Goal: Information Seeking & Learning: Learn about a topic

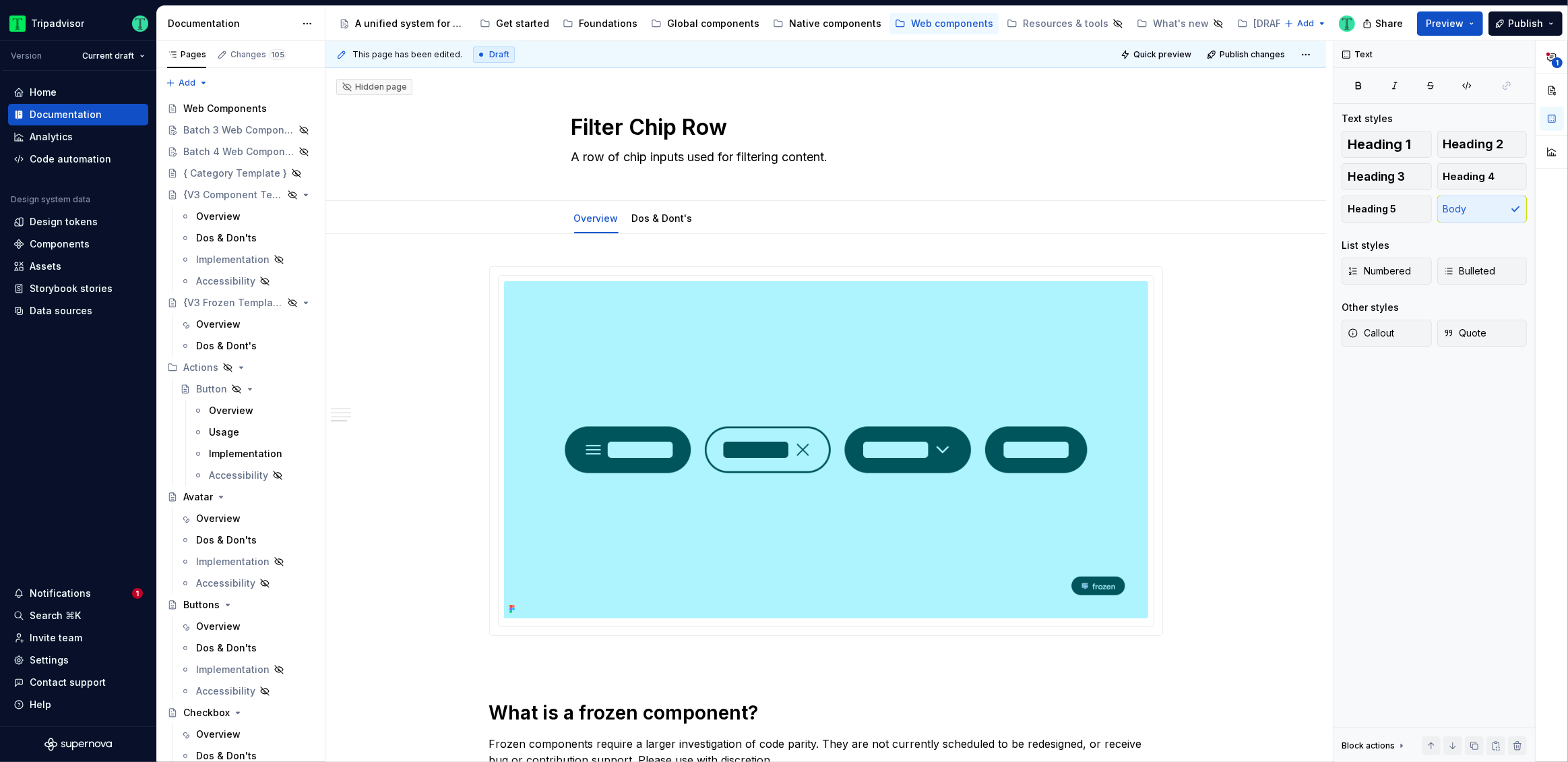
scroll to position [1205, 0]
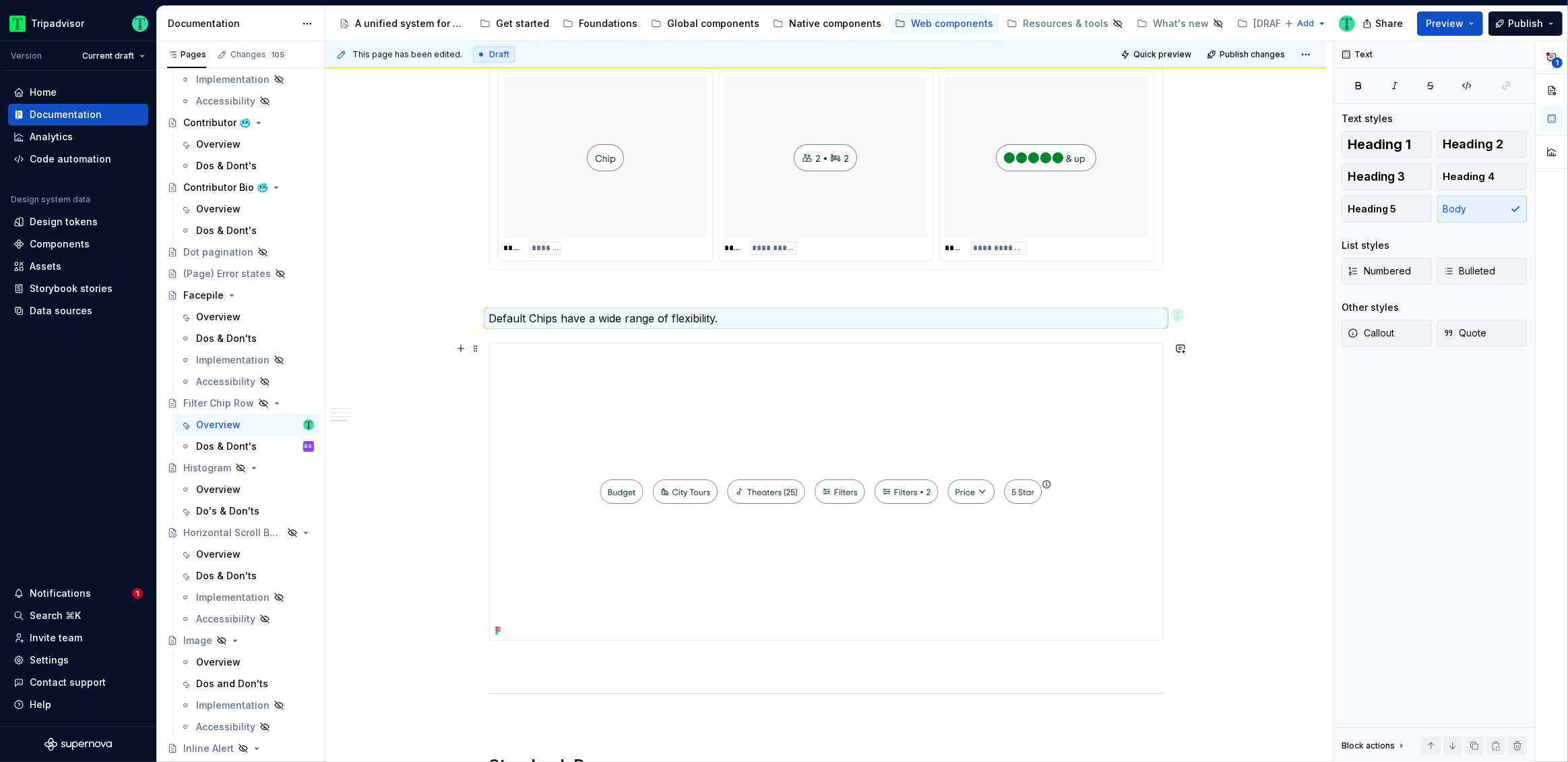
click at [388, 380] on div "**********" at bounding box center [825, 567] width 1000 height 3077
type textarea "*"
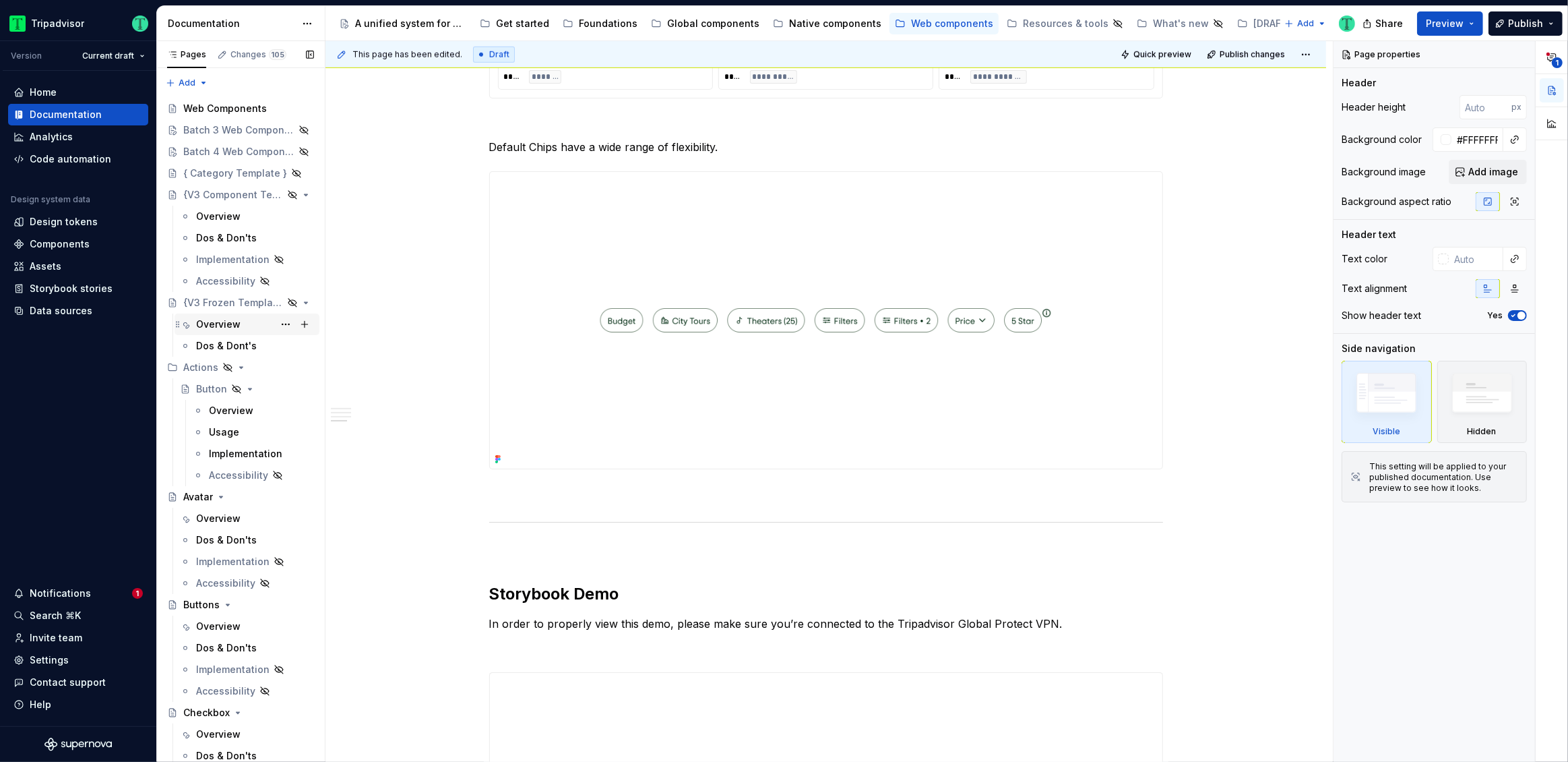
click at [209, 324] on div "Overview" at bounding box center [218, 324] width 45 height 13
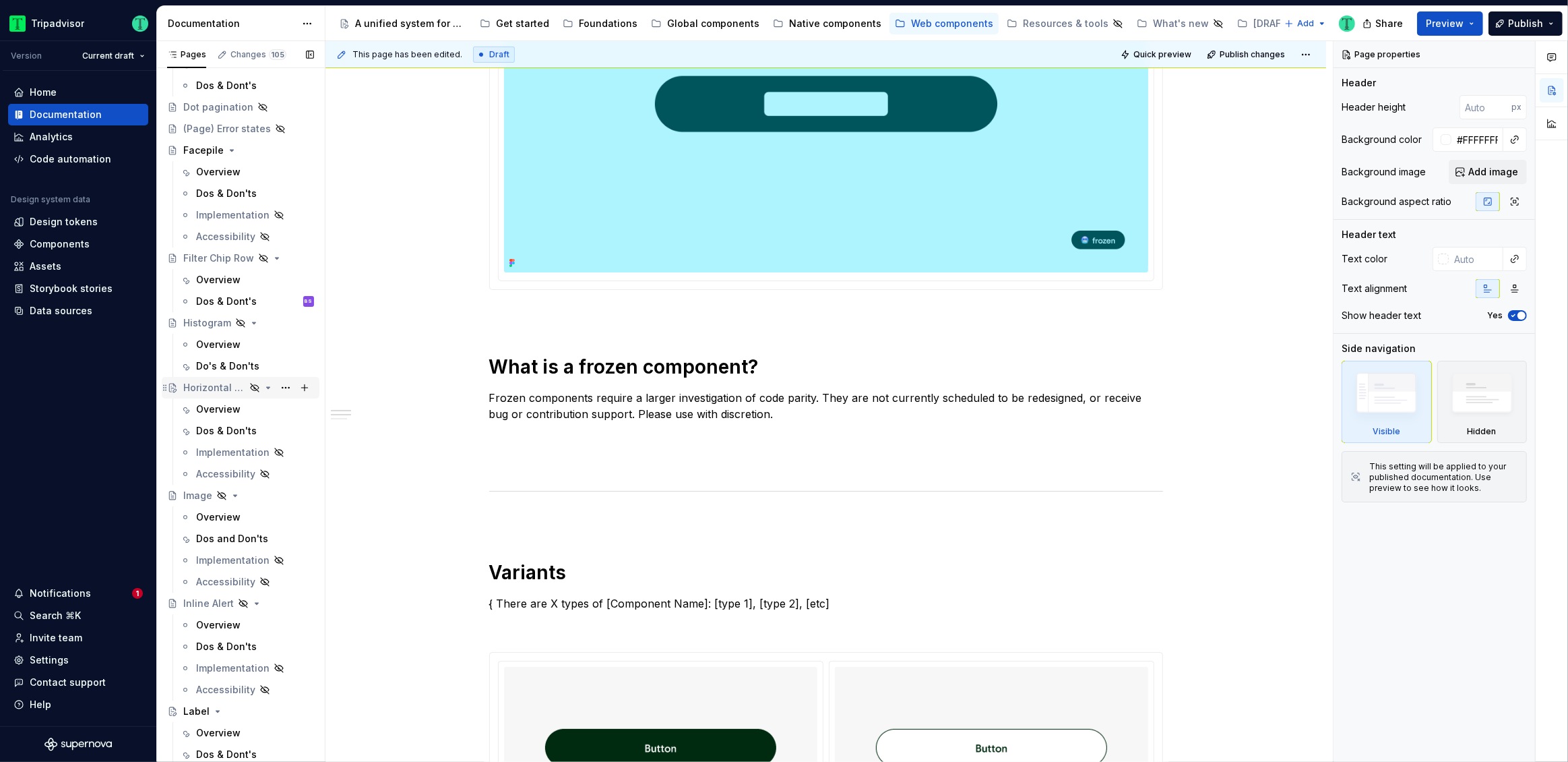
scroll to position [1168, 0]
click at [227, 269] on div "Overview" at bounding box center [255, 278] width 118 height 19
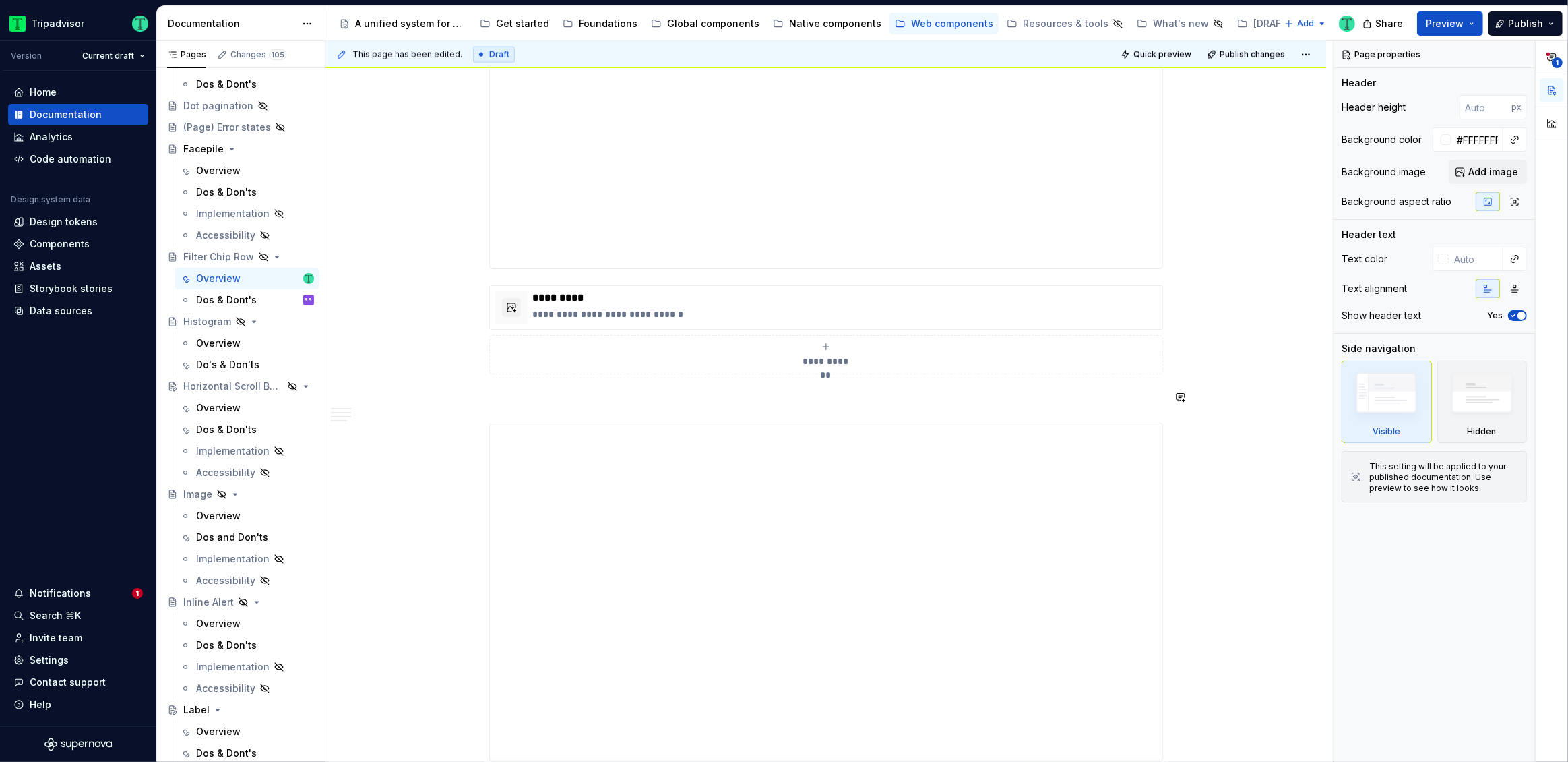
scroll to position [2247, 0]
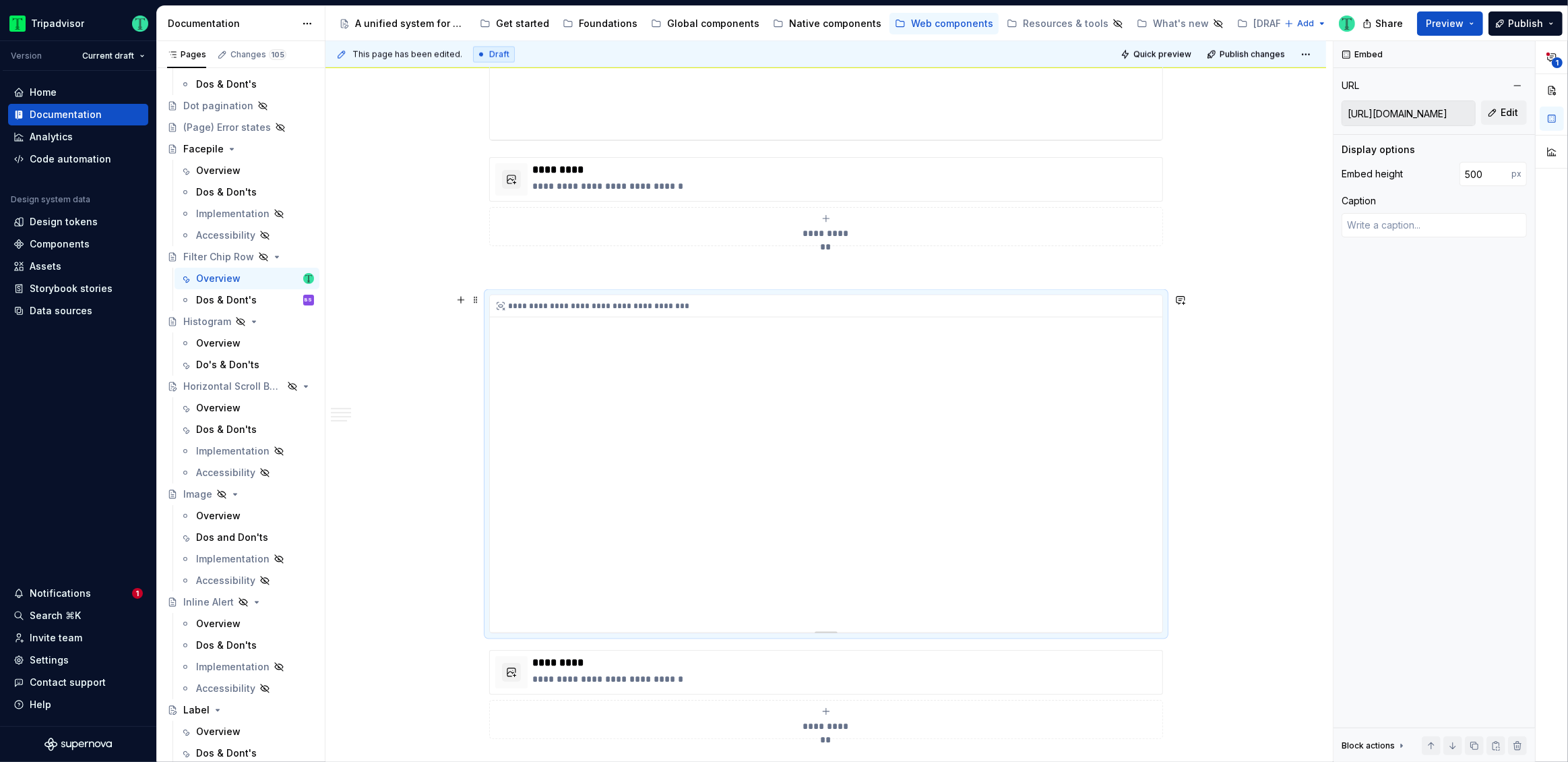
drag, startPoint x: 1149, startPoint y: 352, endPoint x: 1156, endPoint y: 401, distance: 49.5
click at [1156, 401] on div "**********" at bounding box center [826, 464] width 673 height 337
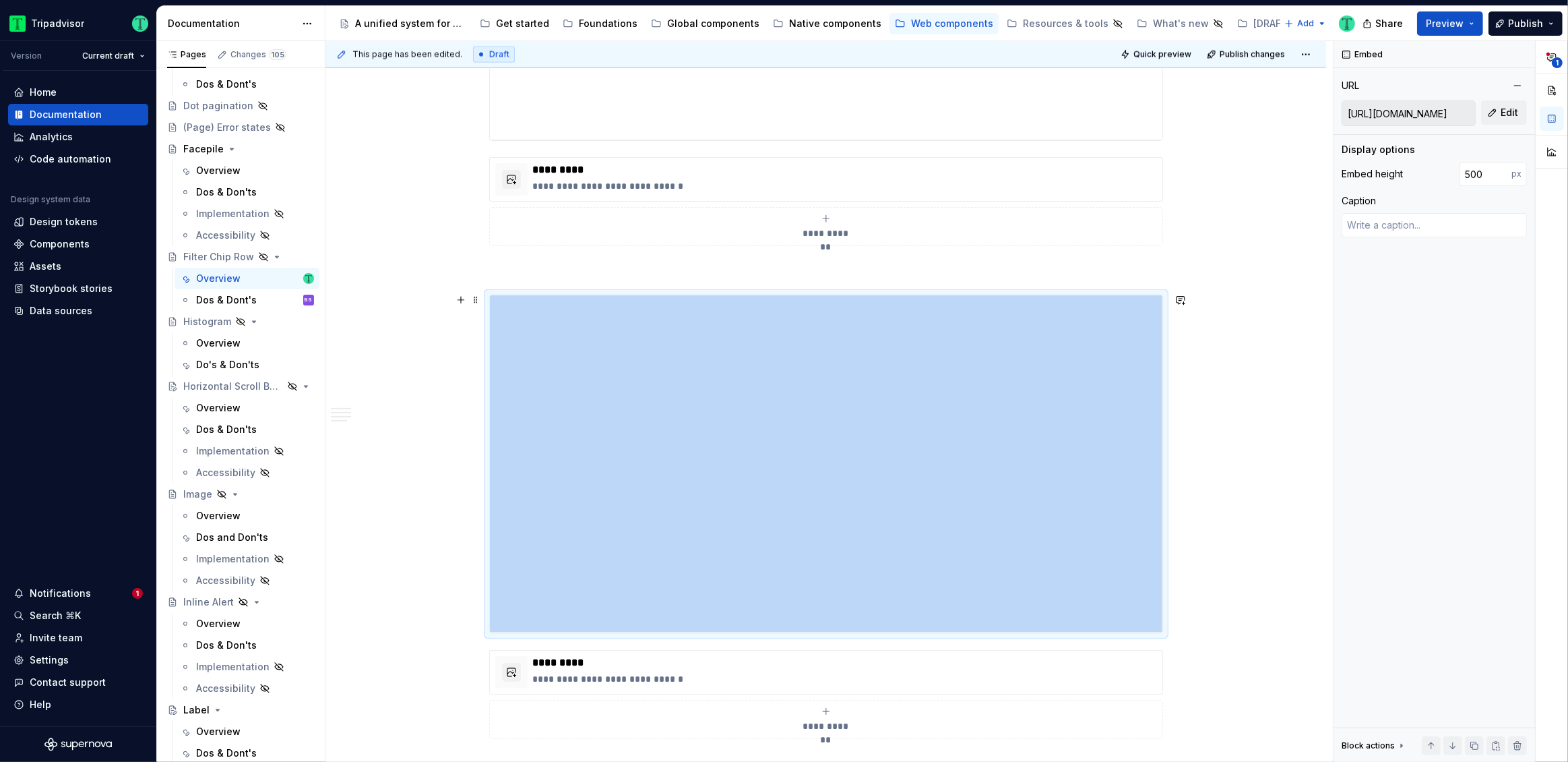
drag, startPoint x: 1157, startPoint y: 389, endPoint x: 1162, endPoint y: 415, distance: 26.5
click at [1162, 415] on div "**********" at bounding box center [826, 464] width 674 height 339
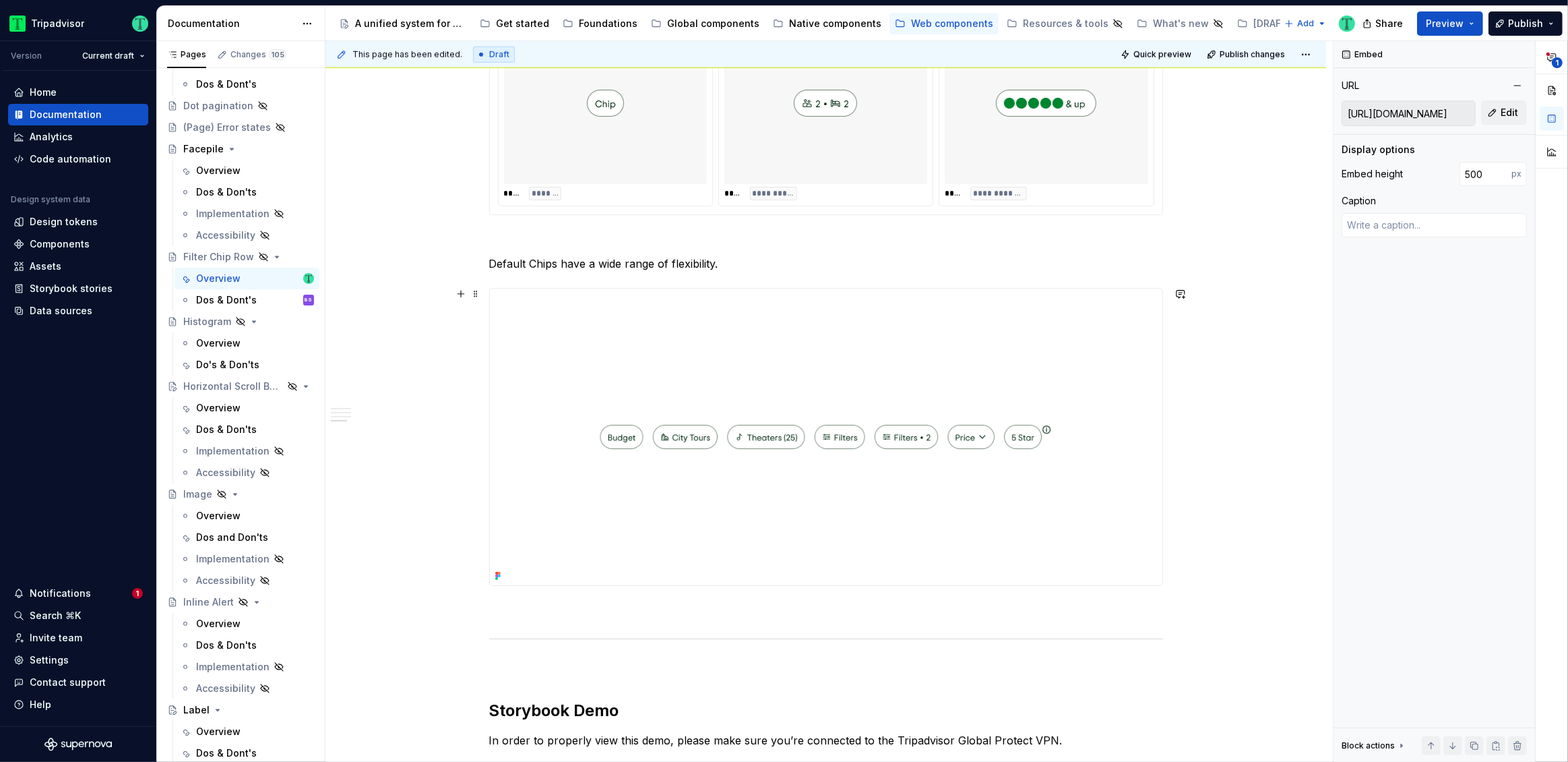
scroll to position [1219, 0]
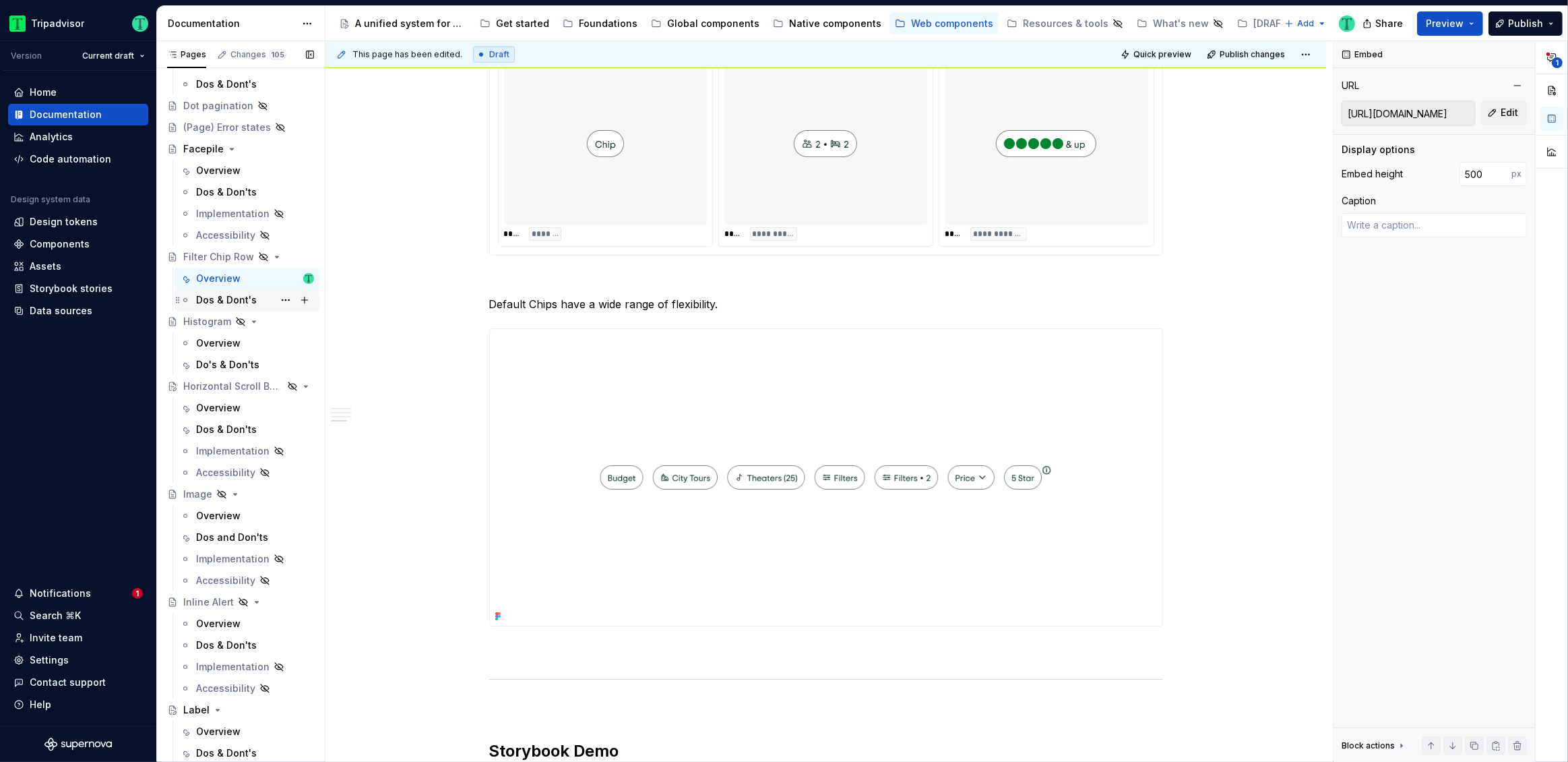
click at [216, 292] on div "Dos & Dont's BS" at bounding box center [255, 300] width 118 height 19
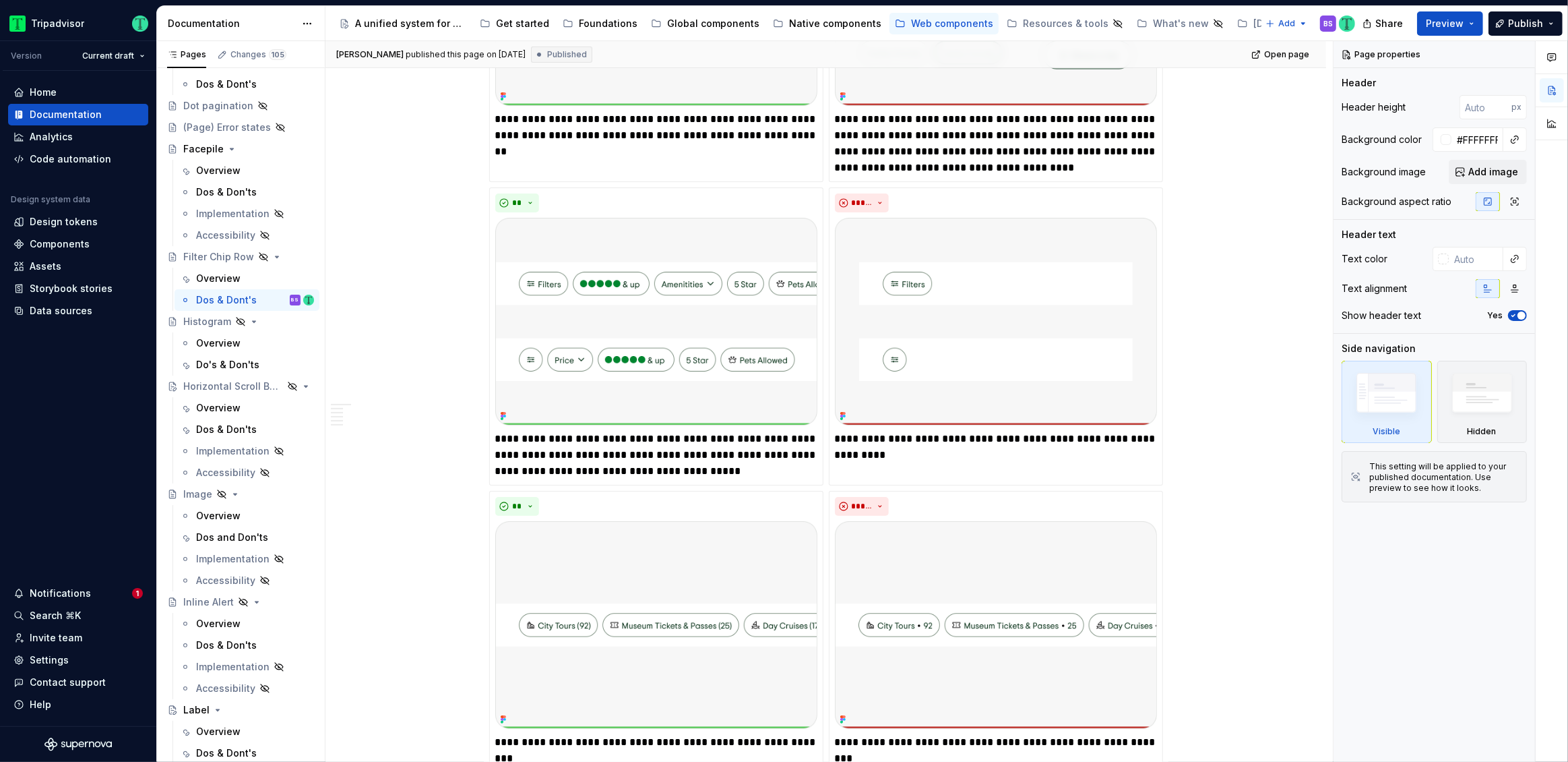
scroll to position [501, 0]
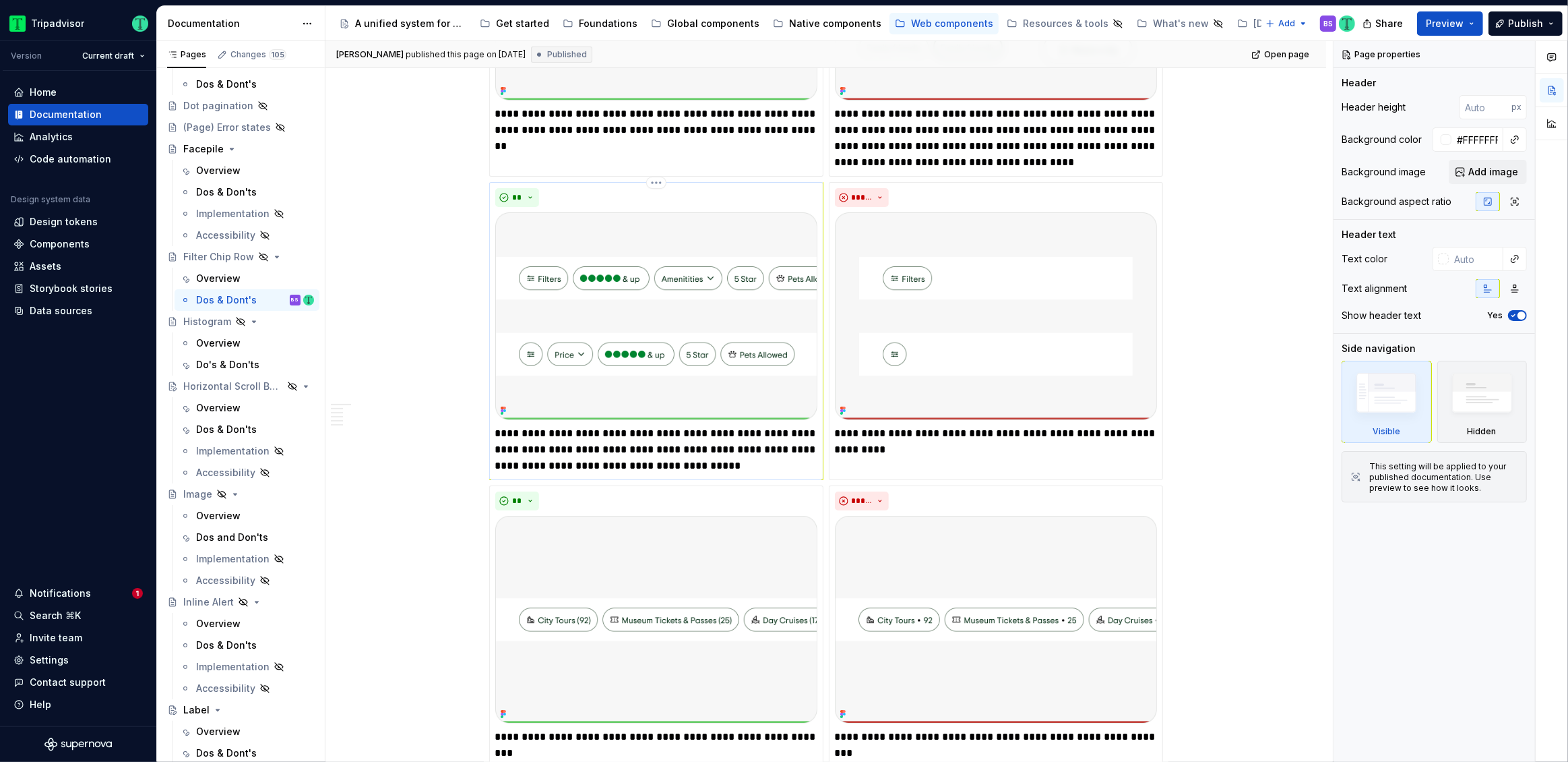
click at [802, 448] on p "**********" at bounding box center [656, 449] width 322 height 48
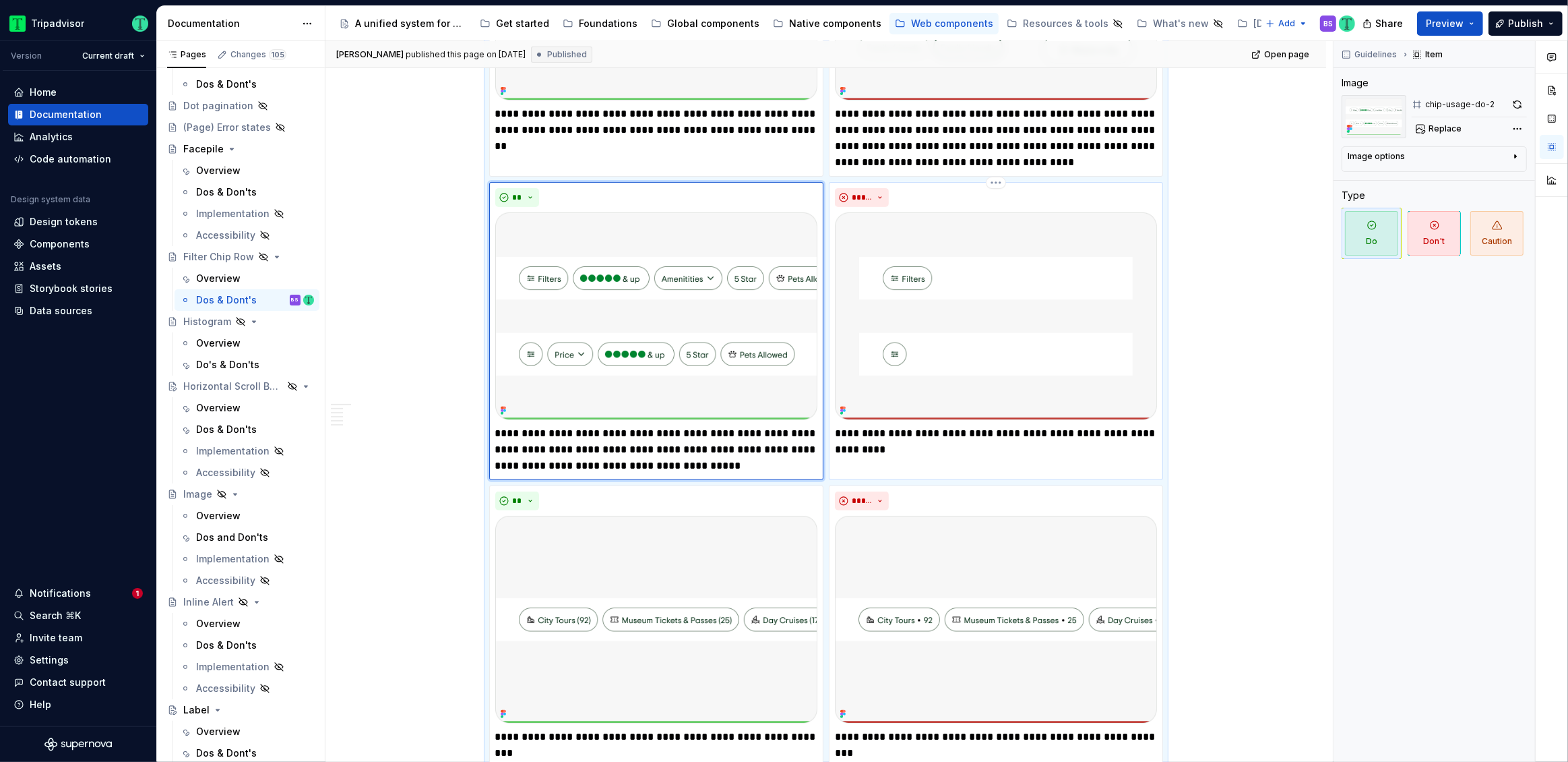
type textarea "*"
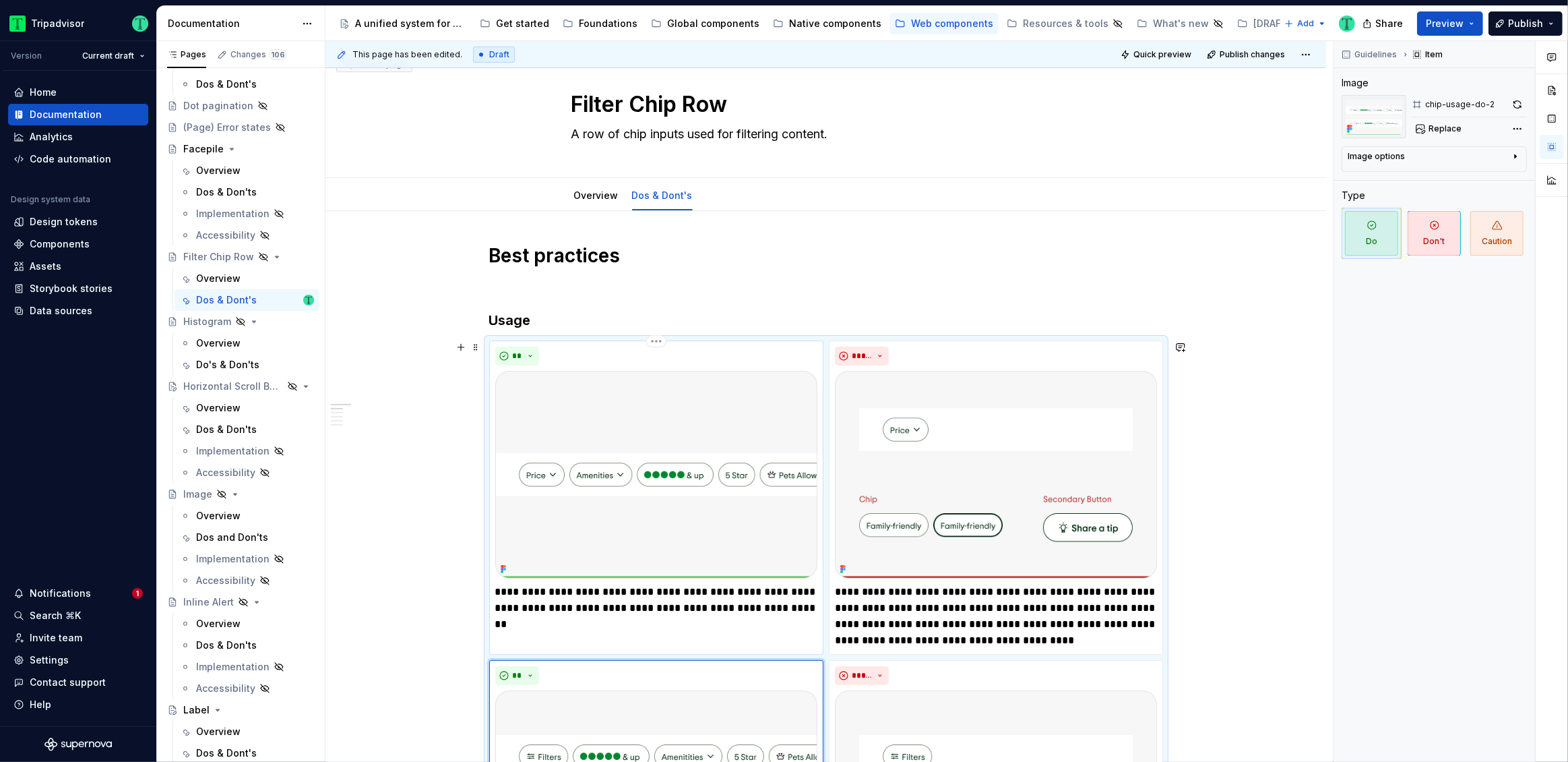
scroll to position [0, 0]
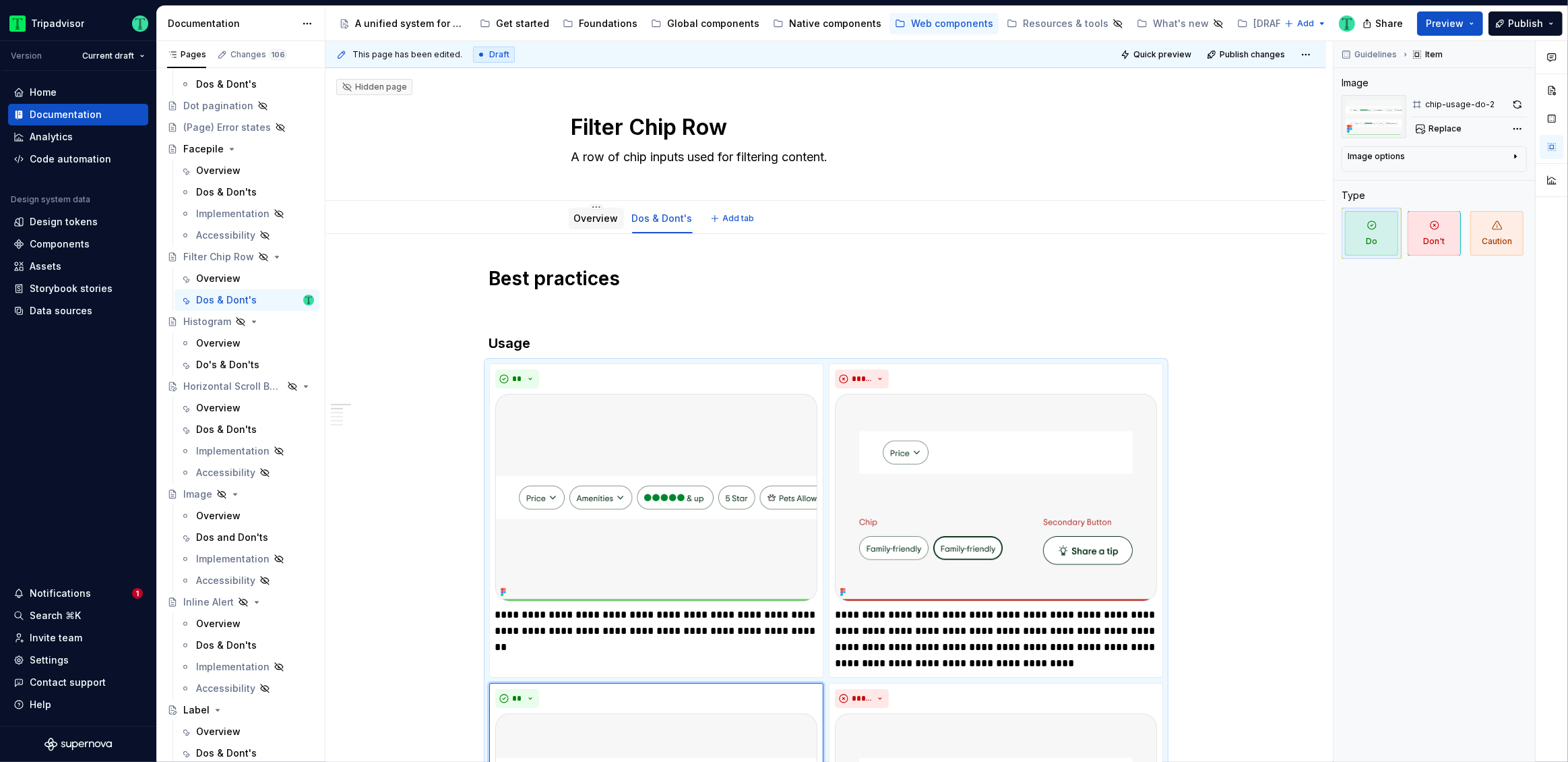
click at [606, 205] on div "Overview" at bounding box center [596, 218] width 55 height 28
click at [597, 212] on link "Overview" at bounding box center [596, 218] width 45 height 11
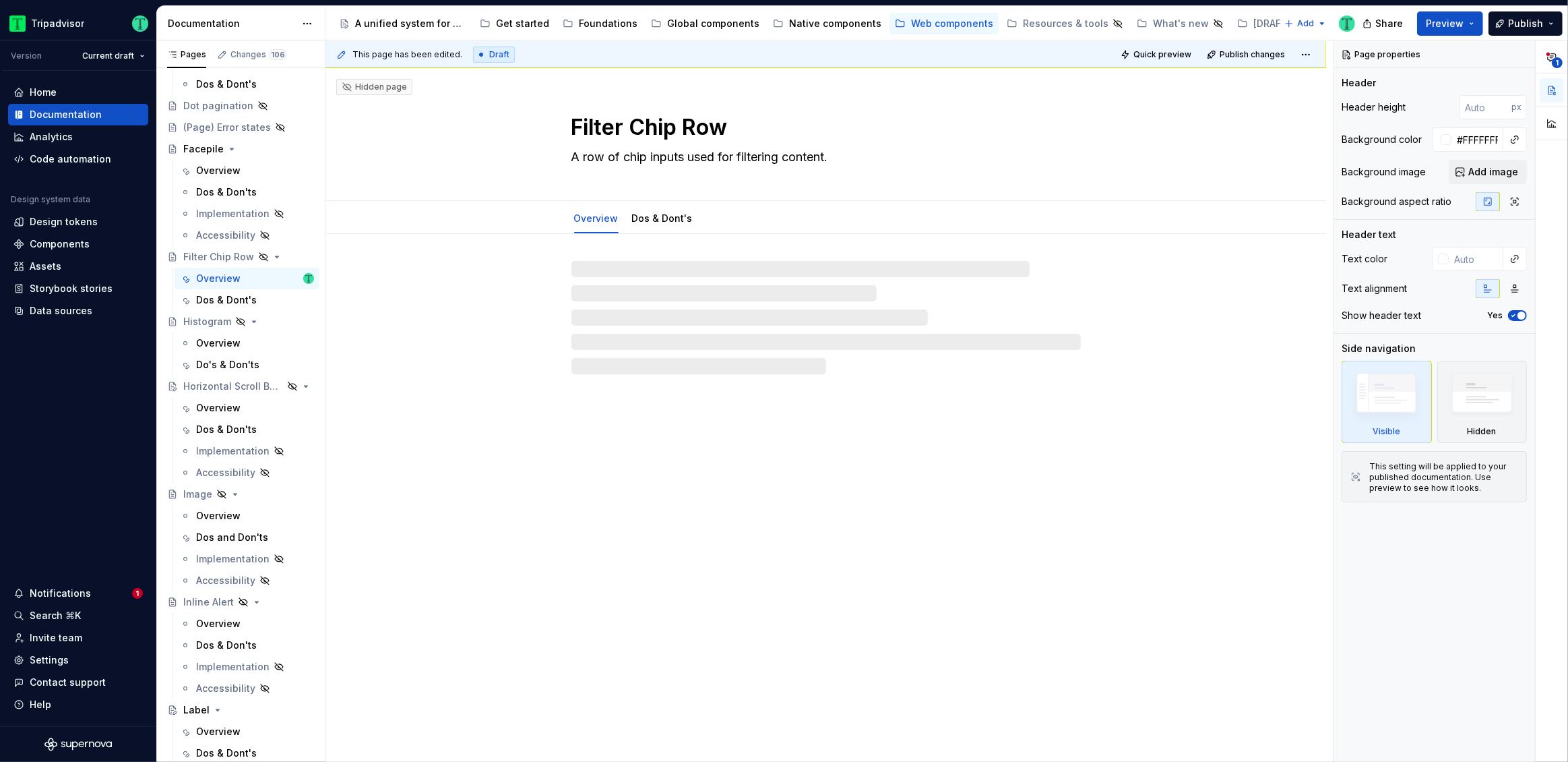
type textarea "*"
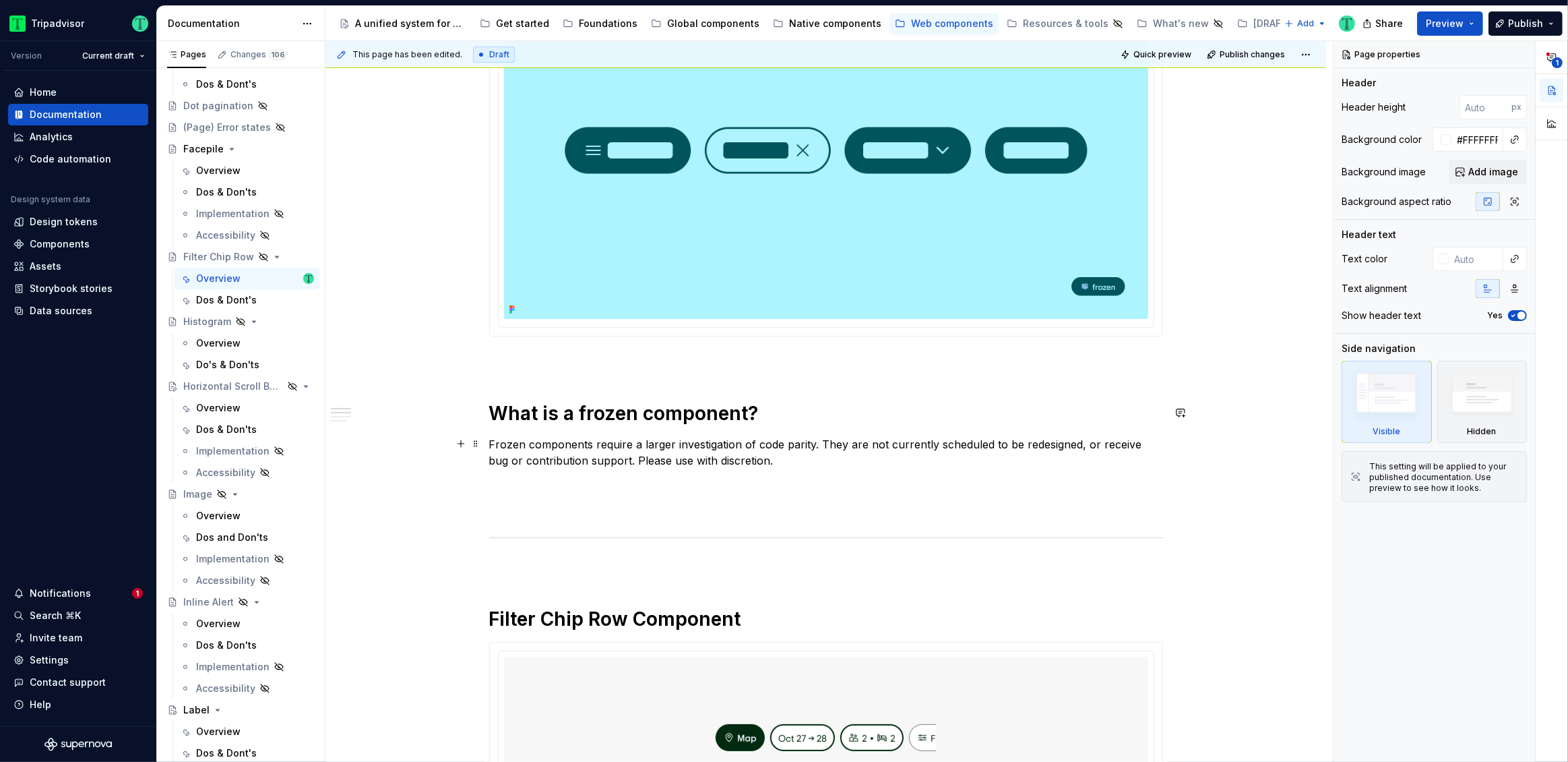
scroll to position [300, 0]
click at [1120, 445] on p "Frozen components require a larger investigation of code parity. They are not c…" at bounding box center [826, 452] width 674 height 32
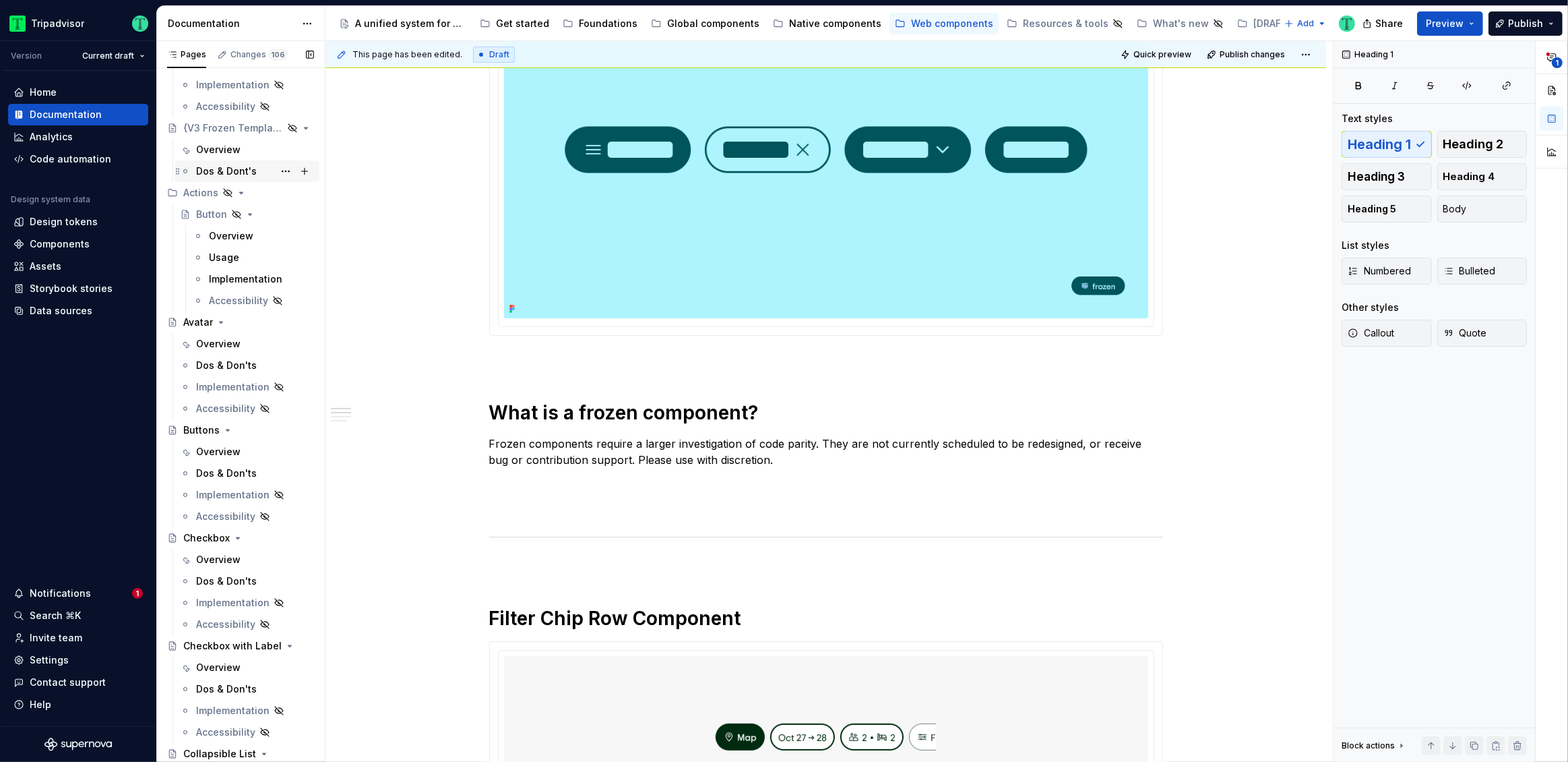
scroll to position [0, 0]
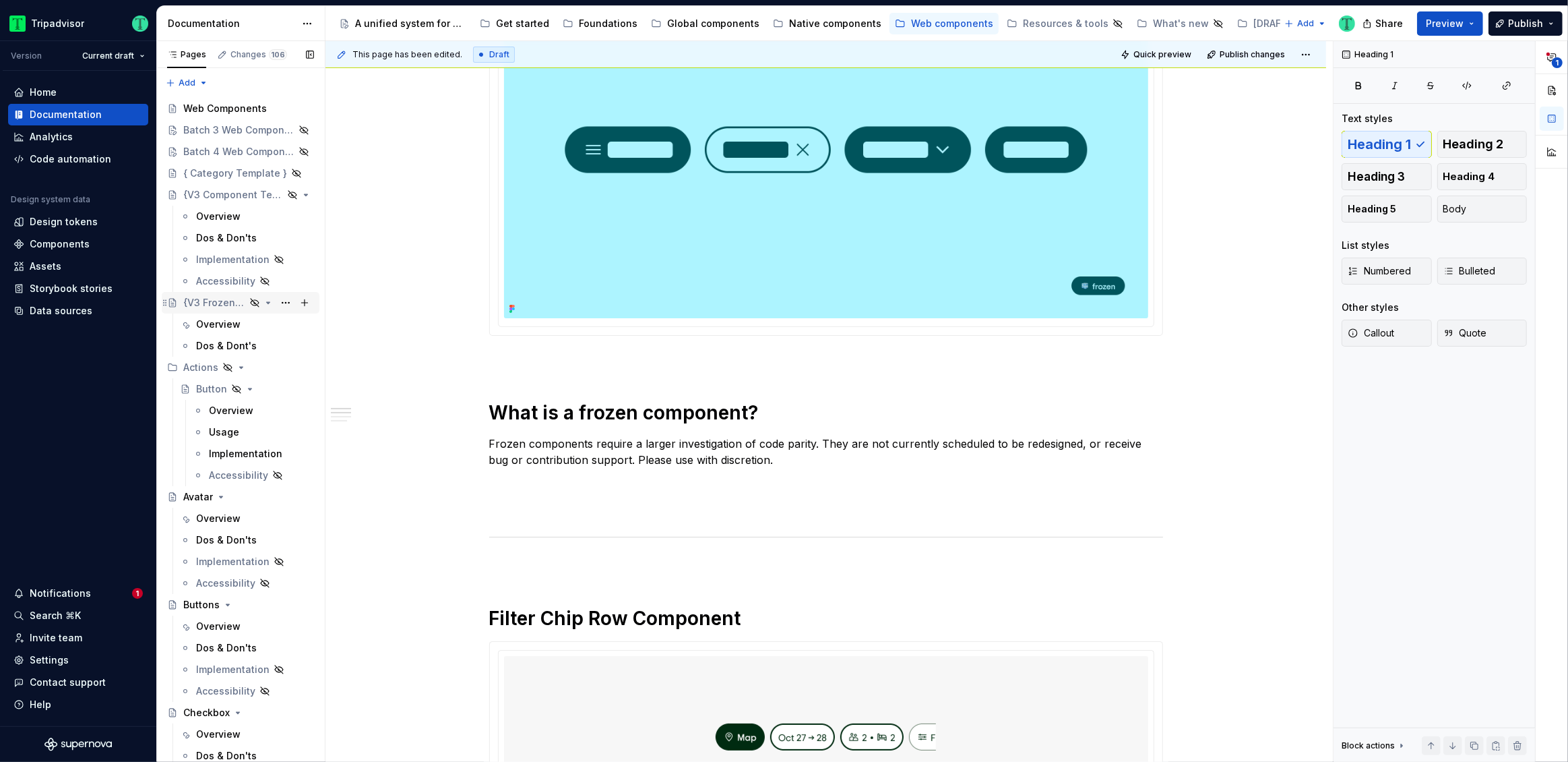
click at [211, 303] on div "{V3 Frozen Template}" at bounding box center [214, 303] width 62 height 13
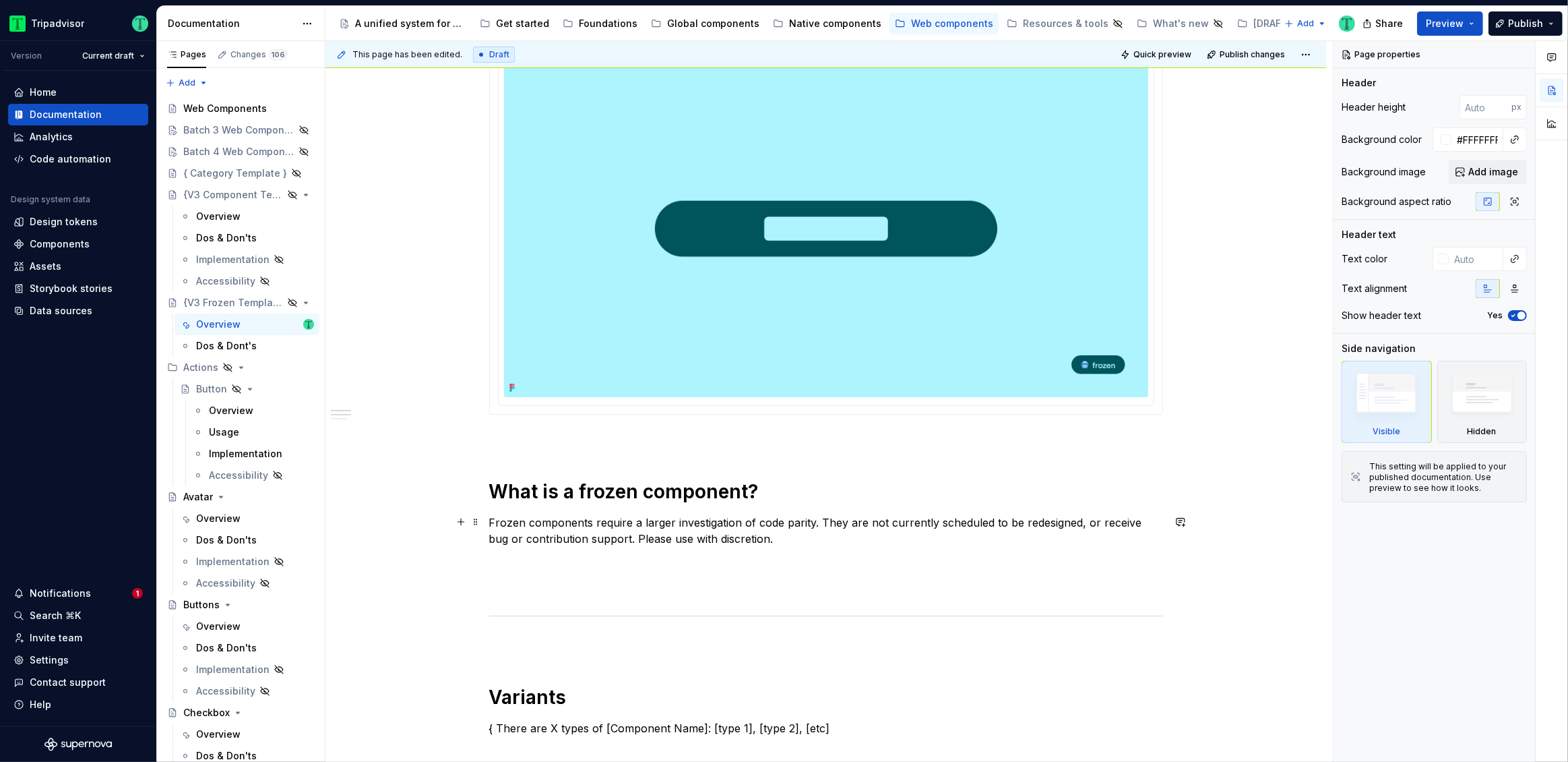
scroll to position [339, 0]
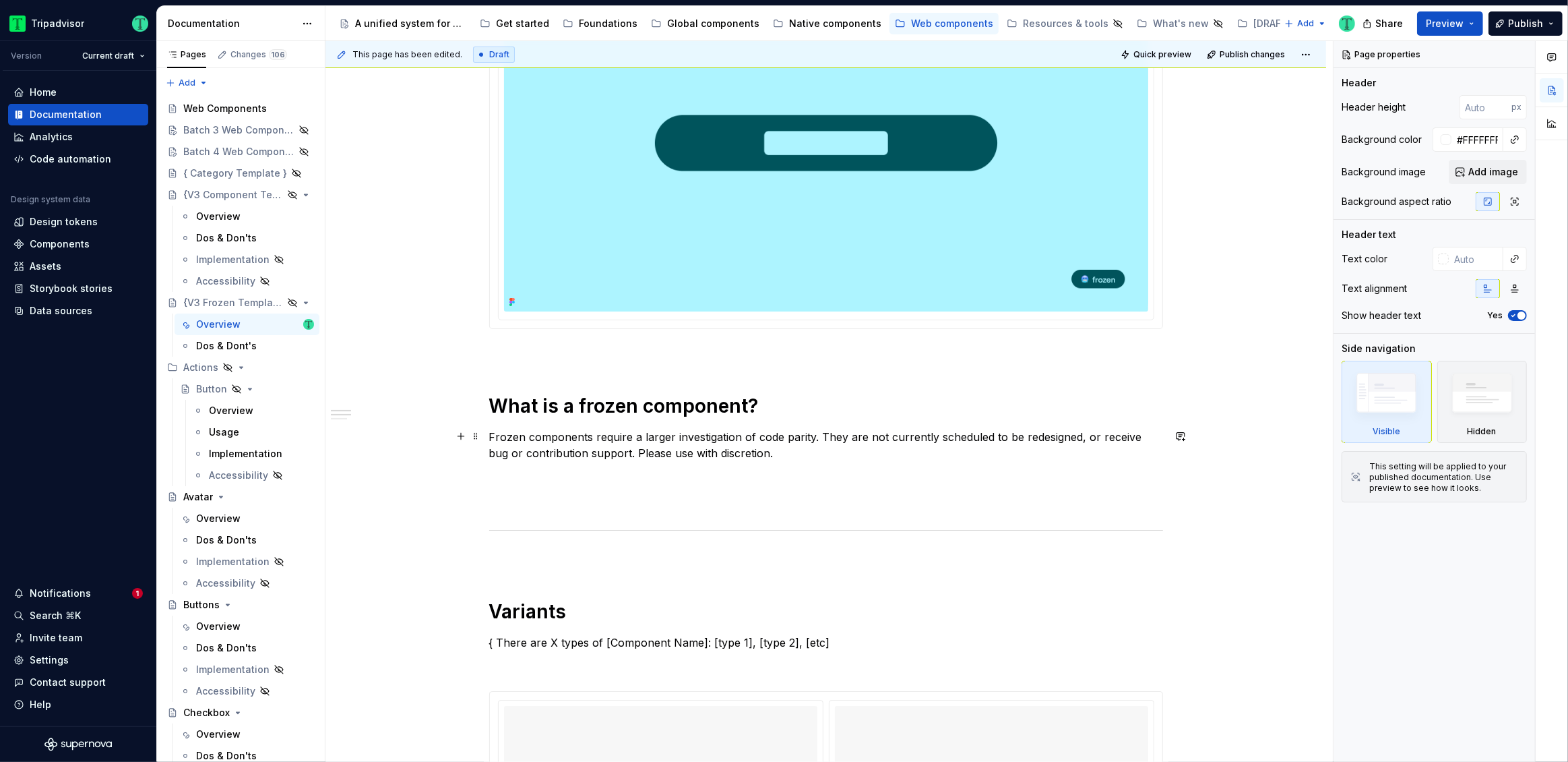
click at [1135, 431] on p "Frozen components require a larger investigation of code parity. They are not c…" at bounding box center [826, 445] width 674 height 32
type textarea "*"
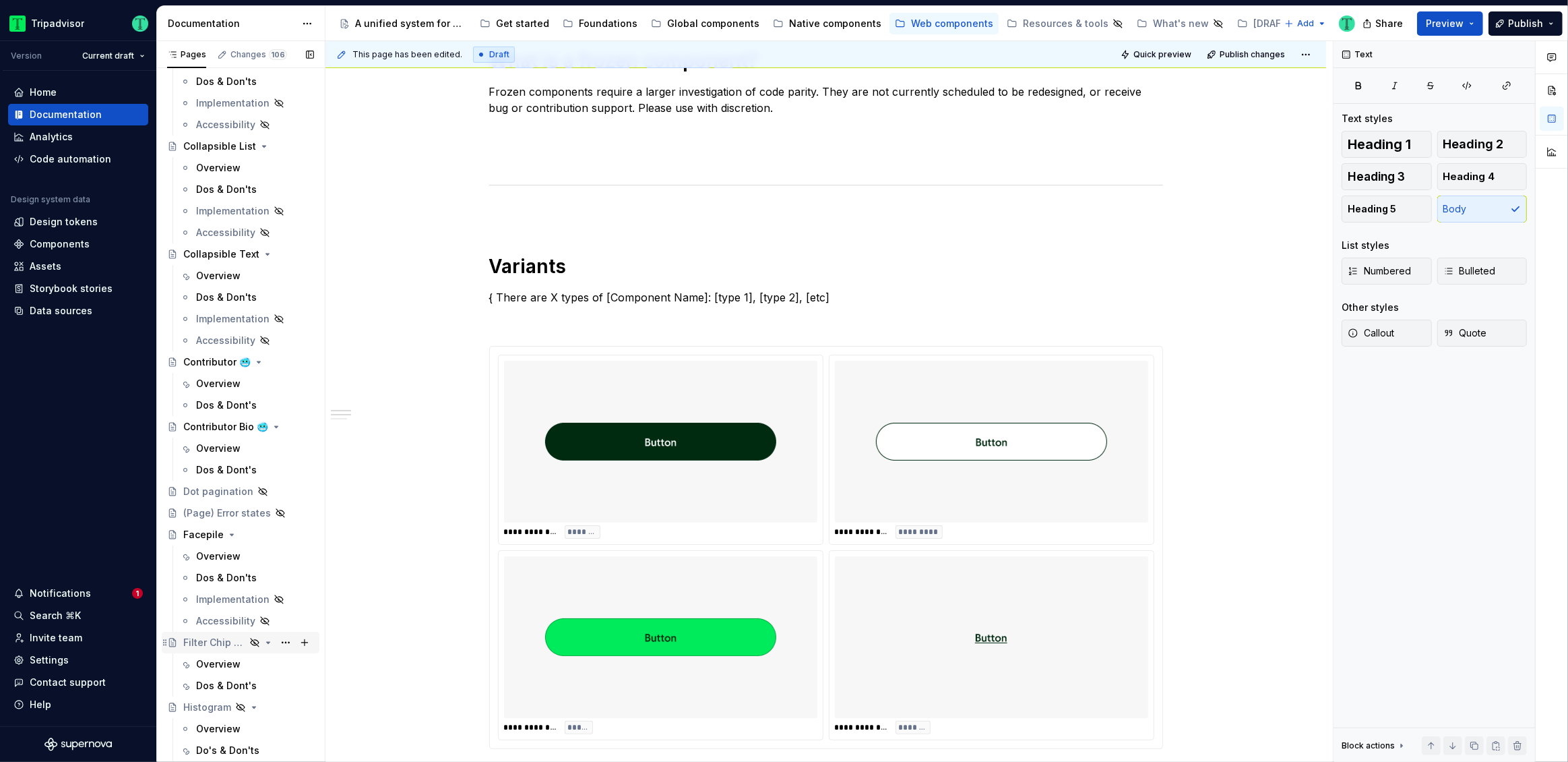
scroll to position [884, 0]
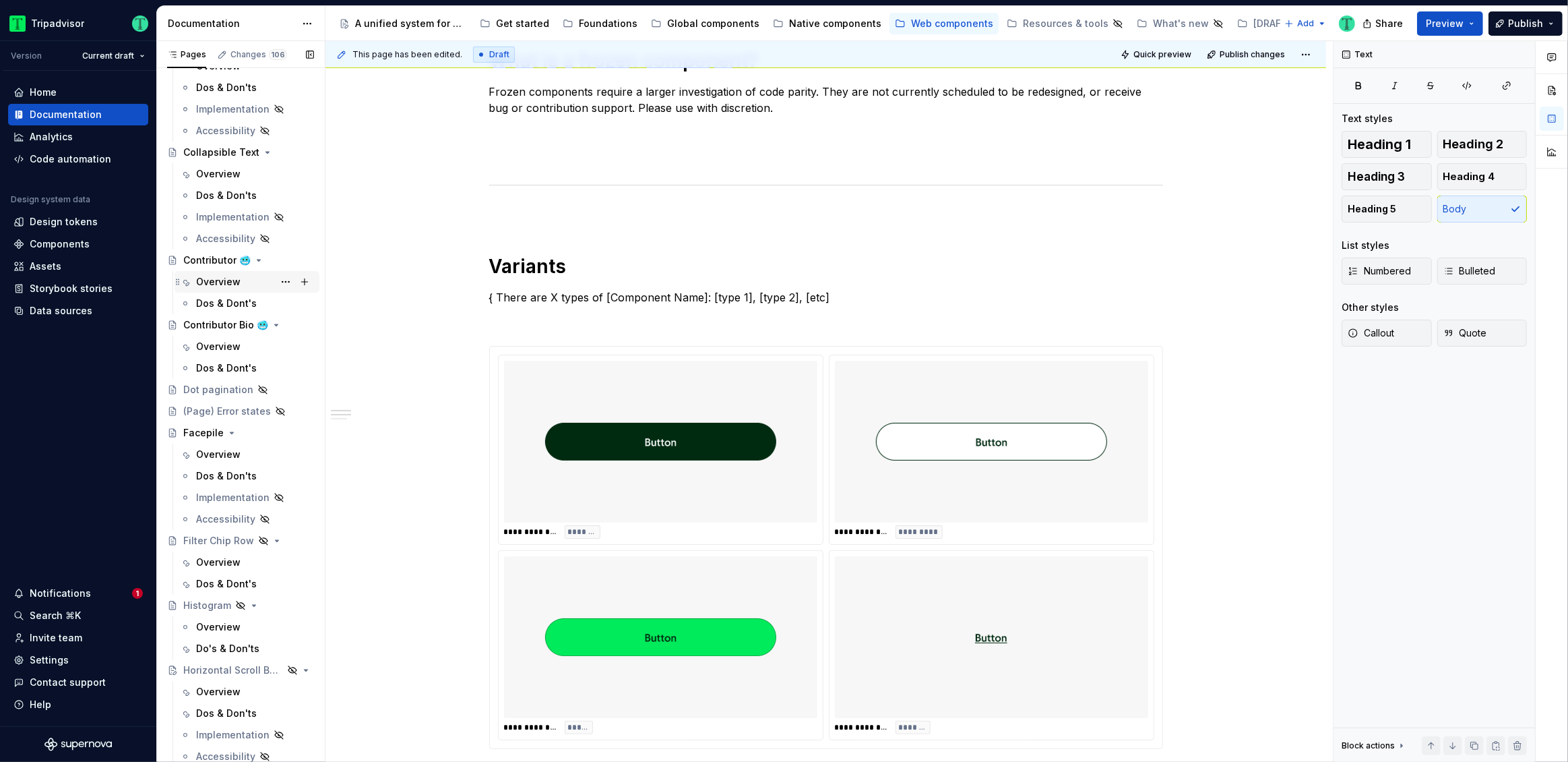
click at [207, 272] on div "Overview" at bounding box center [255, 282] width 118 height 19
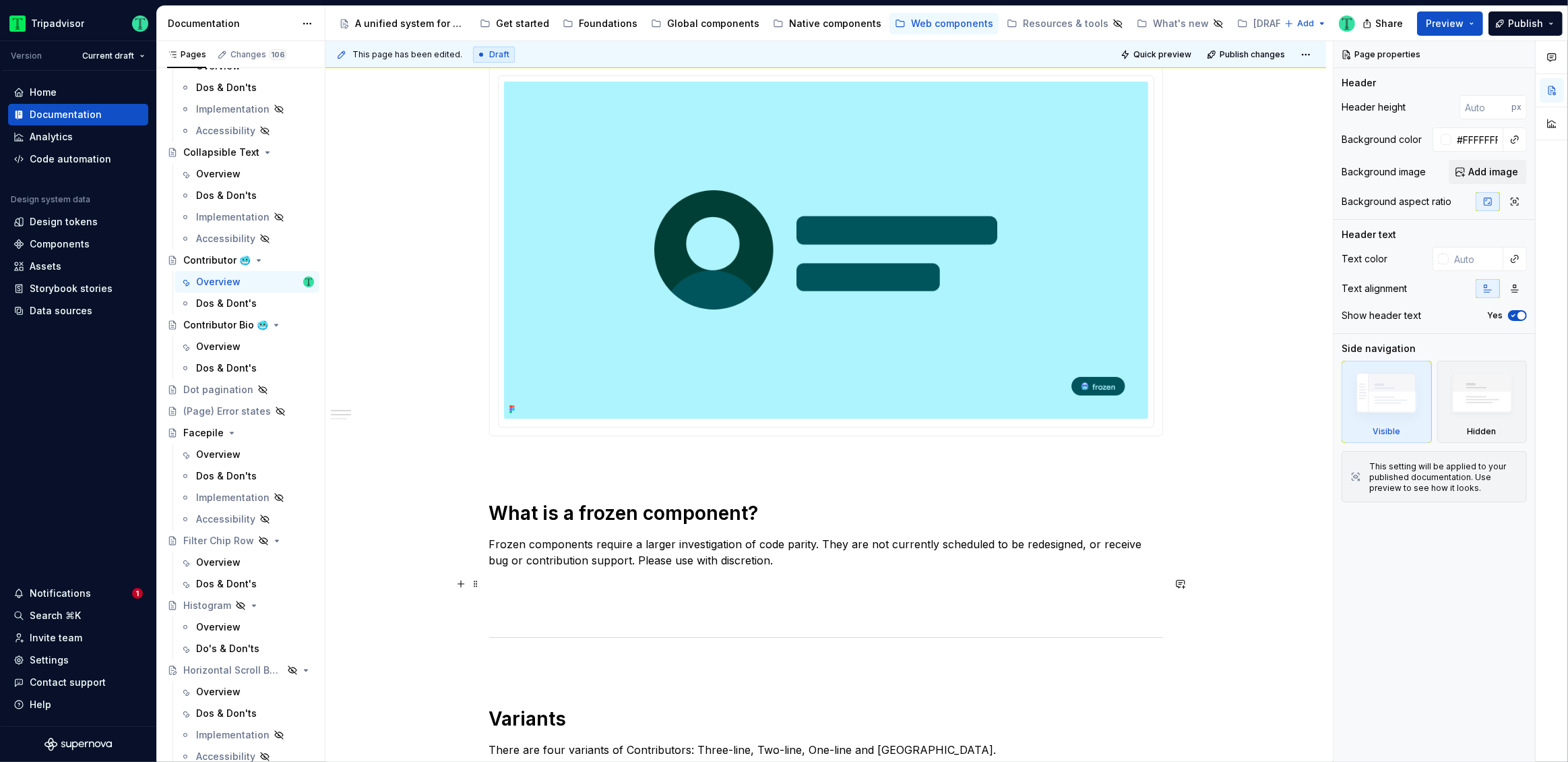
scroll to position [265, 0]
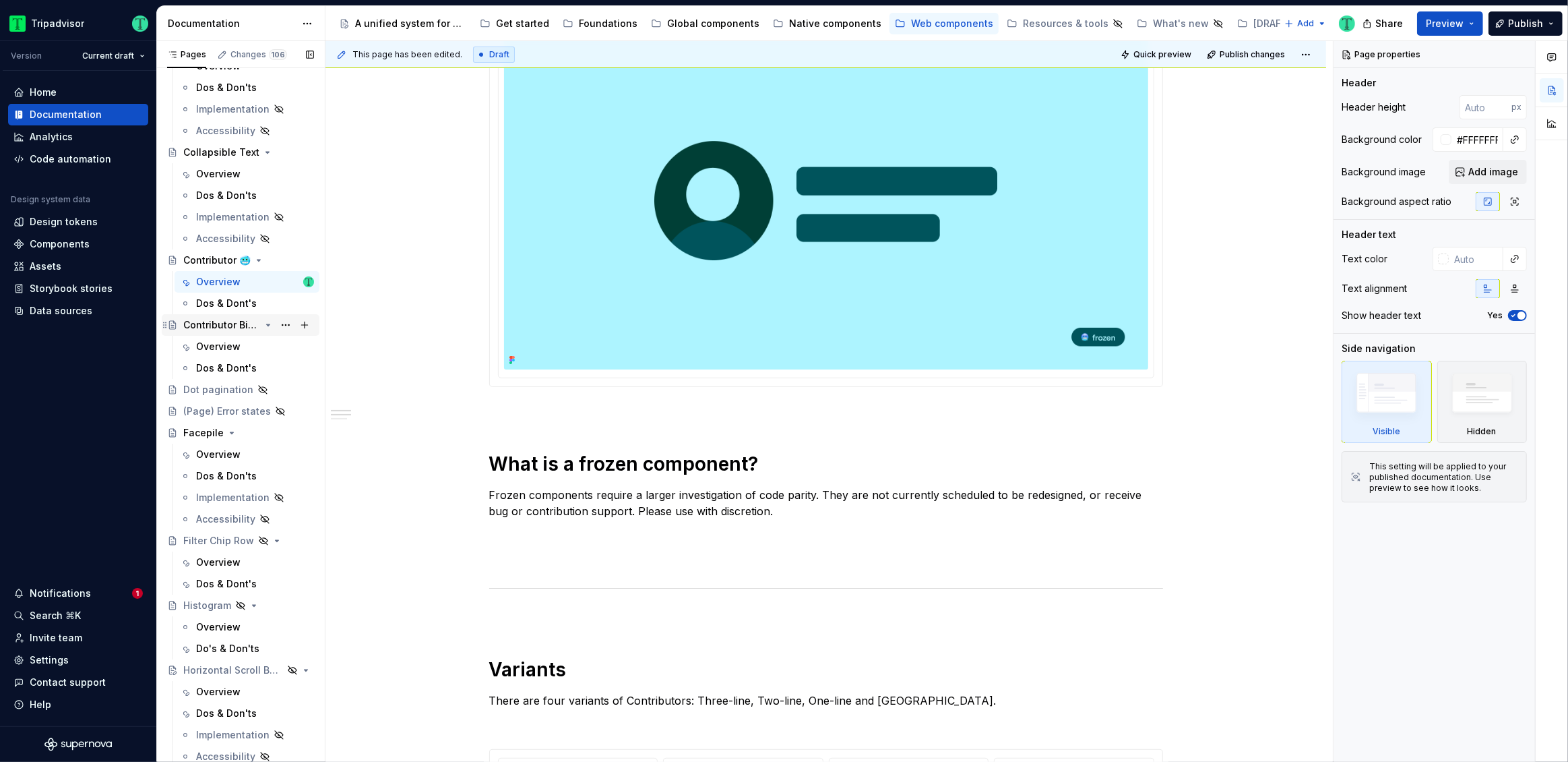
click at [216, 321] on div "Contributor Bio 🥶" at bounding box center [222, 324] width 77 height 13
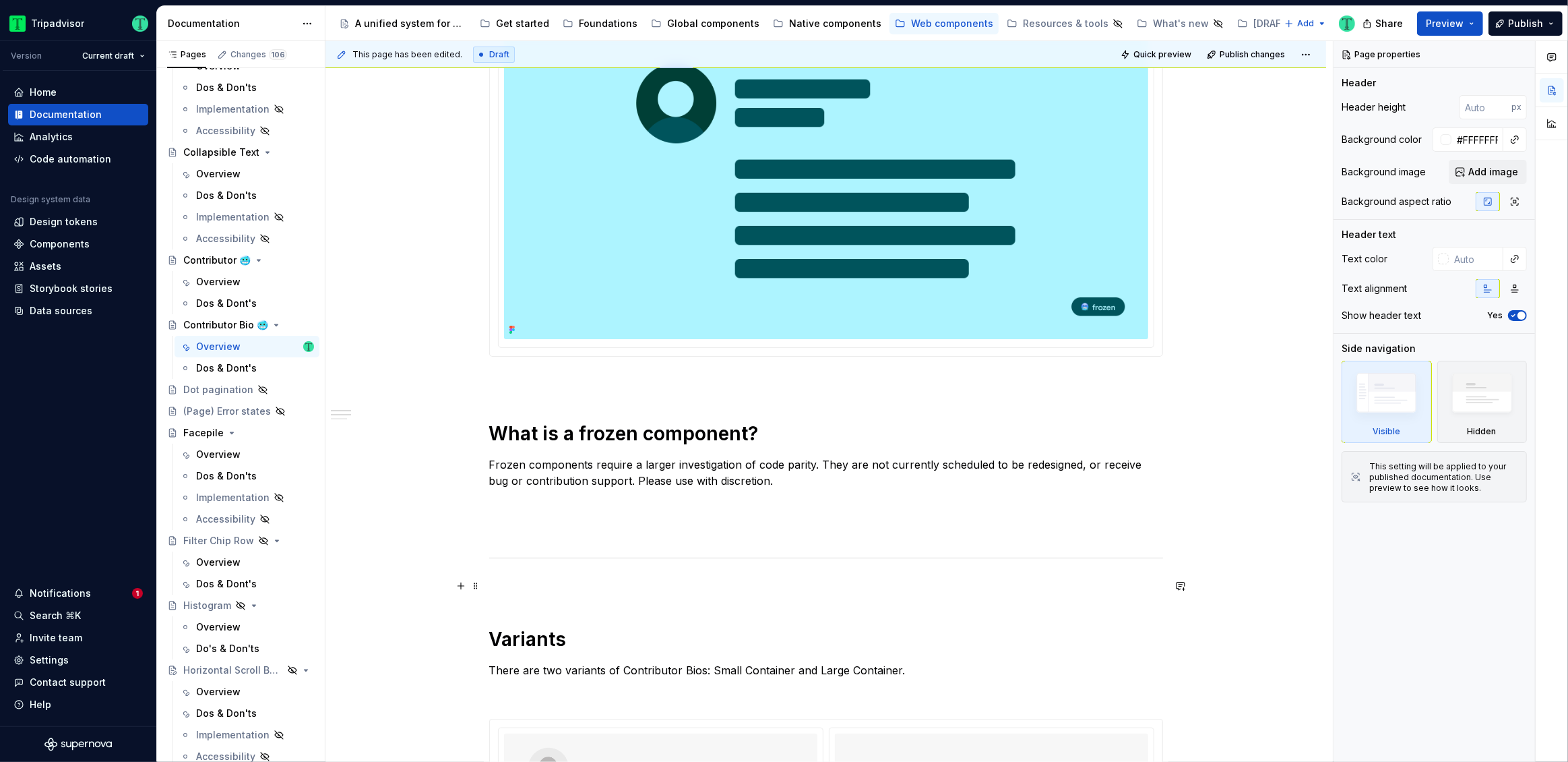
scroll to position [321, 0]
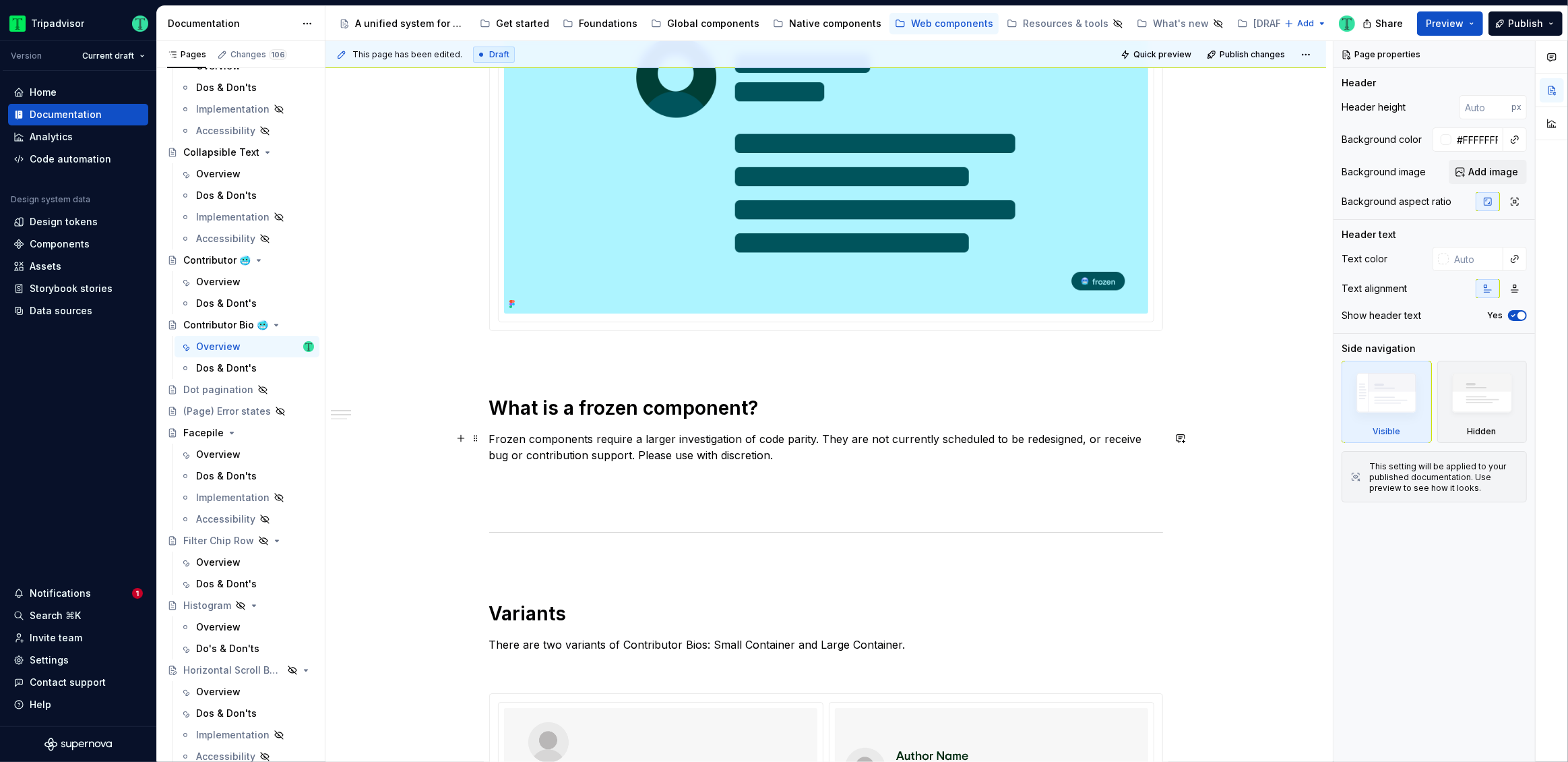
click at [1131, 441] on p "Frozen components require a larger investigation of code parity. They are not c…" at bounding box center [826, 447] width 674 height 32
type textarea "*"
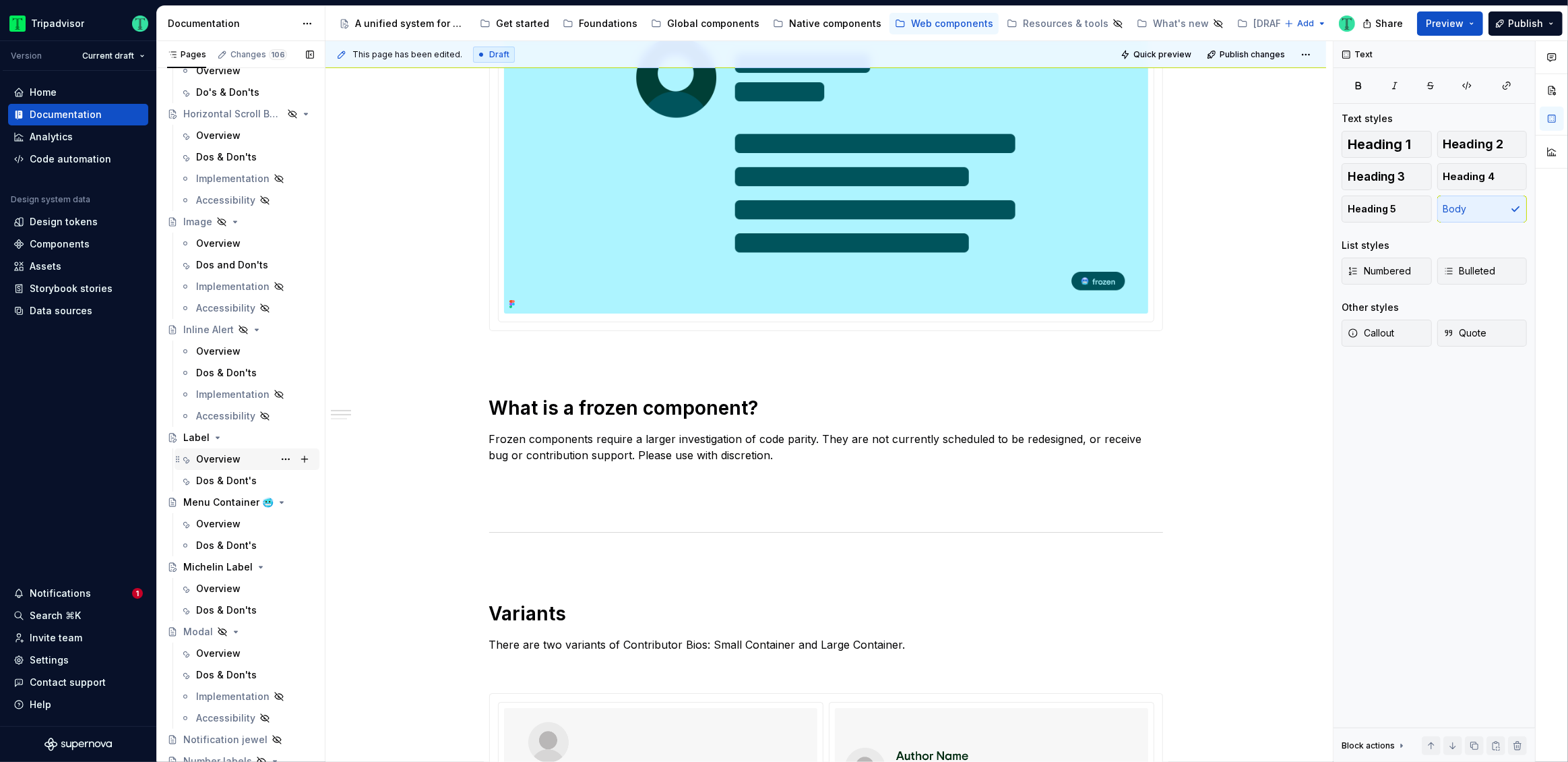
scroll to position [1614, 0]
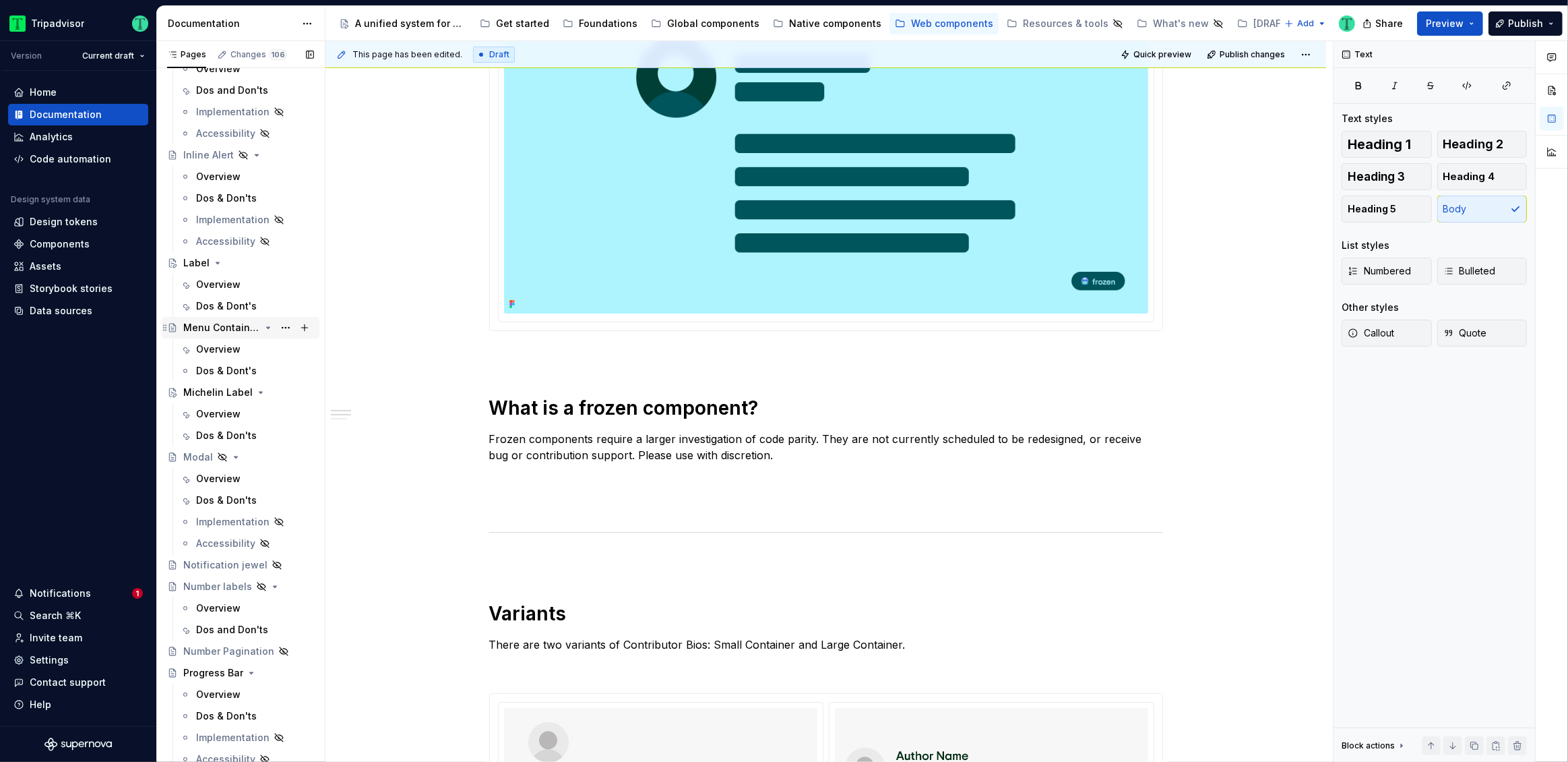
click at [230, 326] on div "Menu Container 🥶" at bounding box center [222, 327] width 77 height 13
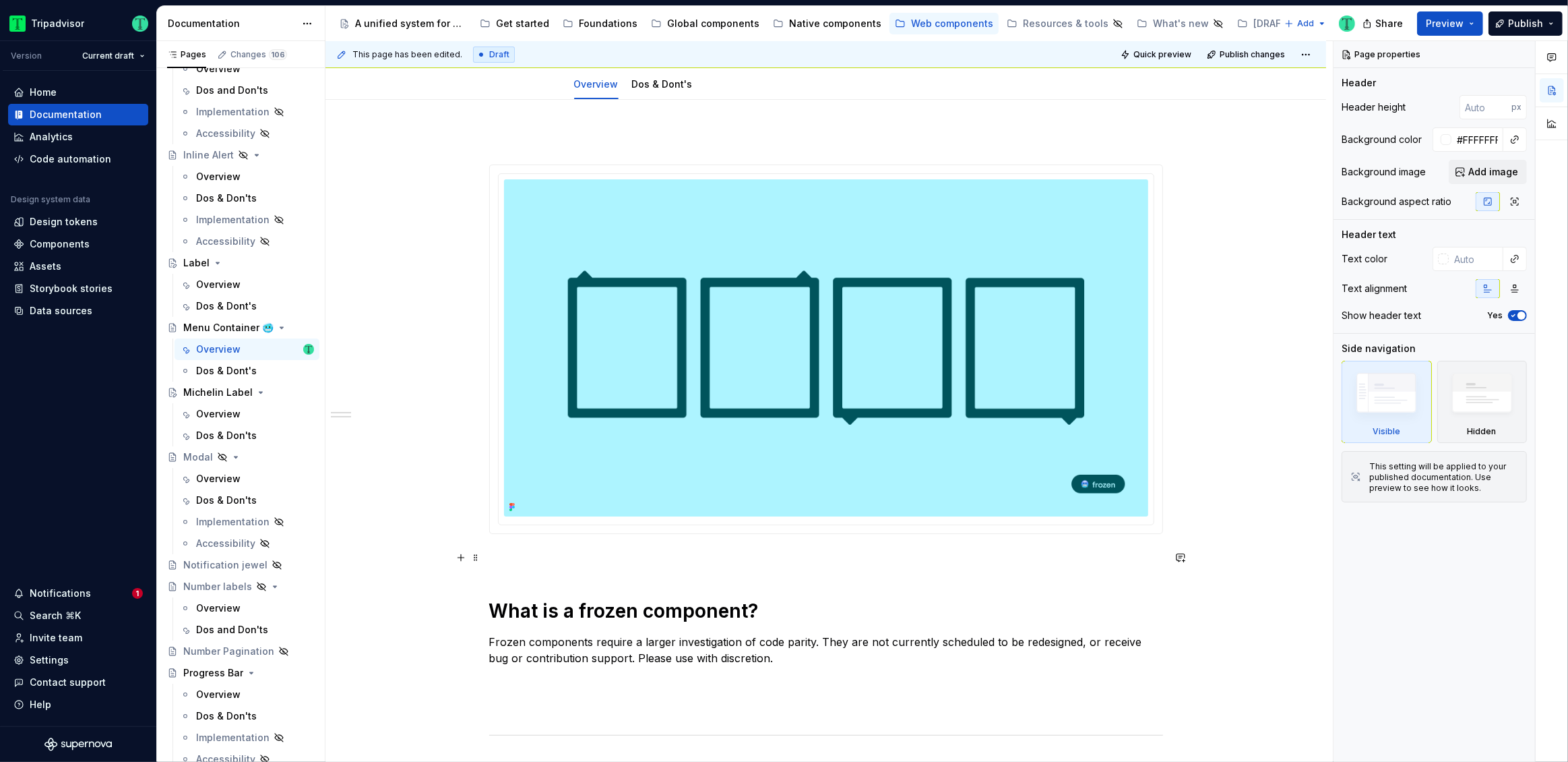
scroll to position [285, 0]
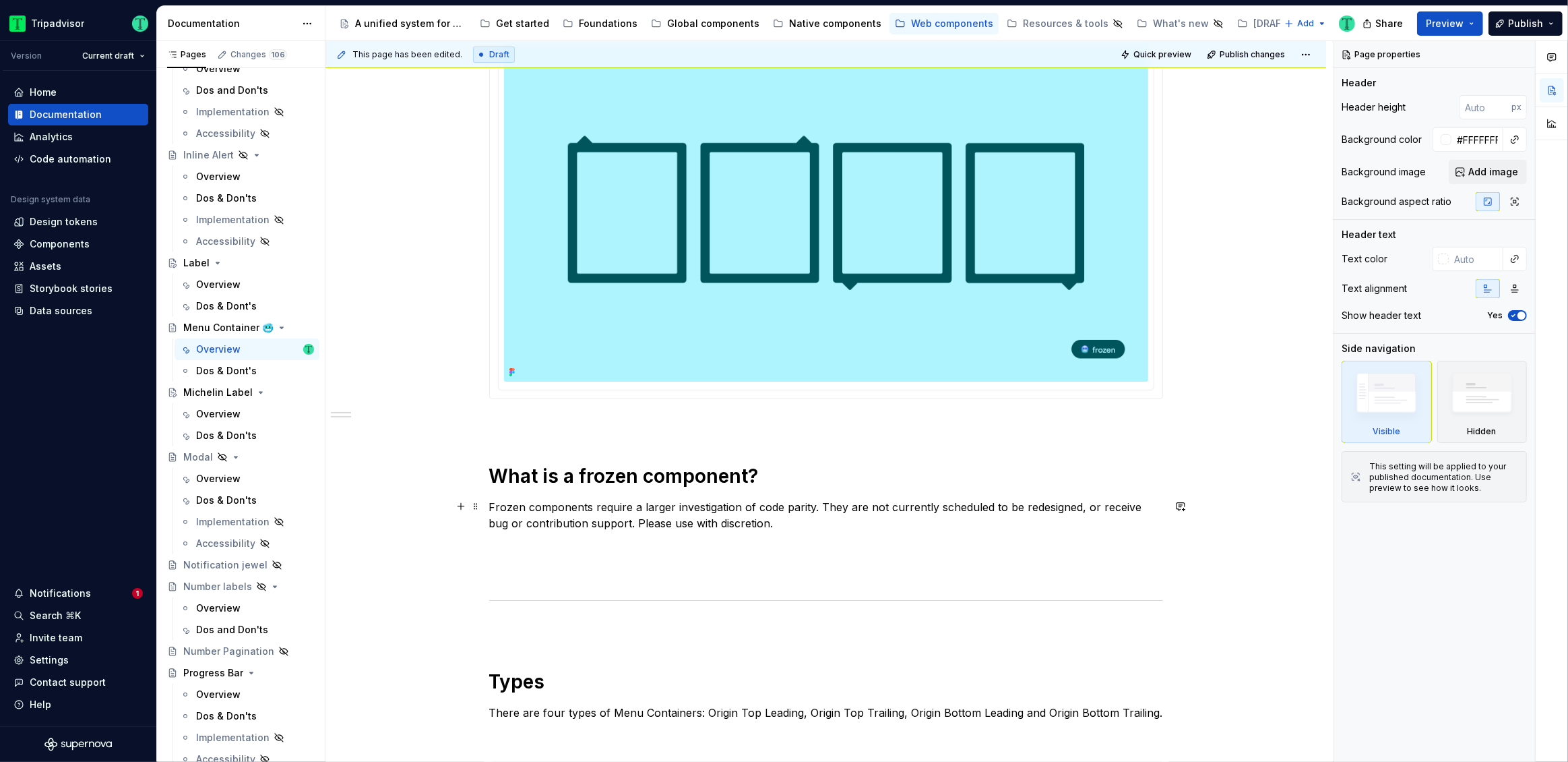
click at [1136, 507] on p "Frozen components require a larger investigation of code parity. They are not c…" at bounding box center [826, 515] width 674 height 32
type textarea "*"
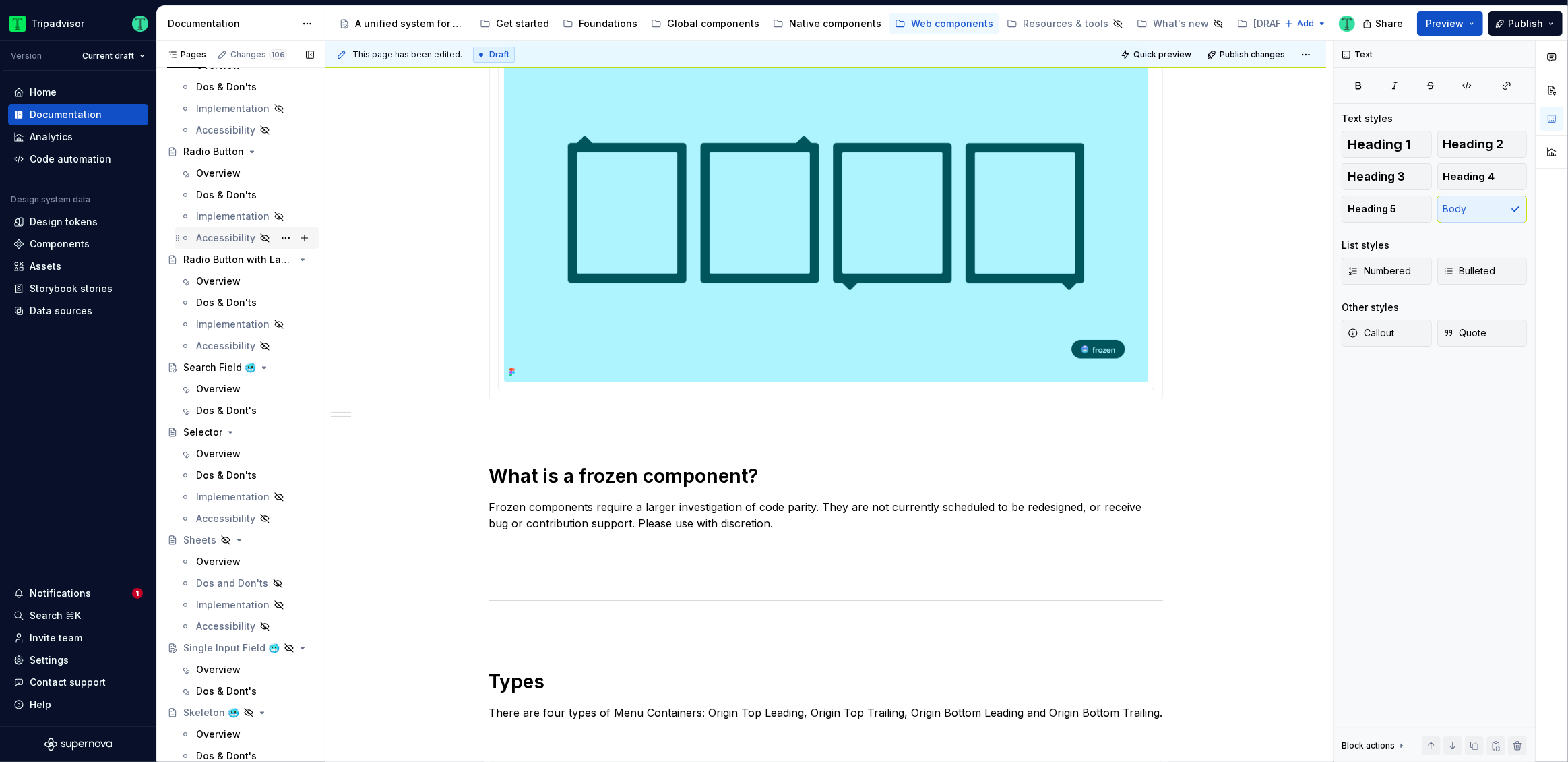
scroll to position [2296, 0]
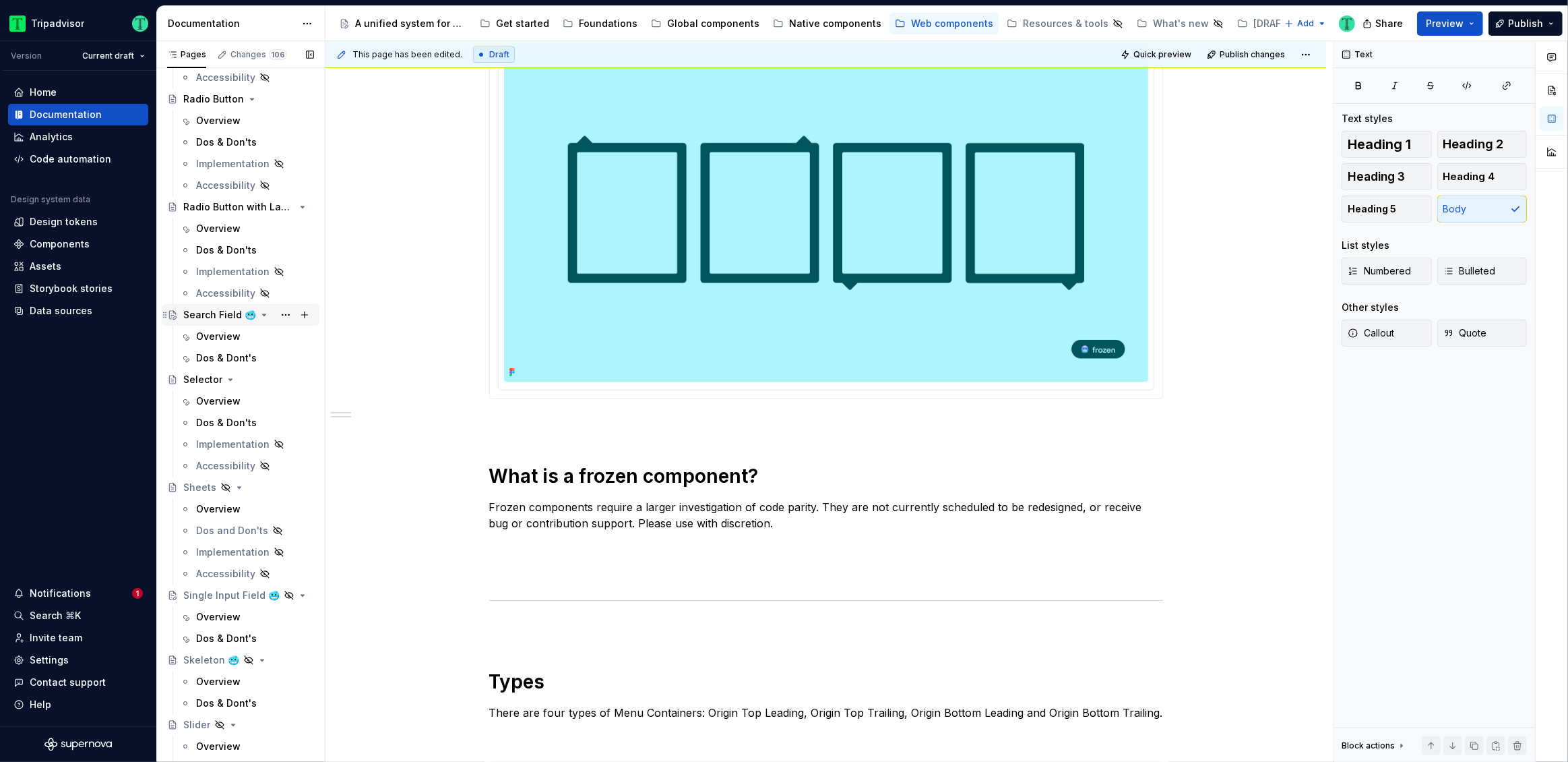
click at [202, 317] on div "Search Field 🥶" at bounding box center [220, 314] width 73 height 13
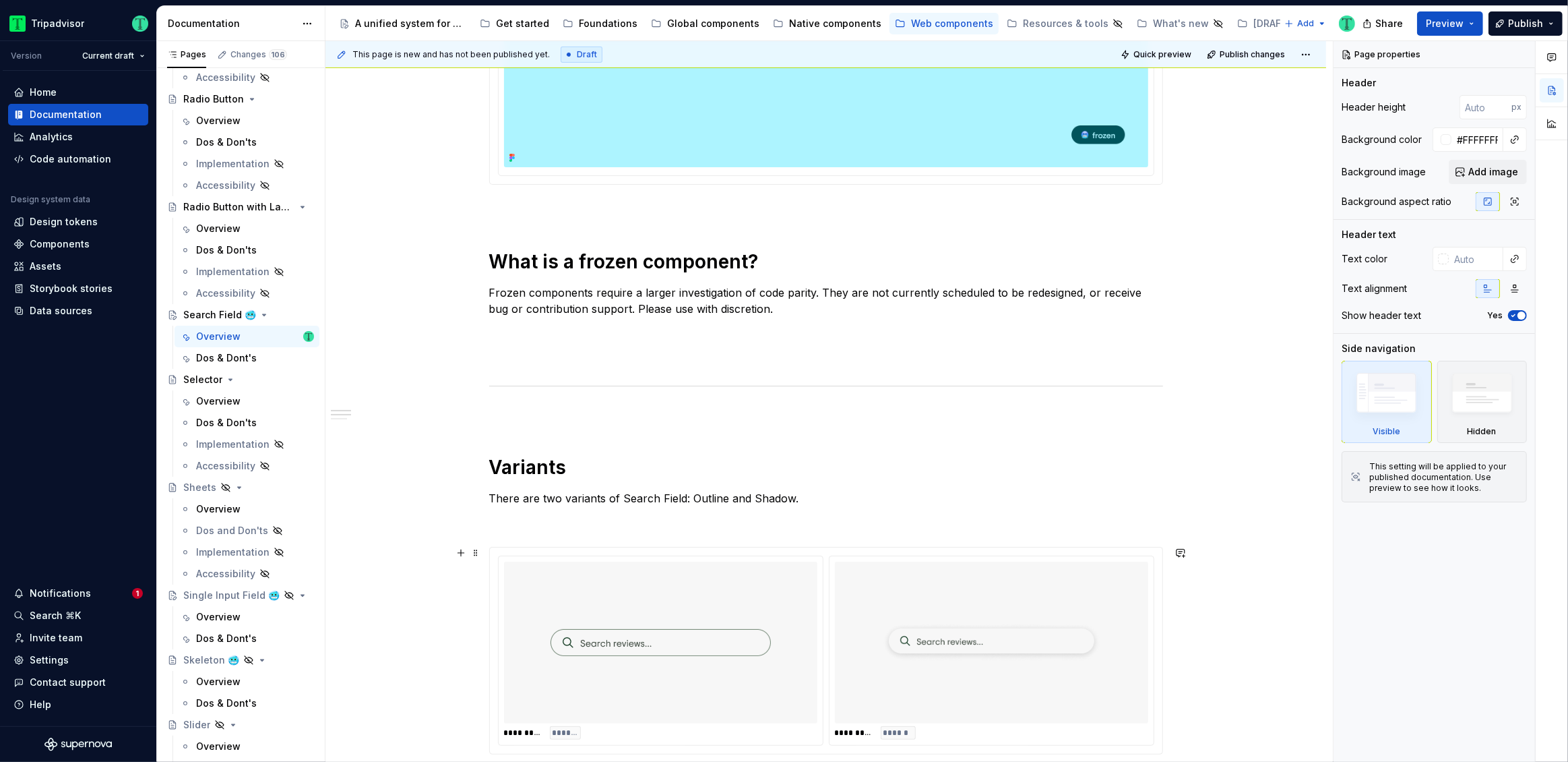
scroll to position [454, 0]
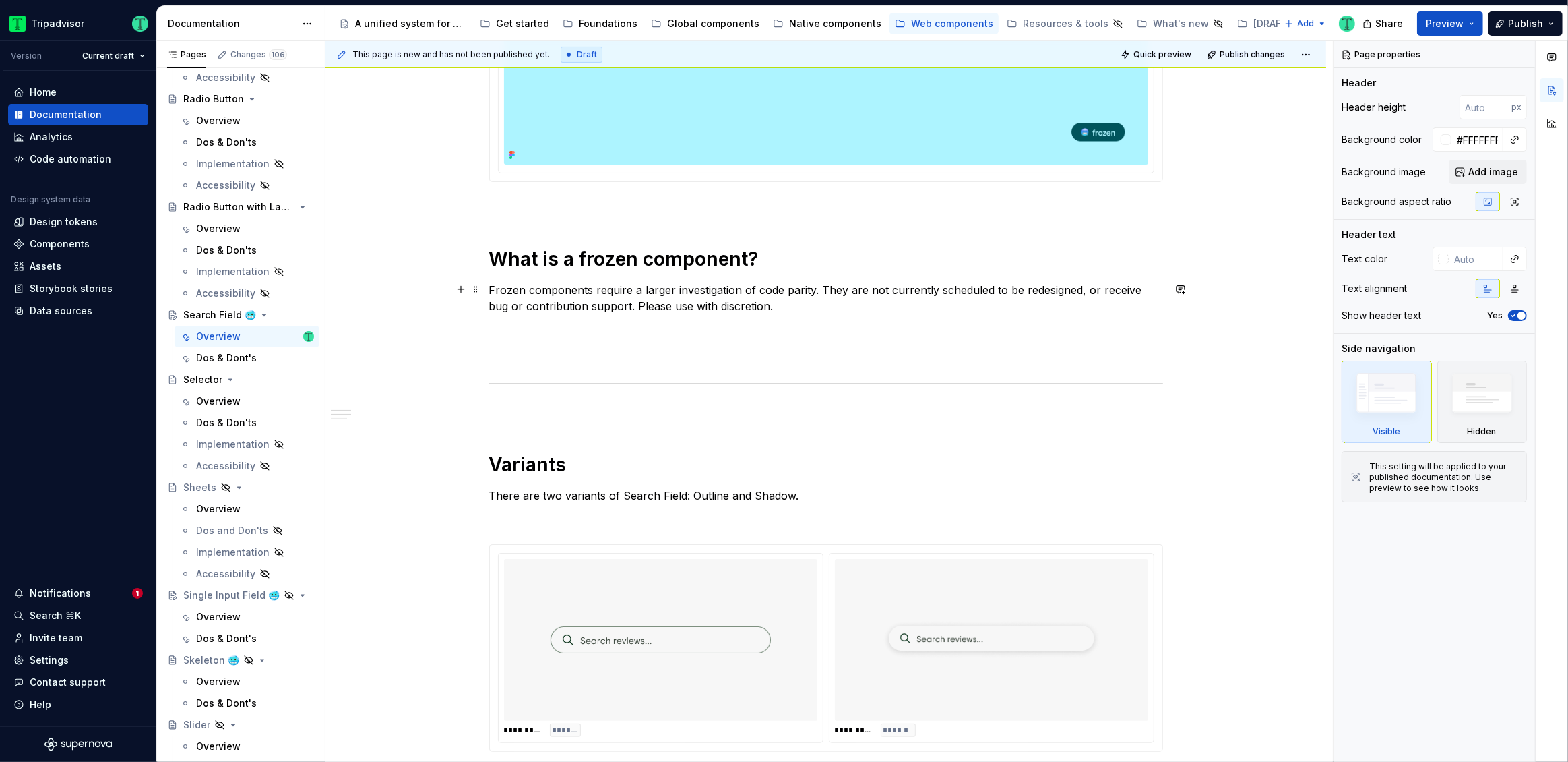
click at [1140, 285] on p "Frozen components require a larger investigation of code parity. They are not c…" at bounding box center [826, 298] width 674 height 32
type textarea "*"
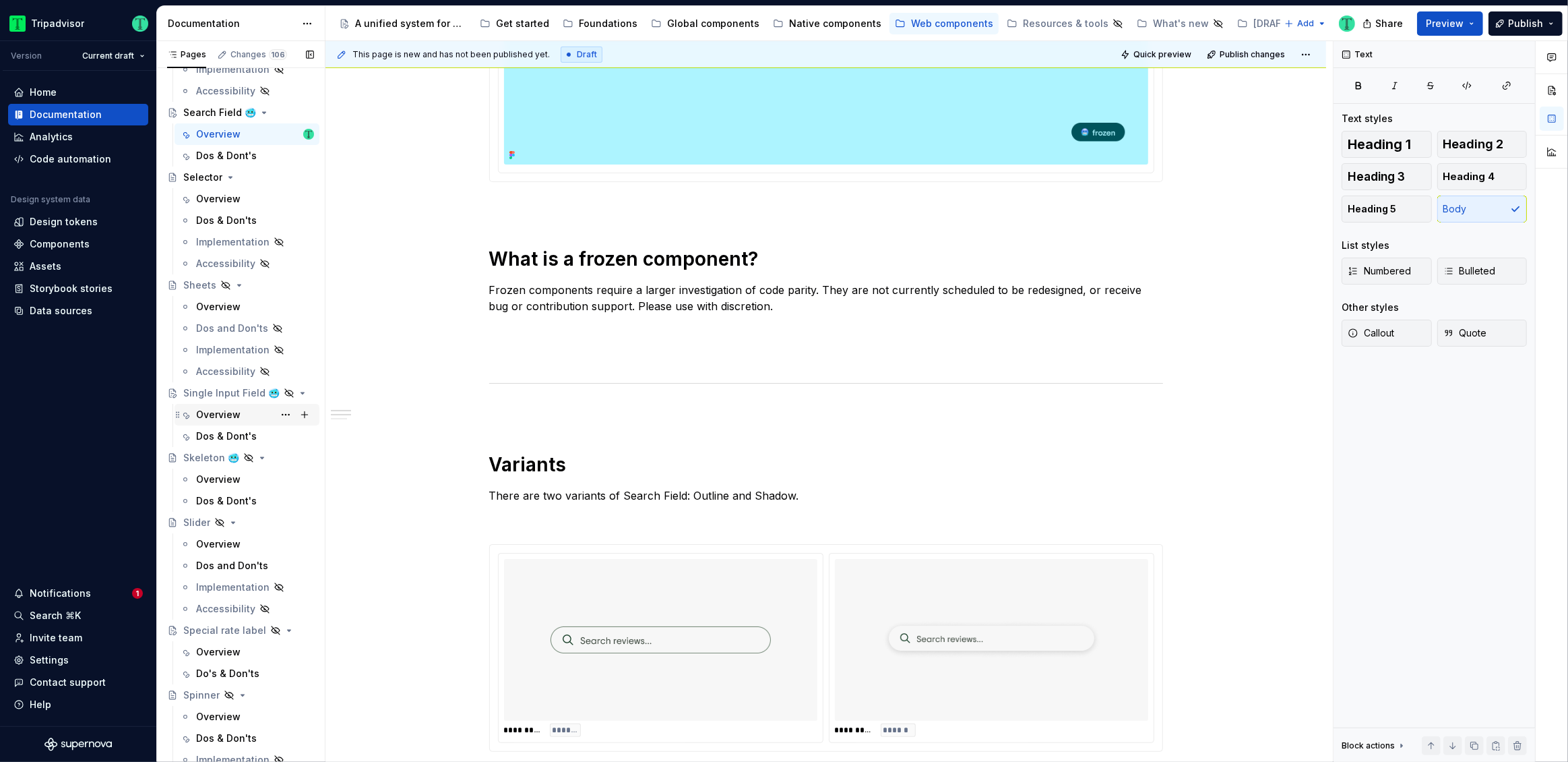
scroll to position [2500, 0]
click at [240, 394] on div "Single Input Field 🥶" at bounding box center [248, 391] width 131 height 19
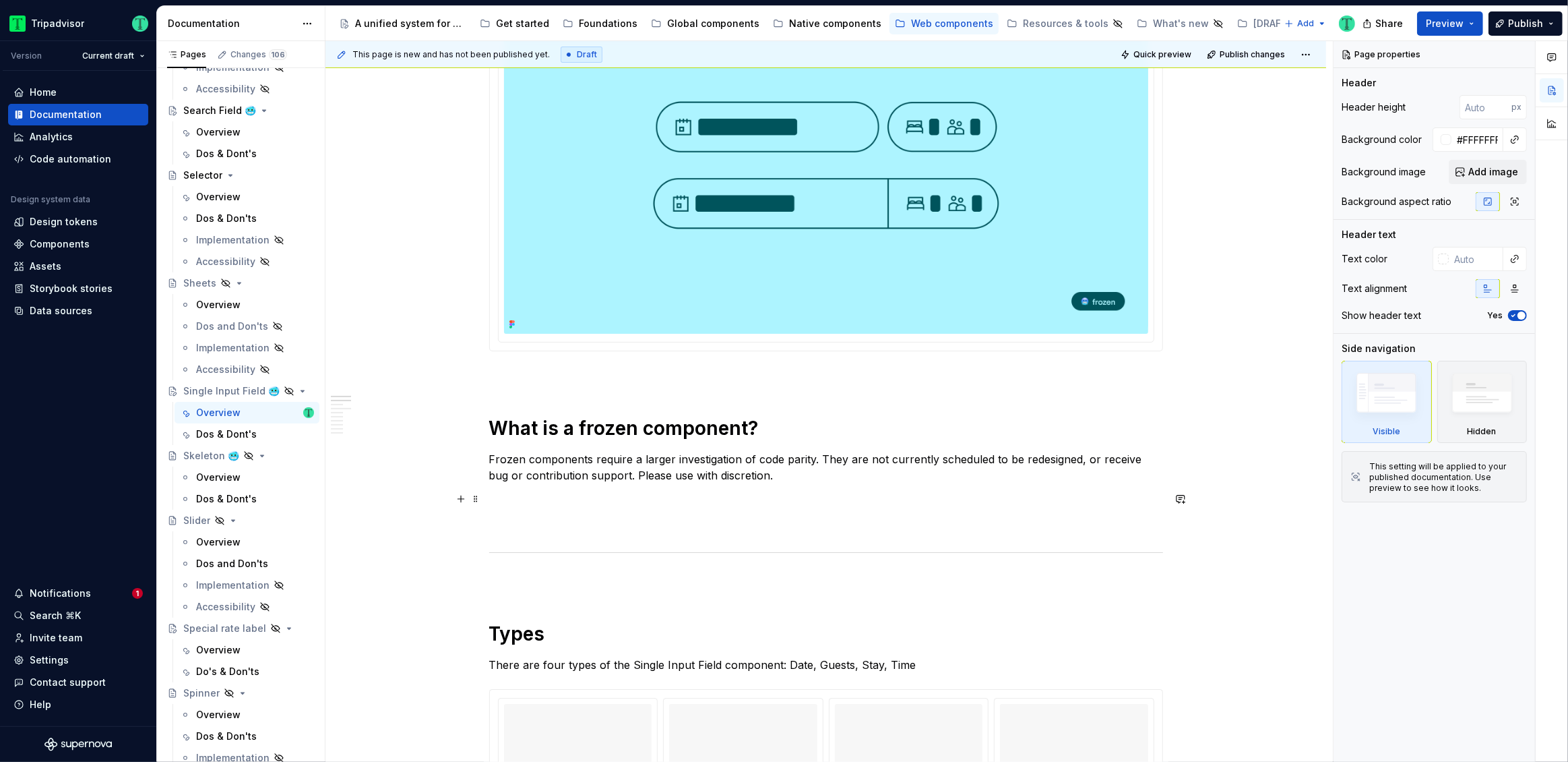
scroll to position [424, 0]
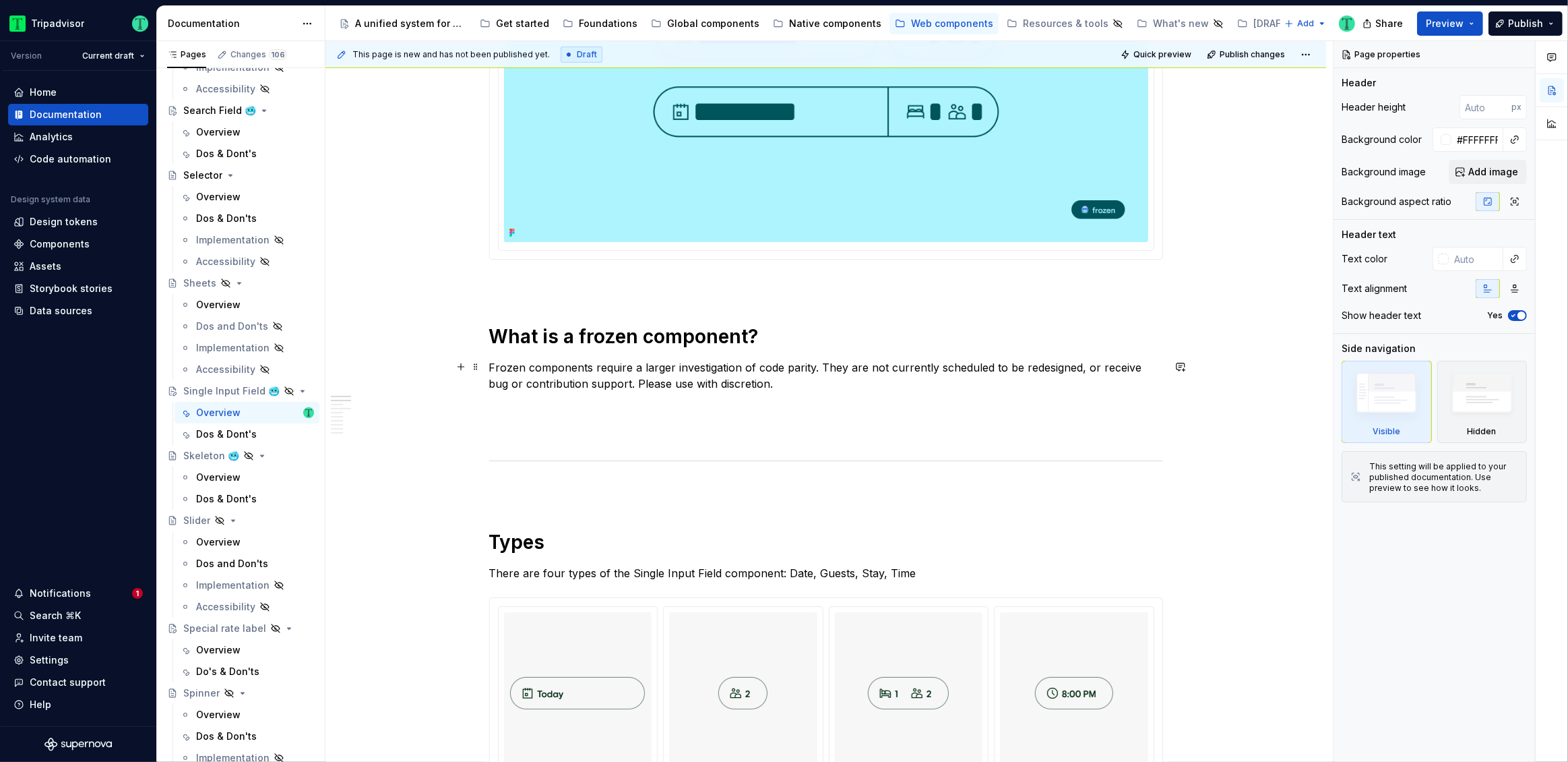
click at [1138, 365] on p "Frozen components require a larger investigation of code parity. They are not c…" at bounding box center [826, 375] width 674 height 32
type textarea "*"
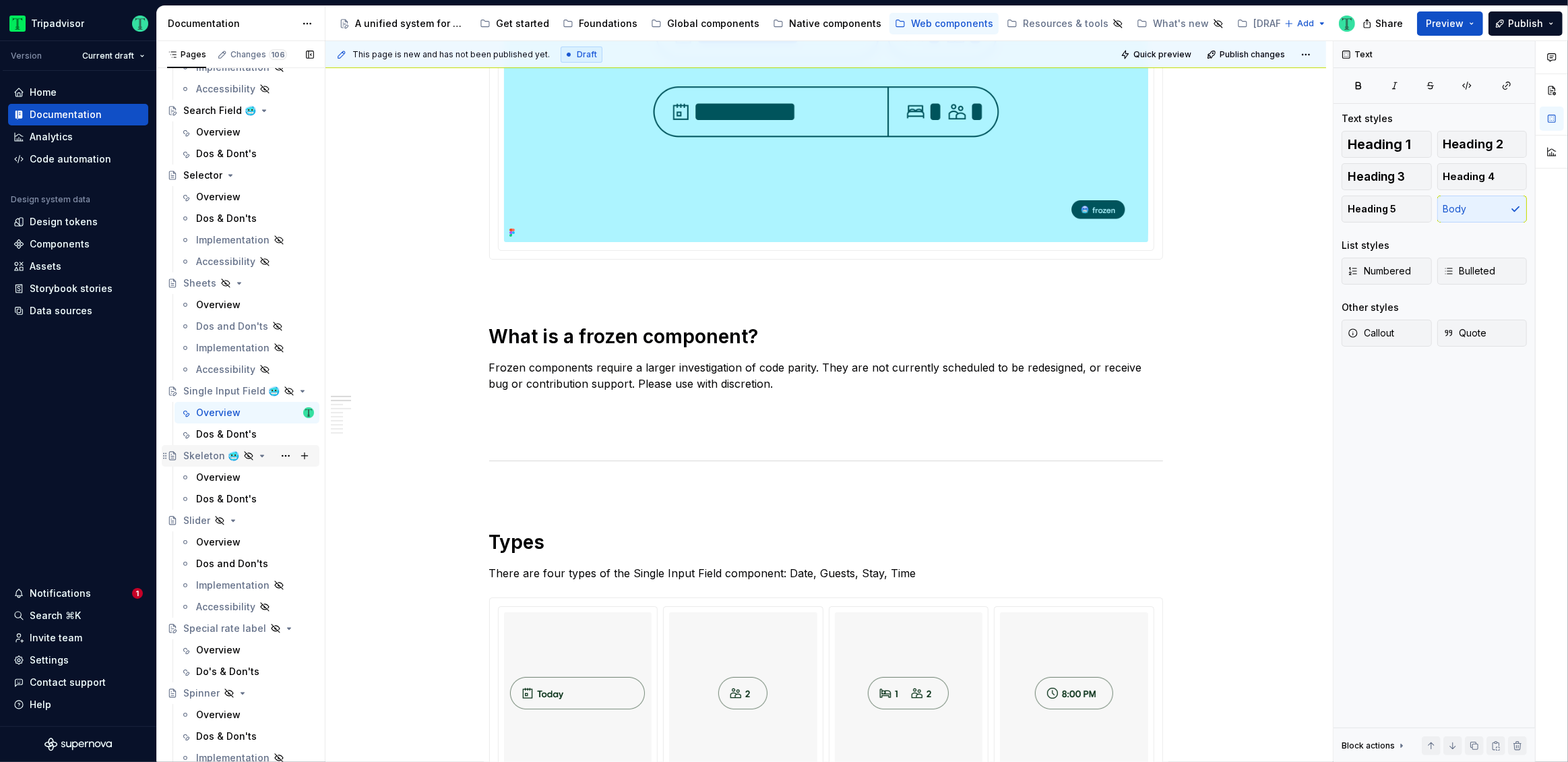
click at [211, 454] on div "Skeleton 🥶" at bounding box center [211, 455] width 56 height 13
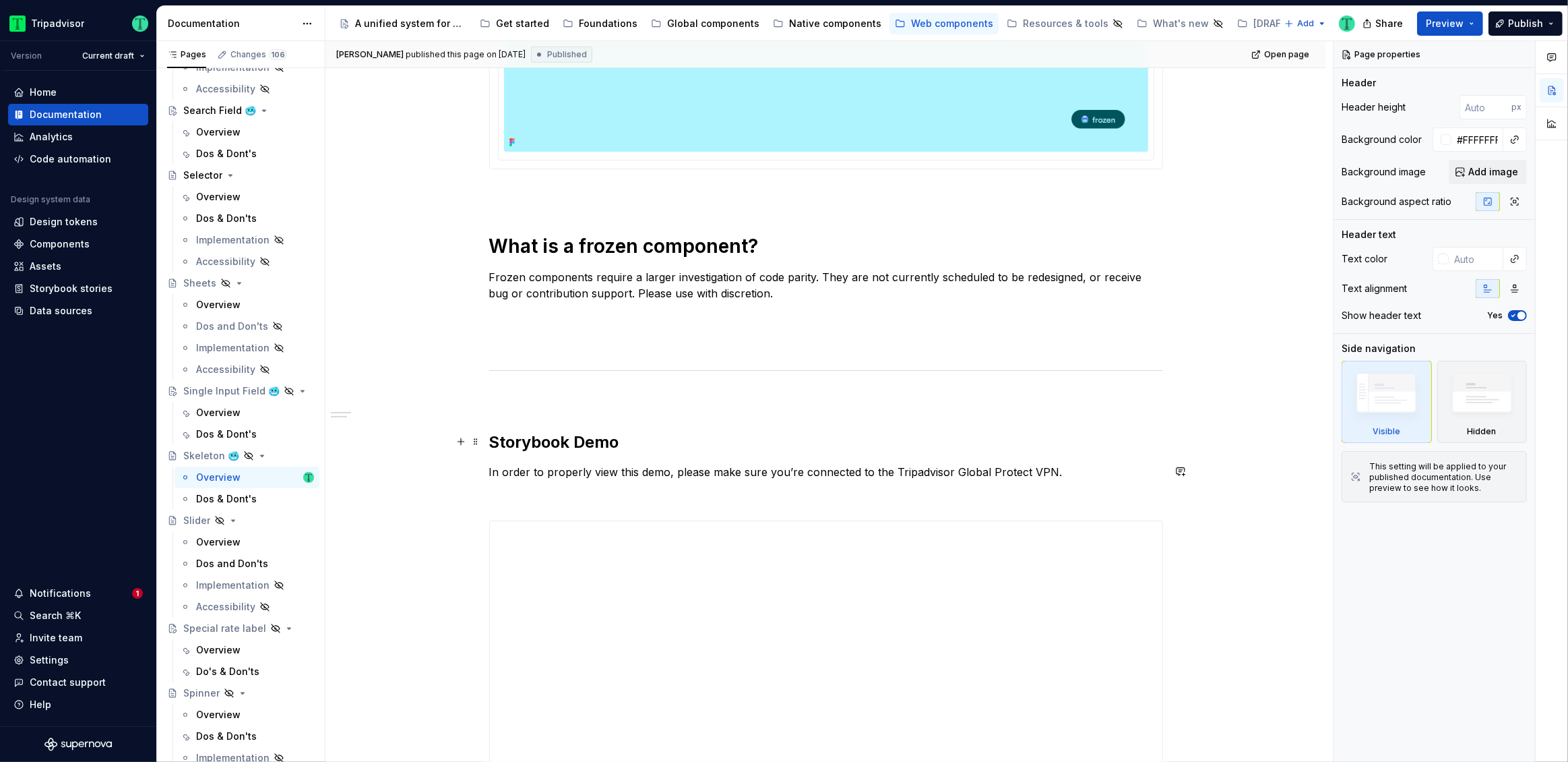
scroll to position [483, 0]
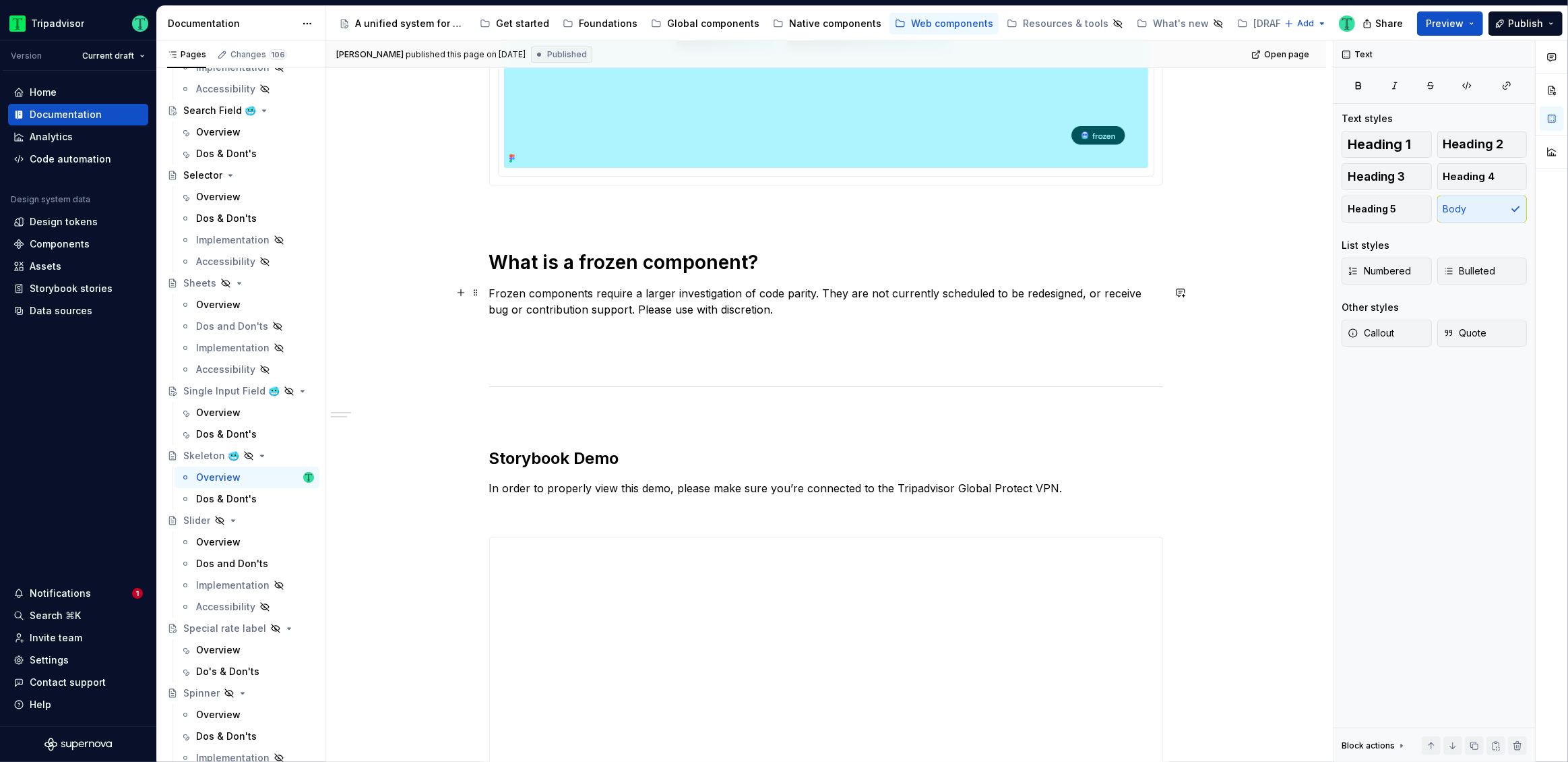
click at [1137, 291] on p "Frozen components require a larger investigation of code parity. They are not c…" at bounding box center [826, 301] width 674 height 32
type textarea "*"
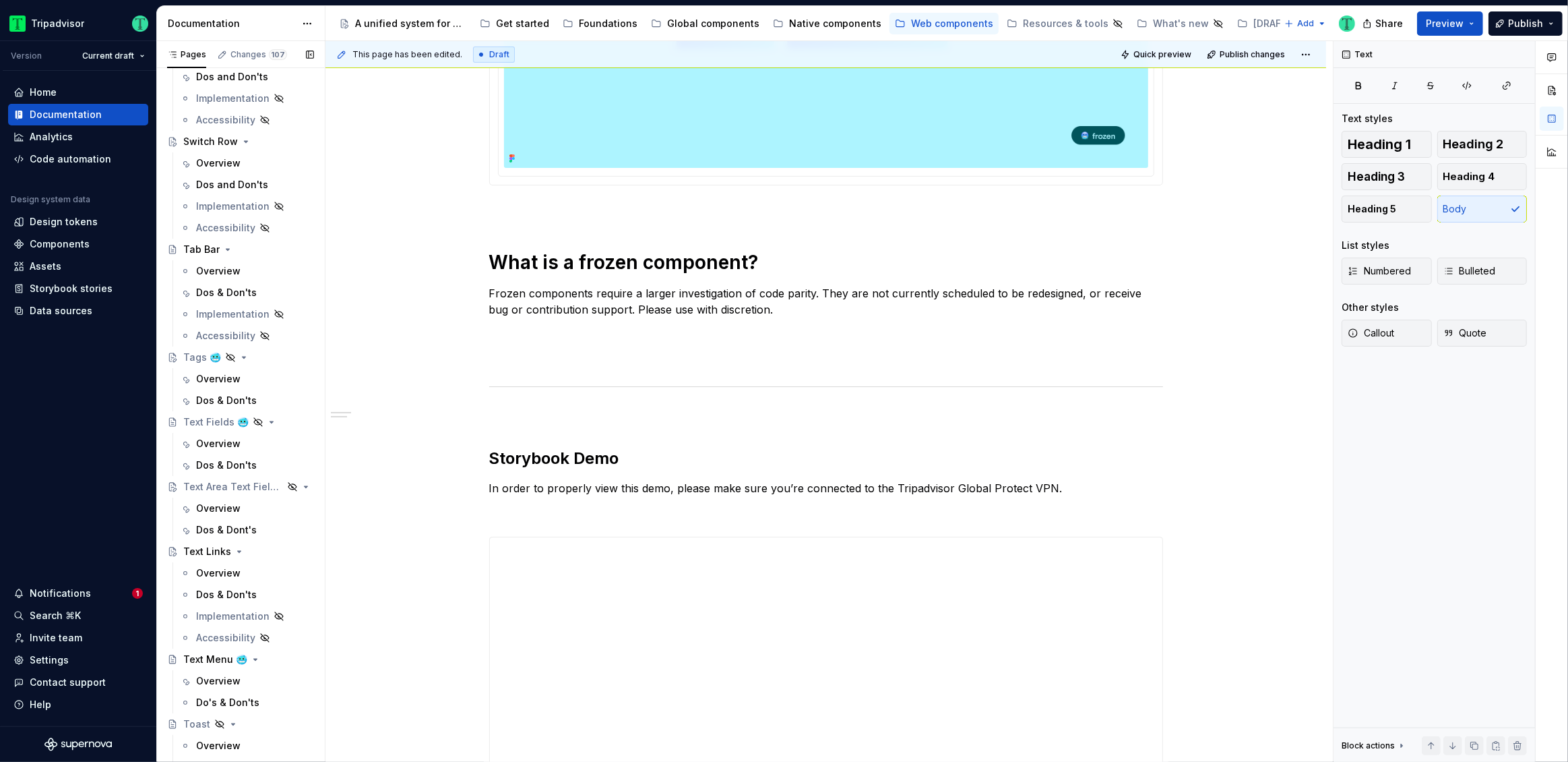
scroll to position [3547, 0]
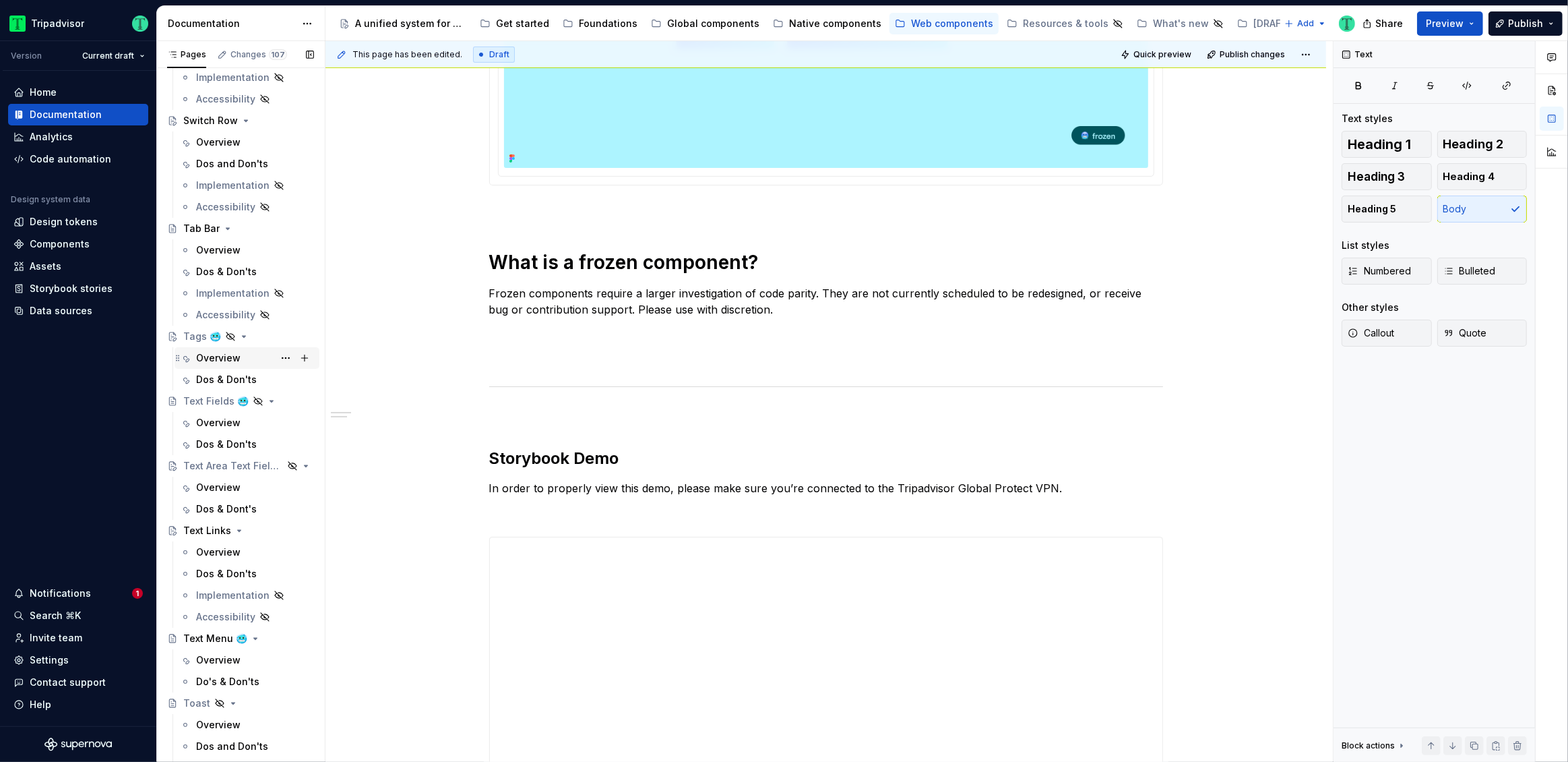
click at [220, 353] on div "Overview" at bounding box center [218, 357] width 45 height 13
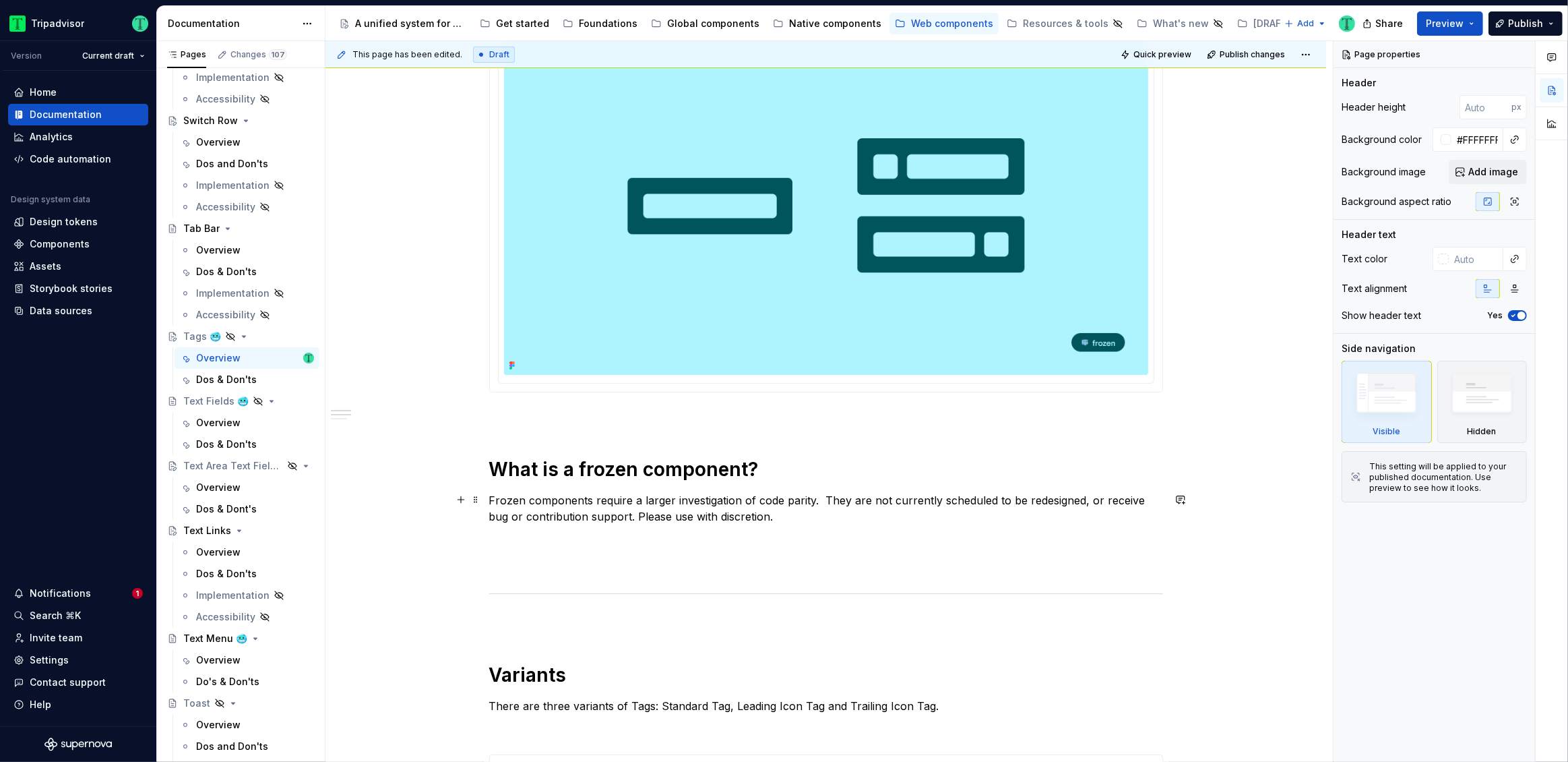
scroll to position [373, 0]
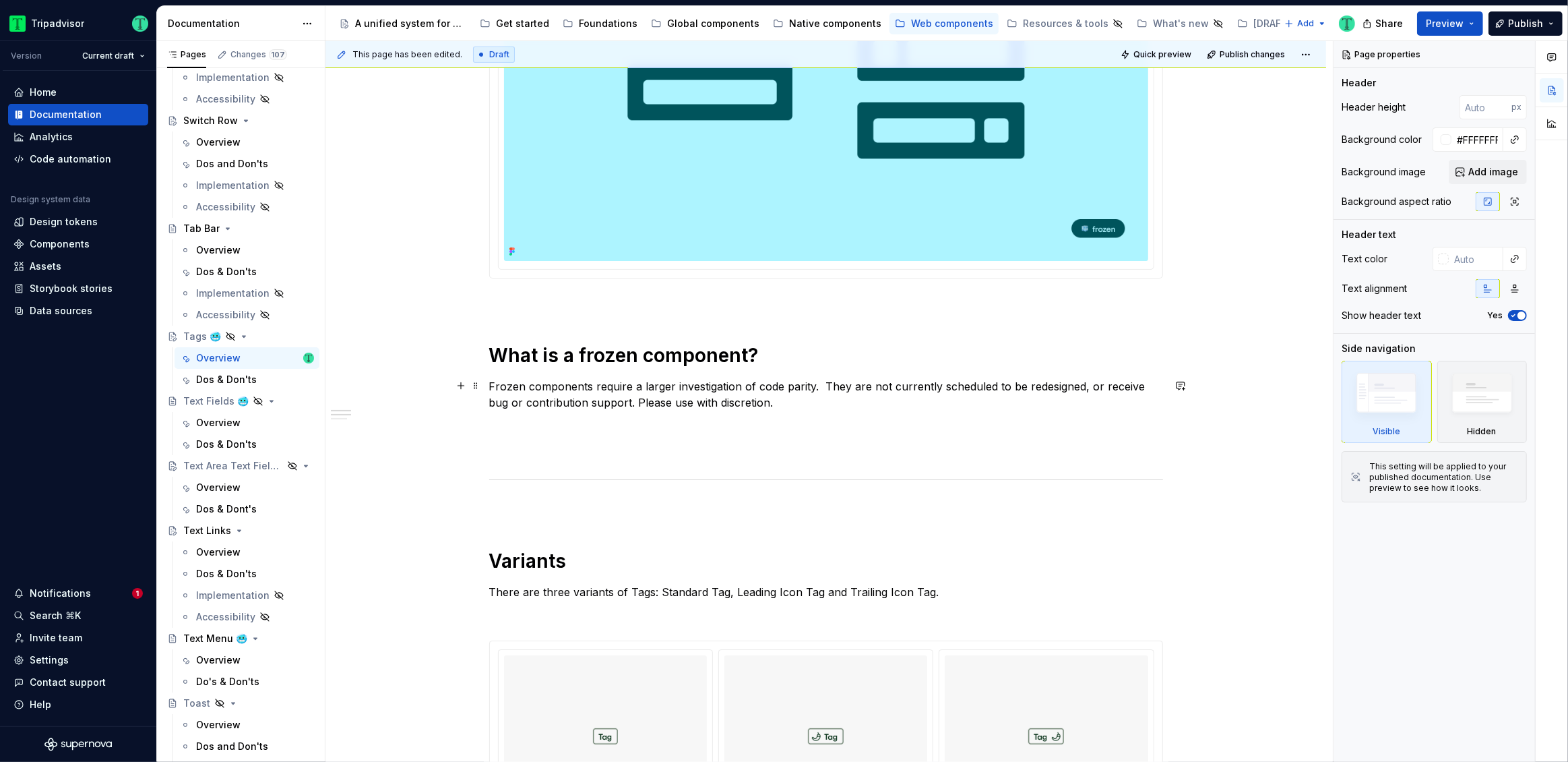
click at [818, 382] on p "Frozen components require a larger investigation of code parity.  They are not …" at bounding box center [826, 394] width 674 height 32
type textarea "*"
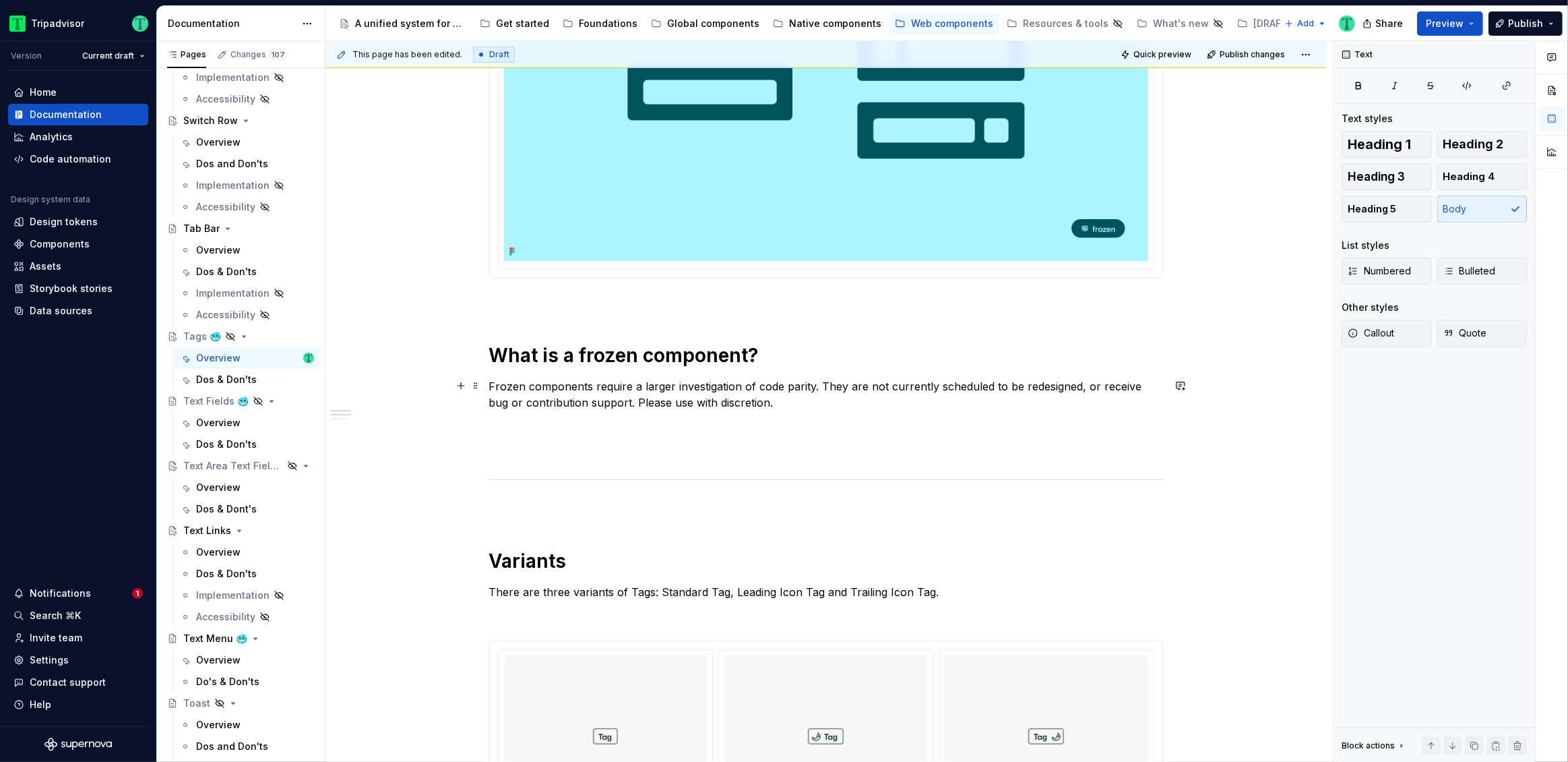
click at [1136, 386] on p "Frozen components require a larger investigation of code parity. They are not c…" at bounding box center [826, 394] width 674 height 32
click at [218, 413] on div "Overview" at bounding box center [255, 422] width 118 height 19
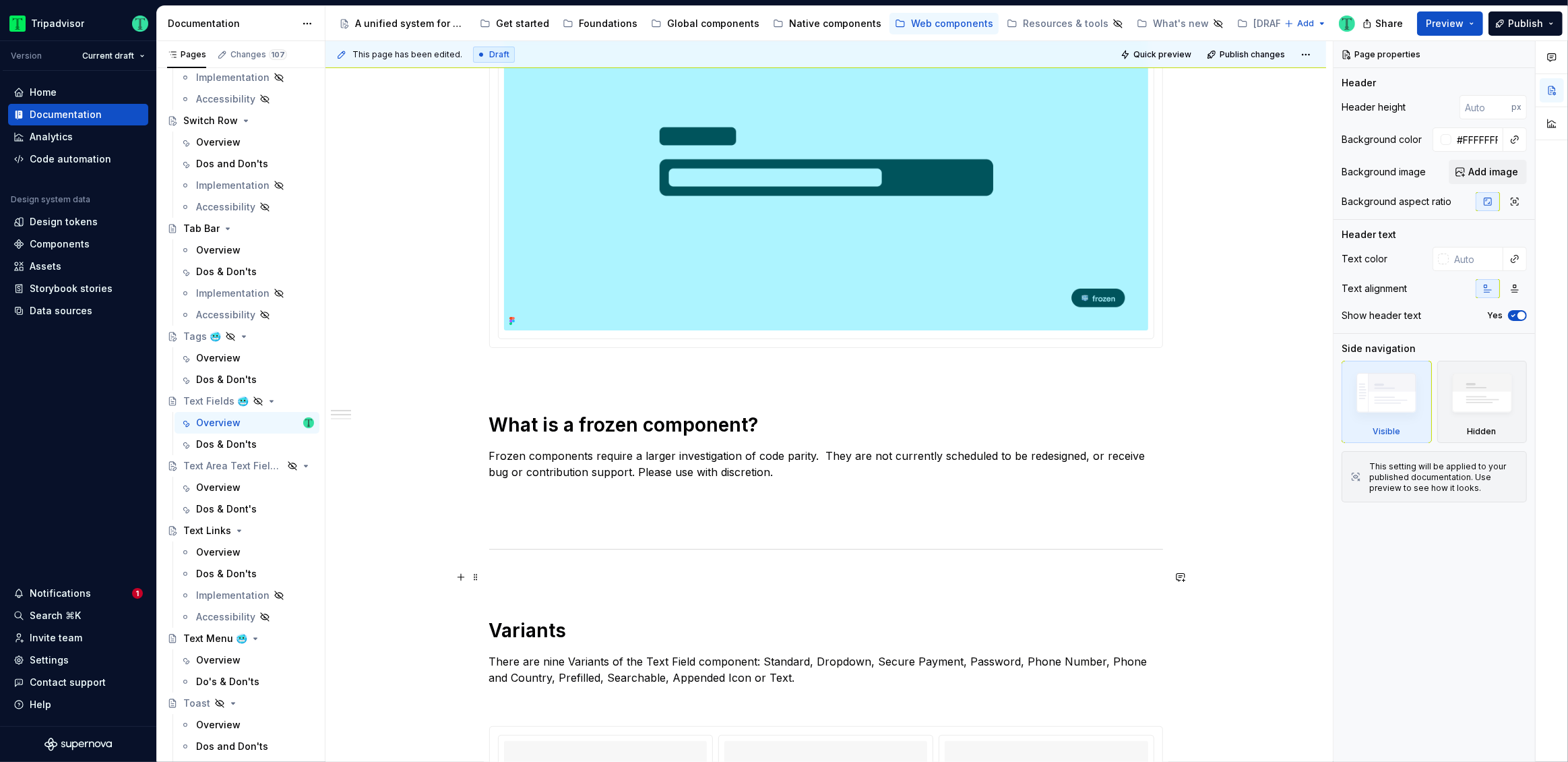
scroll to position [502, 0]
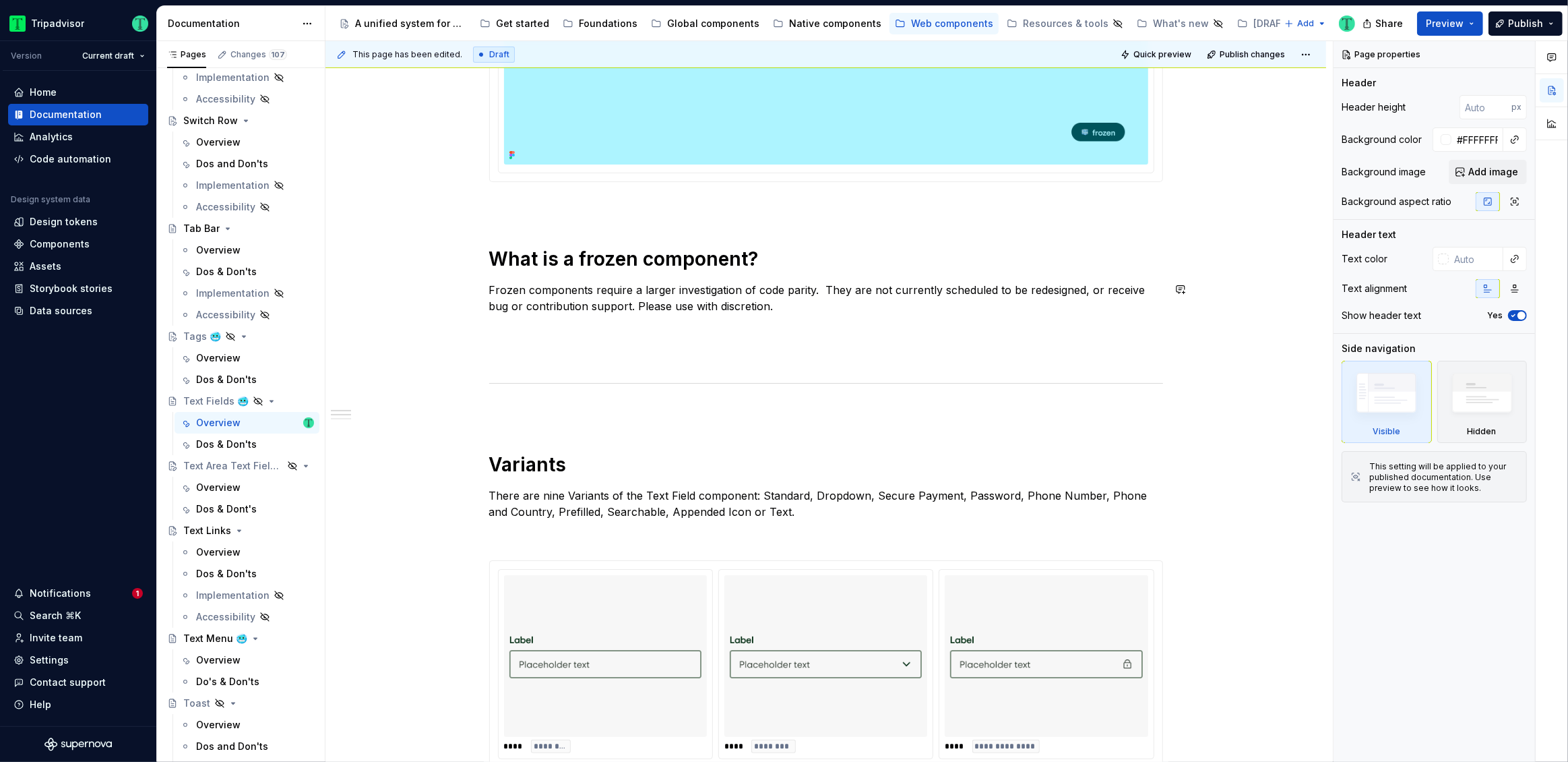
type textarea "*"
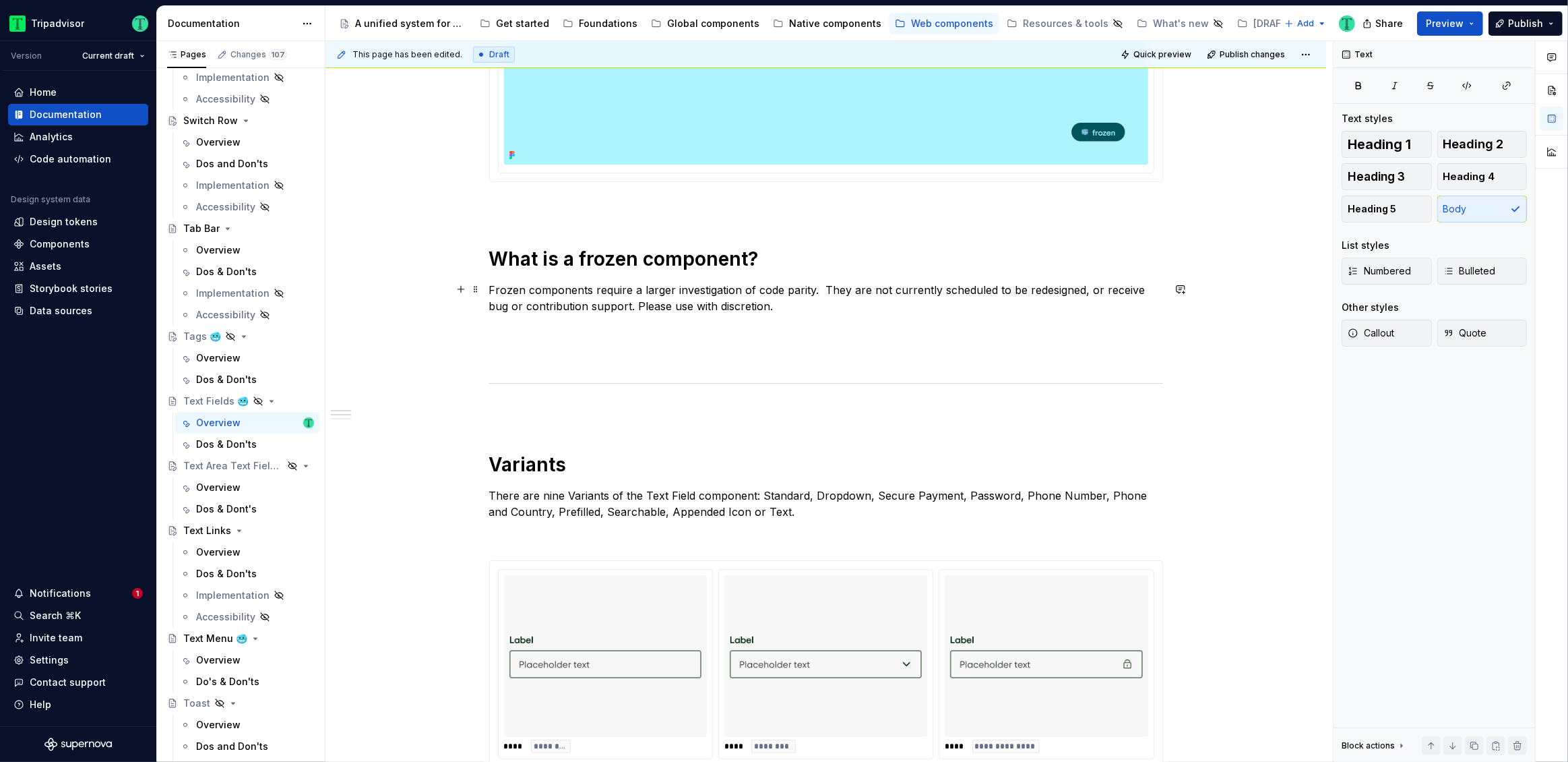
click at [821, 289] on p "Frozen components require a larger investigation of code parity.  They are not …" at bounding box center [826, 298] width 674 height 32
click at [1140, 291] on p "Frozen components require a larger investigation of code parity. They are not c…" at bounding box center [826, 298] width 674 height 32
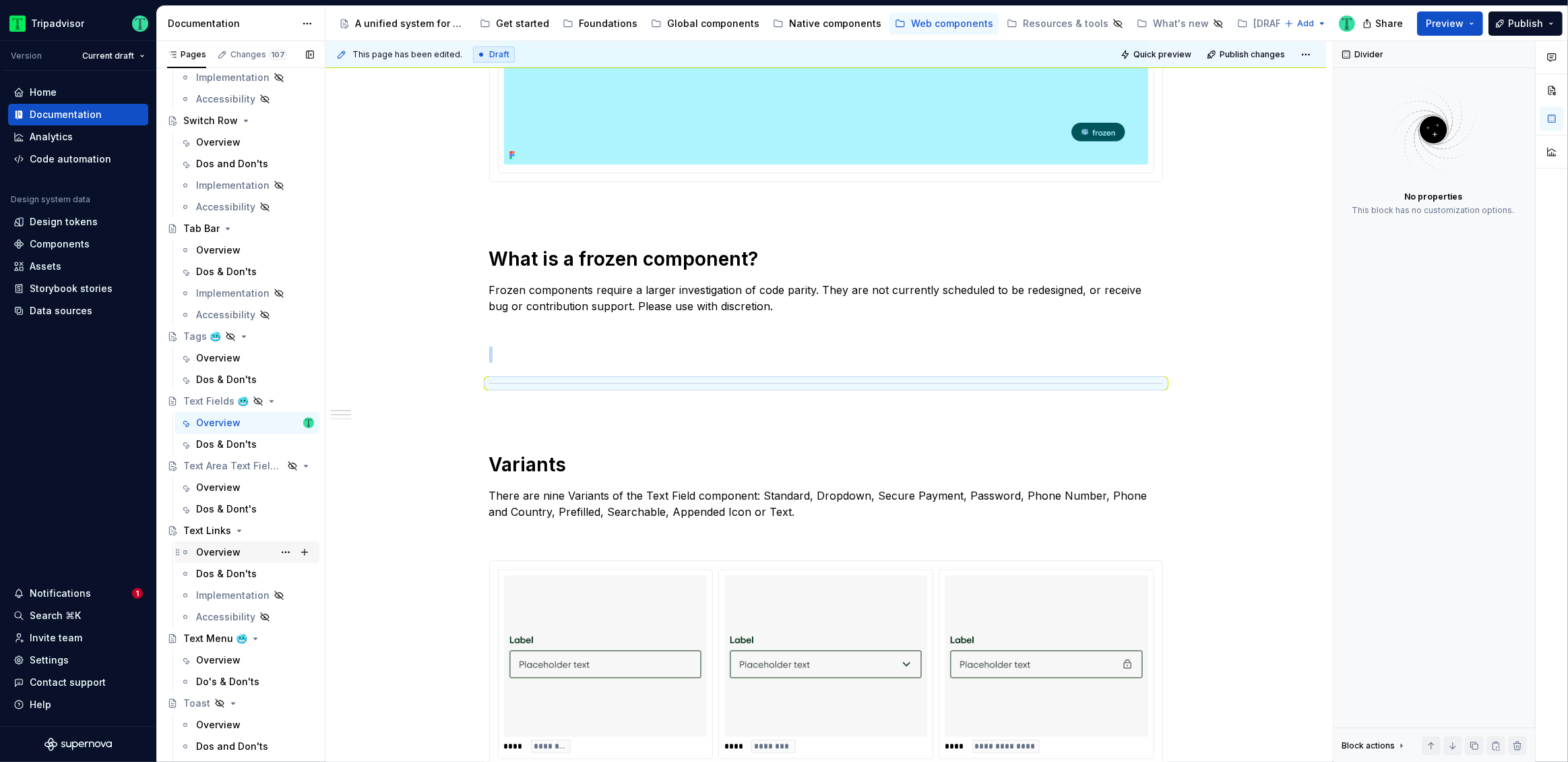
scroll to position [3797, 0]
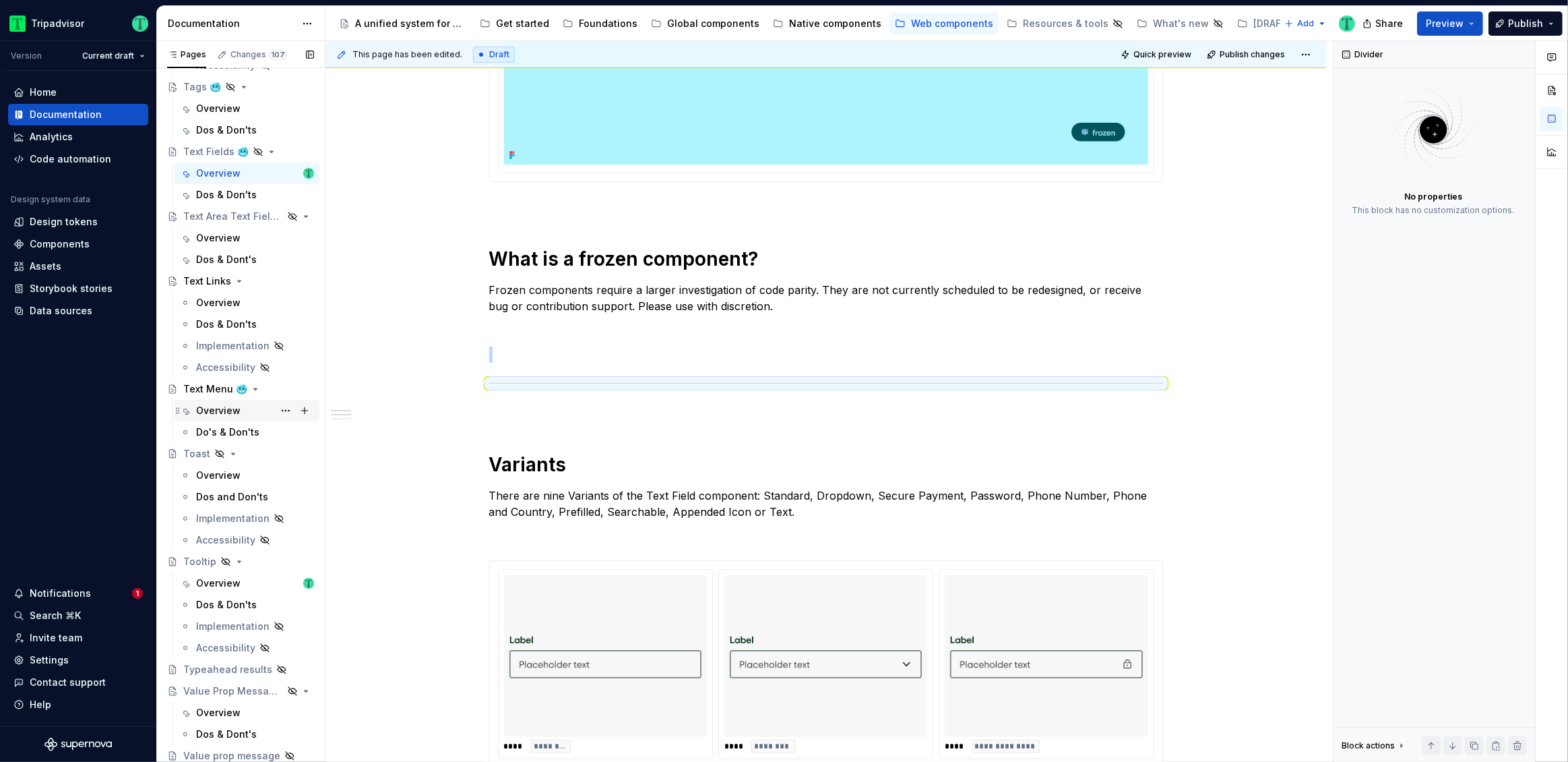
click at [235, 407] on div "Overview" at bounding box center [218, 410] width 45 height 13
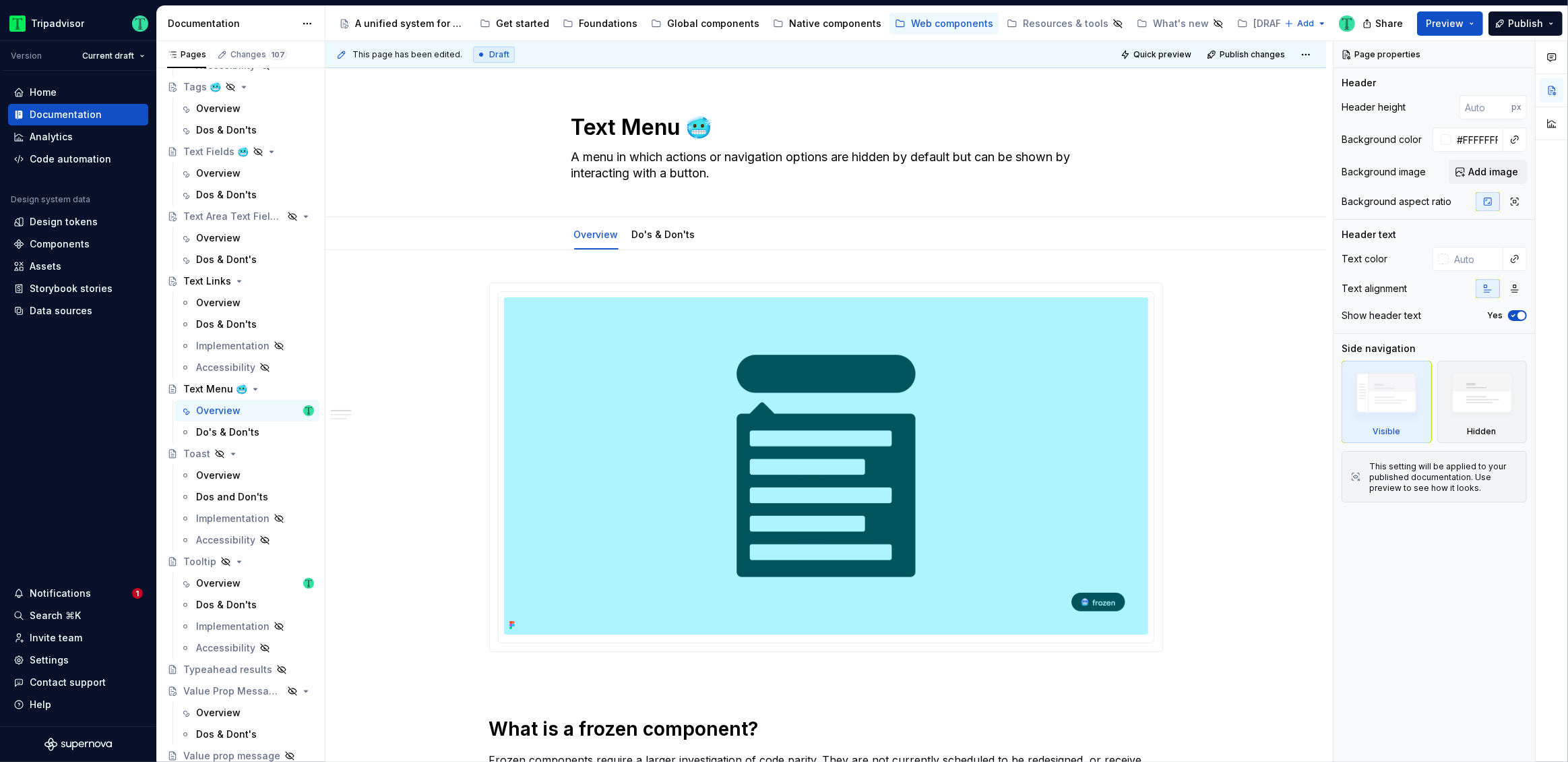
type textarea "*"
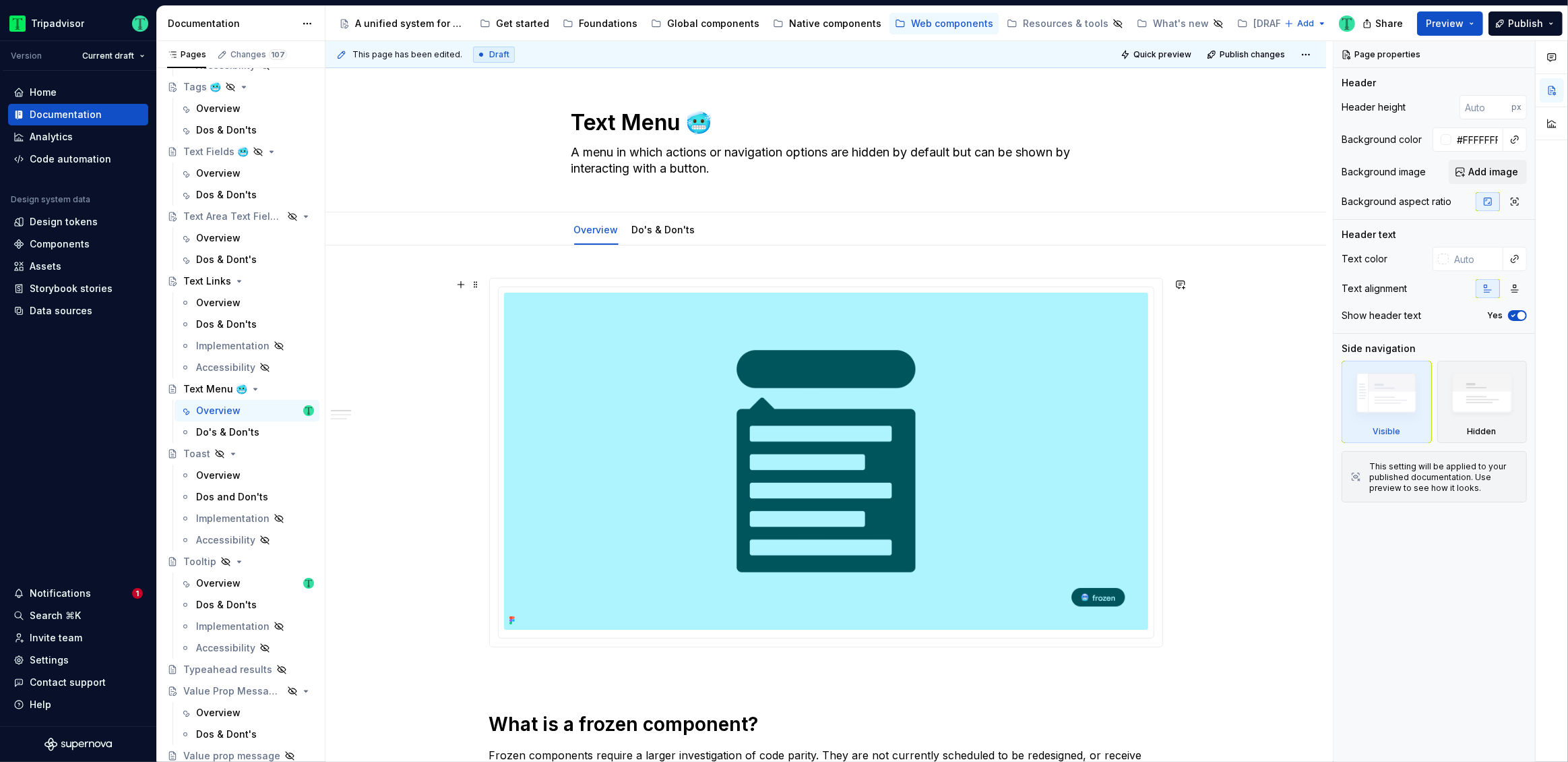
scroll to position [256, 0]
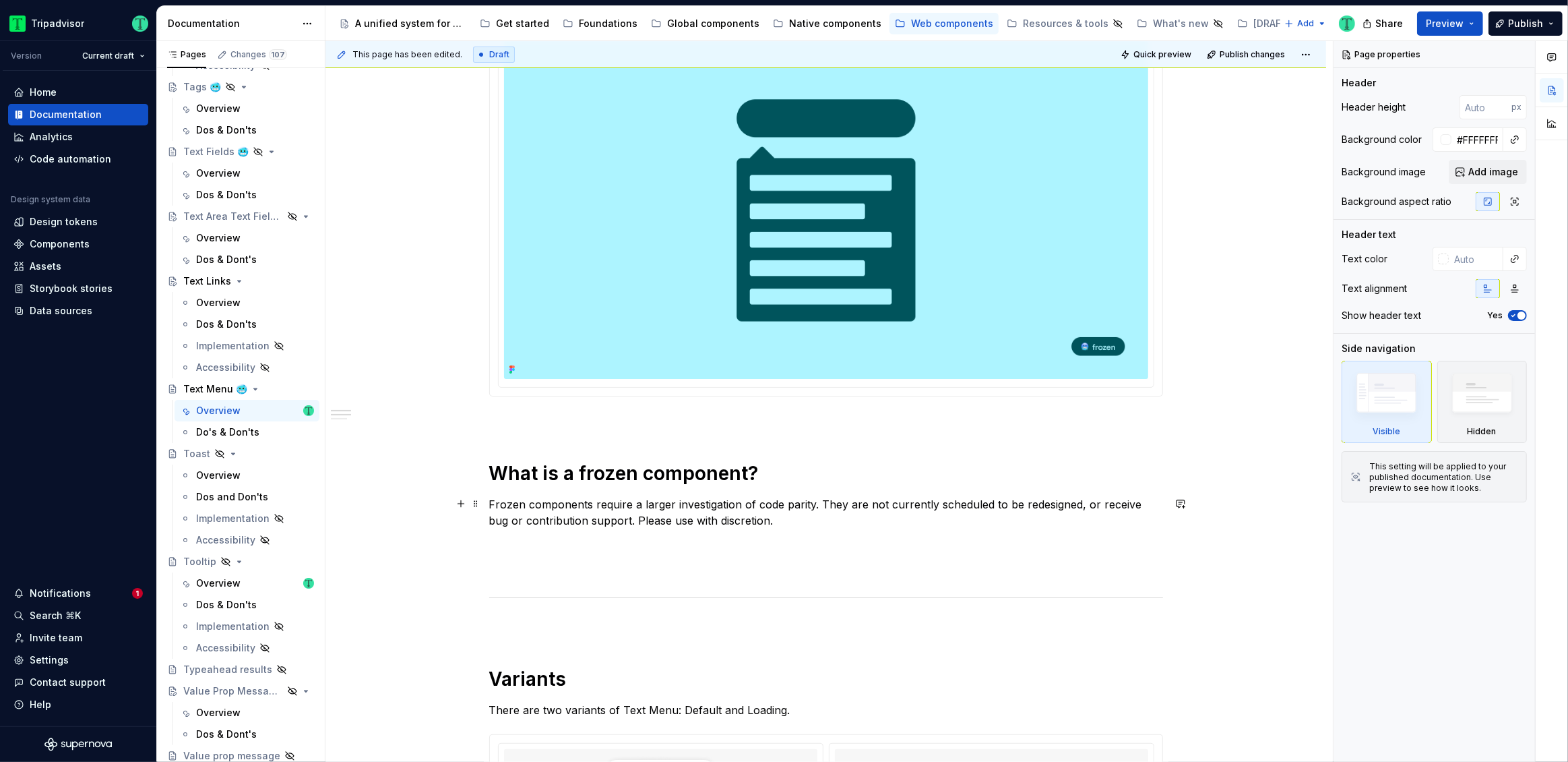
click at [1139, 501] on p "Frozen components require a larger investigation of code parity. They are not c…" at bounding box center [826, 512] width 674 height 32
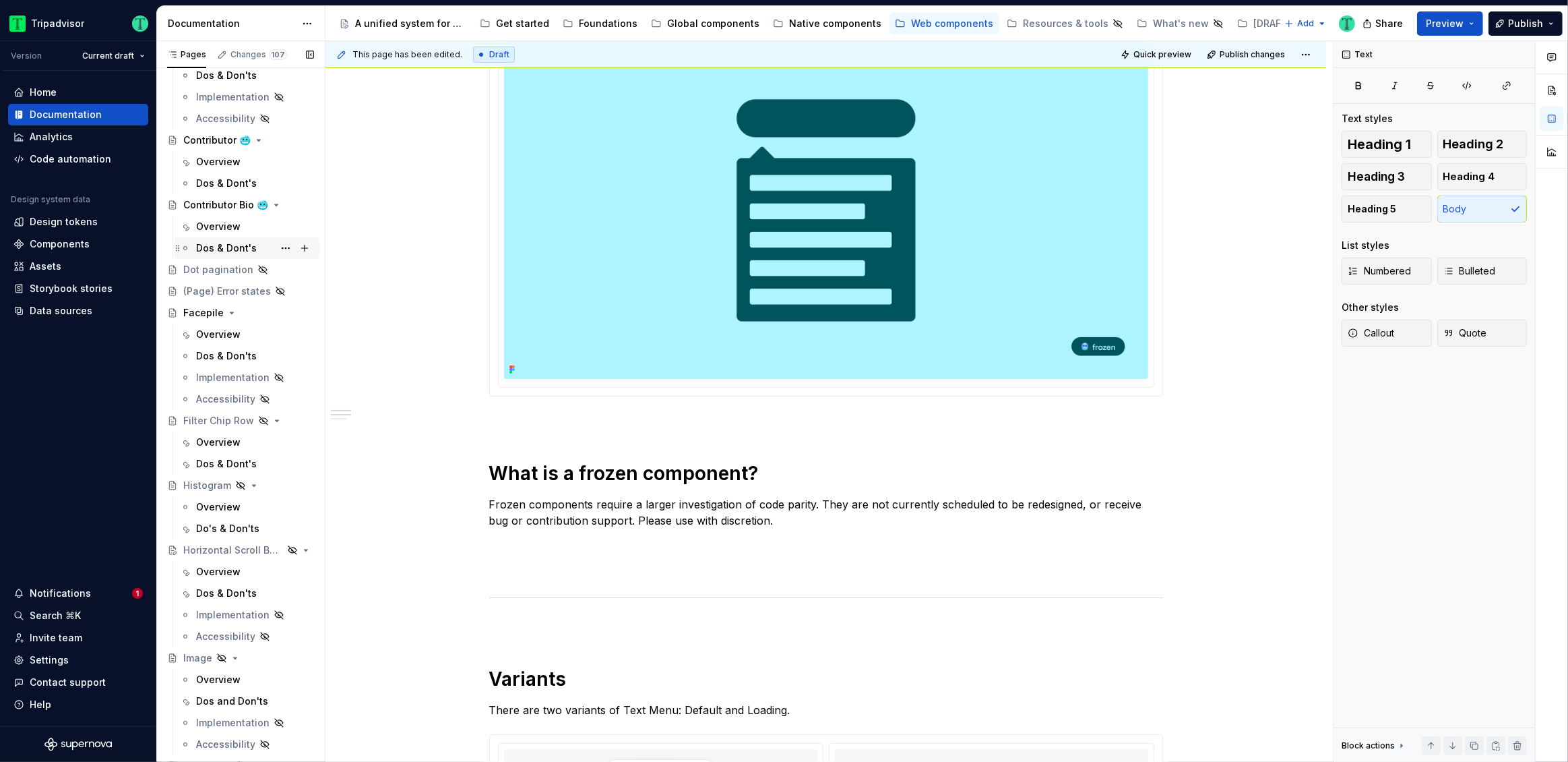
scroll to position [1004, 0]
click at [219, 437] on div "Overview" at bounding box center [218, 441] width 45 height 13
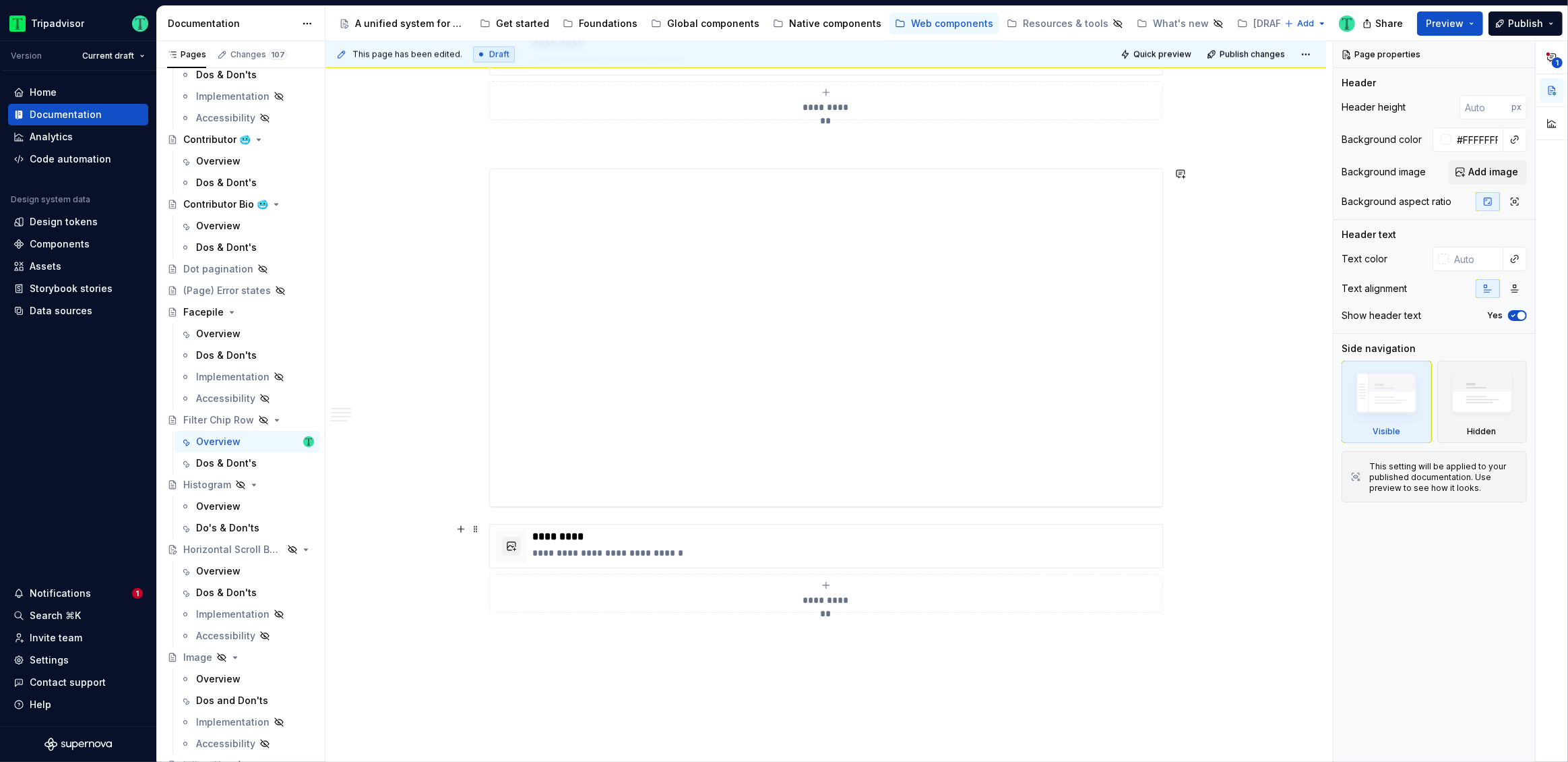
scroll to position [2462, 0]
click at [830, 436] on html "Tripadvisor Version Current draft Home Documentation Analytics Code automation …" at bounding box center [784, 381] width 1568 height 762
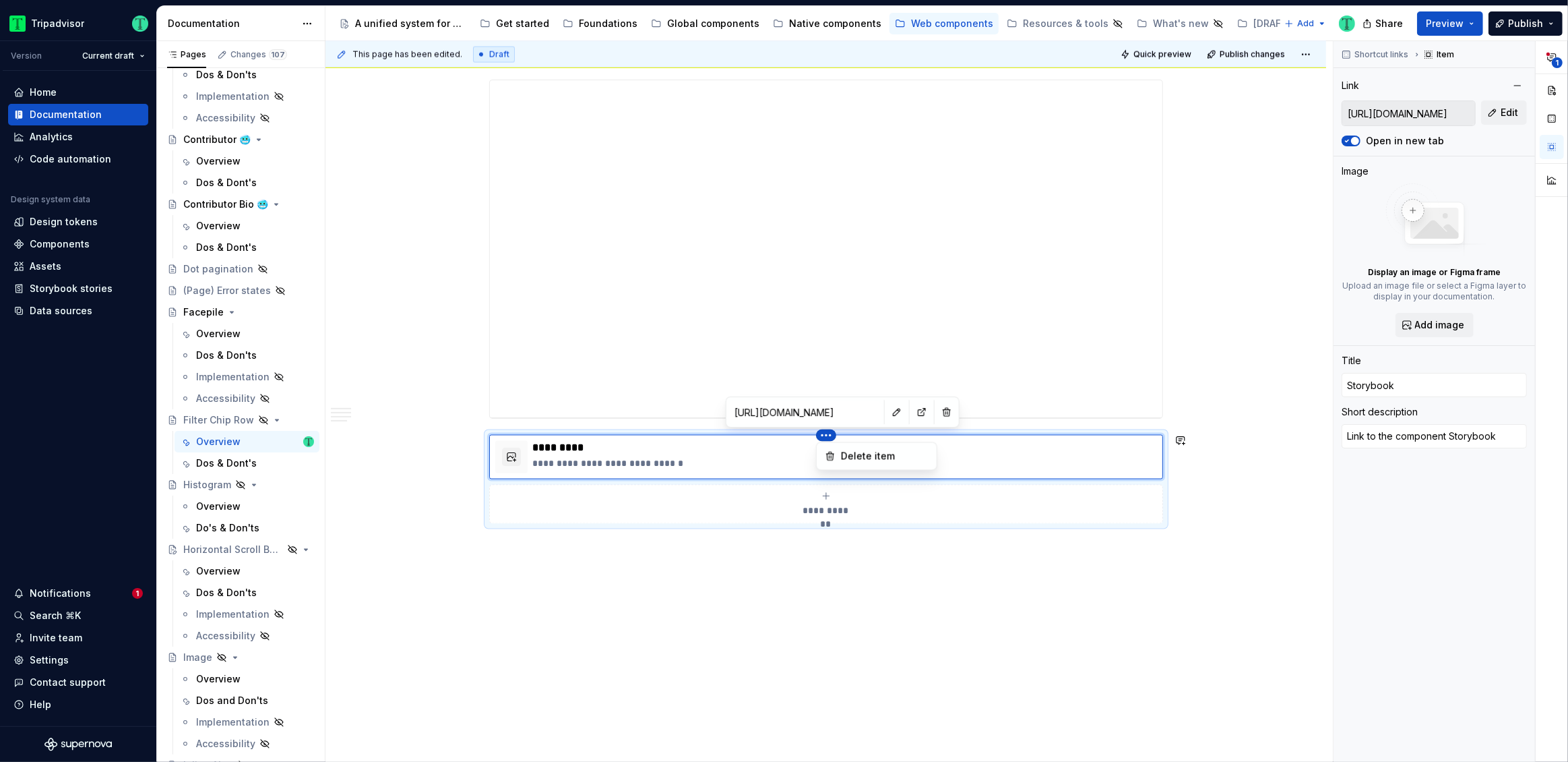
click at [755, 417] on html "Tripadvisor Version Current draft Home Documentation Analytics Code automation …" at bounding box center [784, 381] width 1568 height 762
click at [745, 596] on p at bounding box center [826, 596] width 674 height 16
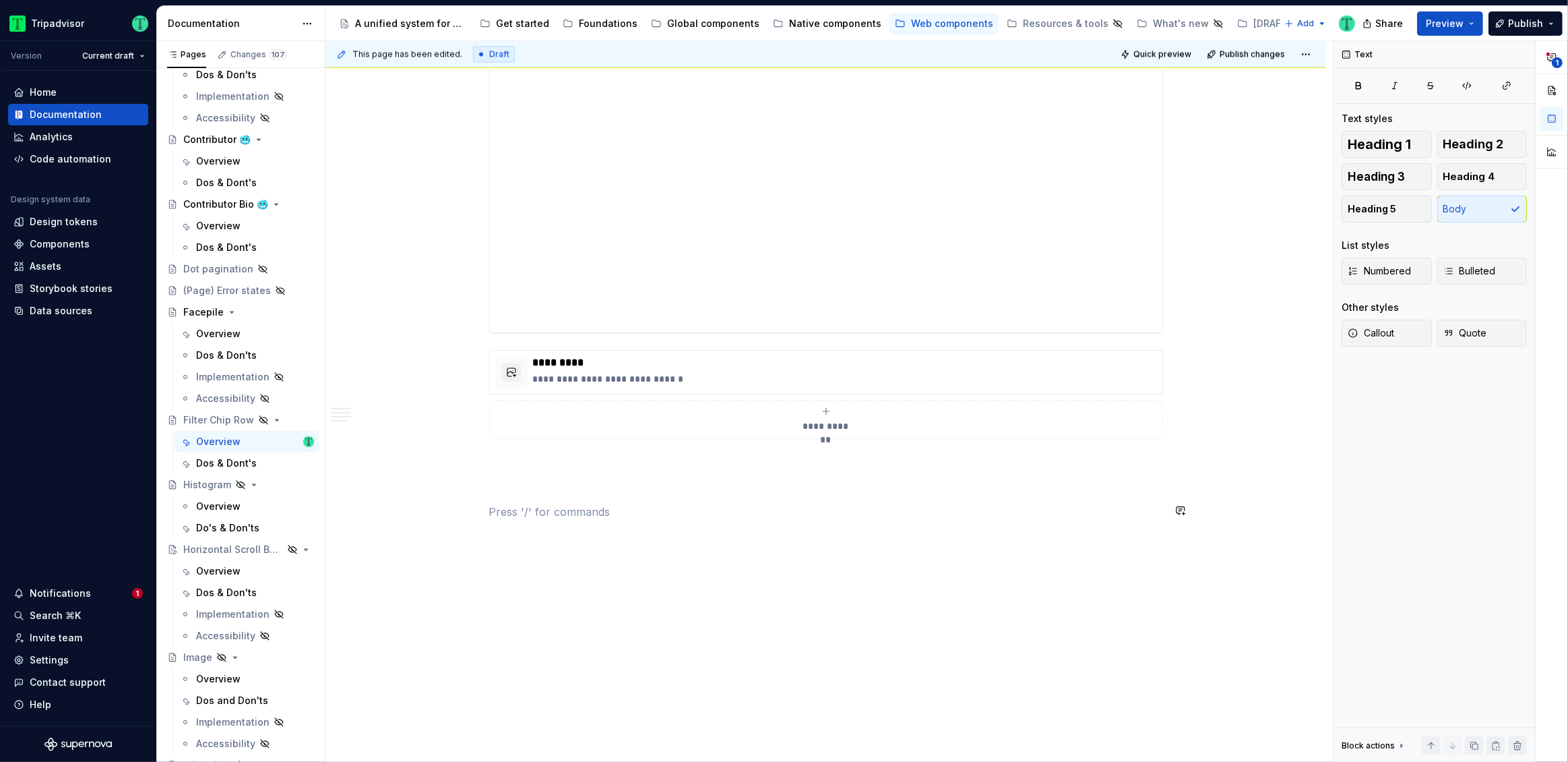
scroll to position [2540, 0]
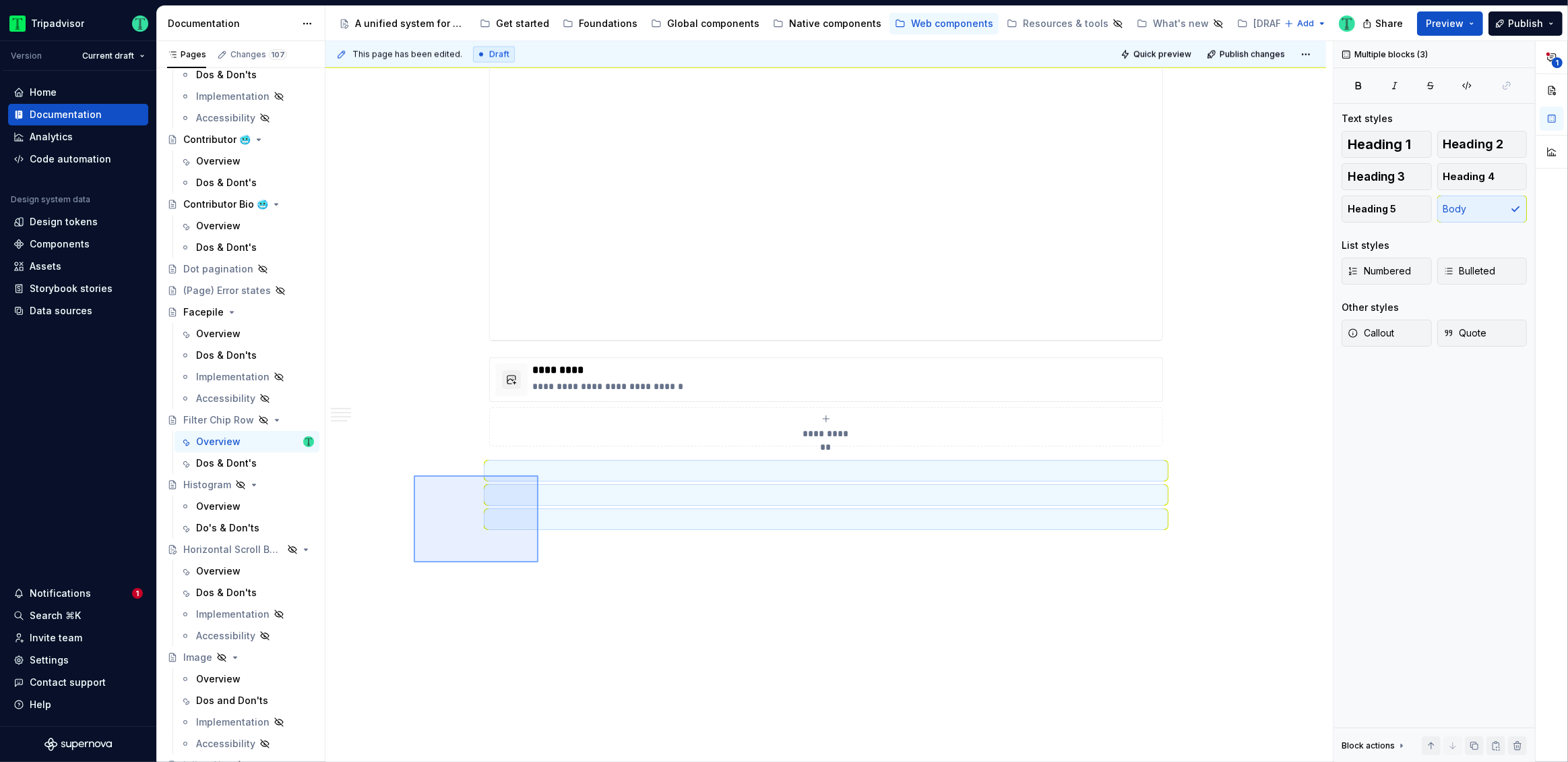
drag, startPoint x: 414, startPoint y: 476, endPoint x: 538, endPoint y: 562, distance: 150.9
click at [538, 562] on div "**********" at bounding box center [829, 402] width 1007 height 721
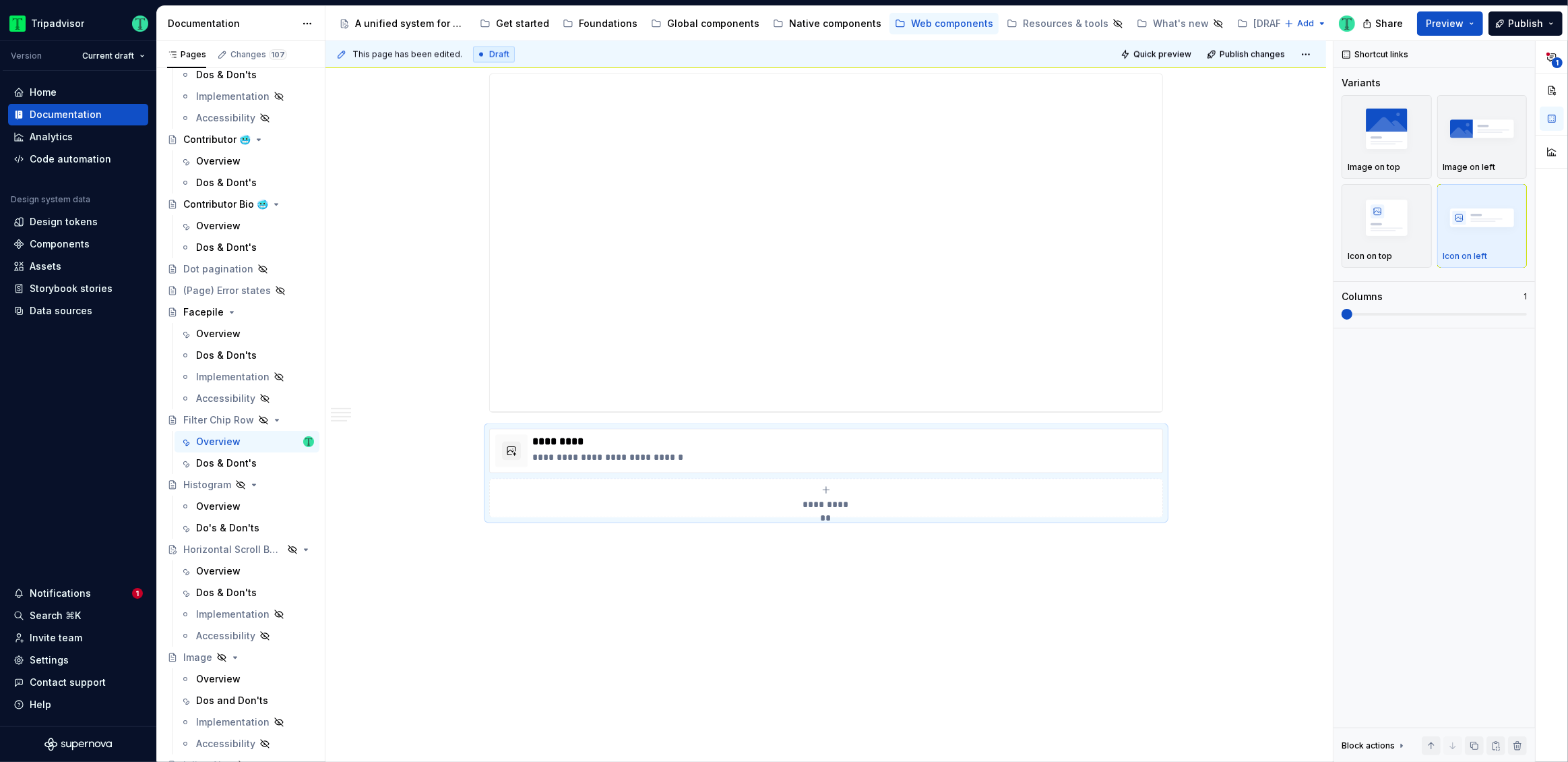
scroll to position [2466, 0]
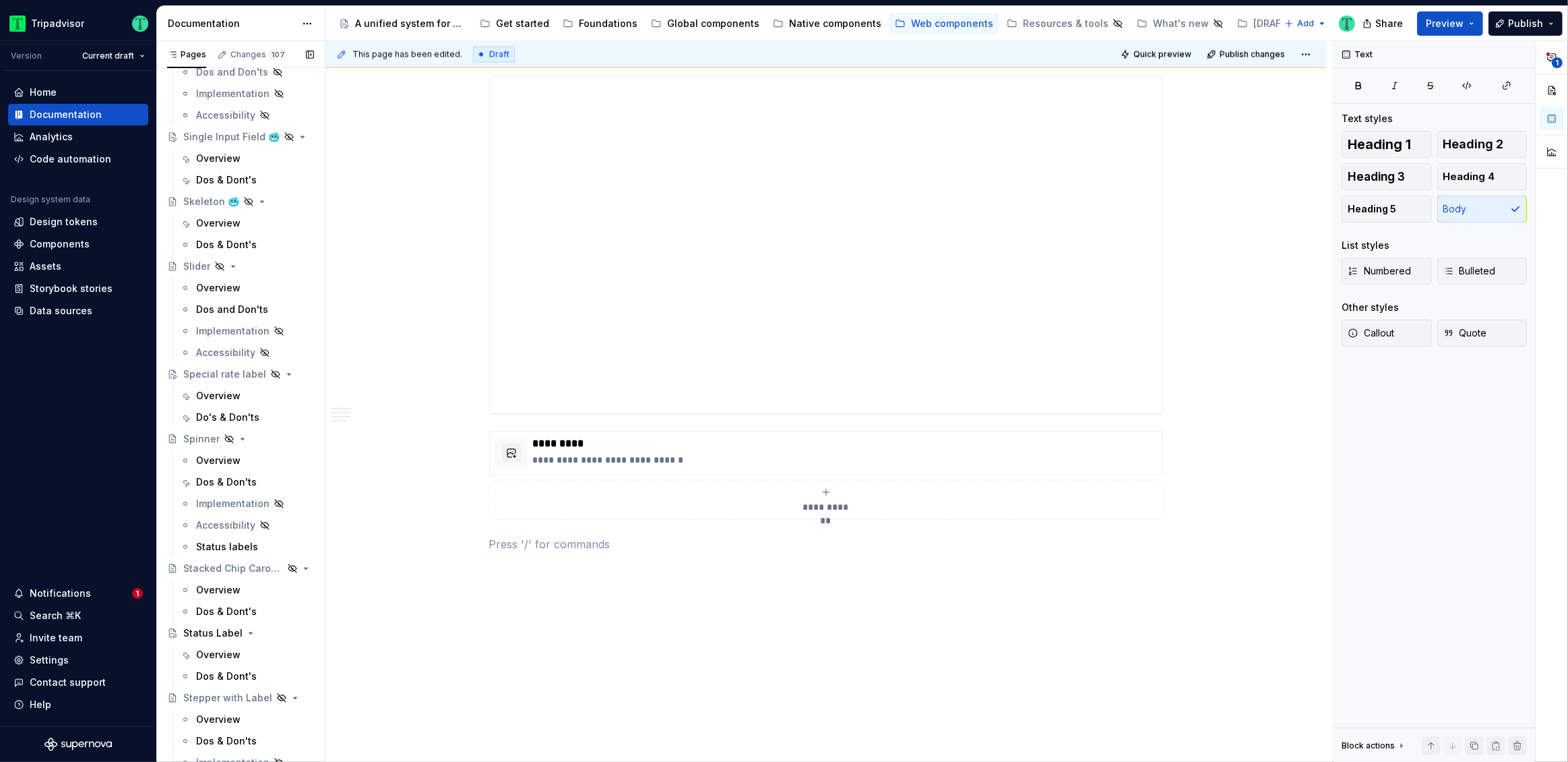
scroll to position [2796, 0]
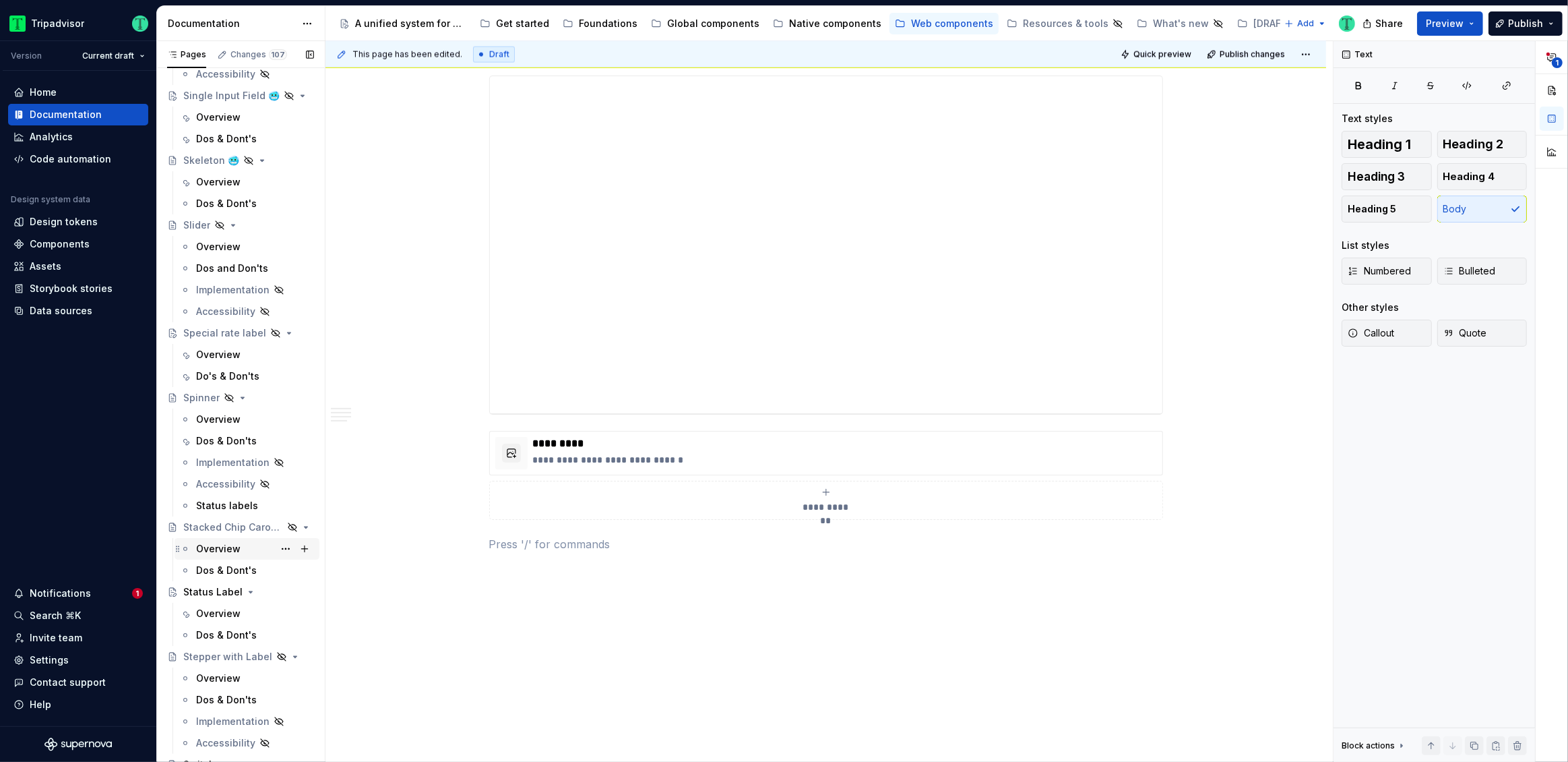
click at [216, 550] on div "Overview" at bounding box center [218, 548] width 45 height 13
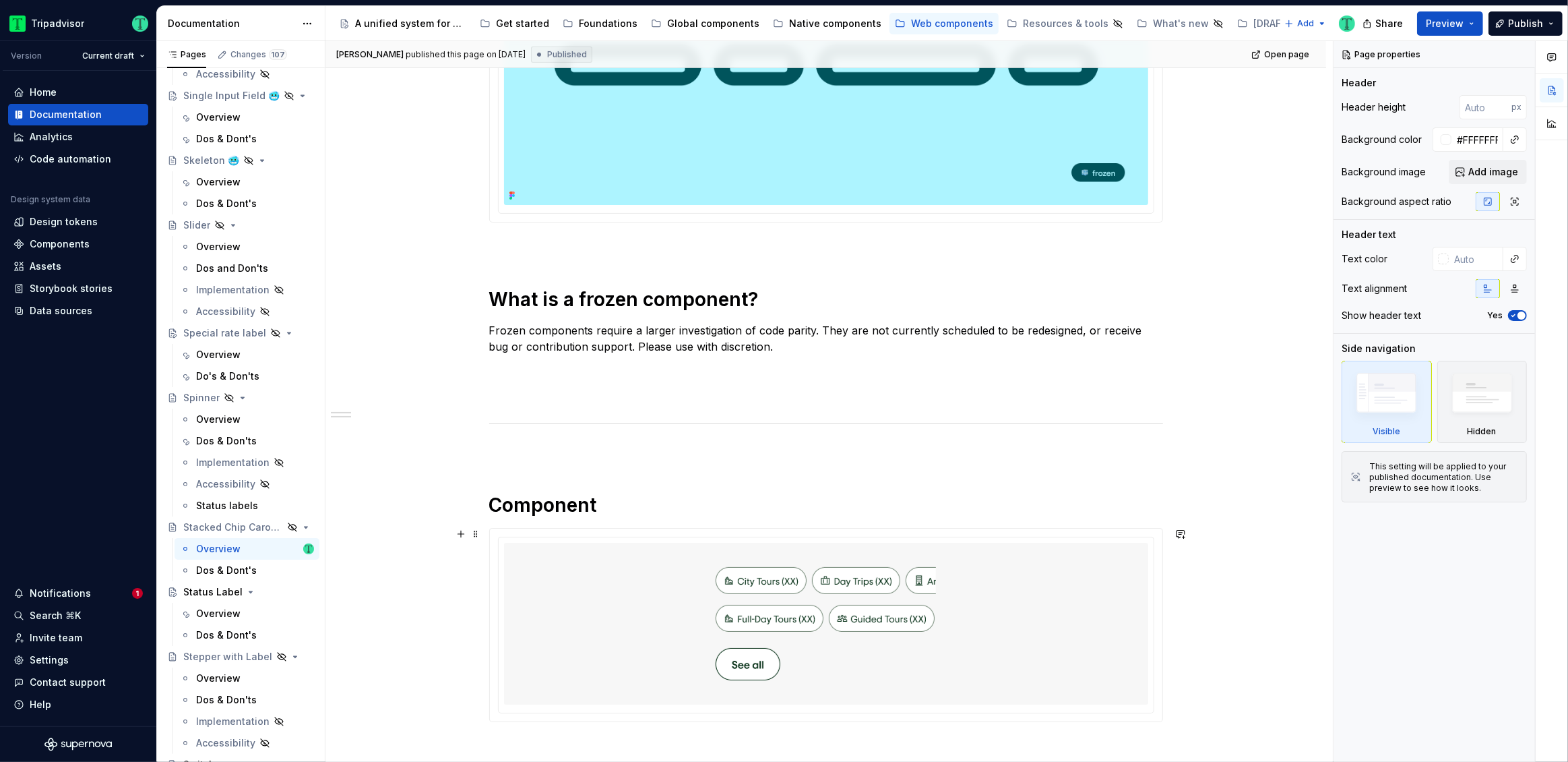
scroll to position [422, 0]
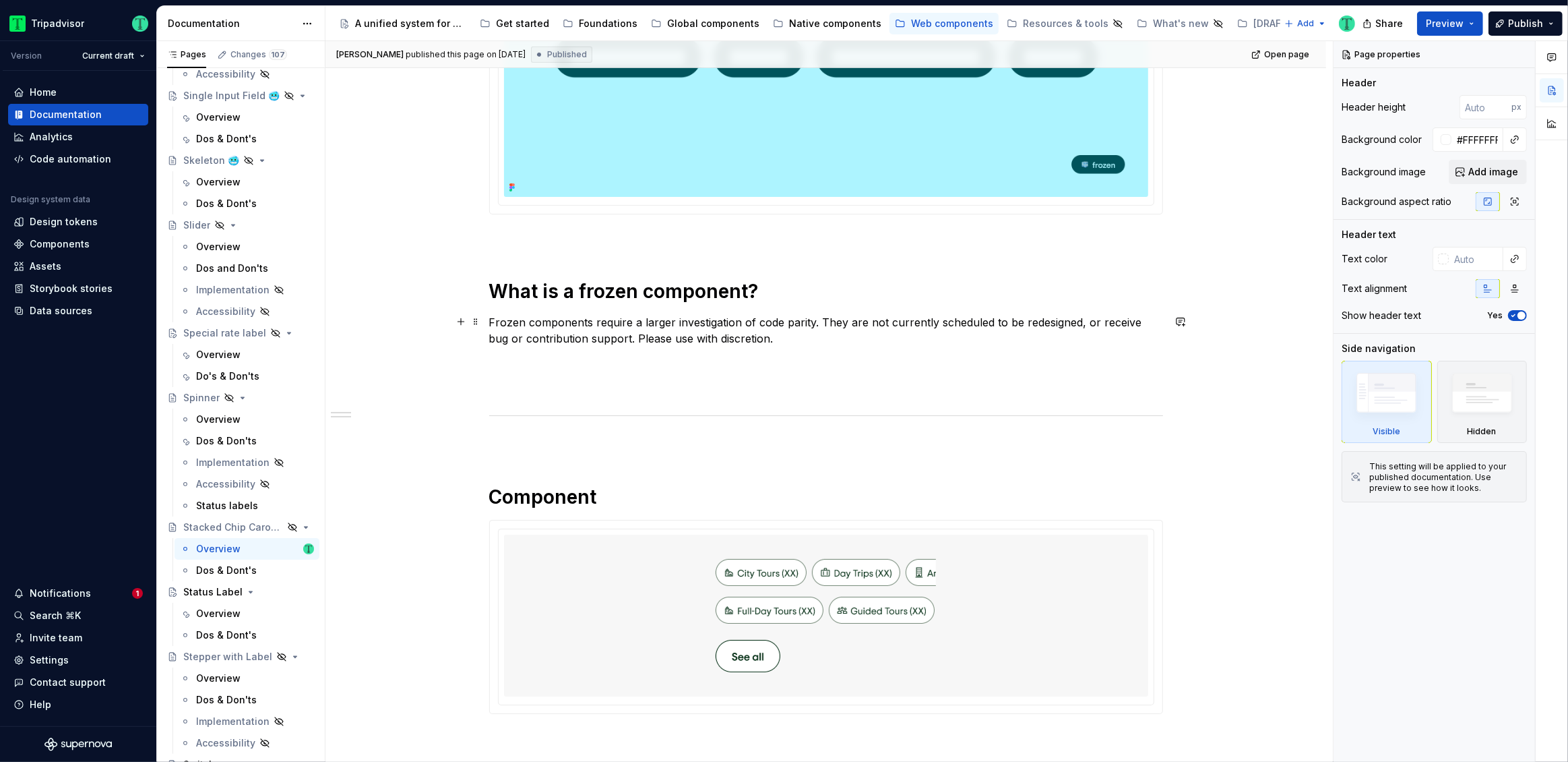
click at [1140, 325] on p "Frozen components require a larger investigation of code parity. They are not c…" at bounding box center [826, 331] width 674 height 32
type textarea "*"
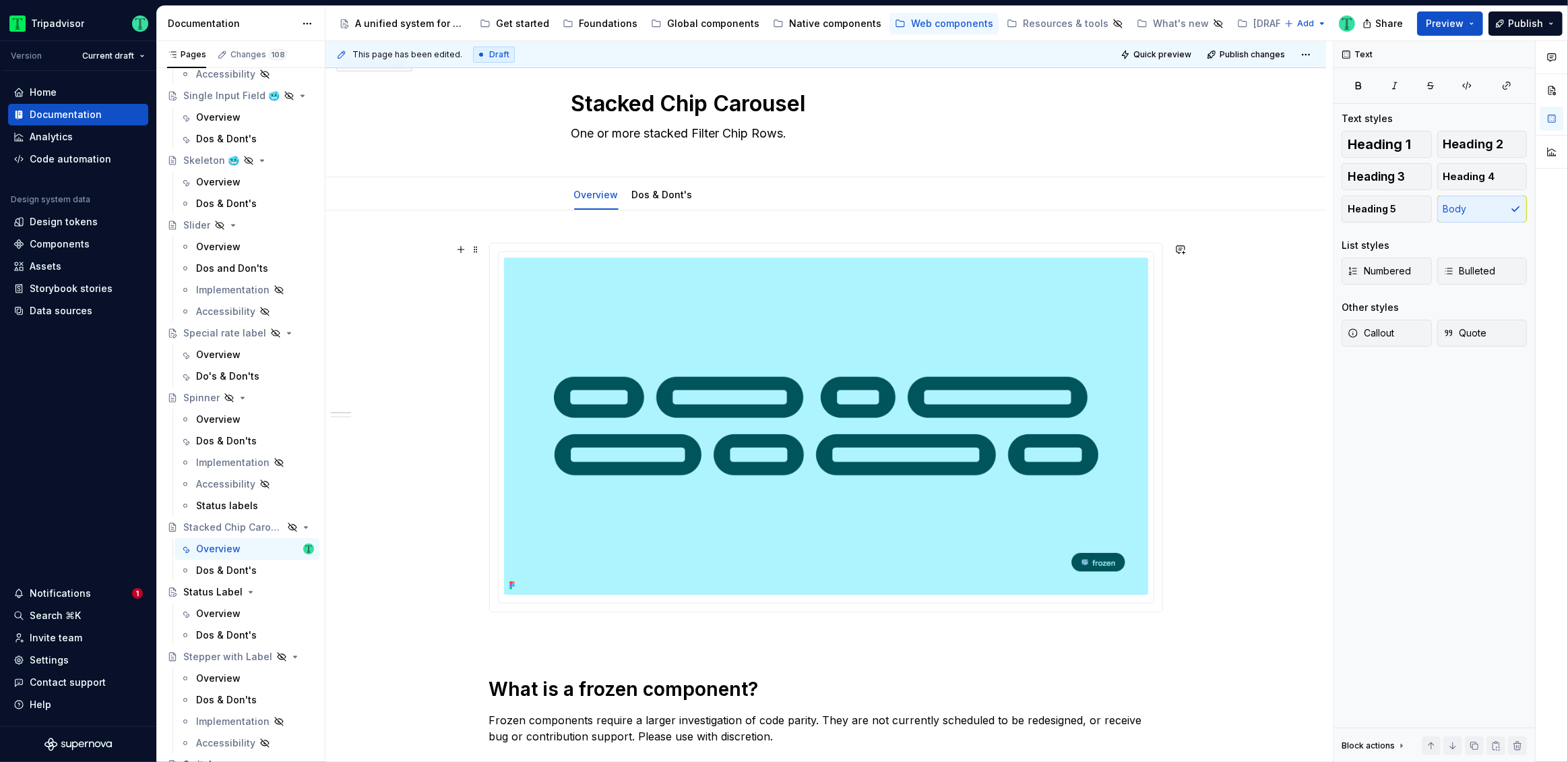
scroll to position [0, 0]
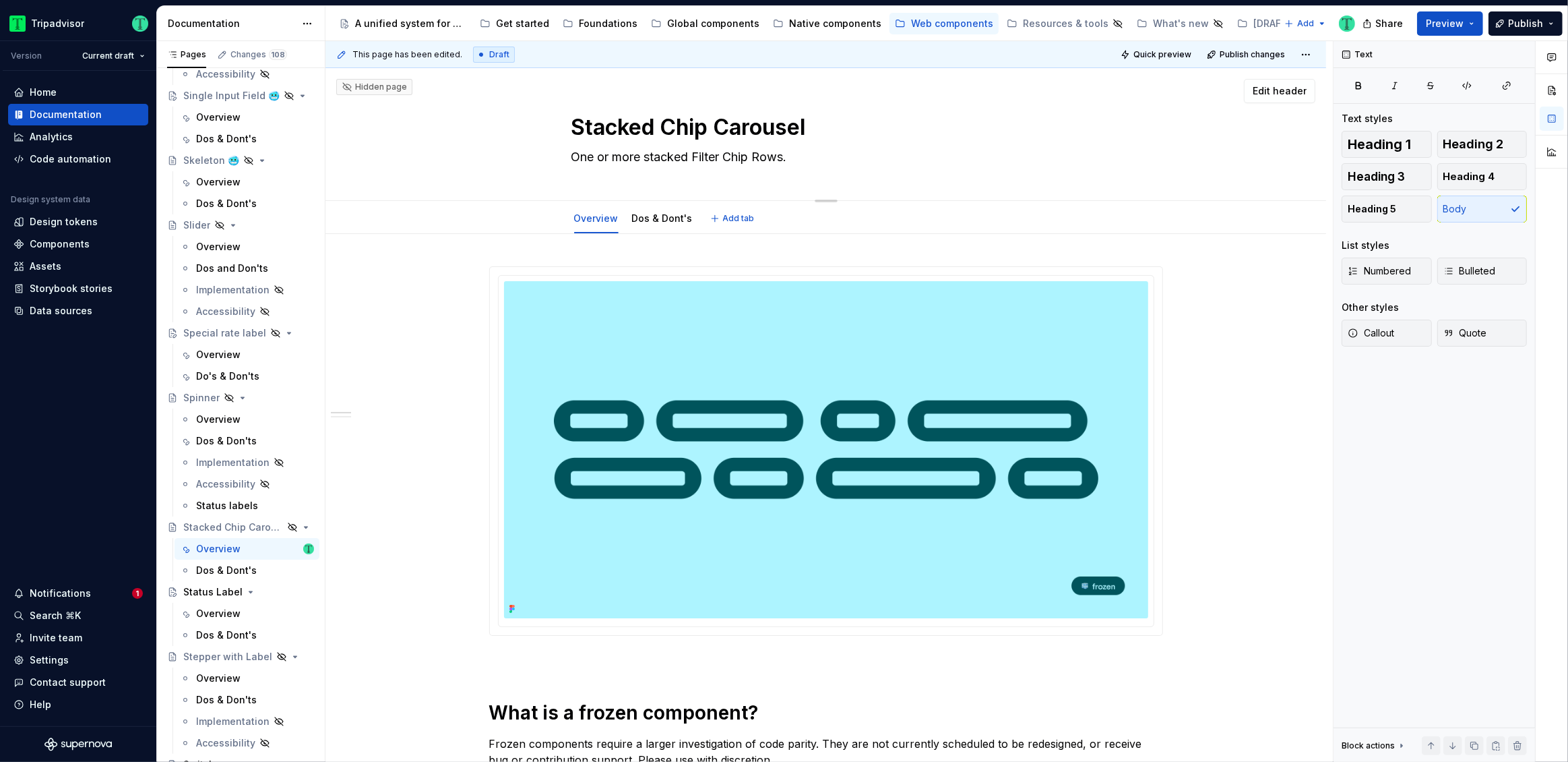
click at [823, 127] on textarea "Stacked Chip Carousel" at bounding box center [823, 127] width 510 height 32
click at [829, 129] on textarea "Stacked Chip Carousel" at bounding box center [823, 127] width 510 height 32
type textarea "*"
type textarea "Stacked Chip Carouself"
type textarea "*"
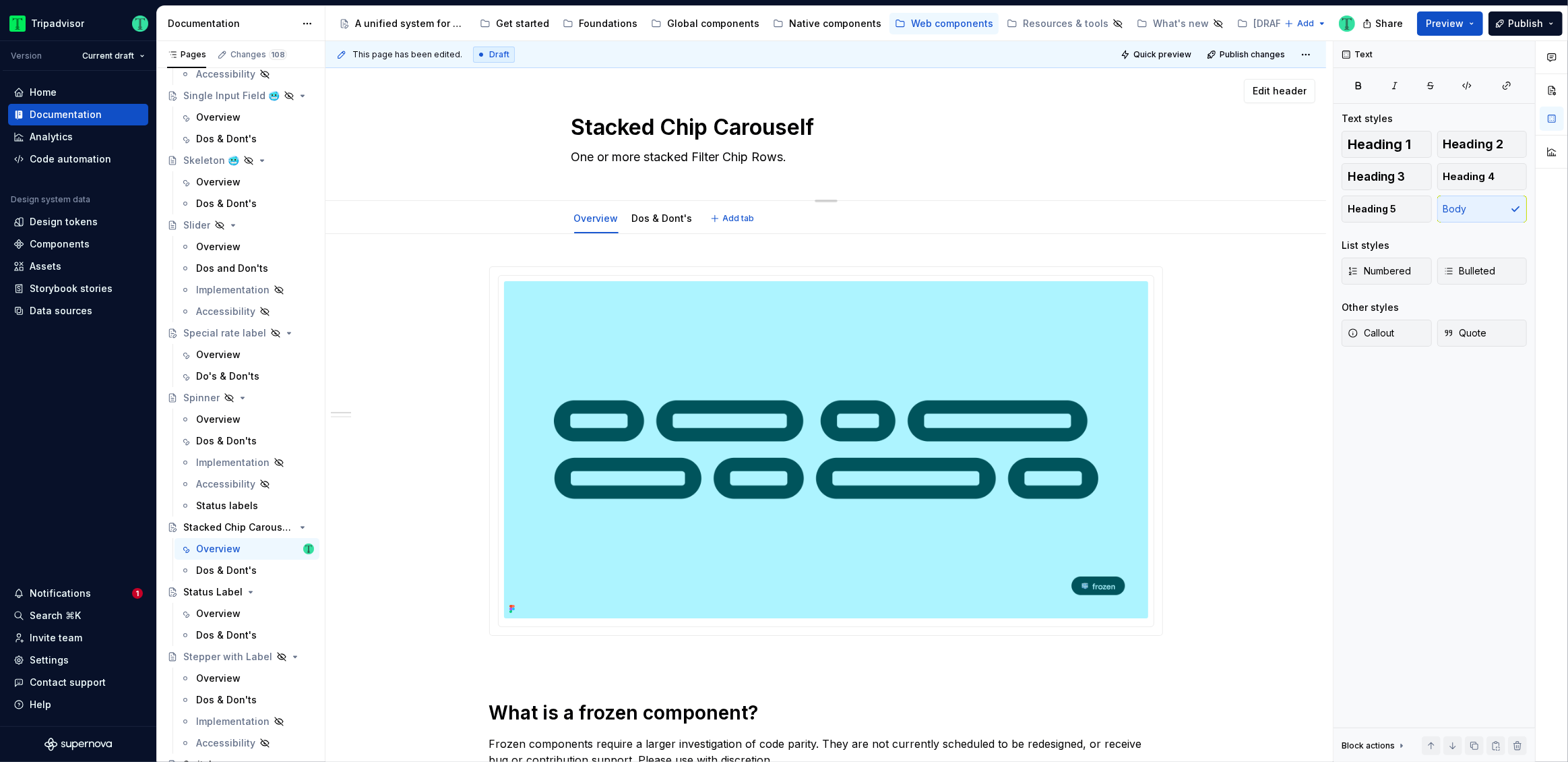
type textarea "Stacked Chip Carouselfr"
type textarea "*"
type textarea "Stacked Chip Carouselfro"
type textarea "*"
type textarea "Stacked Chip Carouselfroz"
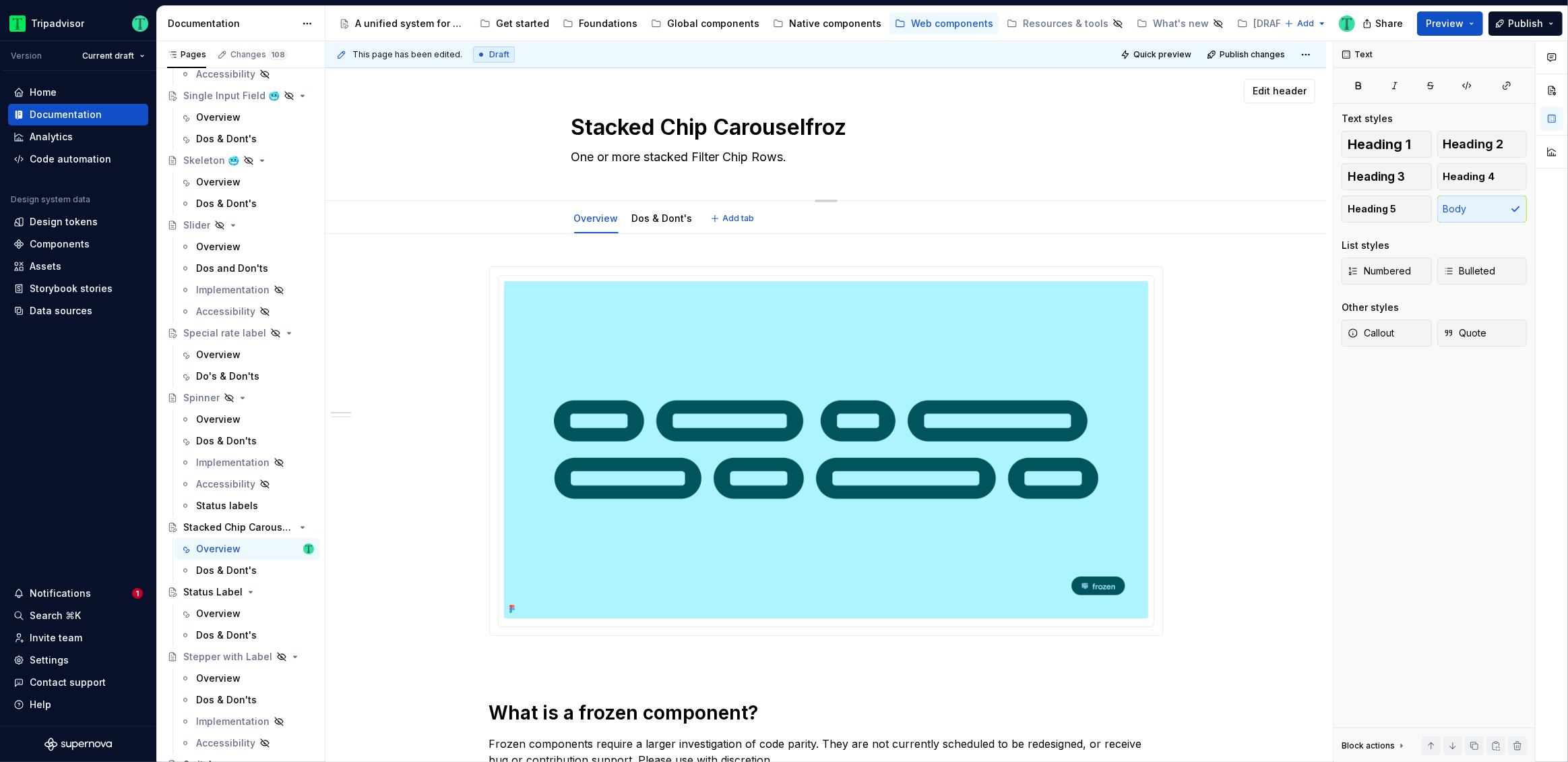
type textarea "*"
type textarea "Stacked Chip Carouselfroze"
type textarea "*"
type textarea "Stacked Chip Carouselfrozen"
type textarea "*"
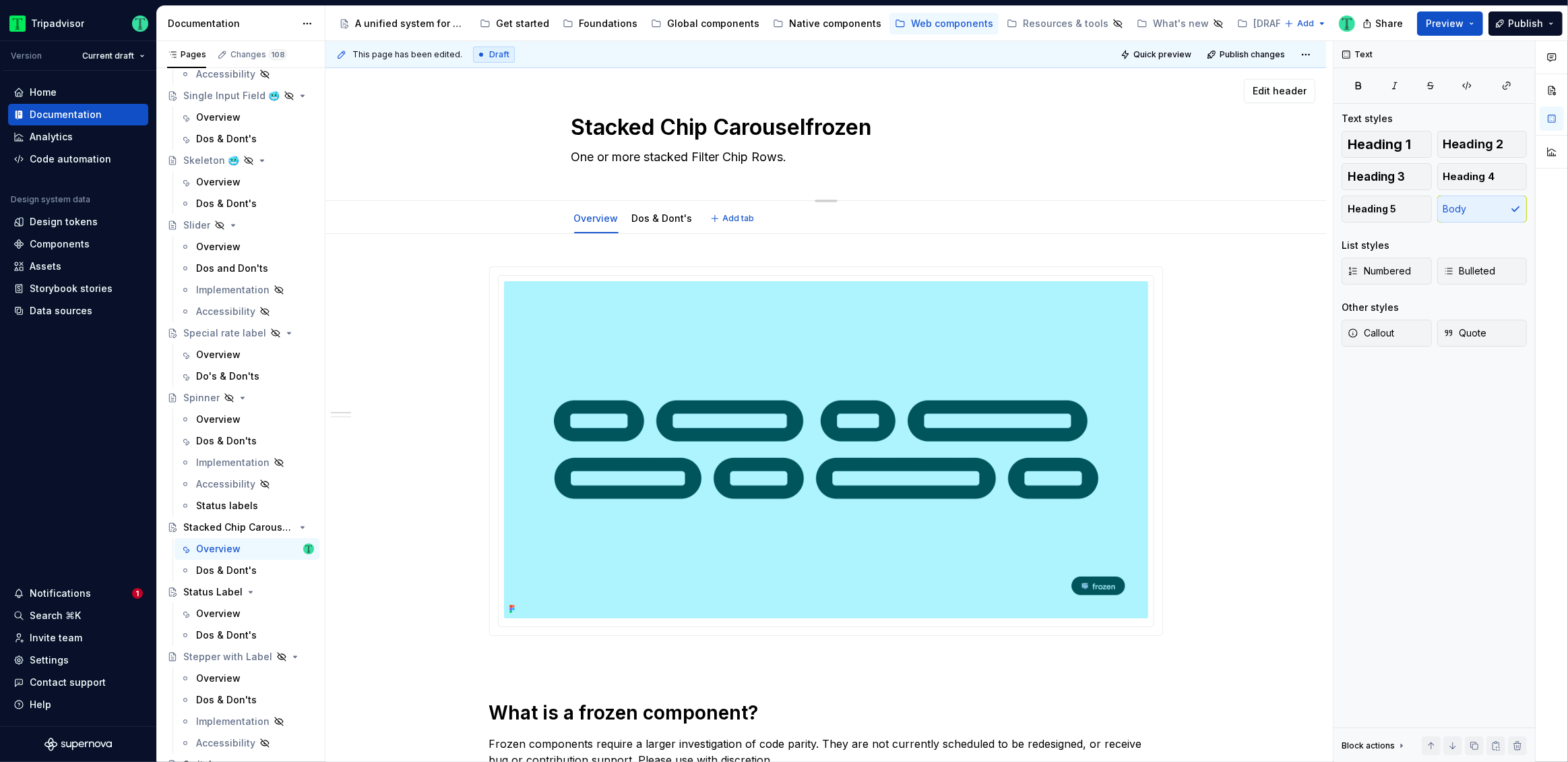
type textarea "Stacked Chip Carouselfroze"
type textarea "*"
type textarea "Stacked Chip Carouselfroz"
type textarea "*"
type textarea "Stacked Chip Carouselfro"
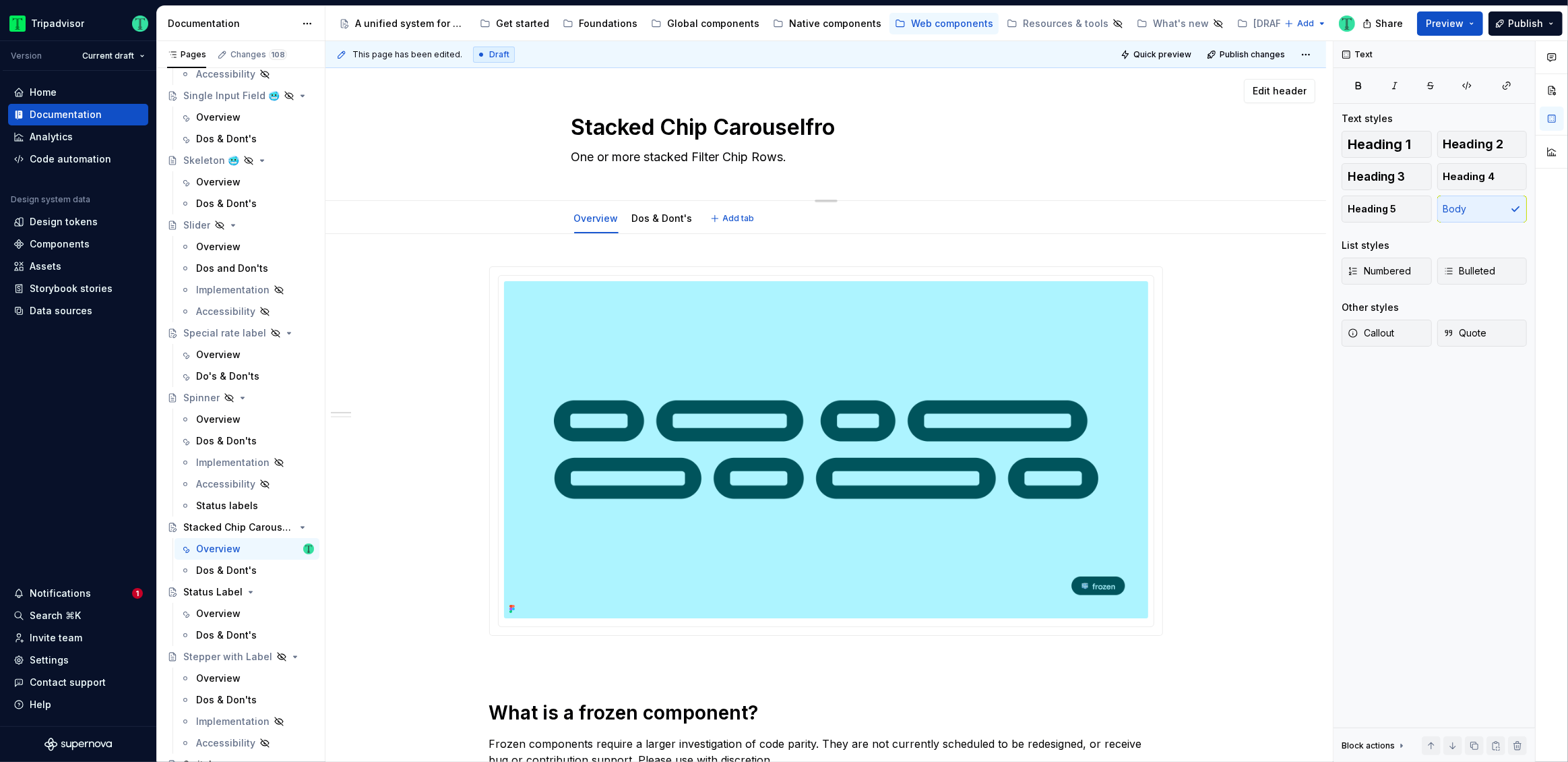
type textarea "*"
type textarea "Stacked Chip Carouselfr"
type textarea "*"
type textarea "Stacked Chip Carouself"
type textarea "*"
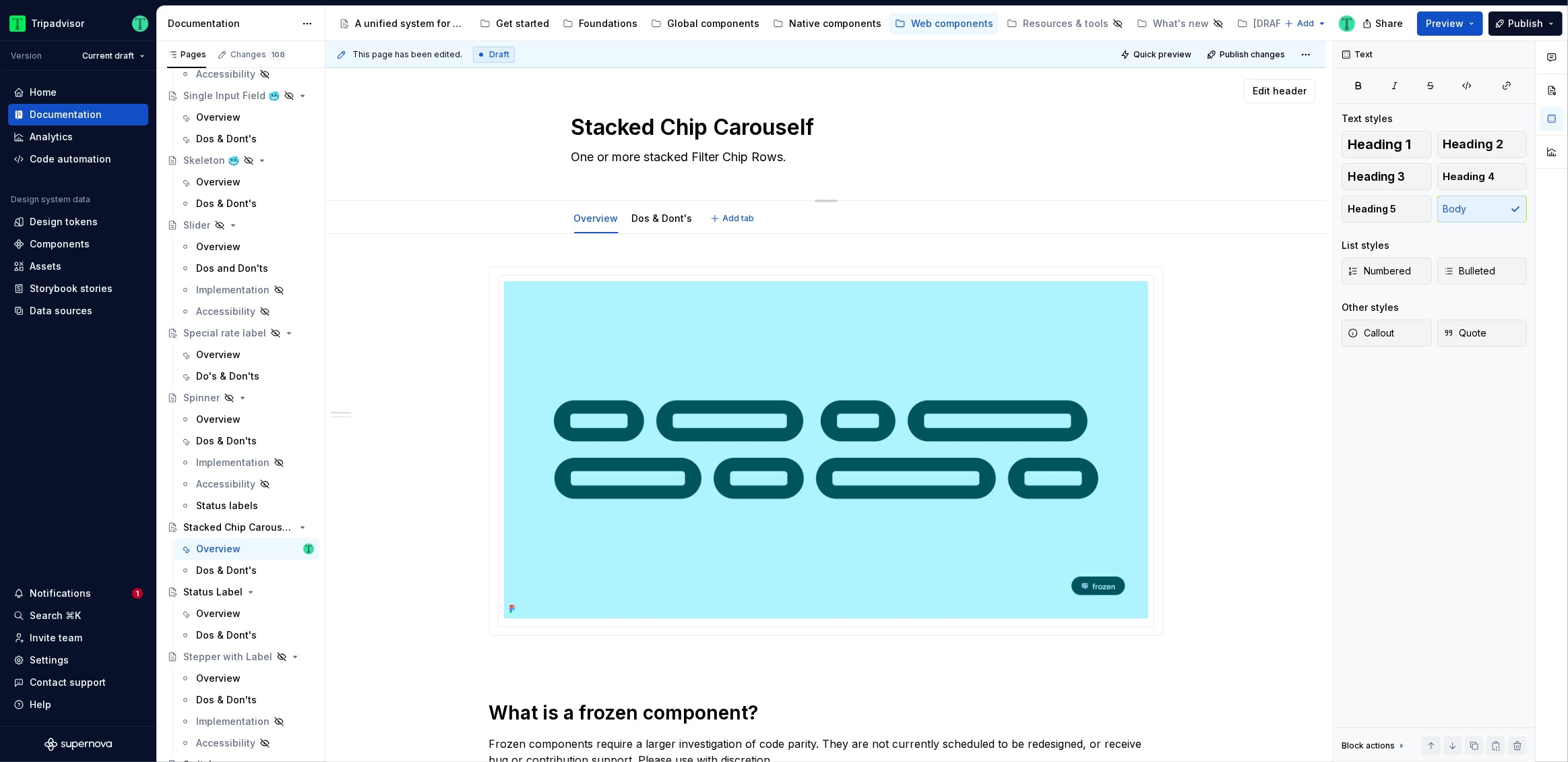
type textarea "Stacked Chip Carousel"
type textarea "*"
type textarea "Stacked Chip Carousel"
type textarea "*"
type textarea "Stacked Chip Carousel fr"
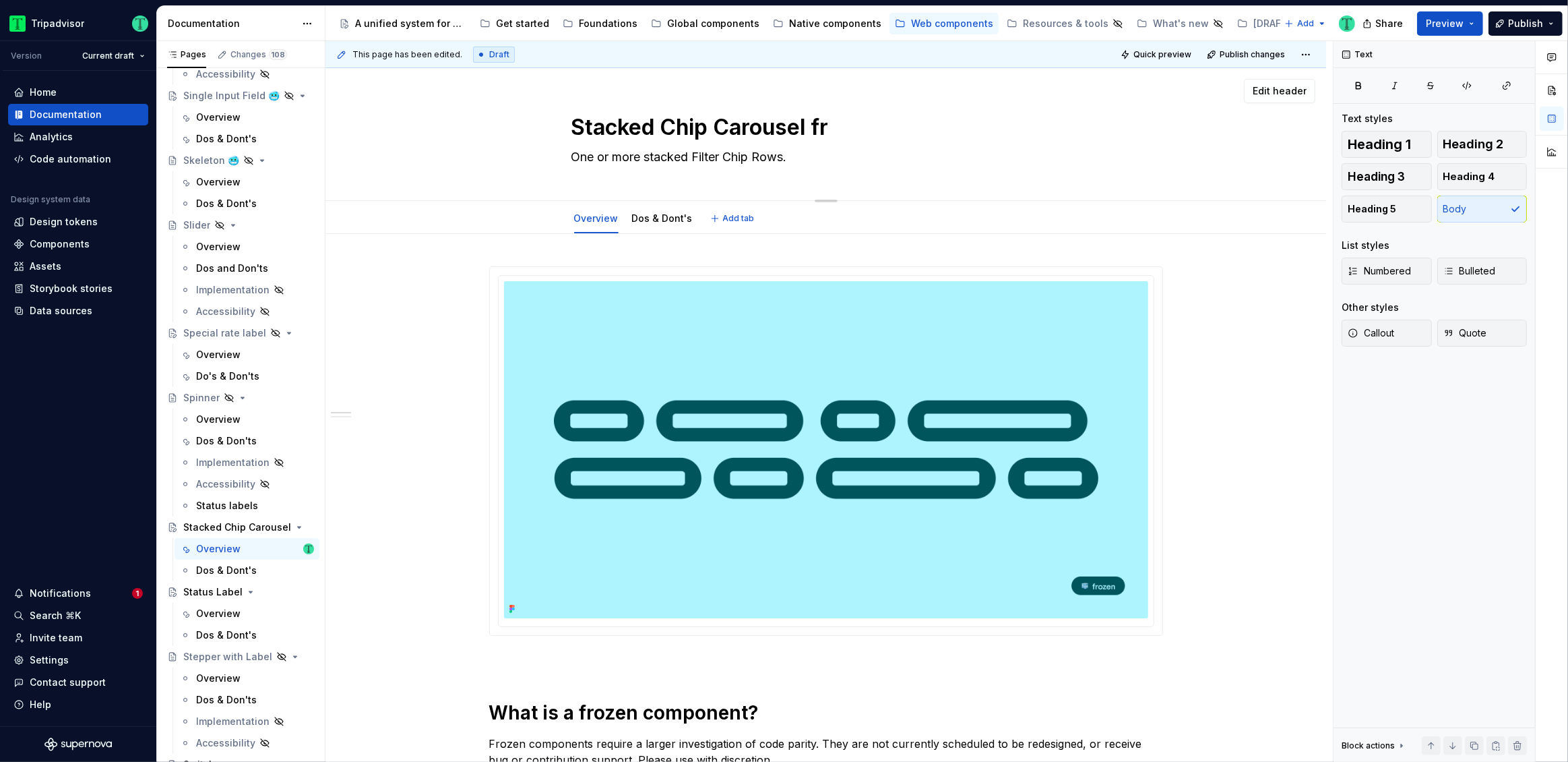
type textarea "*"
type textarea "Stacked Chip Carousel fre"
type textarea "*"
type textarea "Stacked Chip Carousel free"
type textarea "*"
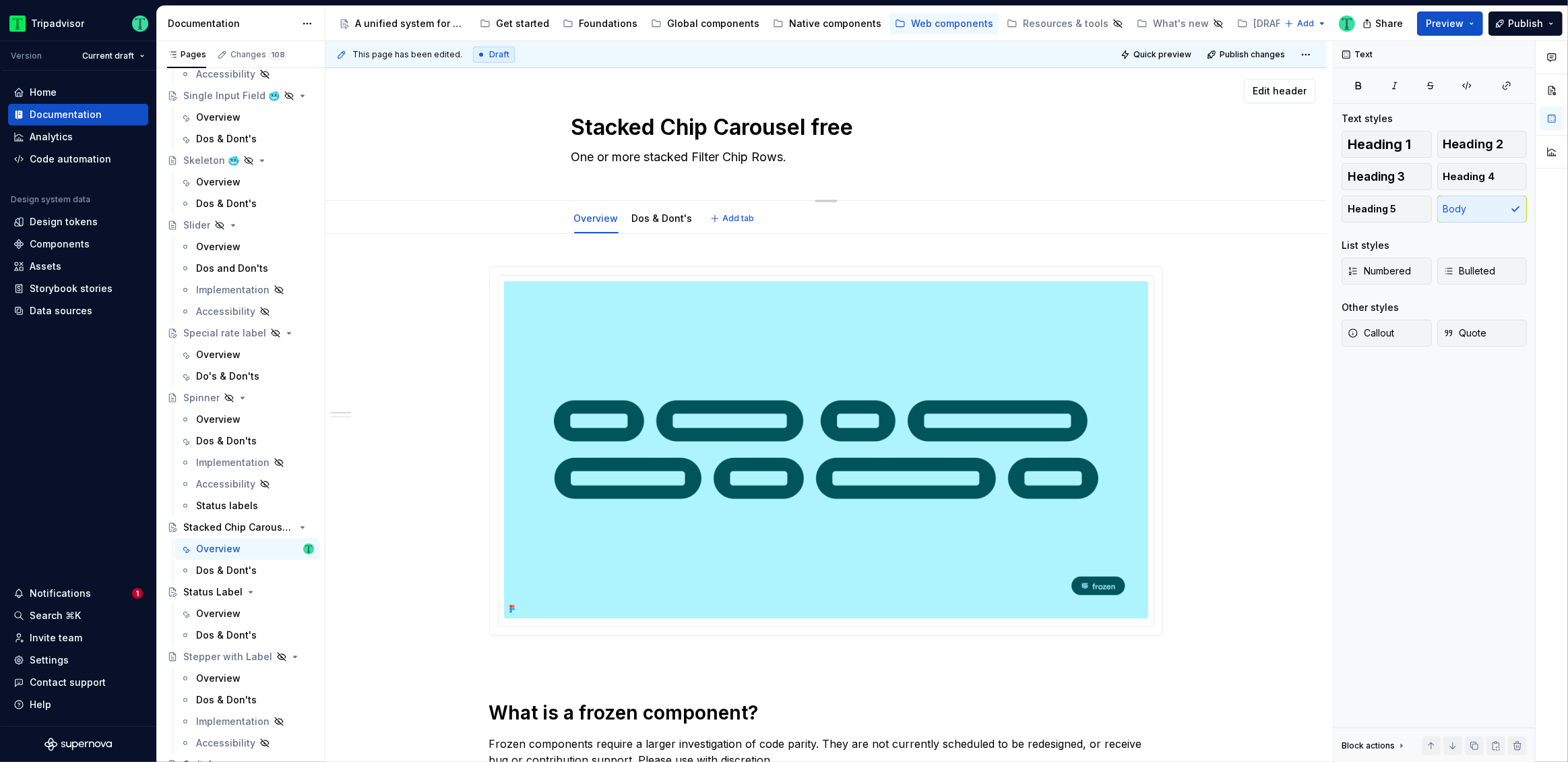
type textarea "Stacked Chip Carousel fre"
type textarea "*"
type textarea "Stacked Chip Carousel fr"
type textarea "*"
type textarea "Stacked Chip Carousel f"
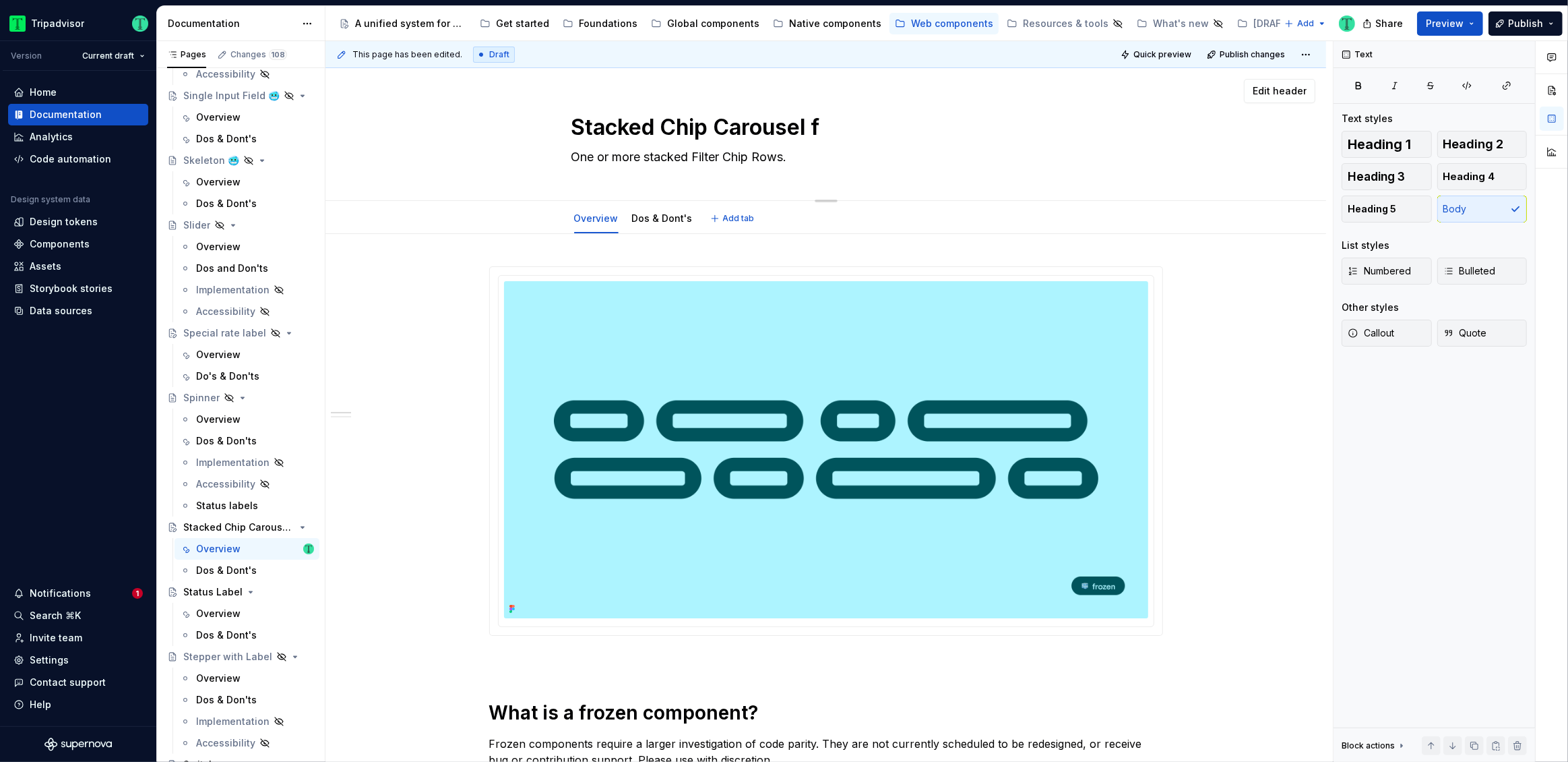
type textarea "*"
type textarea "Stacked Chip Carousel"
type textarea "*"
type textarea "Stacked Chip Carousel 🥶"
click at [816, 123] on textarea "Stacked Chip Carousel 🥶" at bounding box center [823, 127] width 510 height 32
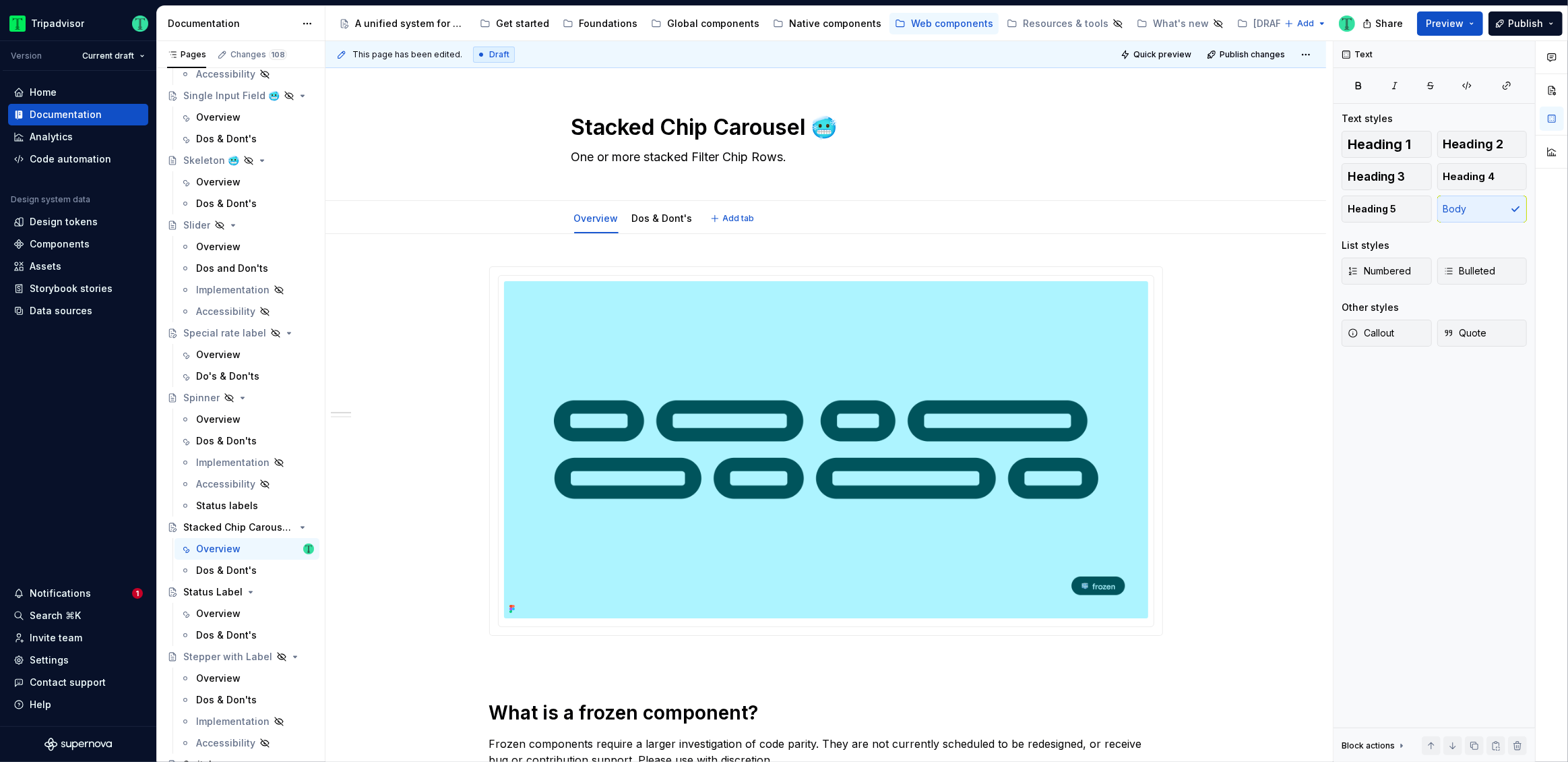
type textarea "*"
type textarea "Stacked Chip Carousel 🥶"
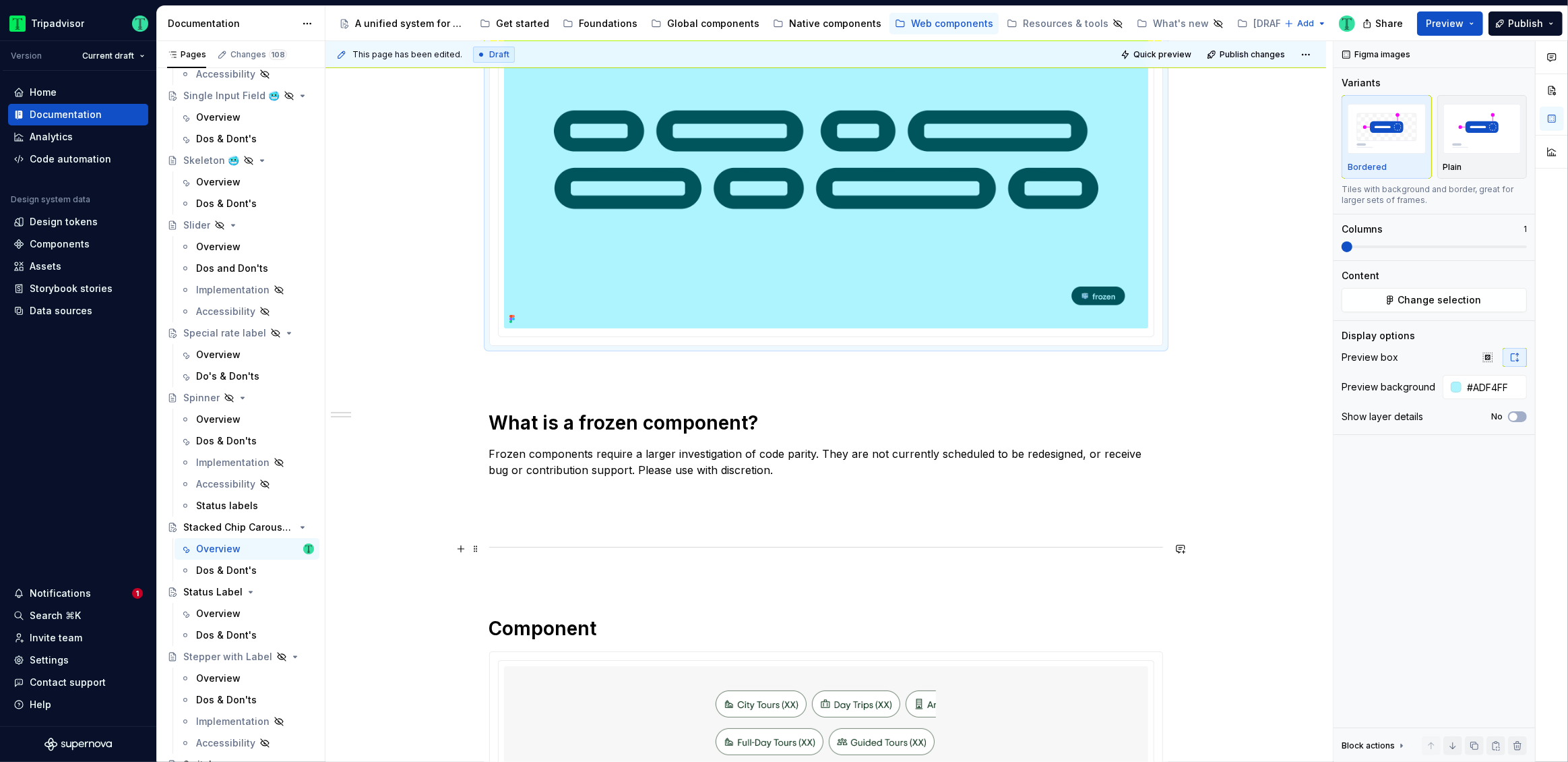
scroll to position [243, 0]
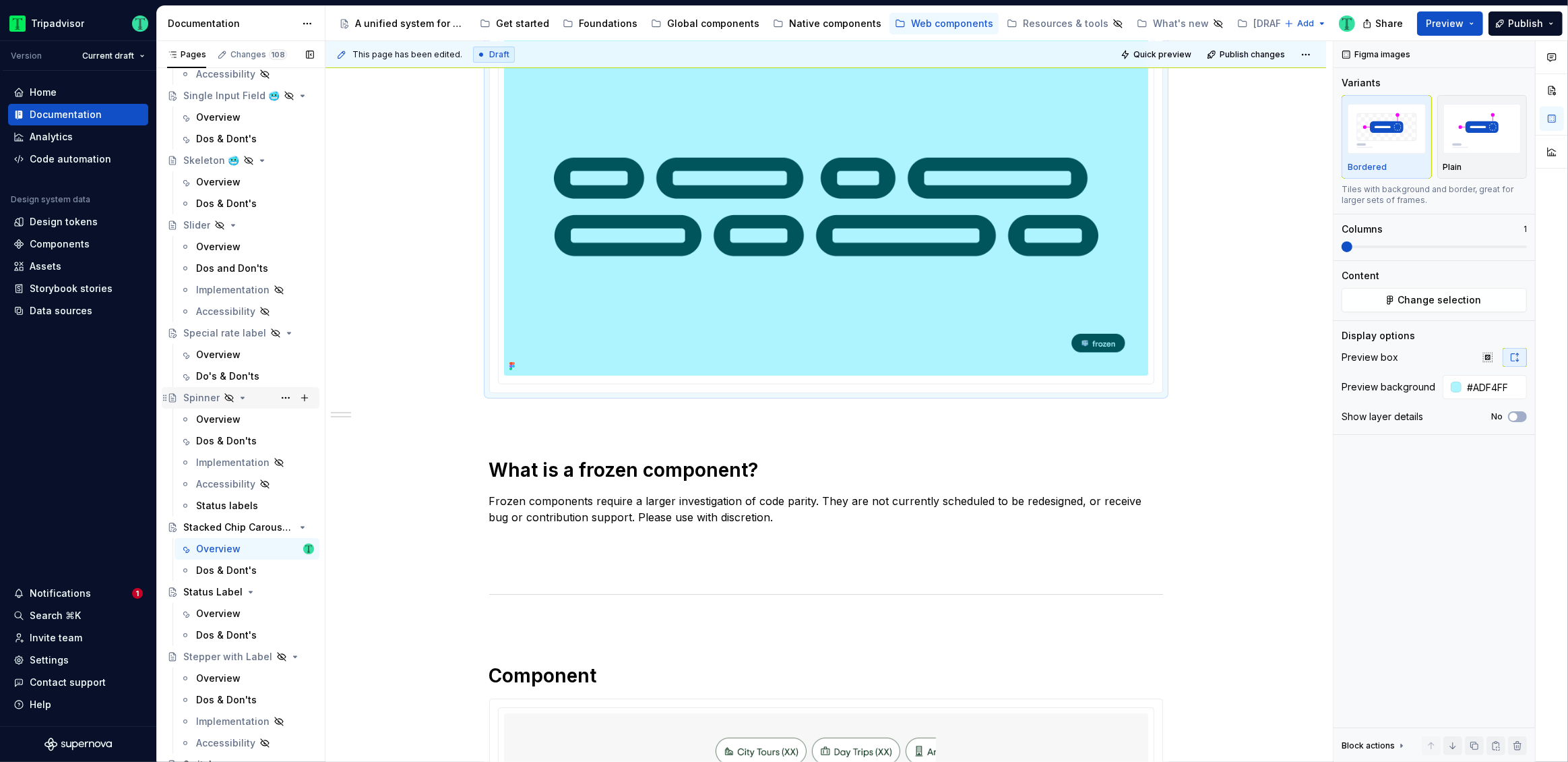
click at [194, 400] on div "Spinner" at bounding box center [202, 397] width 36 height 13
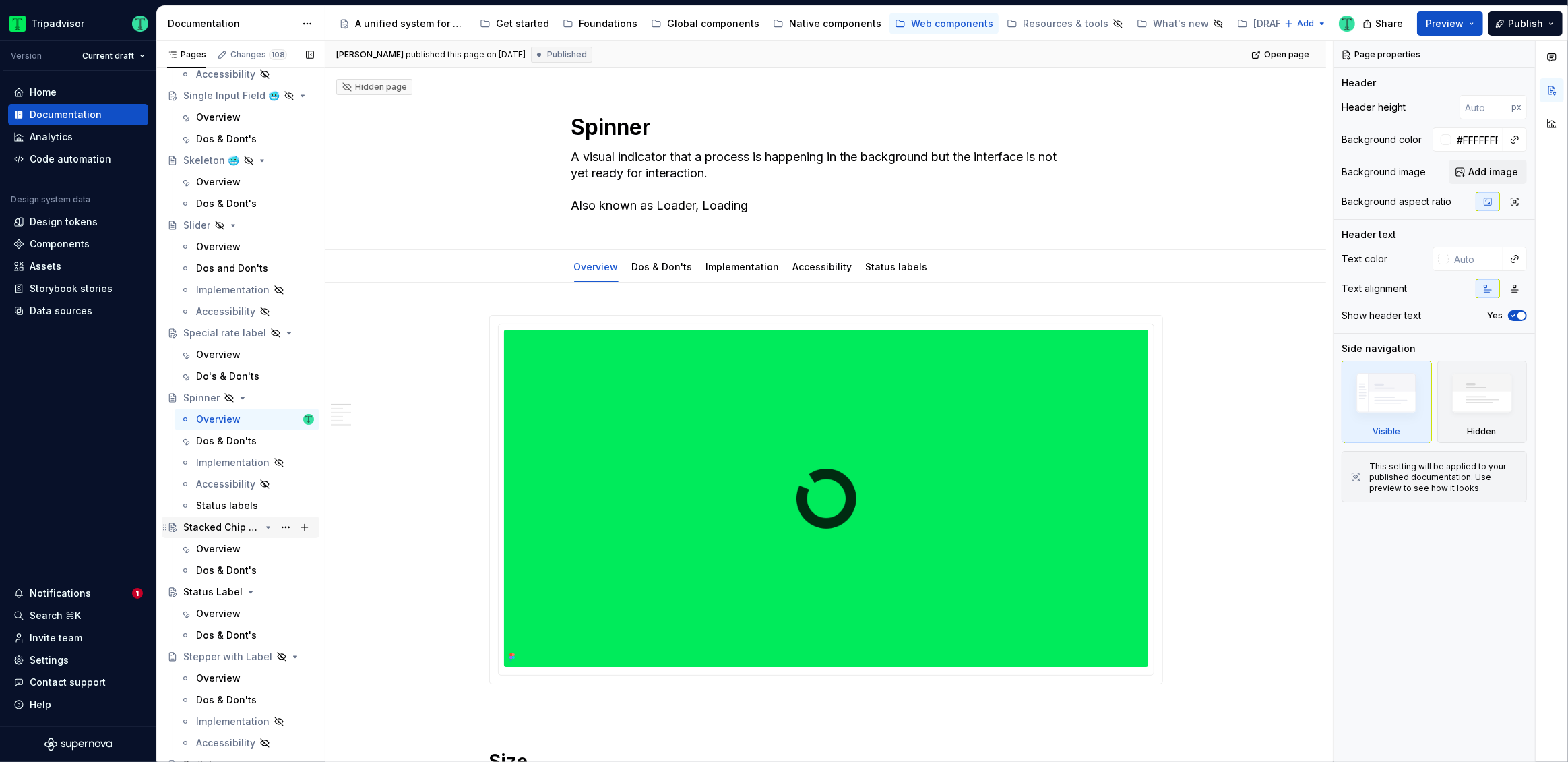
click at [209, 530] on div "Stacked Chip Carousel 🥶" at bounding box center [222, 527] width 77 height 13
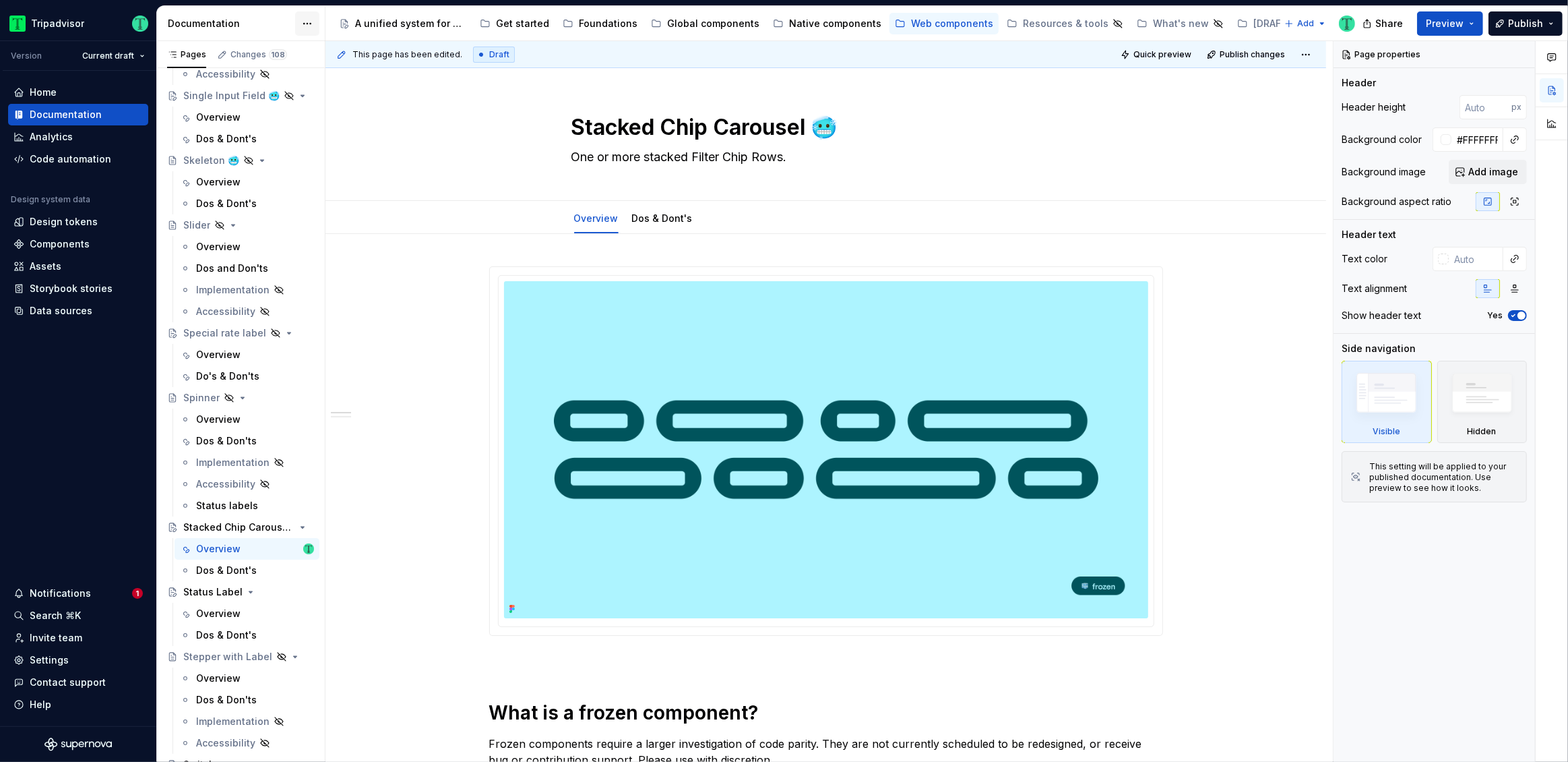
click at [309, 25] on html "Tripadvisor Version Current draft Home Documentation Analytics Code automation …" at bounding box center [784, 381] width 1568 height 762
click at [367, 415] on html "Tripadvisor Version Current draft Home Documentation Analytics Code automation …" at bounding box center [784, 381] width 1568 height 762
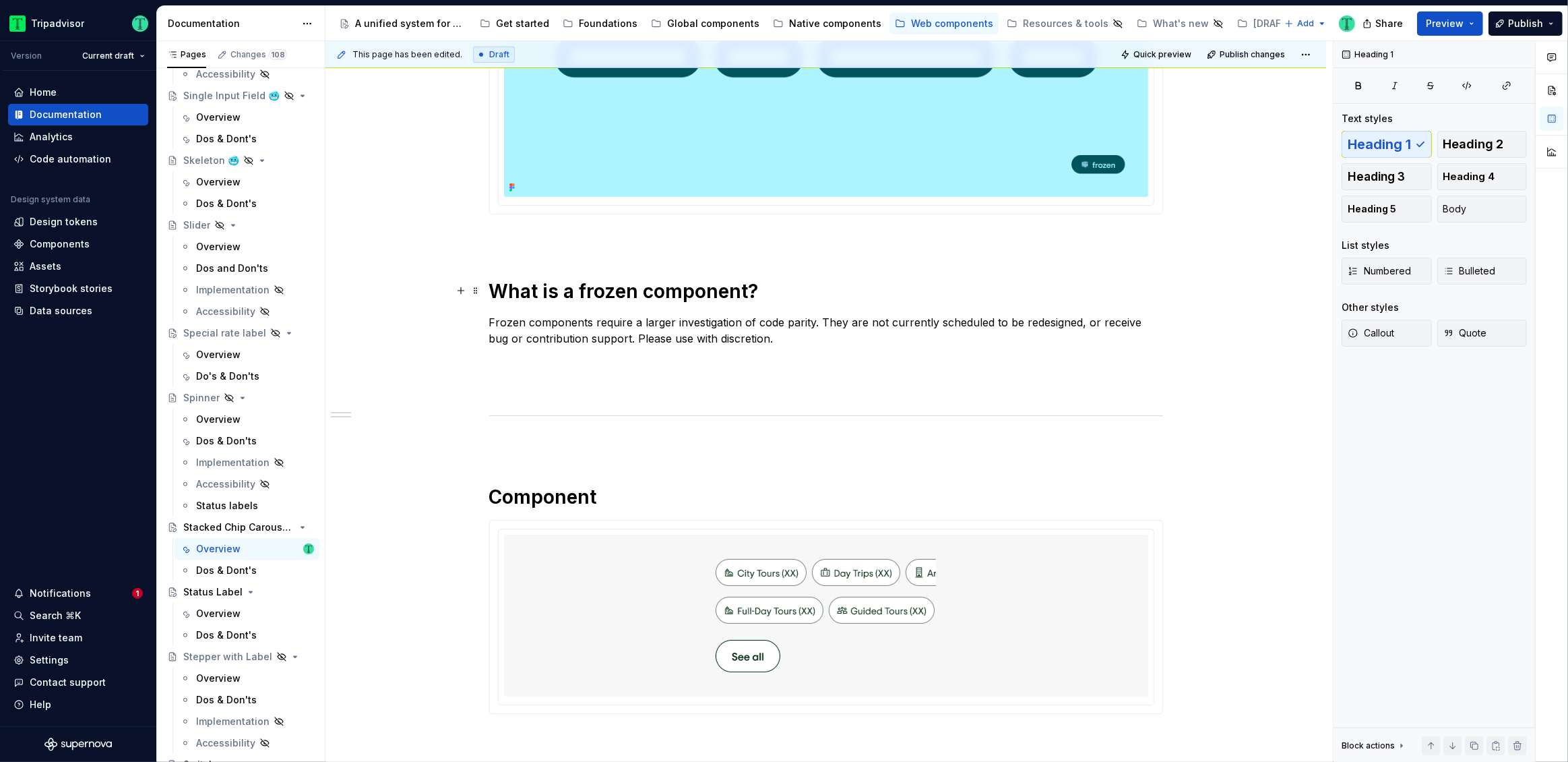
scroll to position [430, 0]
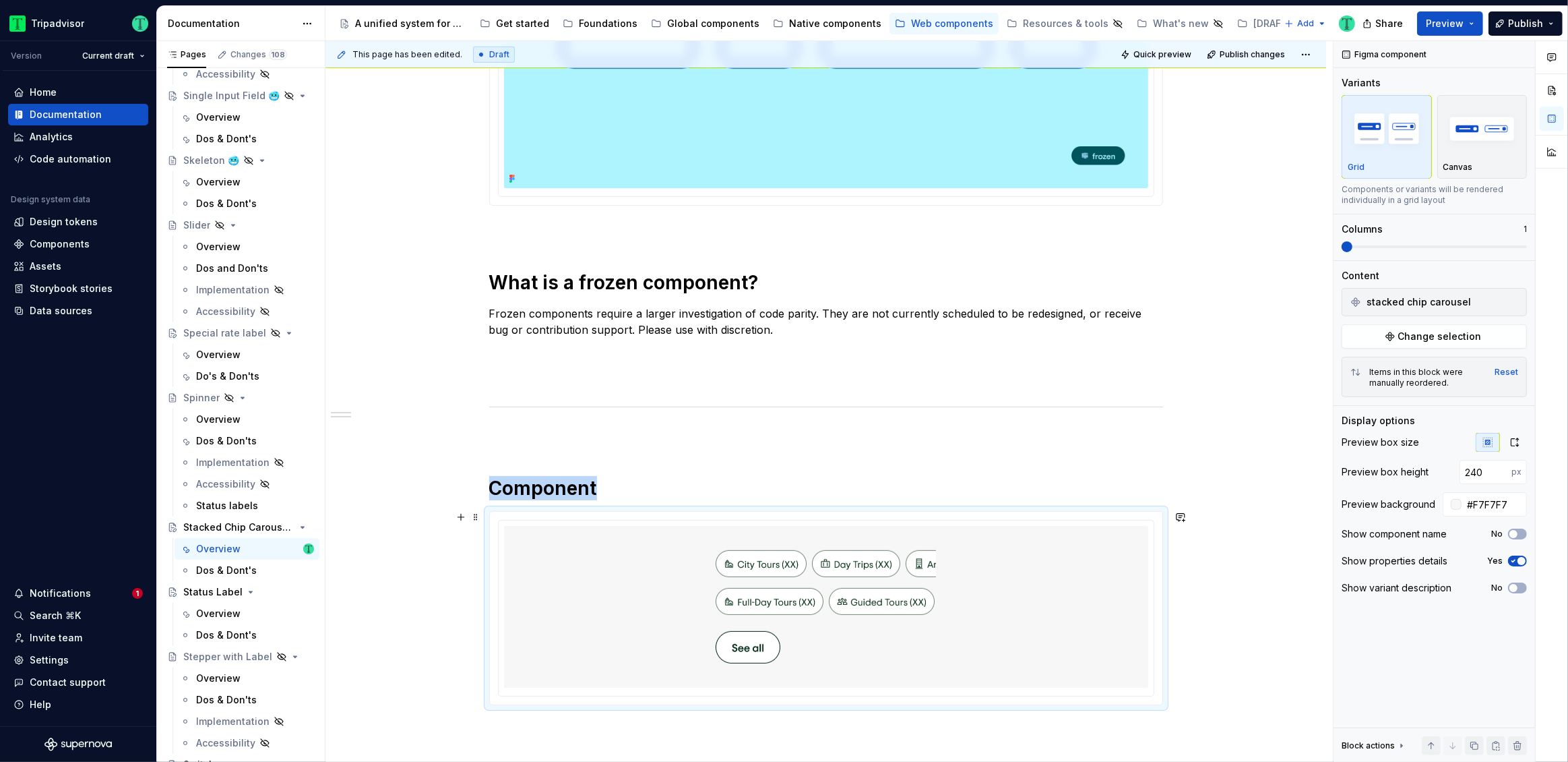
click at [636, 618] on div at bounding box center [826, 607] width 644 height 162
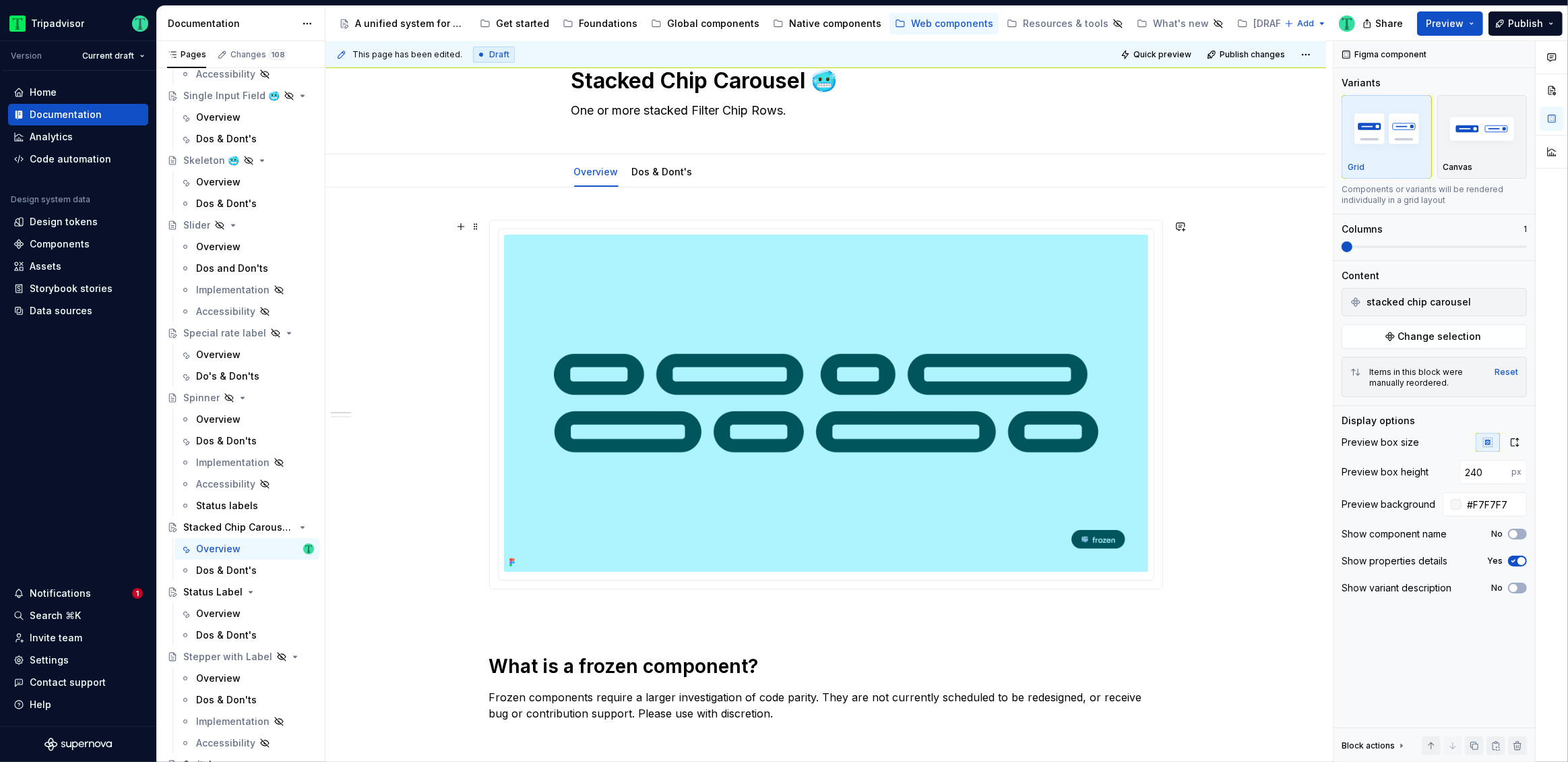
scroll to position [0, 0]
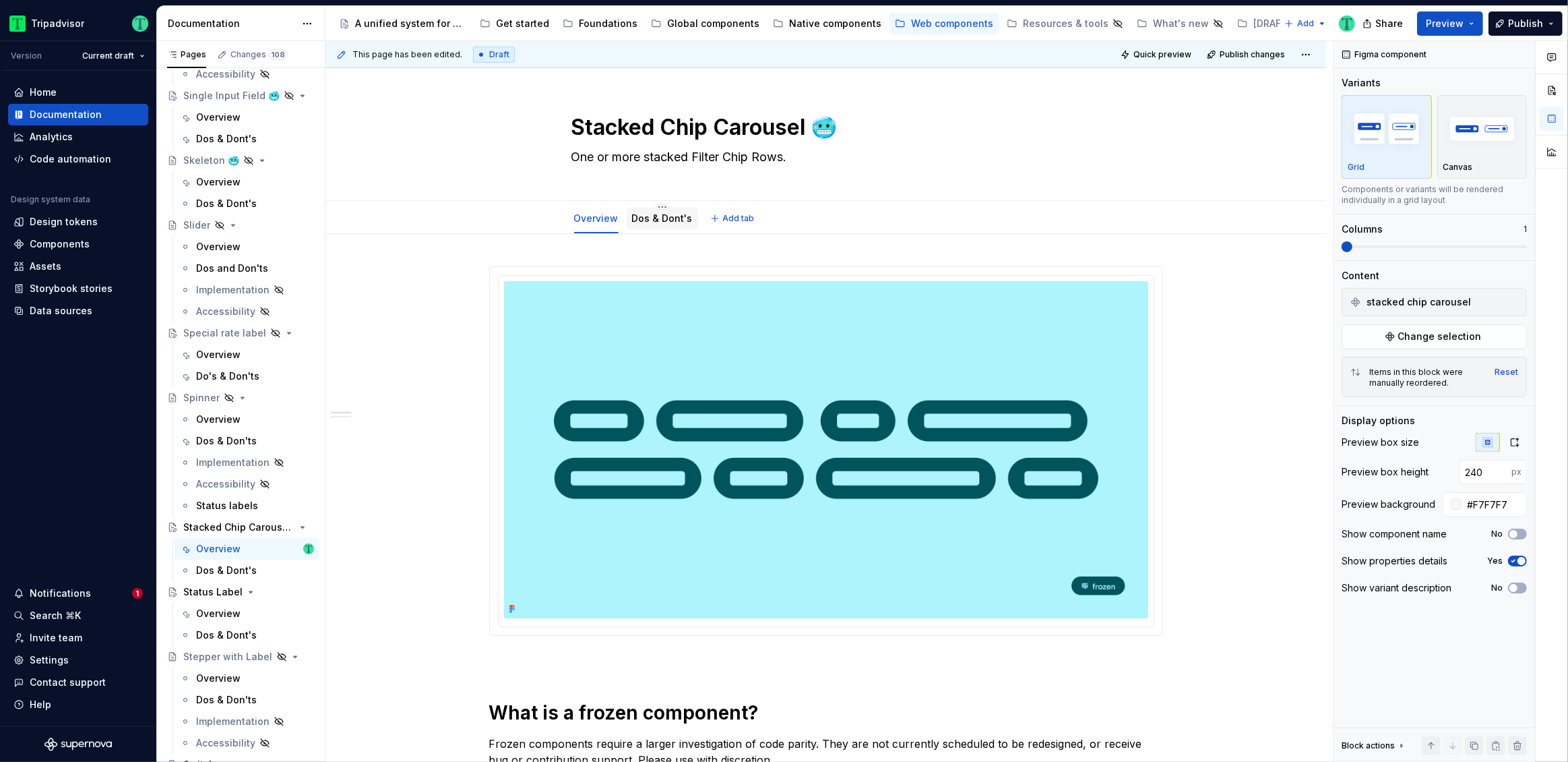
click at [678, 222] on link "Dos & Dont's" at bounding box center [662, 218] width 61 height 11
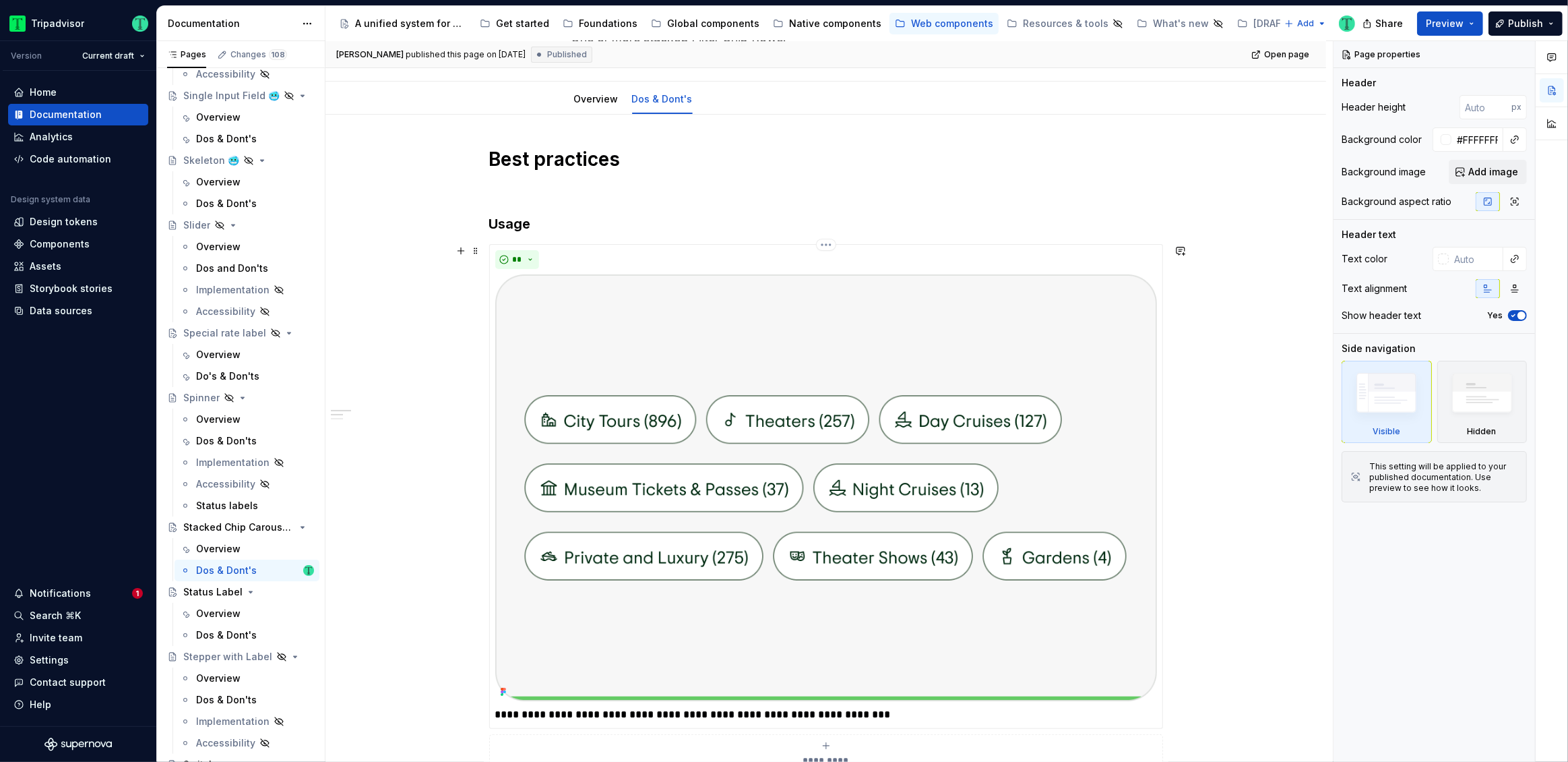
scroll to position [103, 0]
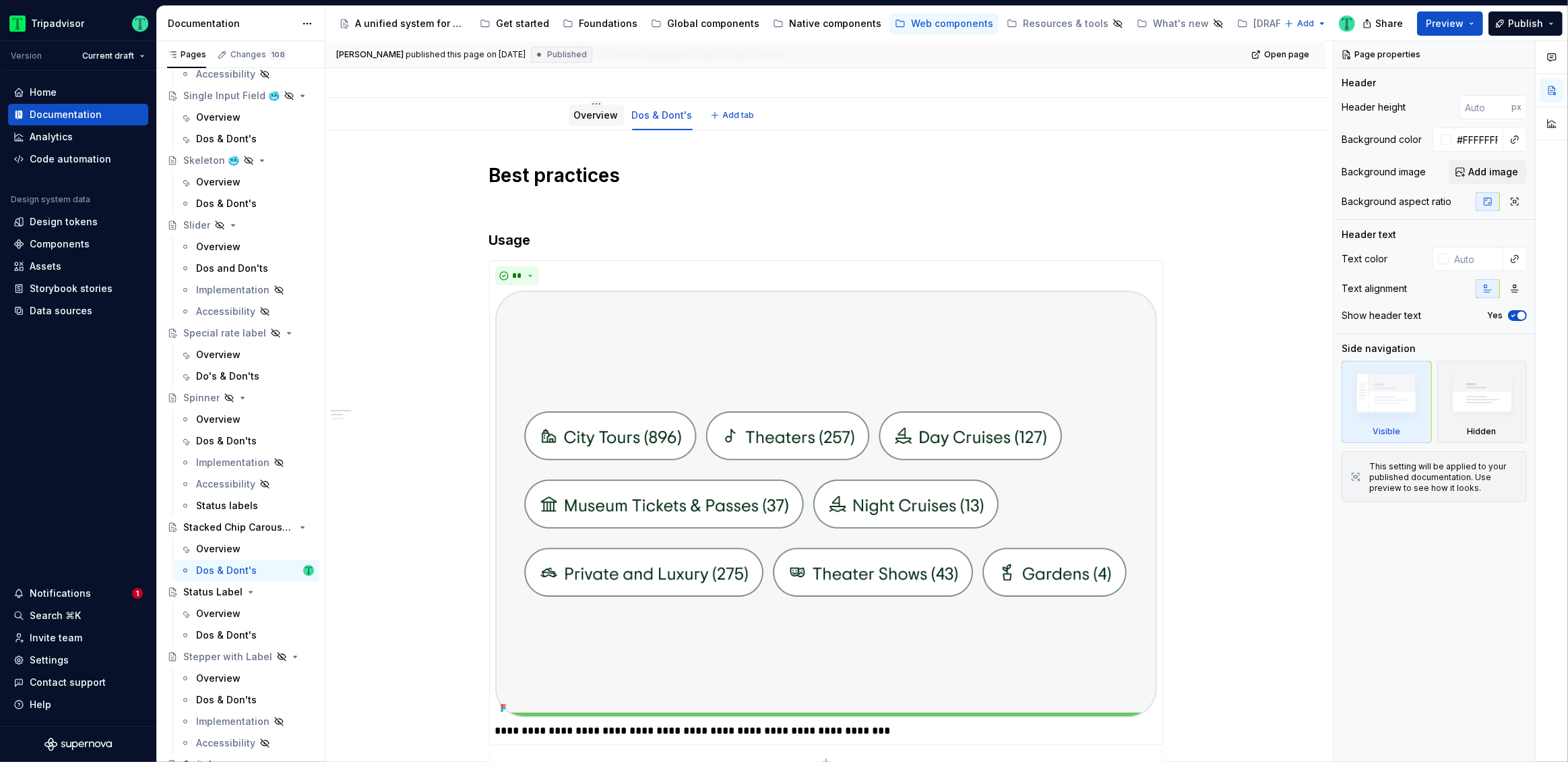
click at [578, 120] on link "Overview" at bounding box center [596, 115] width 45 height 11
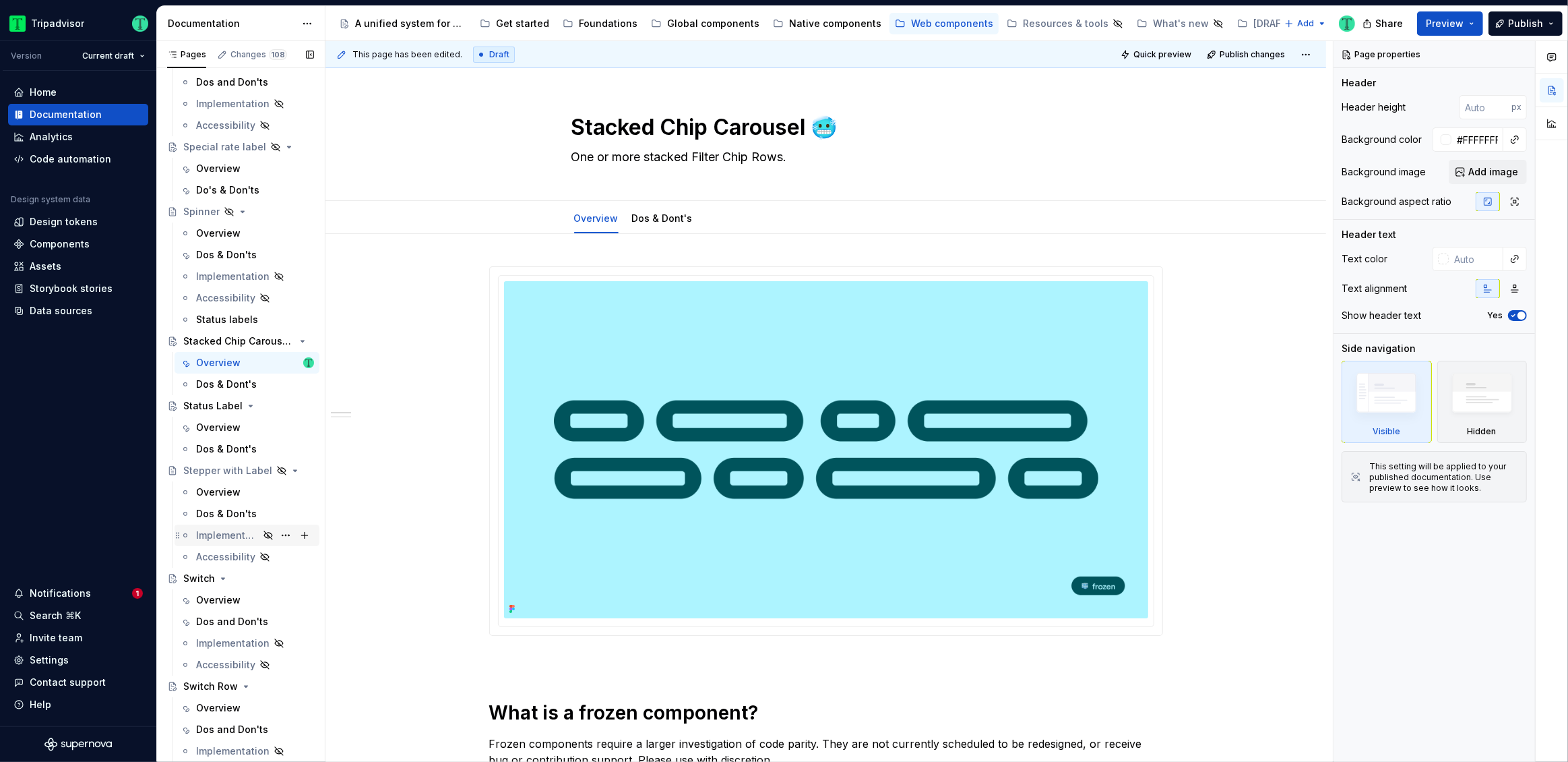
scroll to position [3002, 0]
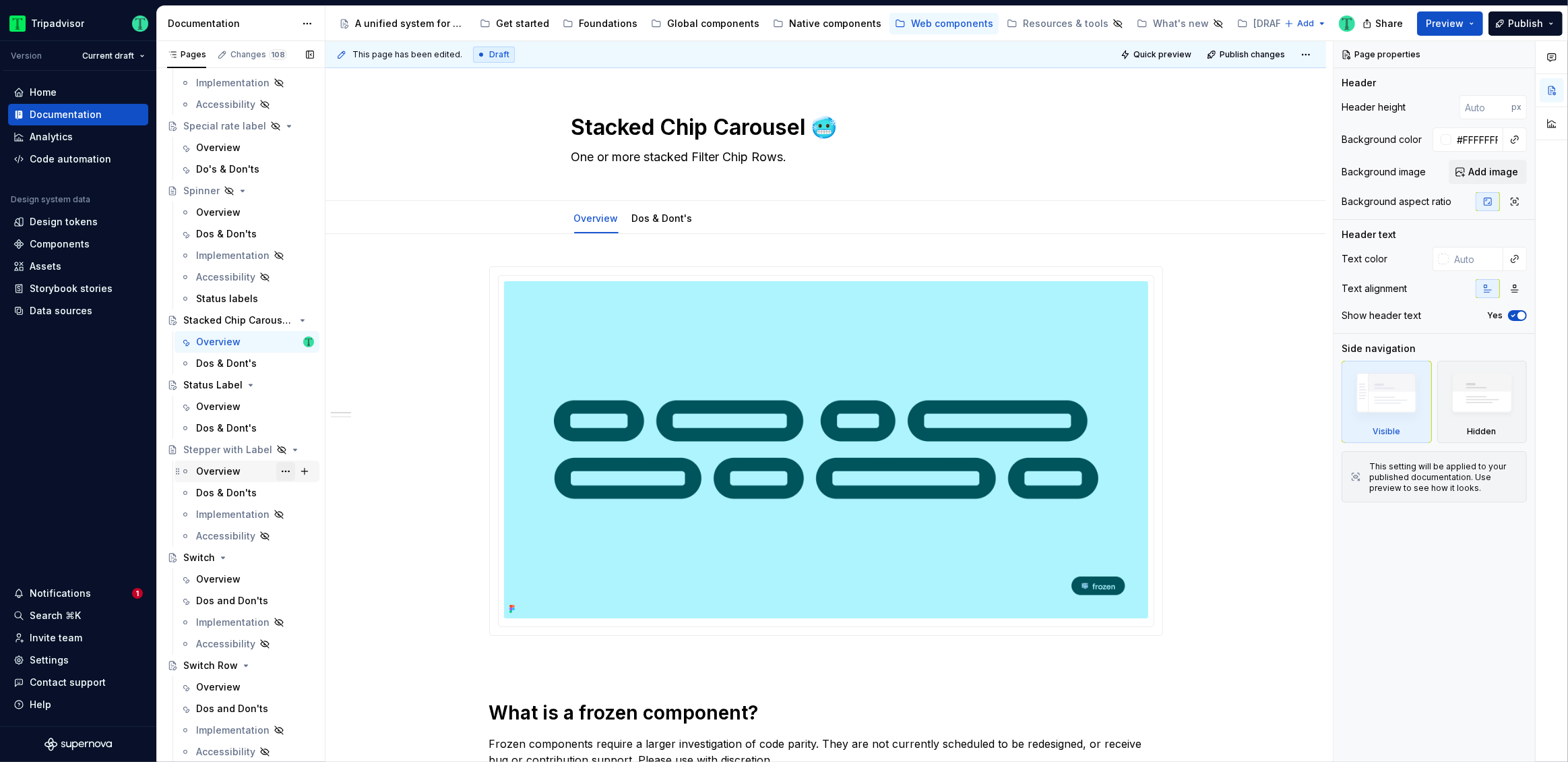
drag, startPoint x: 216, startPoint y: 468, endPoint x: 278, endPoint y: 469, distance: 62.0
click at [216, 467] on div "Overview" at bounding box center [218, 471] width 45 height 13
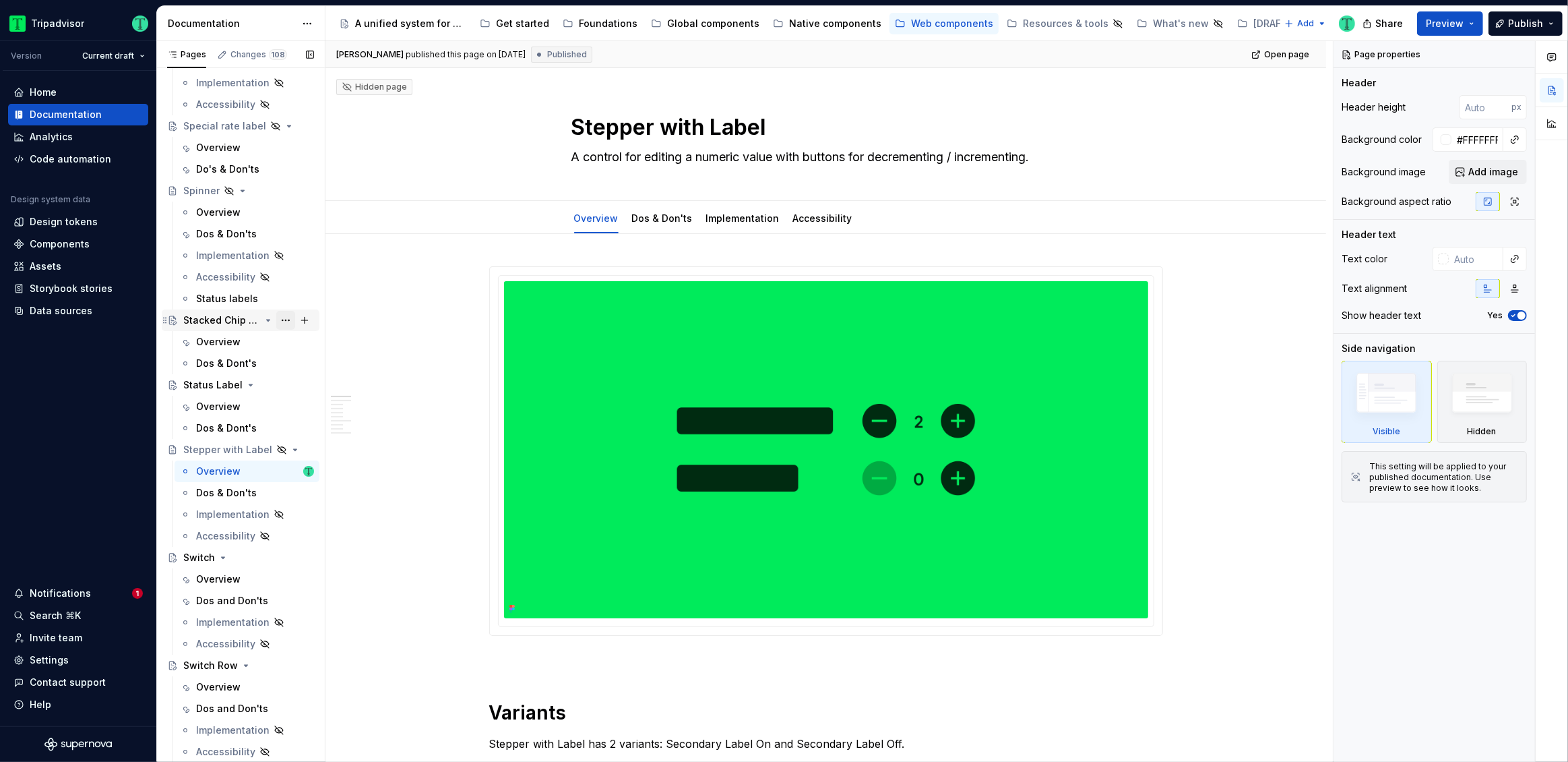
click at [281, 319] on button "Page tree" at bounding box center [286, 320] width 19 height 19
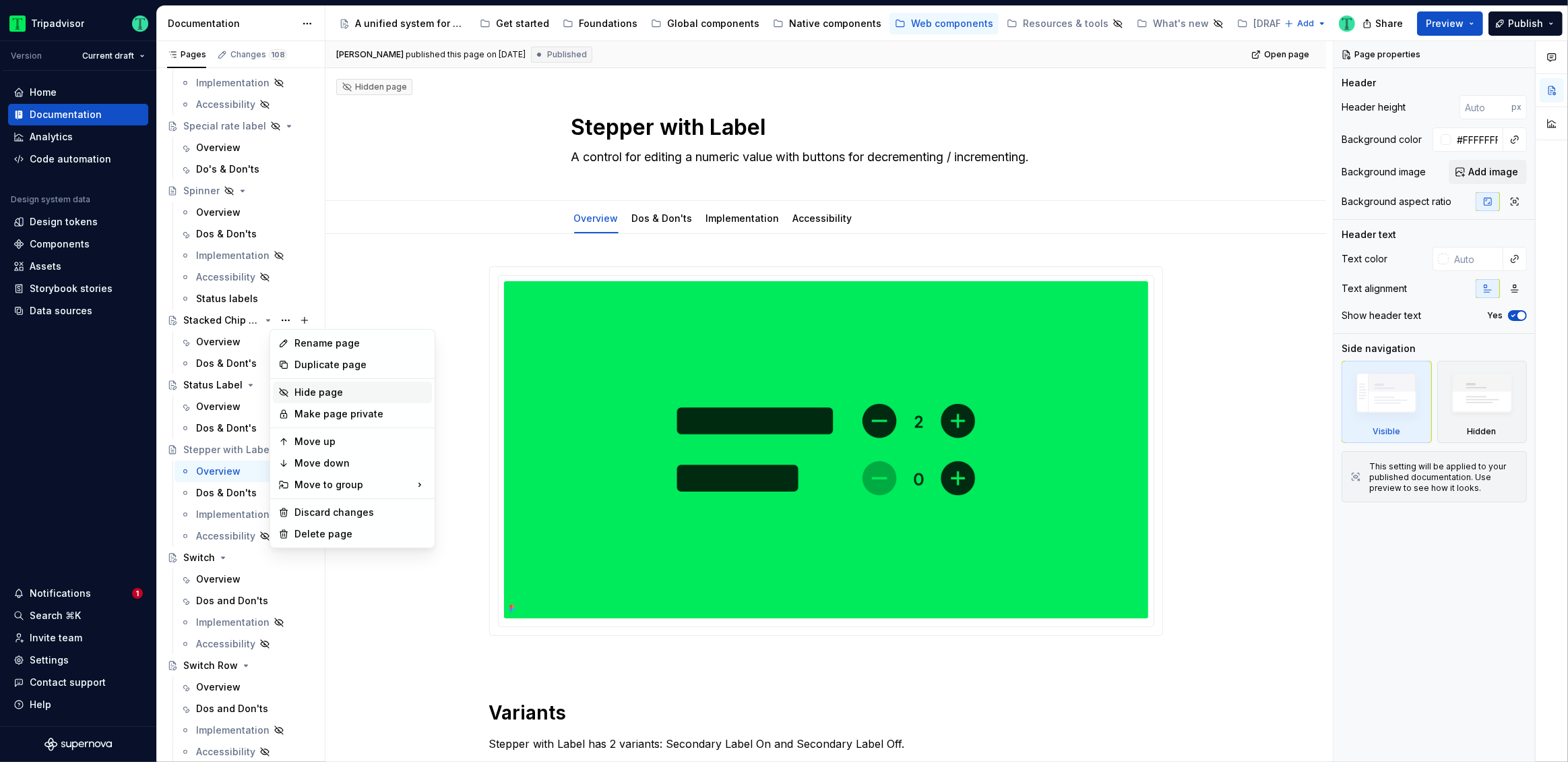
click at [312, 393] on div "Hide page" at bounding box center [360, 392] width 132 height 13
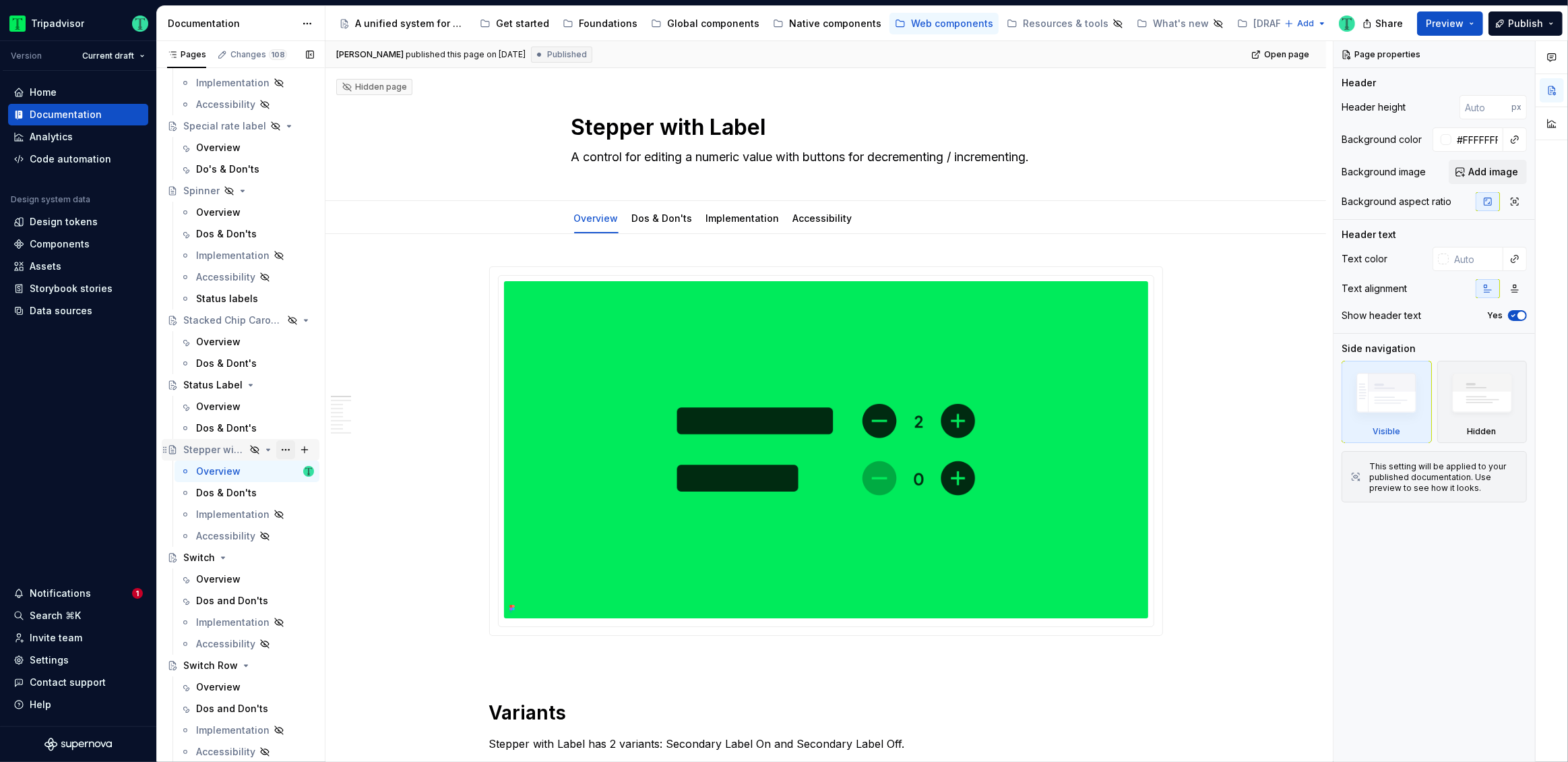
click at [279, 446] on button "Page tree" at bounding box center [286, 450] width 19 height 19
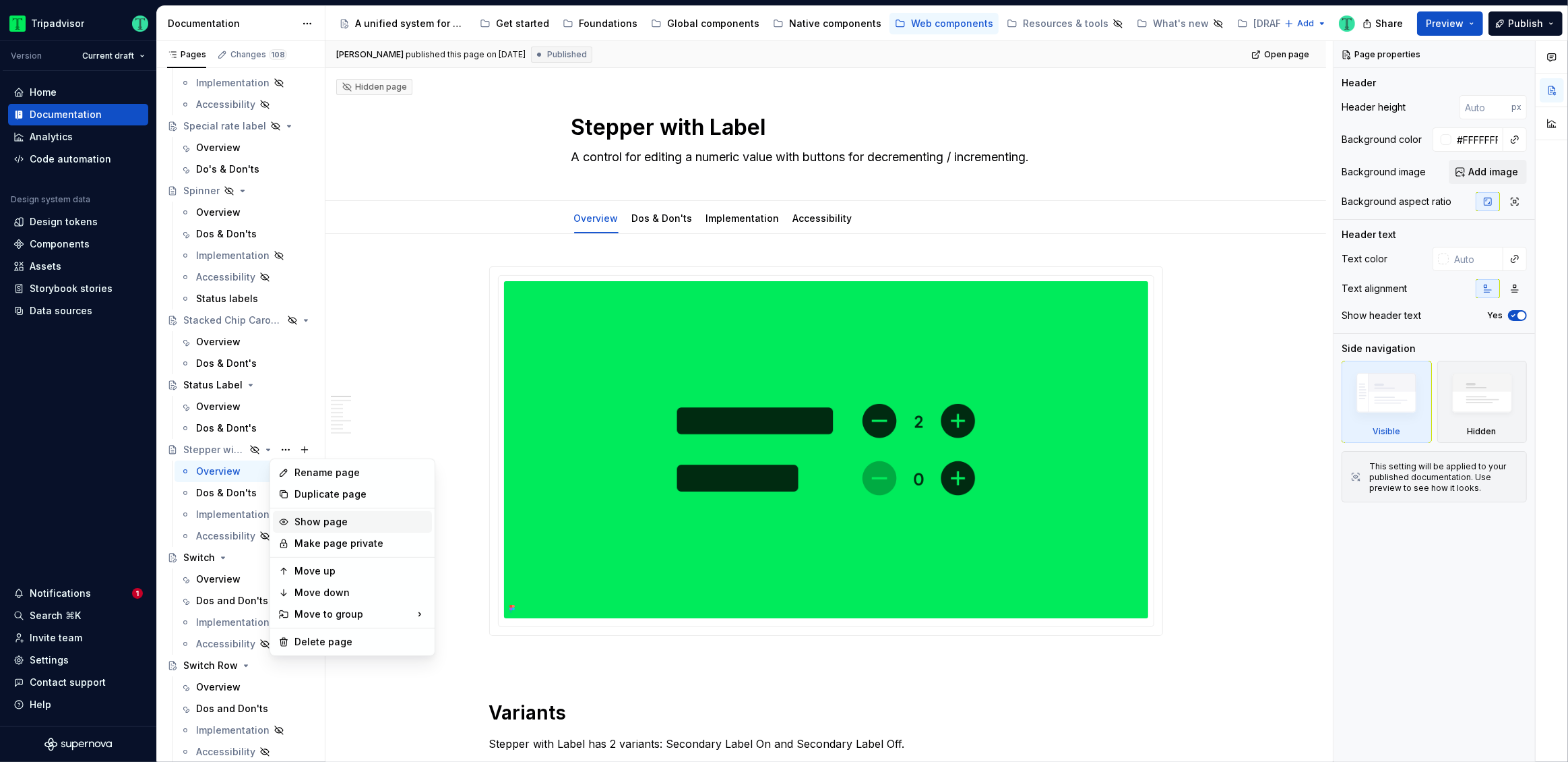
click at [302, 519] on div "Show page" at bounding box center [360, 521] width 132 height 13
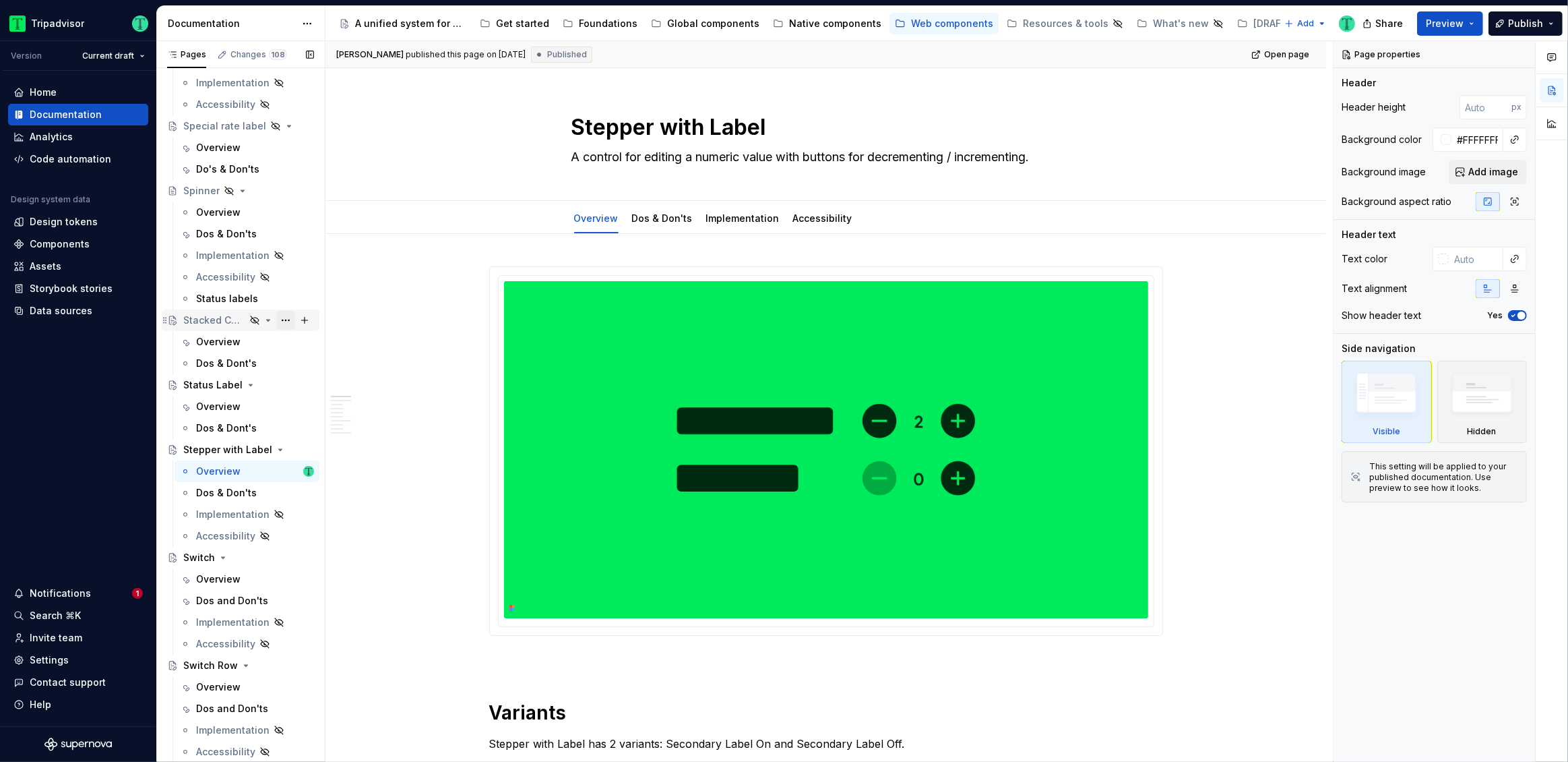
click at [278, 317] on button "Page tree" at bounding box center [286, 320] width 19 height 19
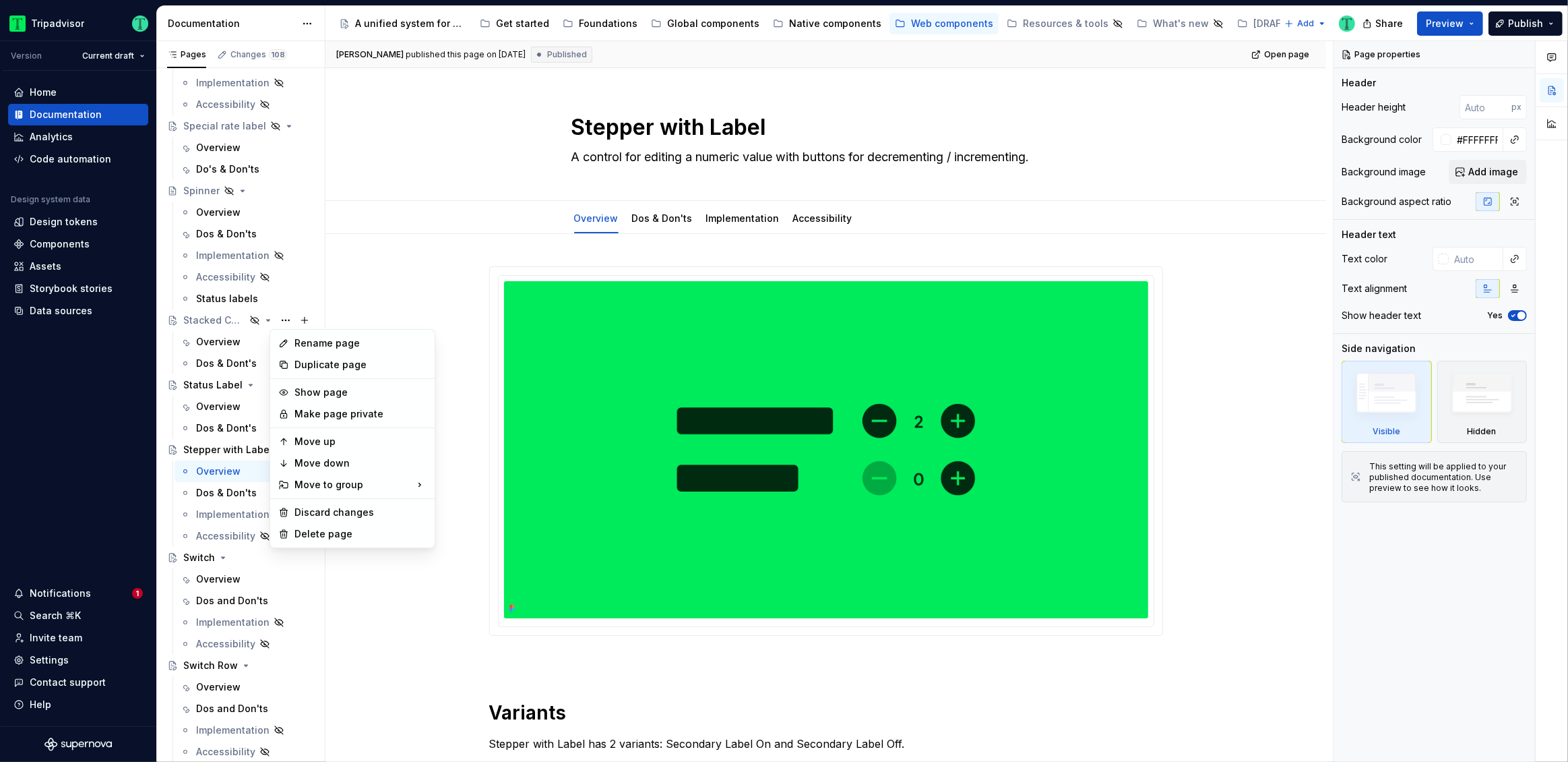
click at [300, 393] on div "Show page" at bounding box center [360, 392] width 132 height 13
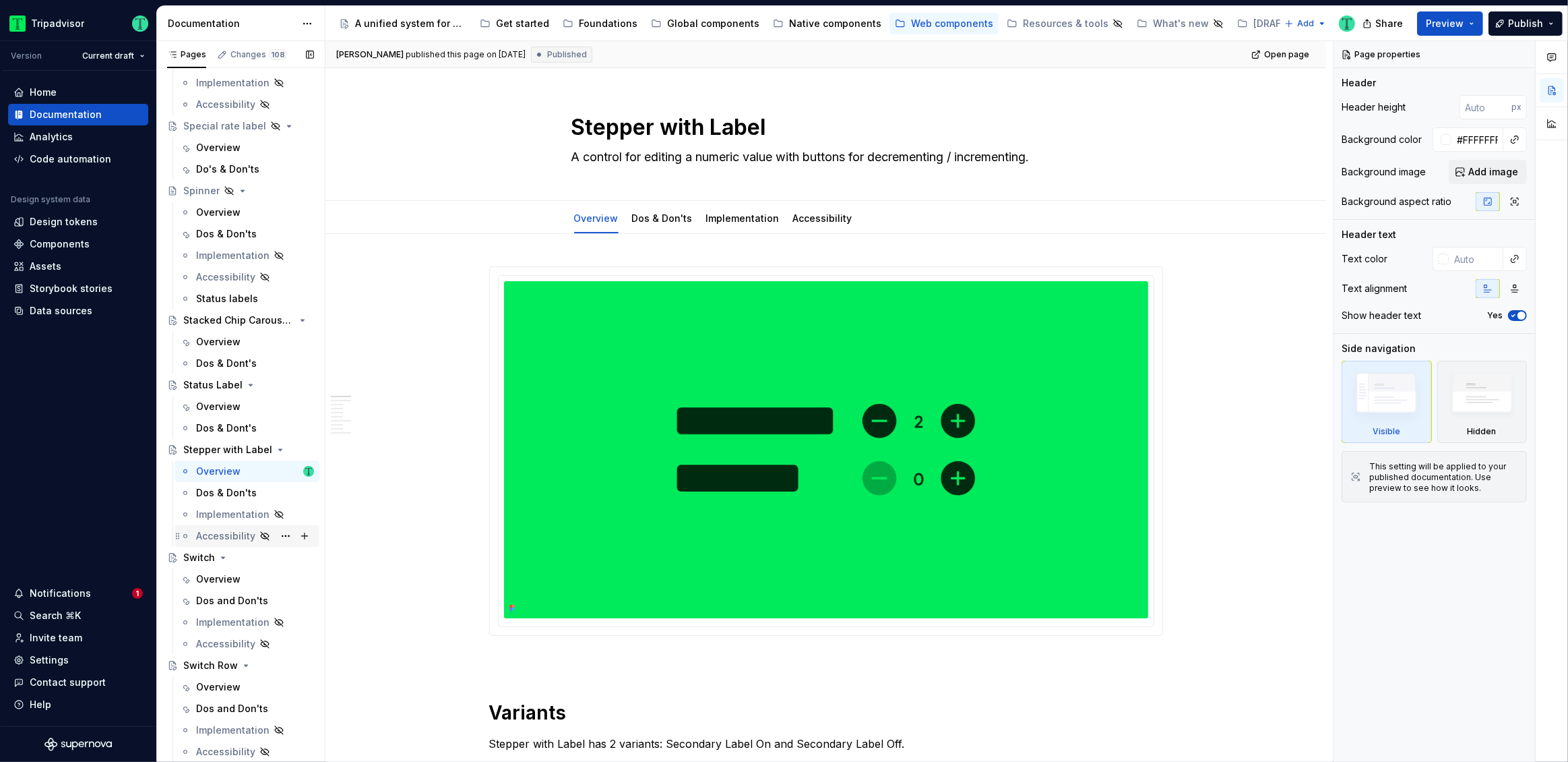
type textarea "*"
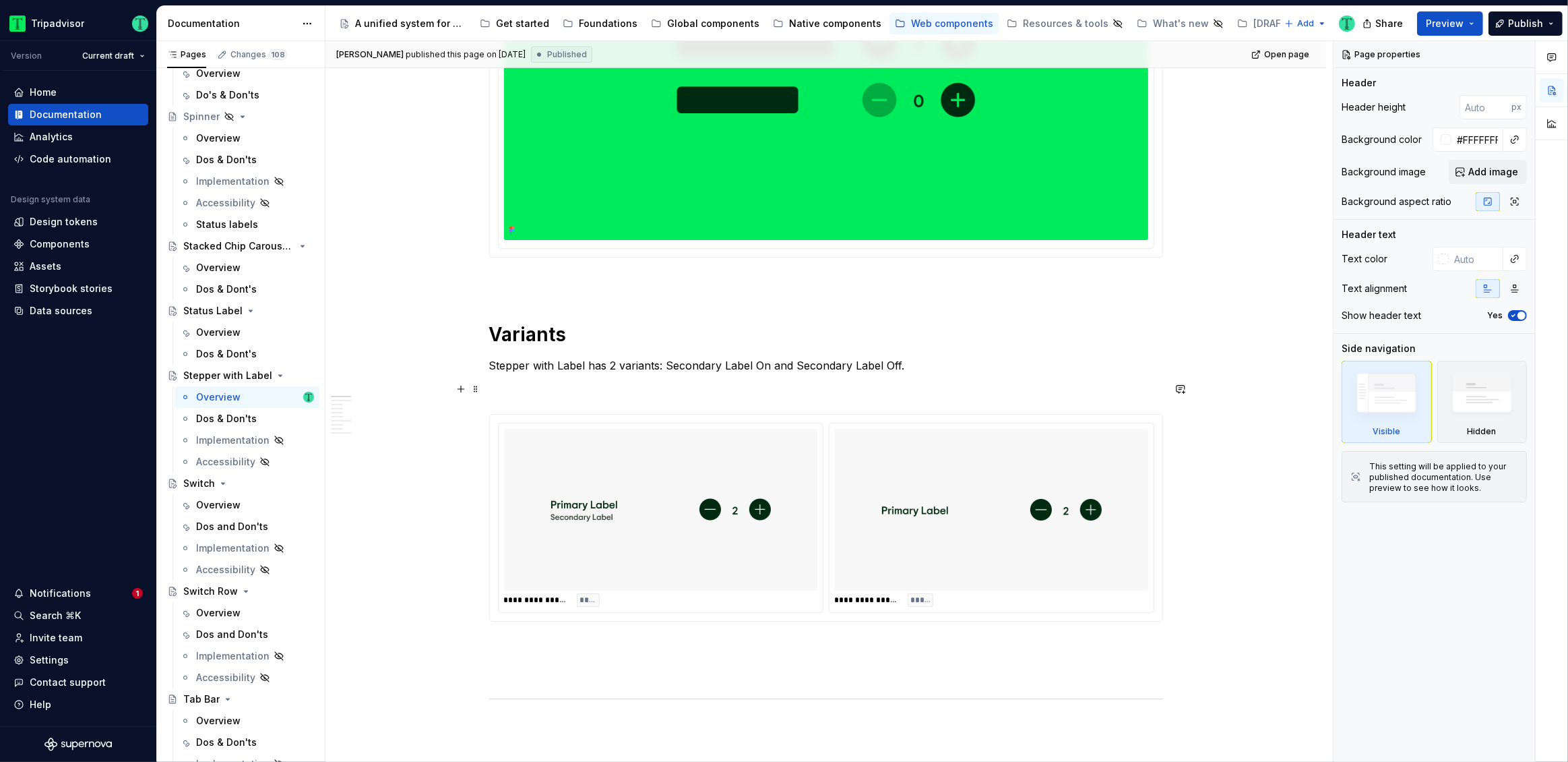
scroll to position [380, 0]
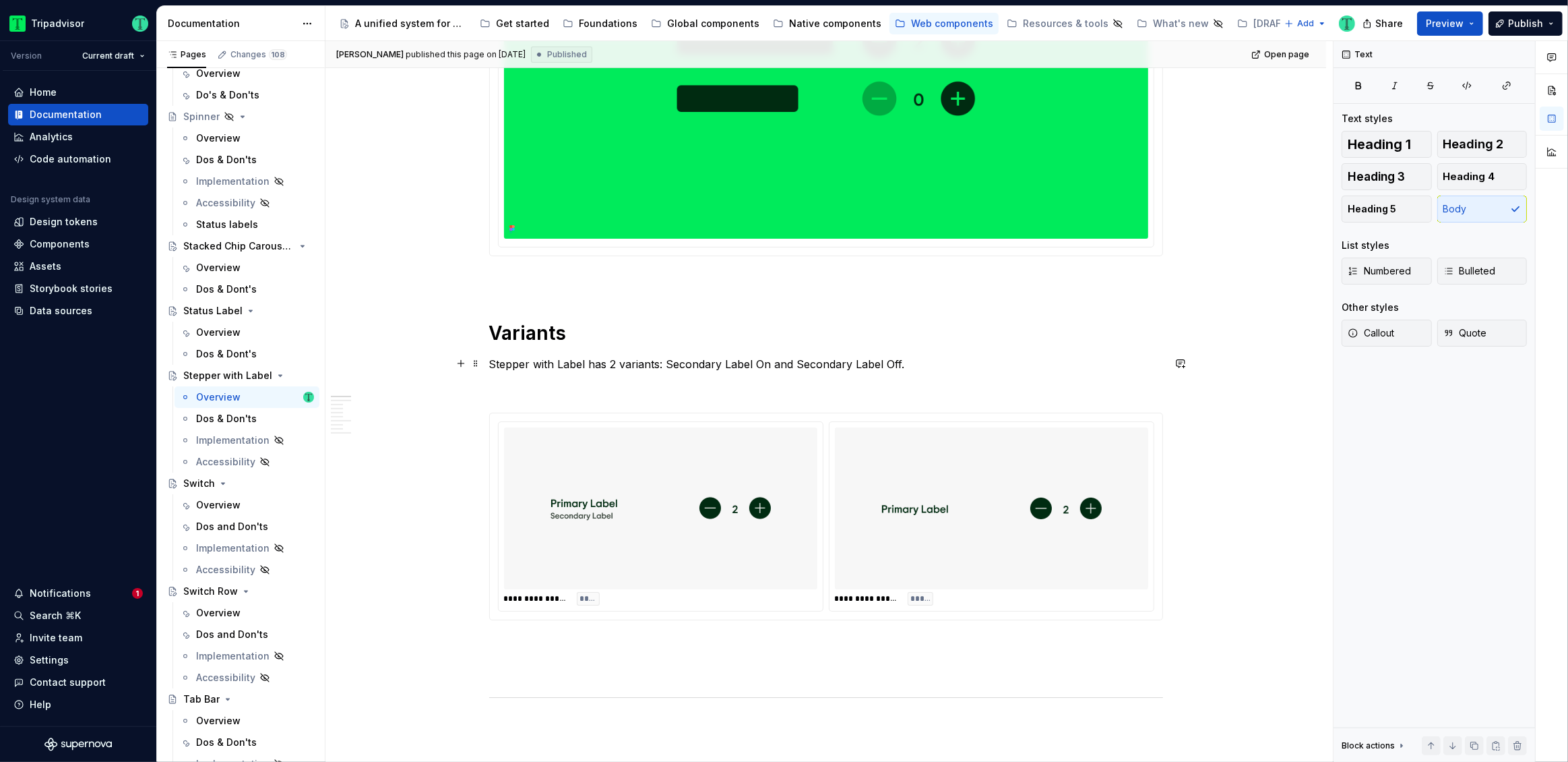
click at [608, 362] on p "Stepper with Label has 2 variants: Secondary Label On and Secondary Label Off." at bounding box center [826, 363] width 674 height 16
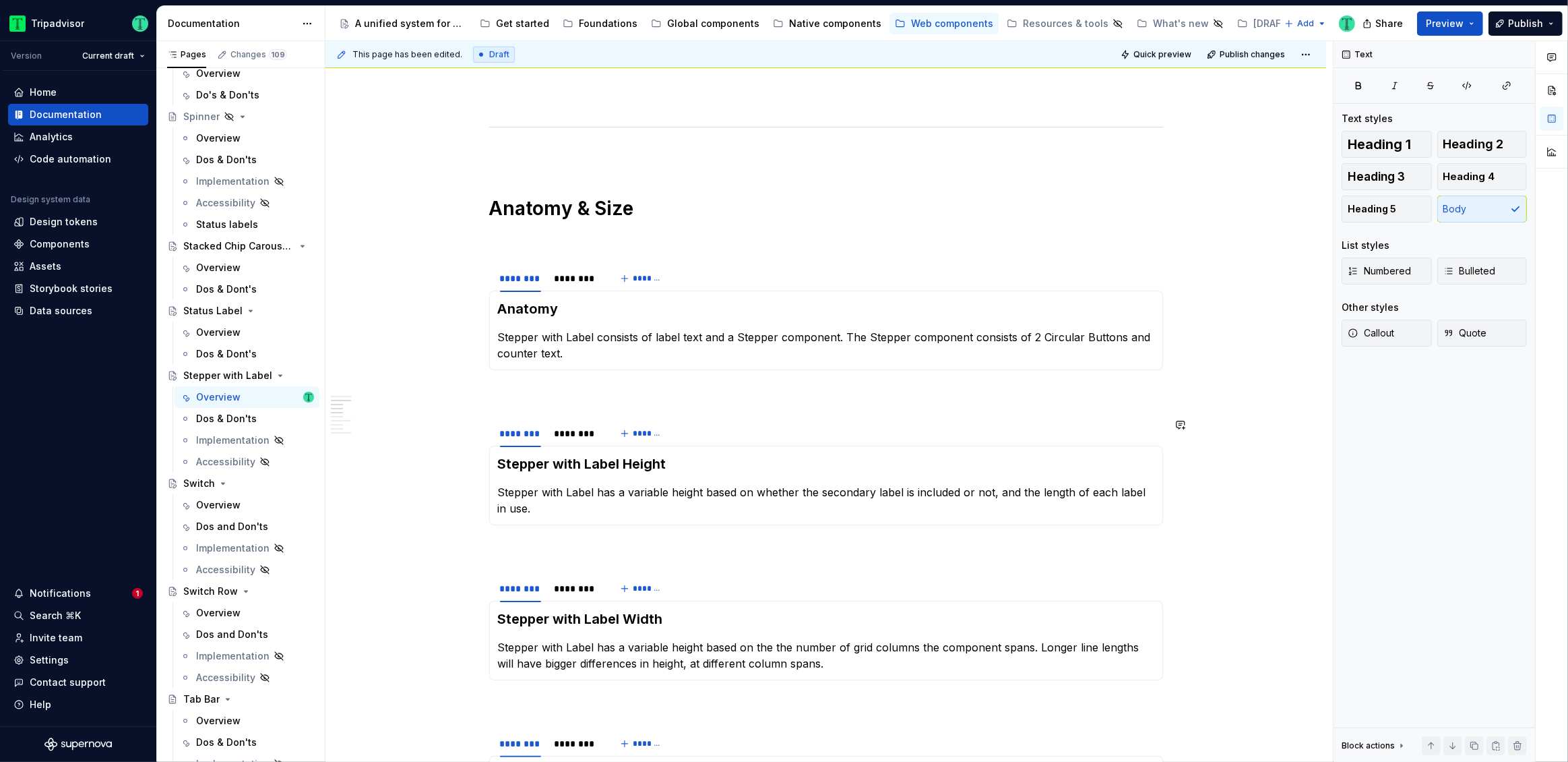
scroll to position [950, 0]
click at [593, 436] on div "********" at bounding box center [576, 432] width 43 height 13
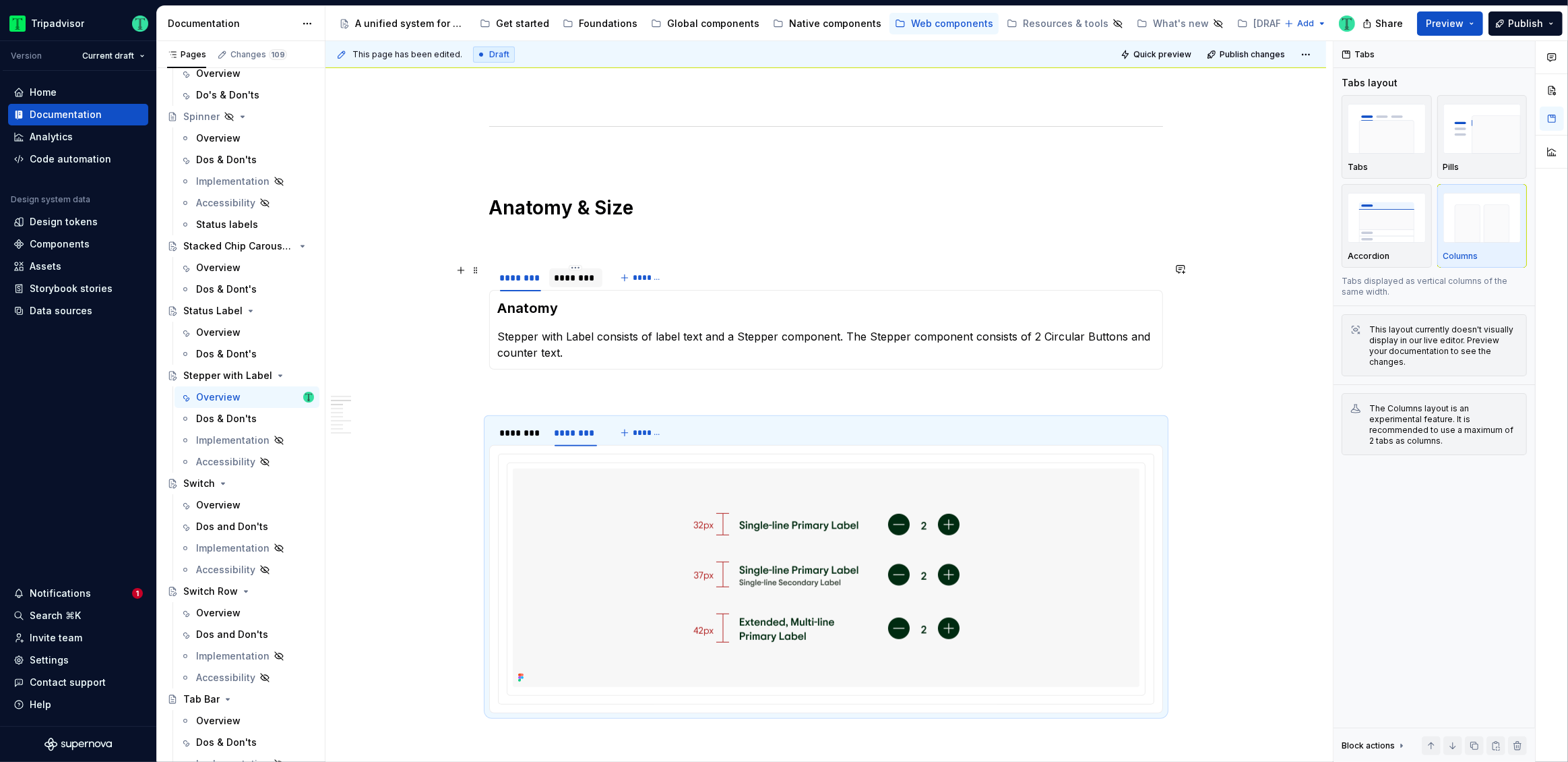
click at [573, 276] on div "********" at bounding box center [576, 277] width 43 height 13
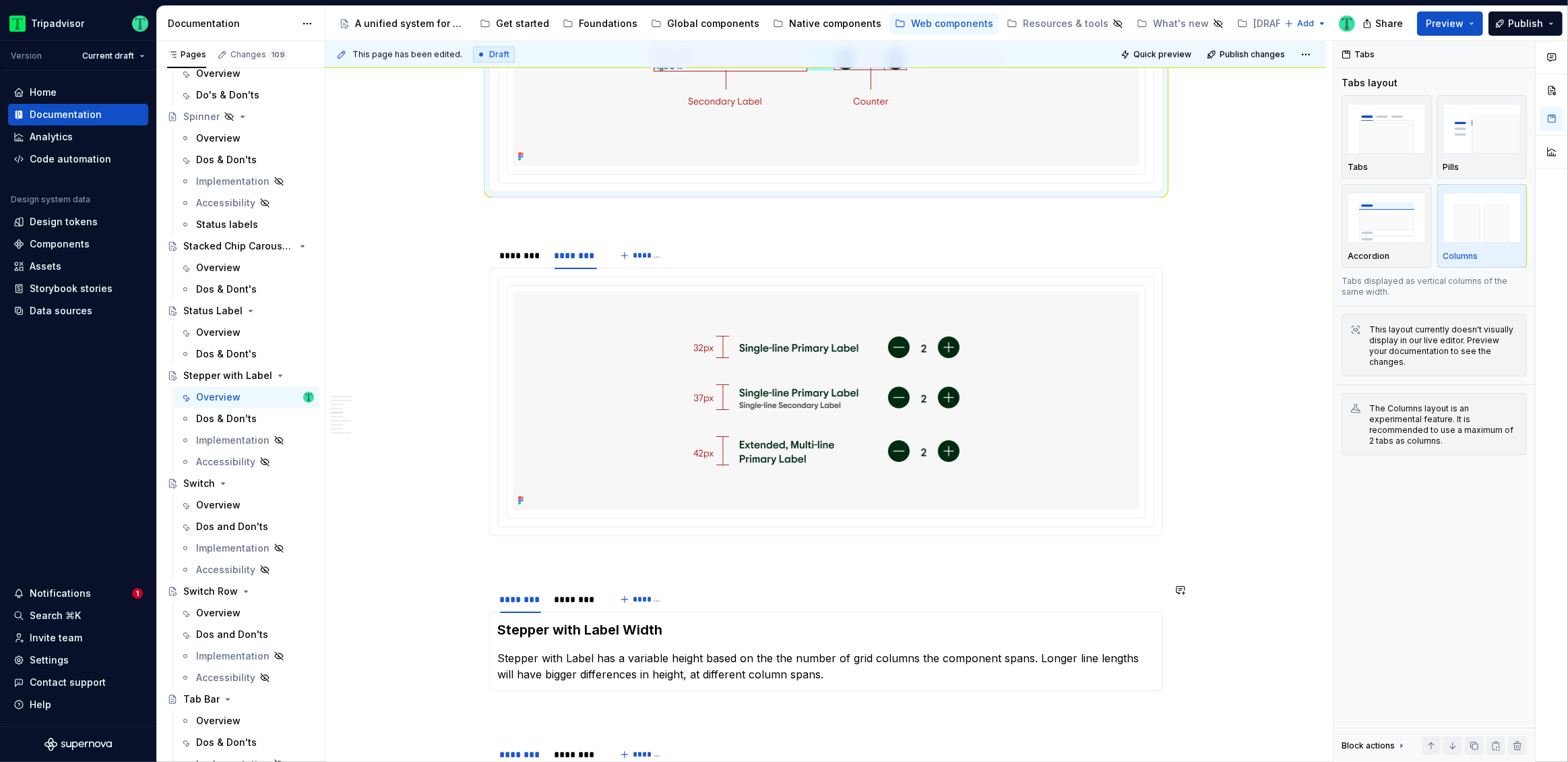
scroll to position [1321, 0]
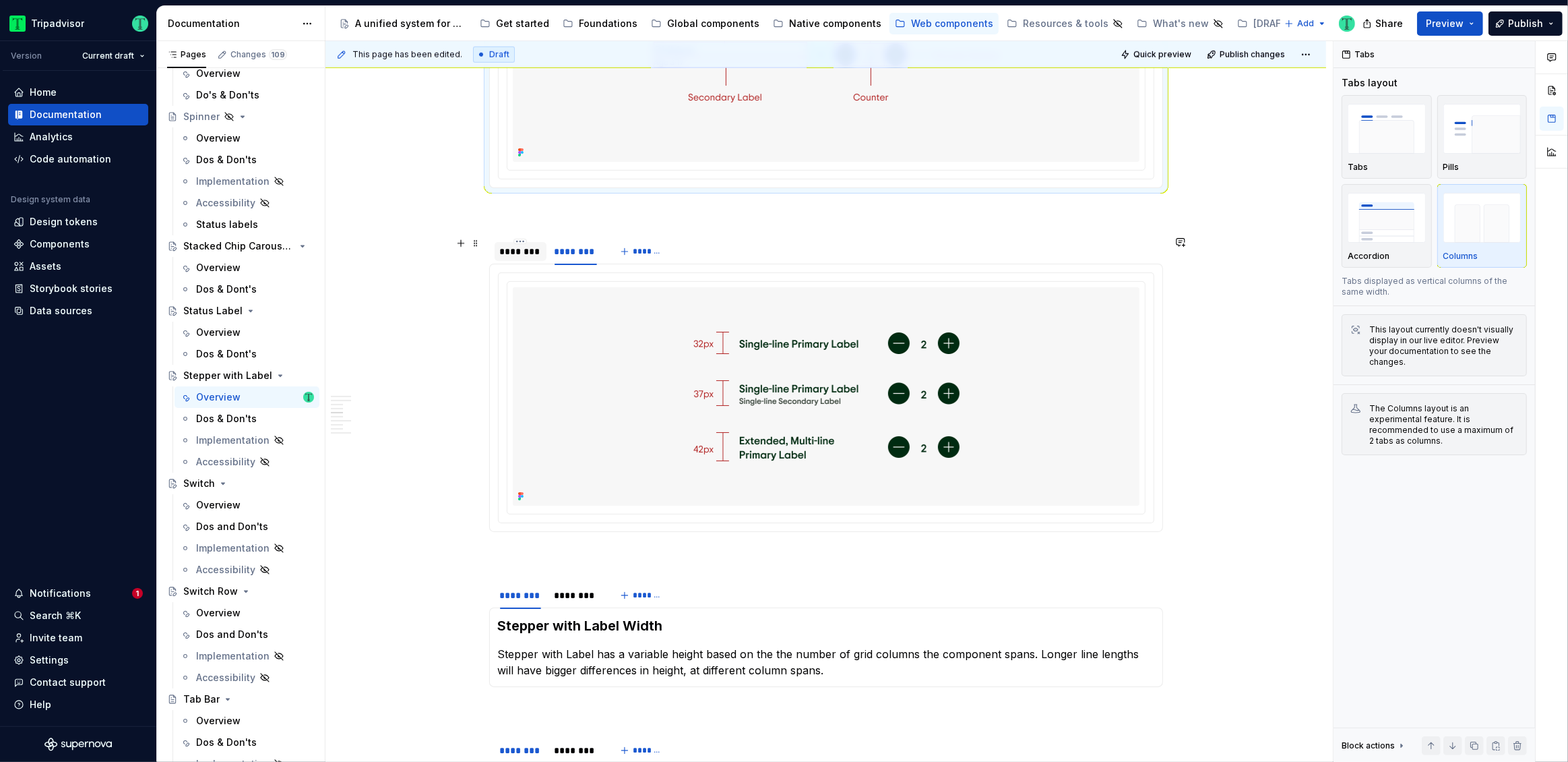
click at [518, 250] on div "********" at bounding box center [520, 251] width 41 height 13
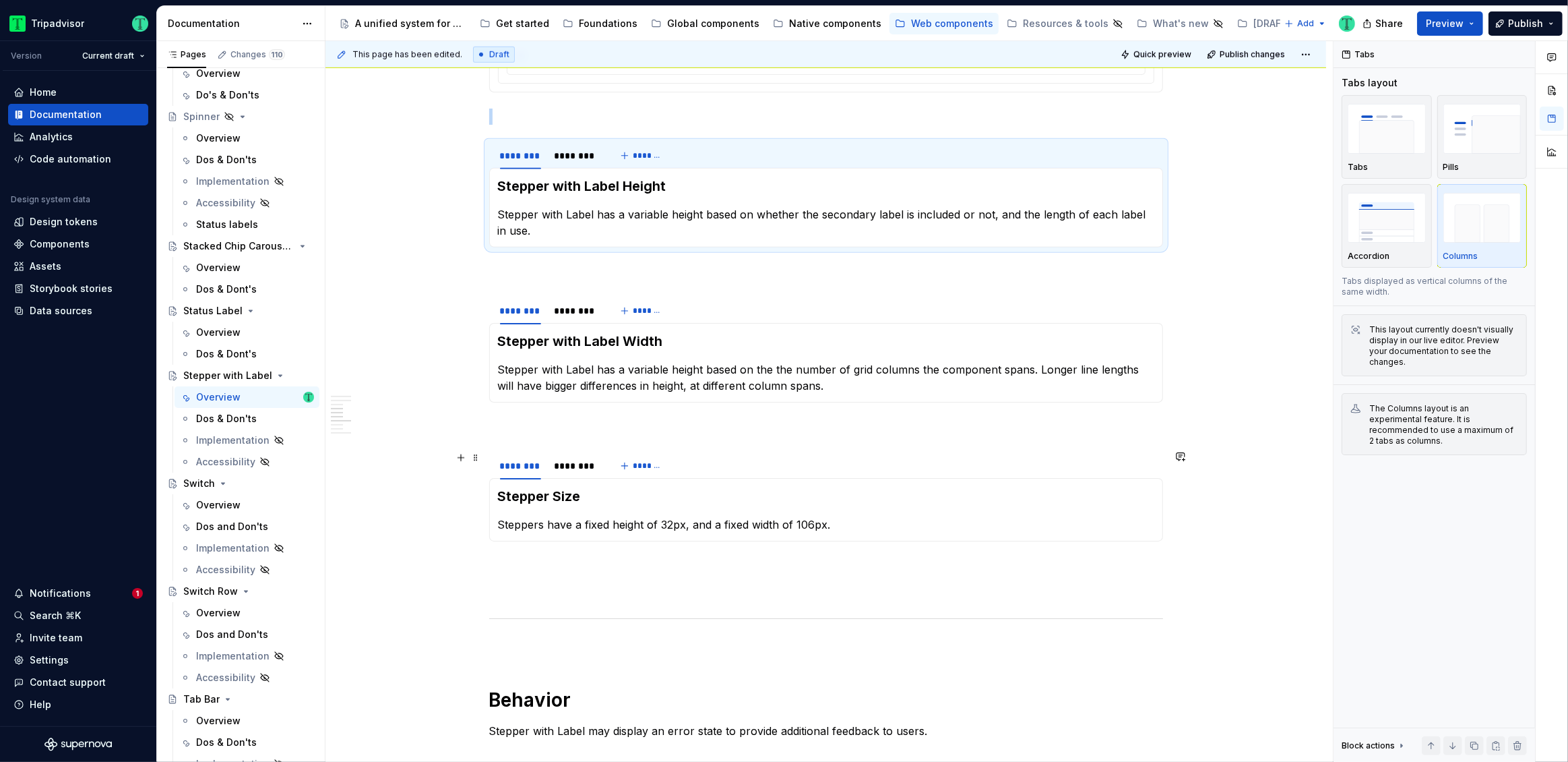
scroll to position [1414, 0]
click at [582, 315] on div "********" at bounding box center [576, 312] width 43 height 13
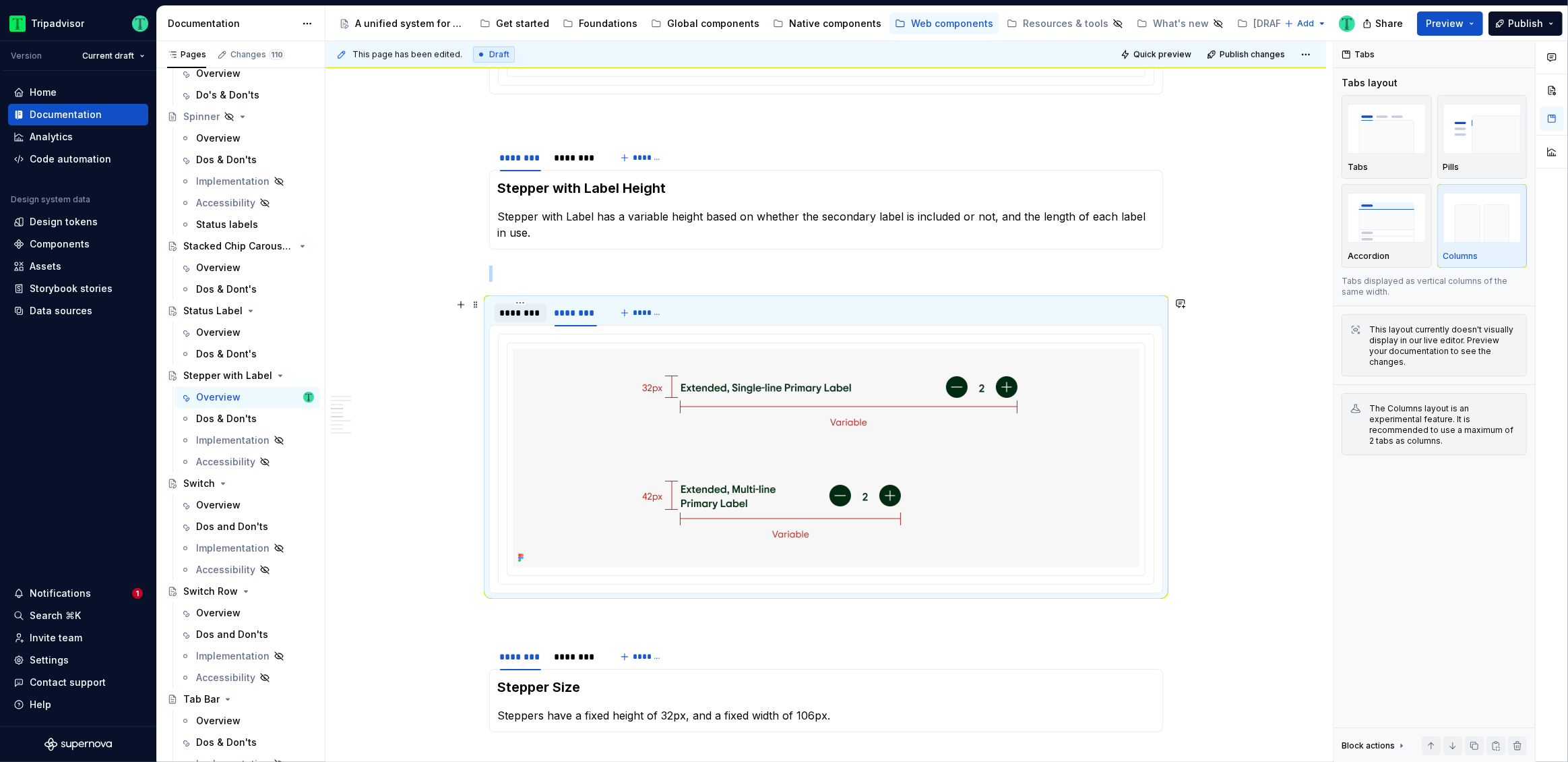
click at [530, 316] on div "********" at bounding box center [520, 312] width 41 height 13
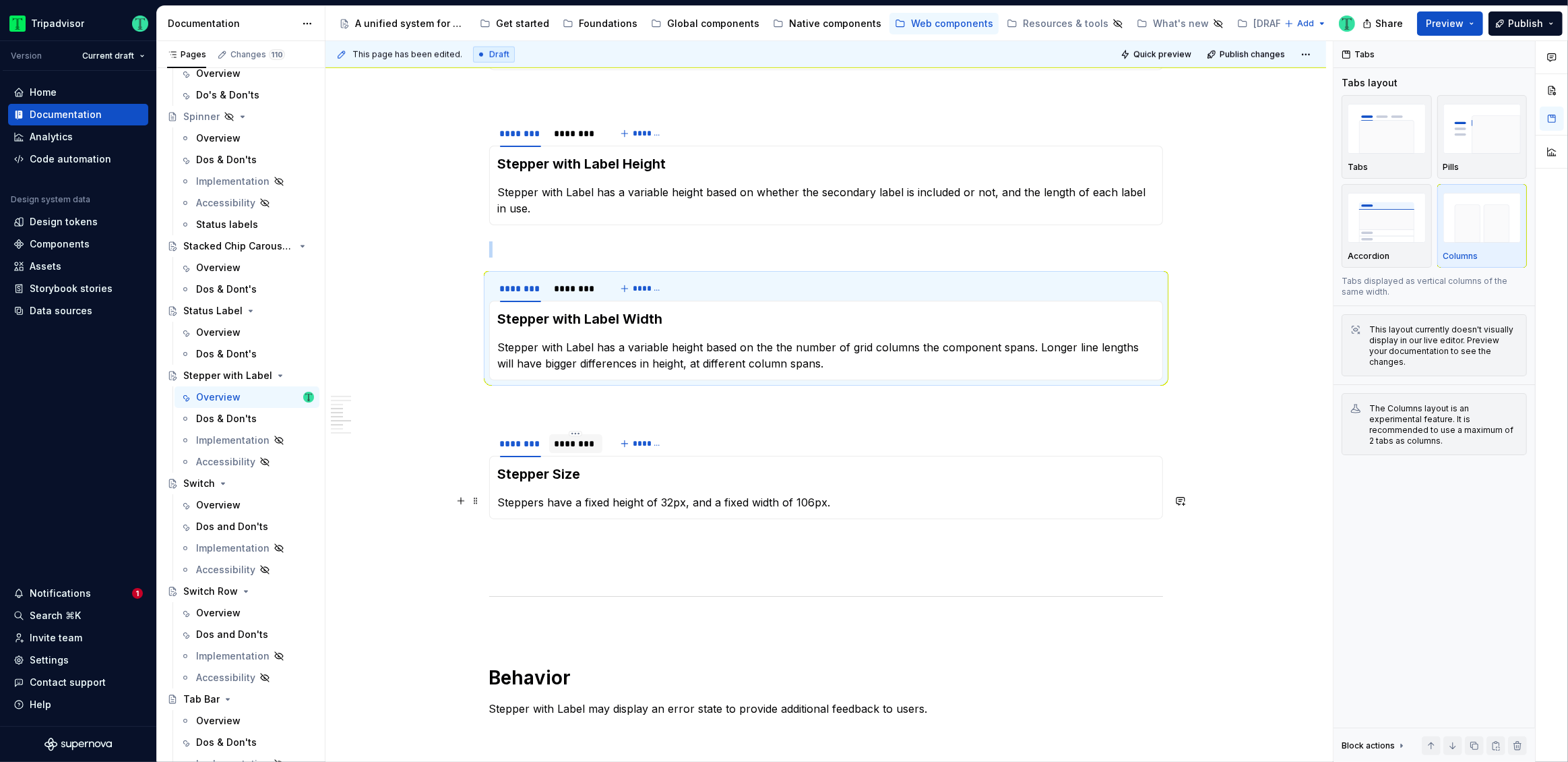
scroll to position [1446, 0]
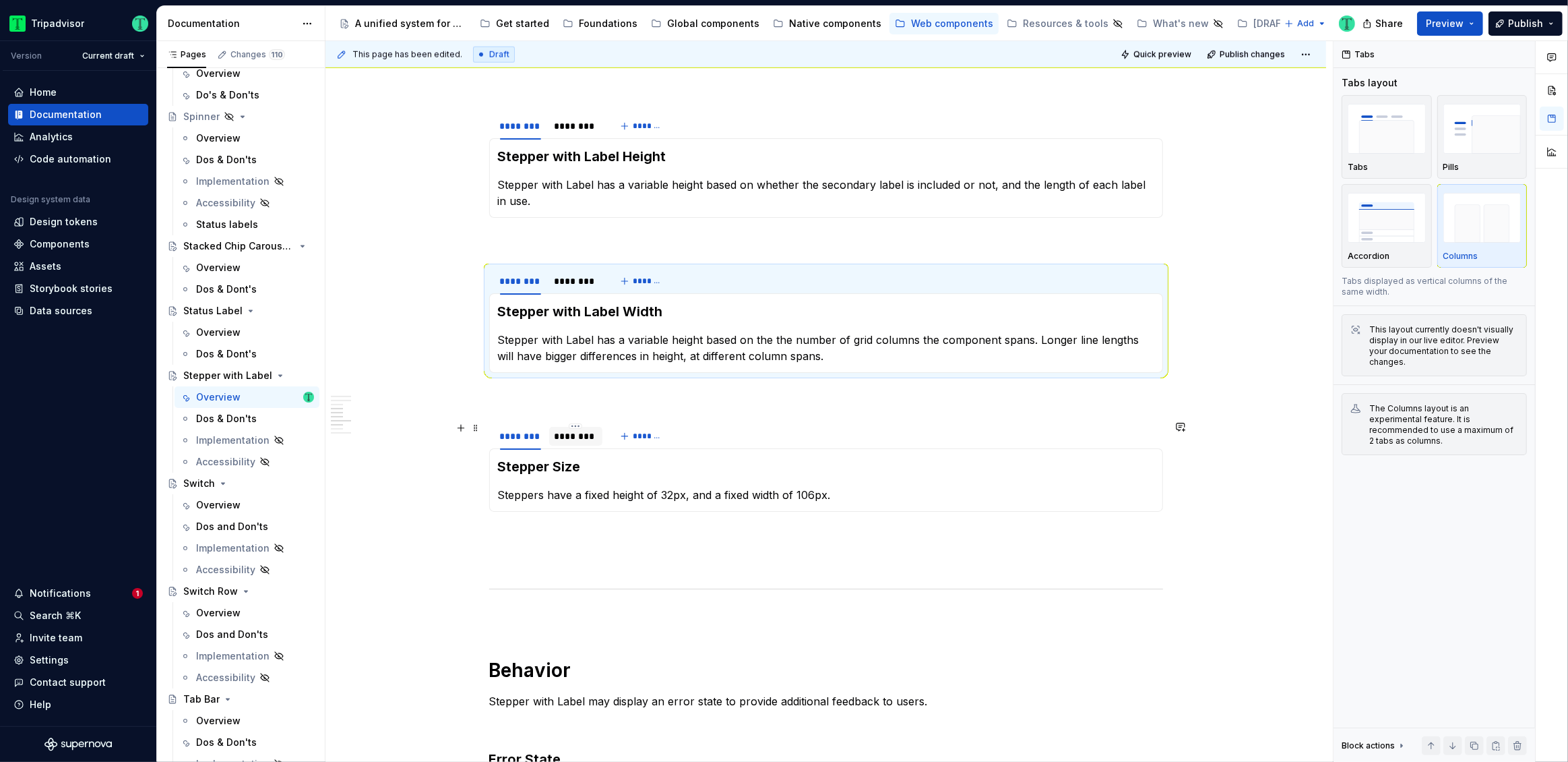
click at [578, 438] on div "********" at bounding box center [576, 436] width 43 height 13
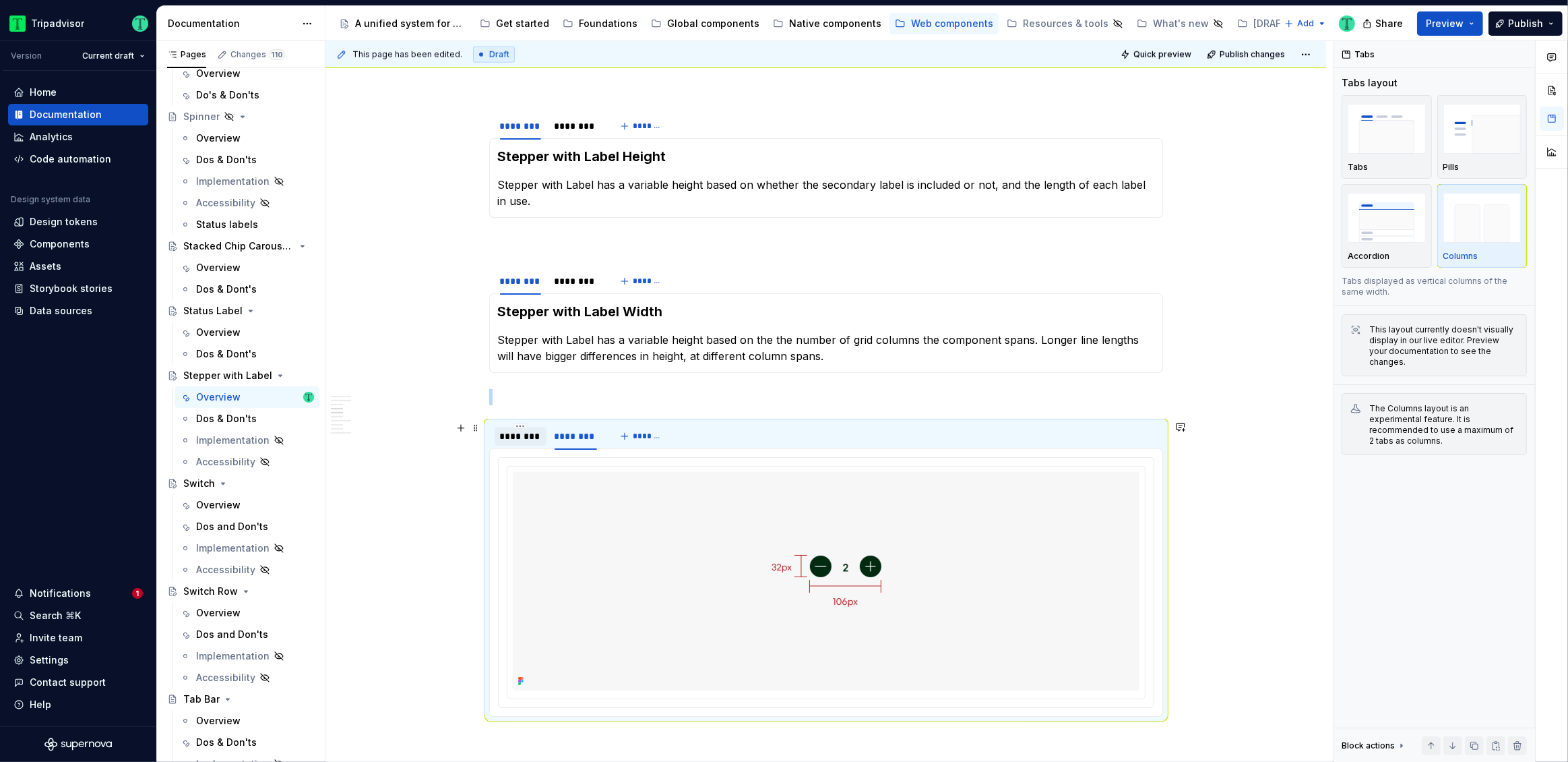
click at [528, 438] on div "********" at bounding box center [520, 436] width 41 height 13
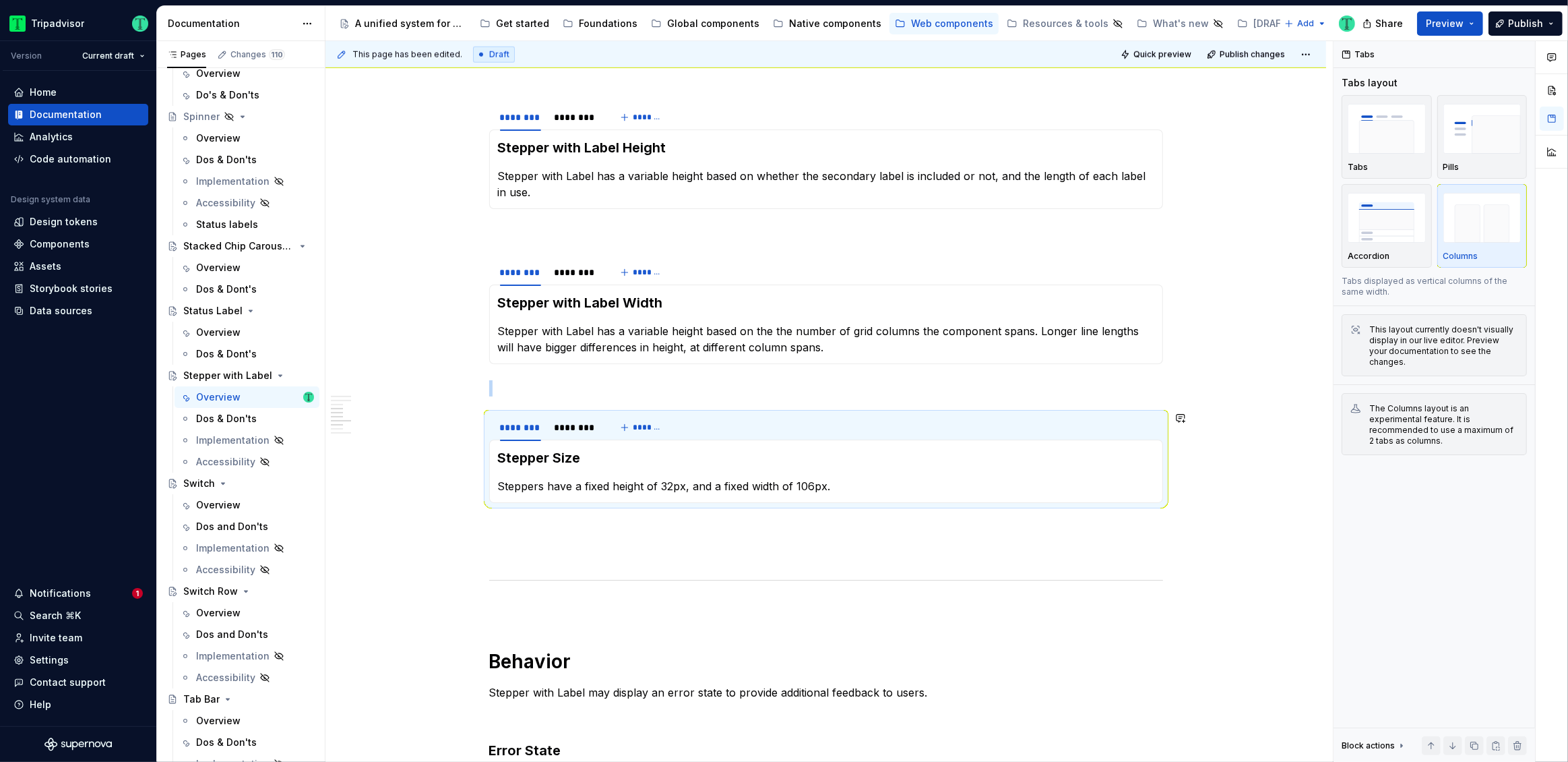
scroll to position [1456, 0]
click at [571, 430] on div "********" at bounding box center [576, 426] width 43 height 13
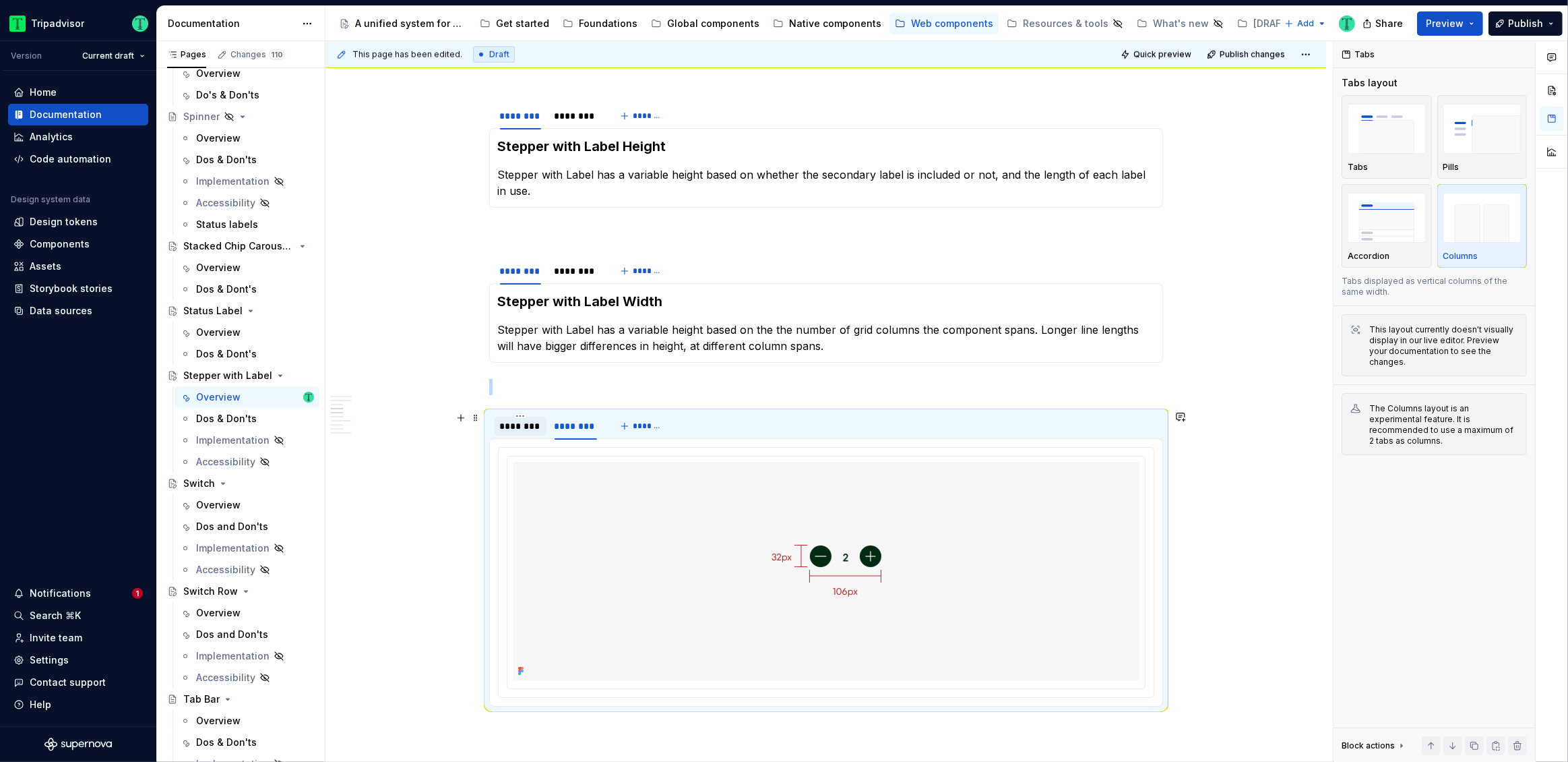
click at [526, 427] on div "********" at bounding box center [520, 426] width 41 height 13
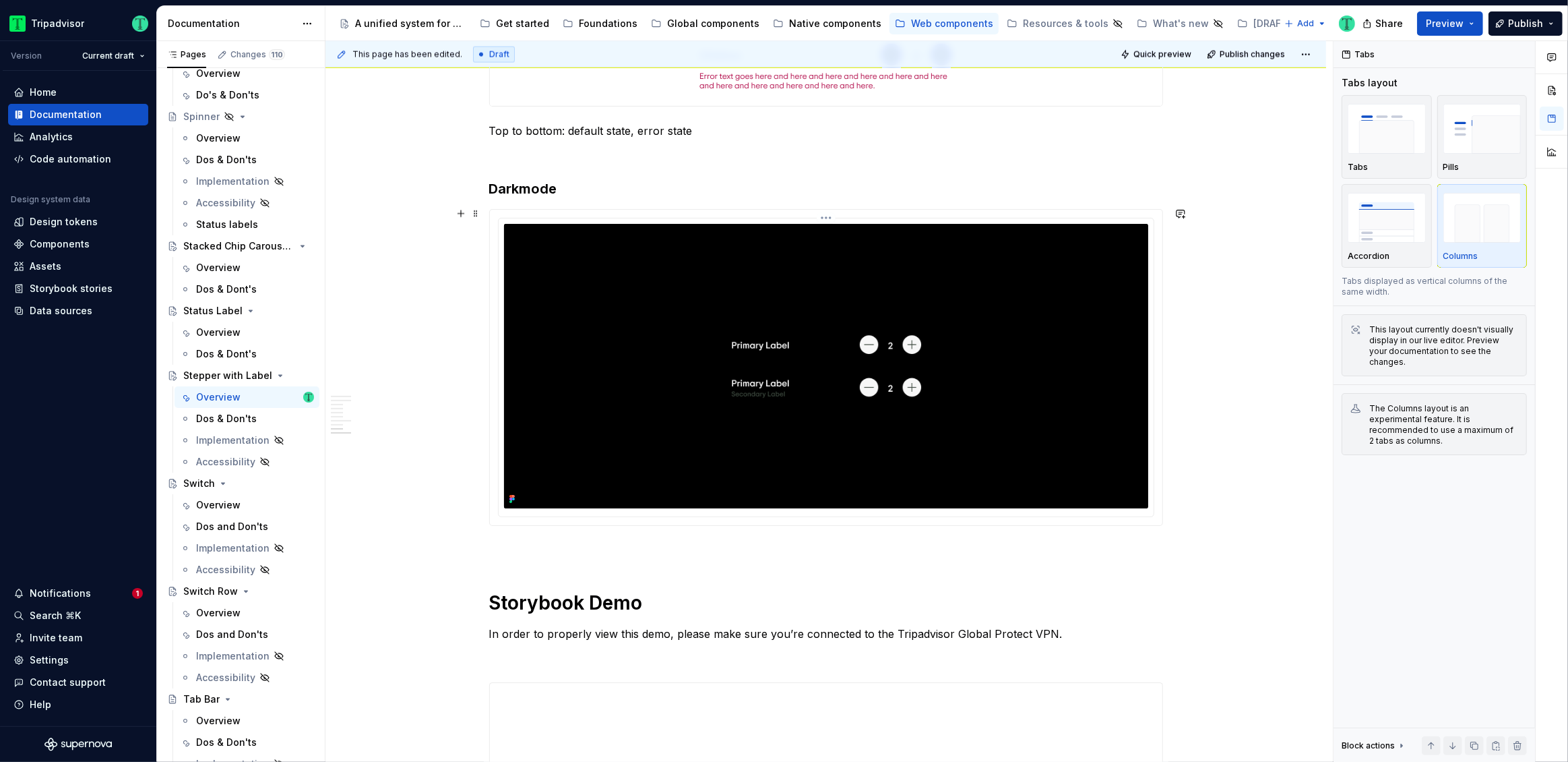
scroll to position [2303, 0]
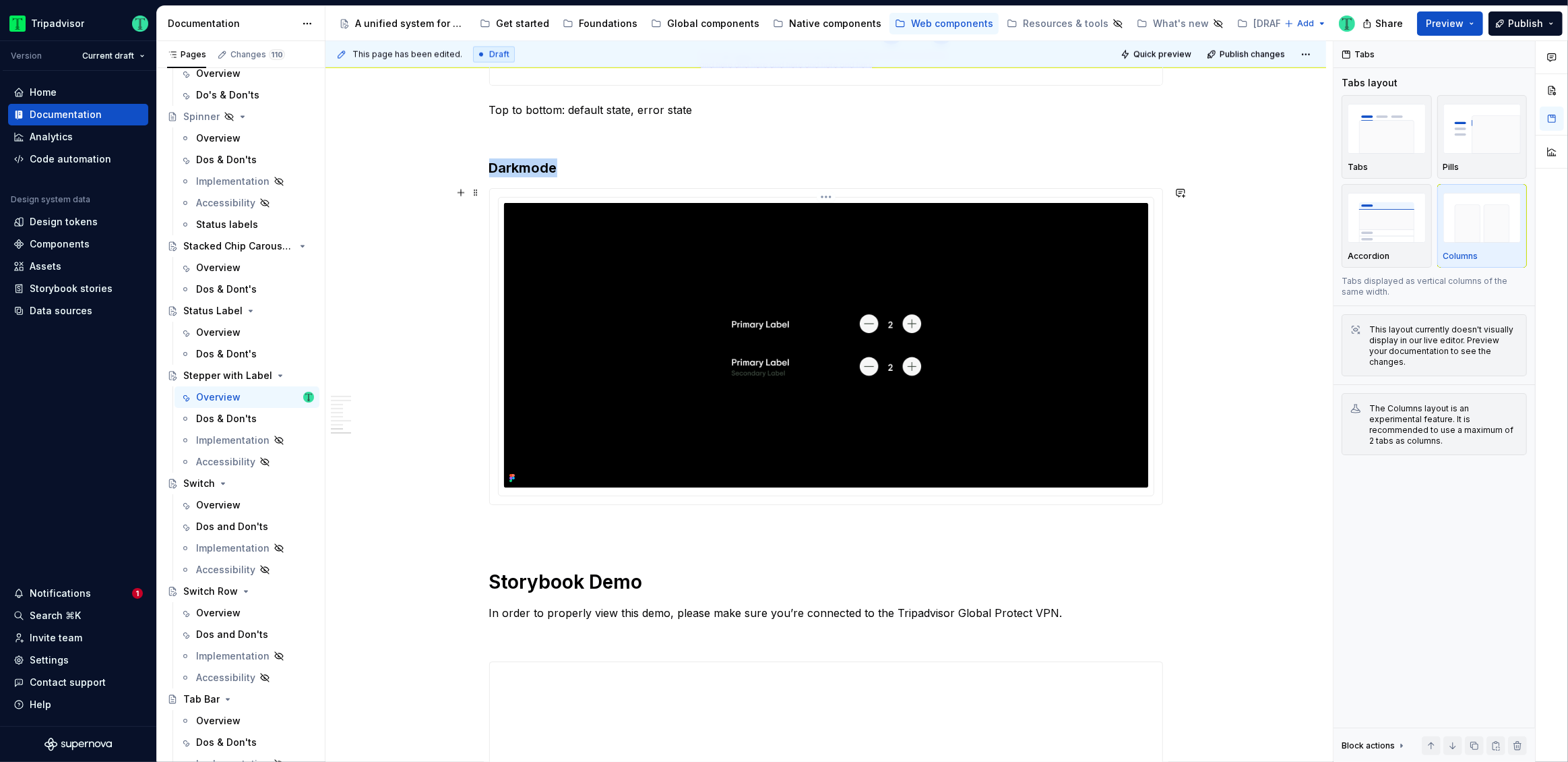
click at [568, 448] on img at bounding box center [826, 345] width 644 height 284
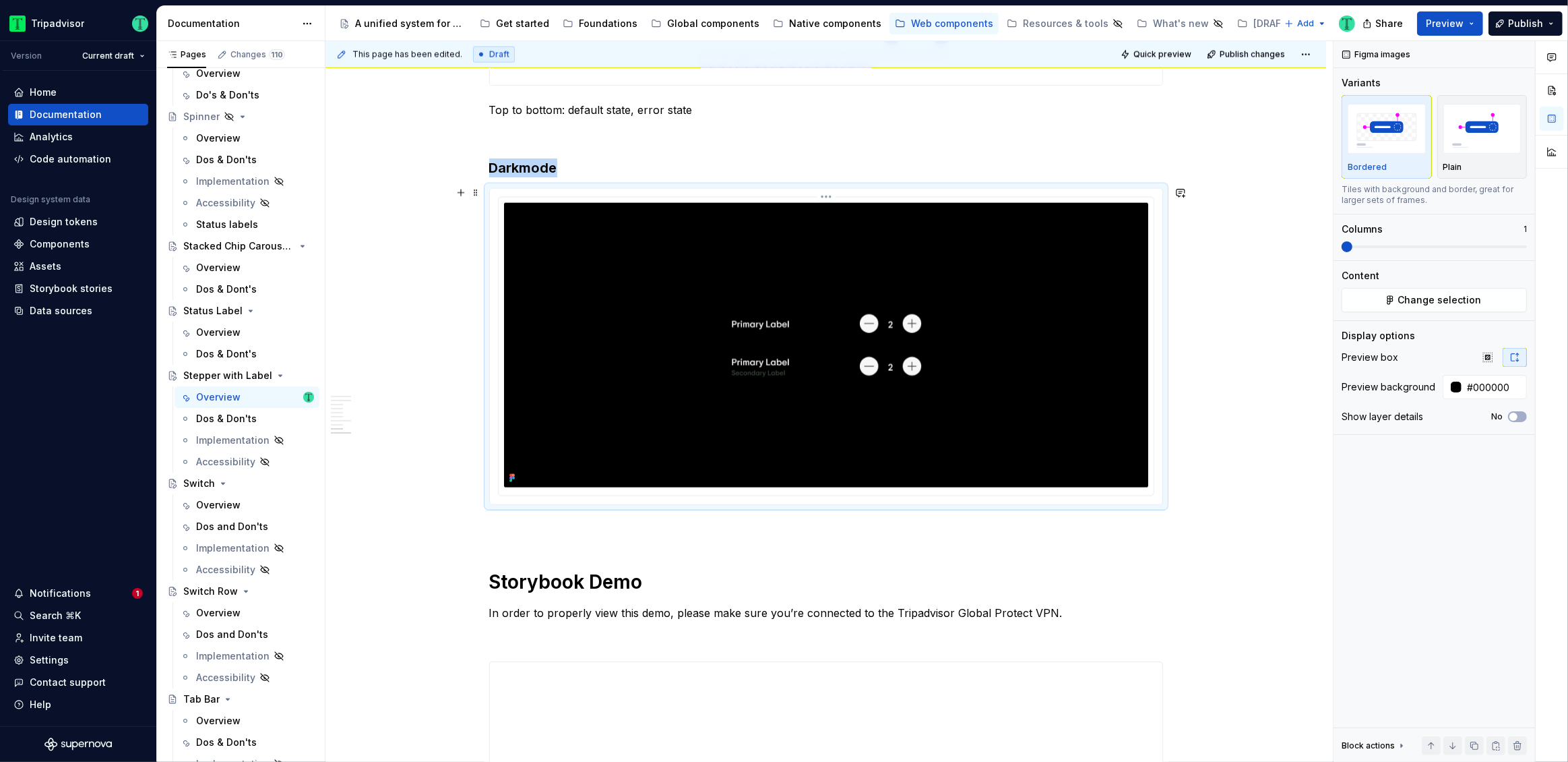
click at [510, 477] on icon at bounding box center [511, 478] width 3 height 3
click at [1051, 330] on img at bounding box center [826, 345] width 644 height 284
click at [1436, 300] on span "Change selection" at bounding box center [1439, 300] width 83 height 13
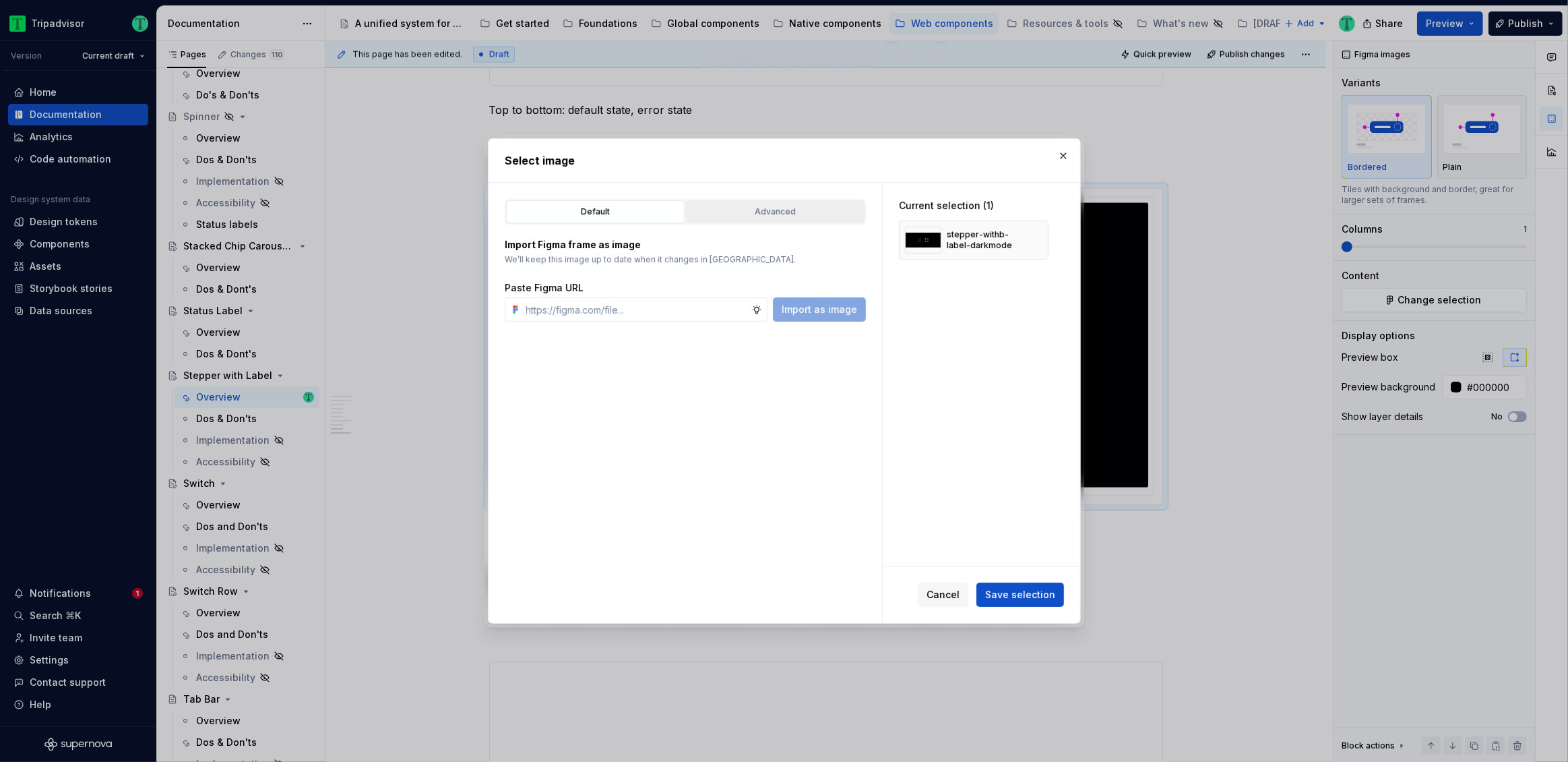
click at [825, 221] on button "Advanced" at bounding box center [775, 212] width 178 height 23
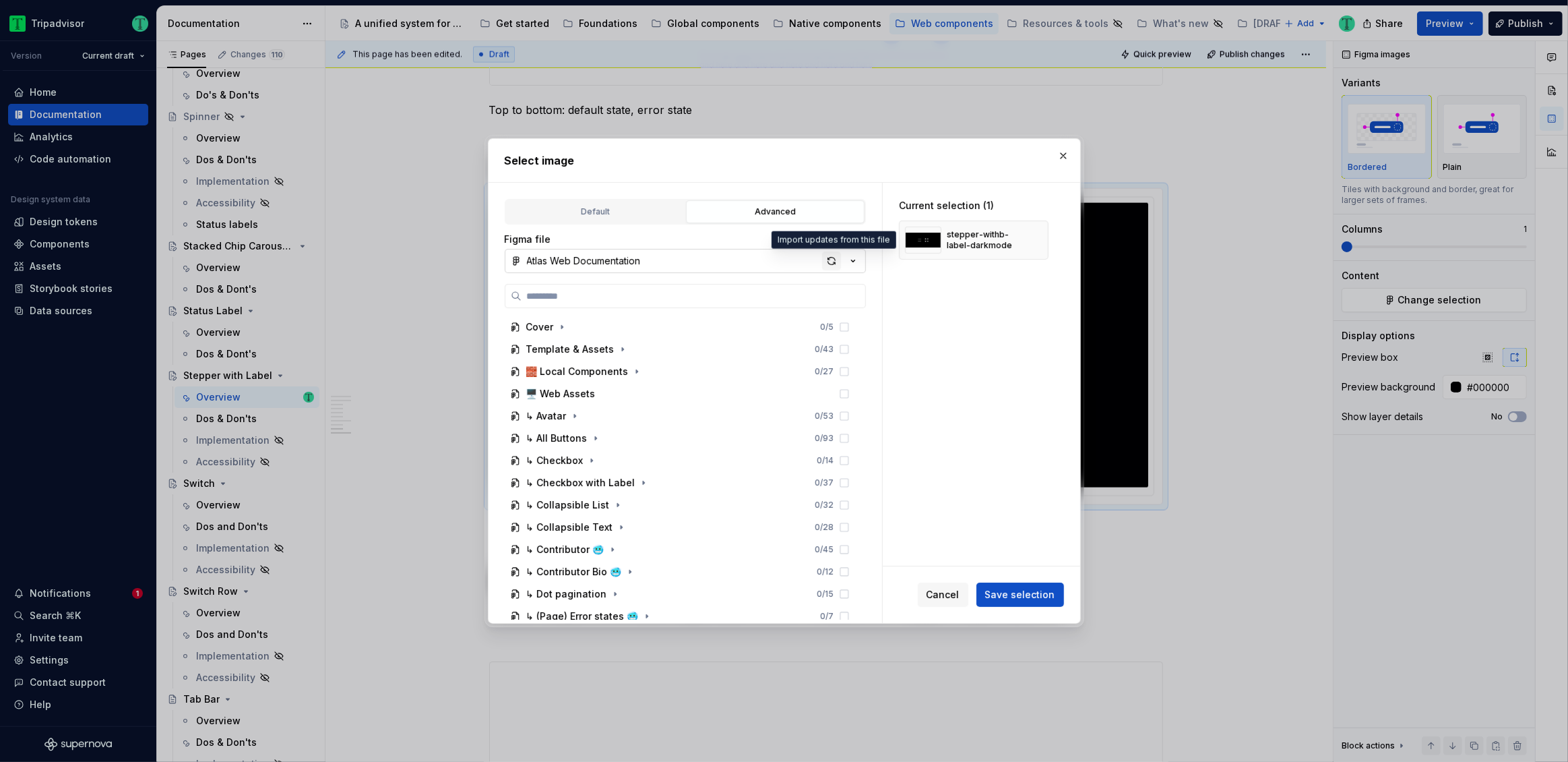
click at [835, 257] on div "button" at bounding box center [831, 261] width 19 height 19
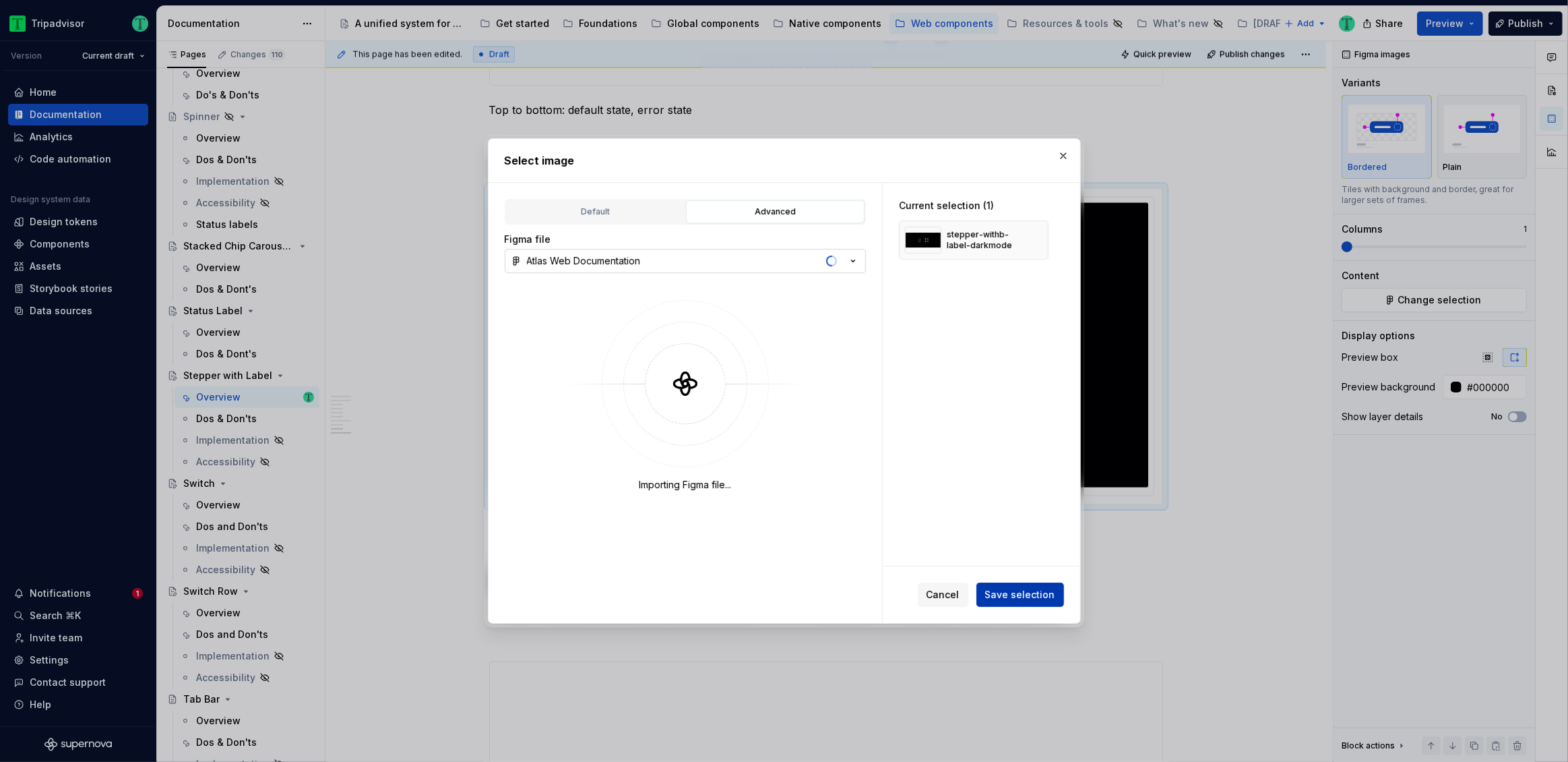
click at [1033, 598] on span "Save selection" at bounding box center [1020, 594] width 70 height 13
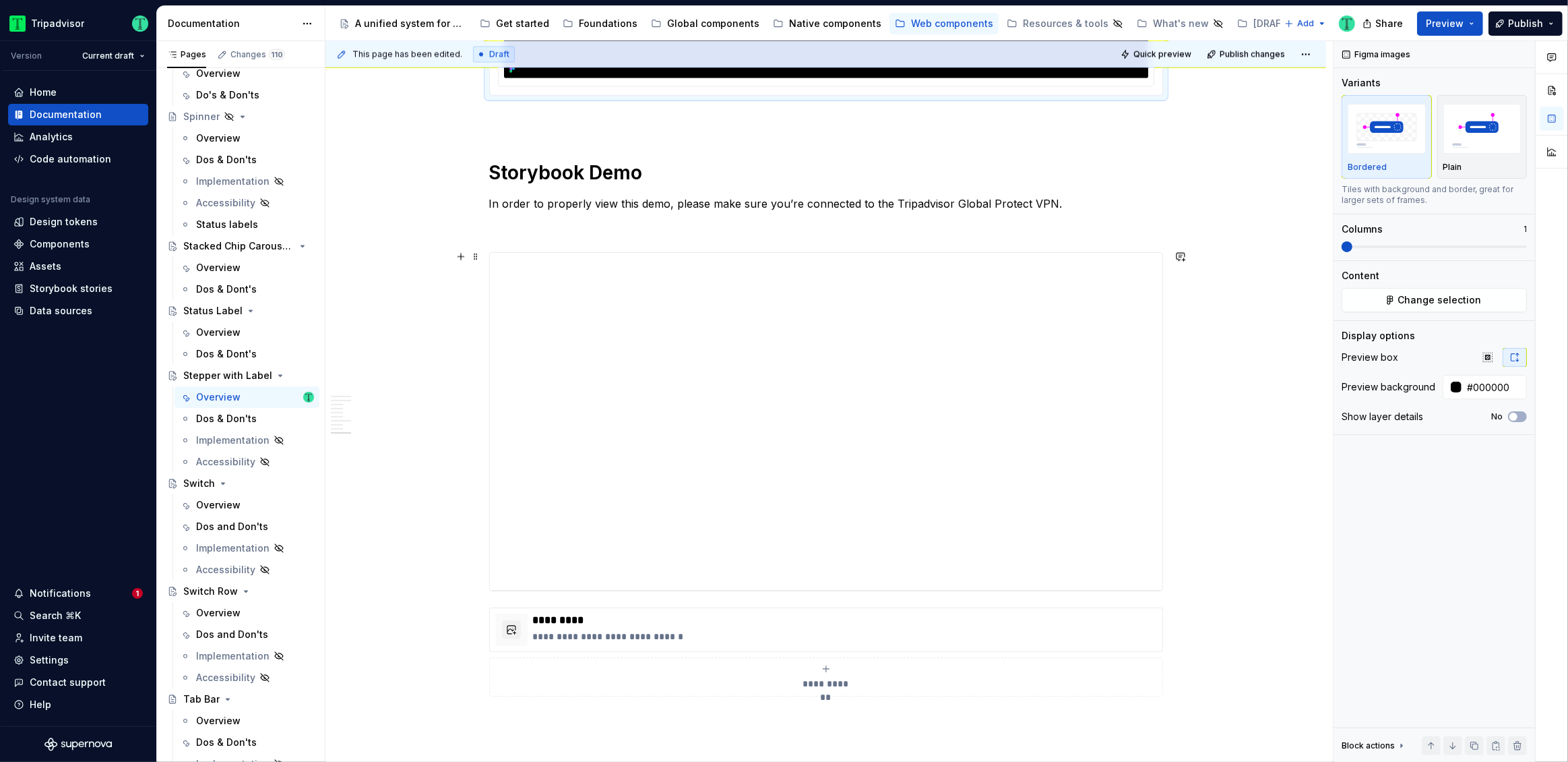
scroll to position [2741, 0]
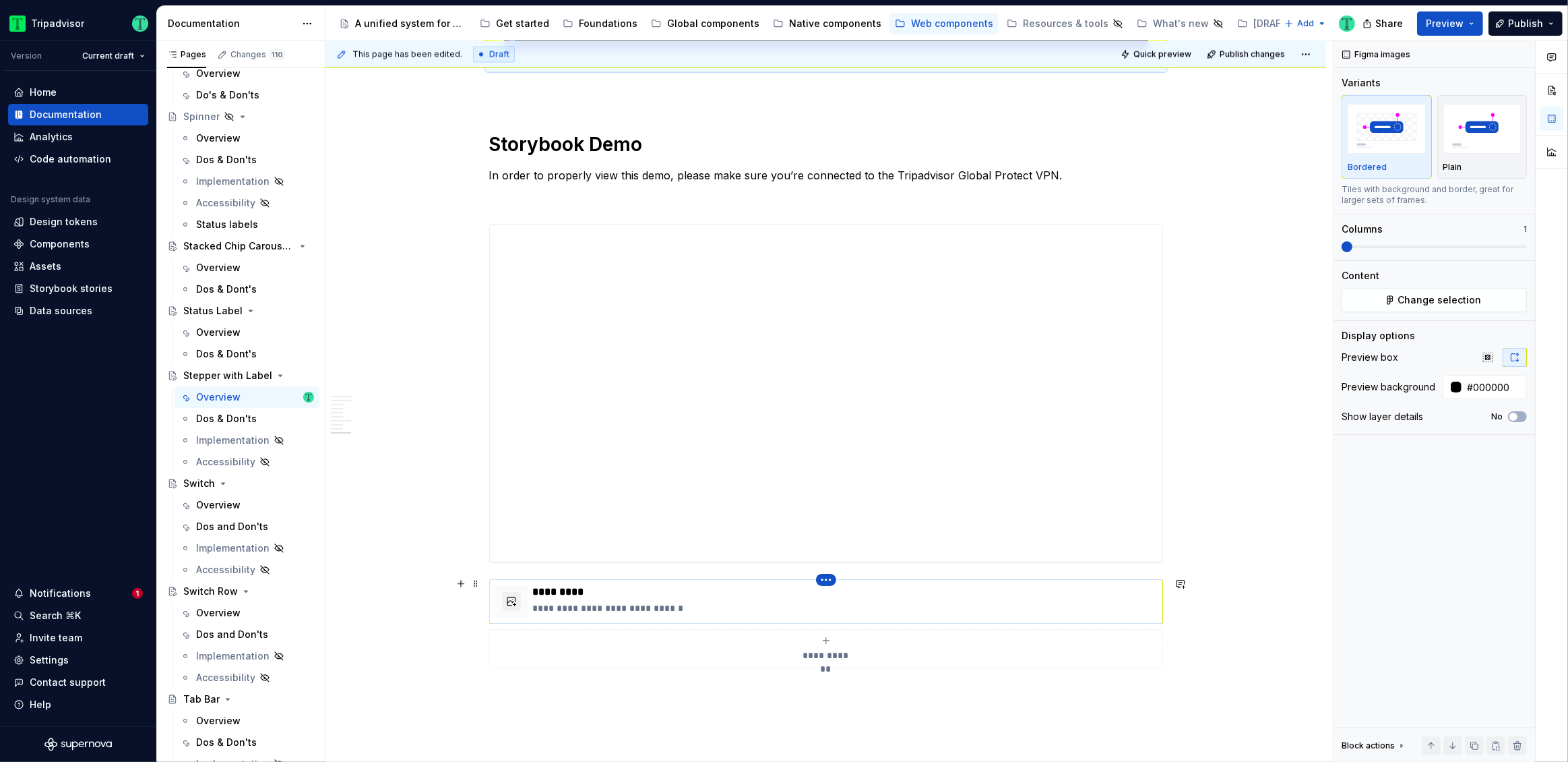
click at [825, 576] on html "Tripadvisor Version Current draft Home Documentation Analytics Code automation …" at bounding box center [784, 381] width 1568 height 762
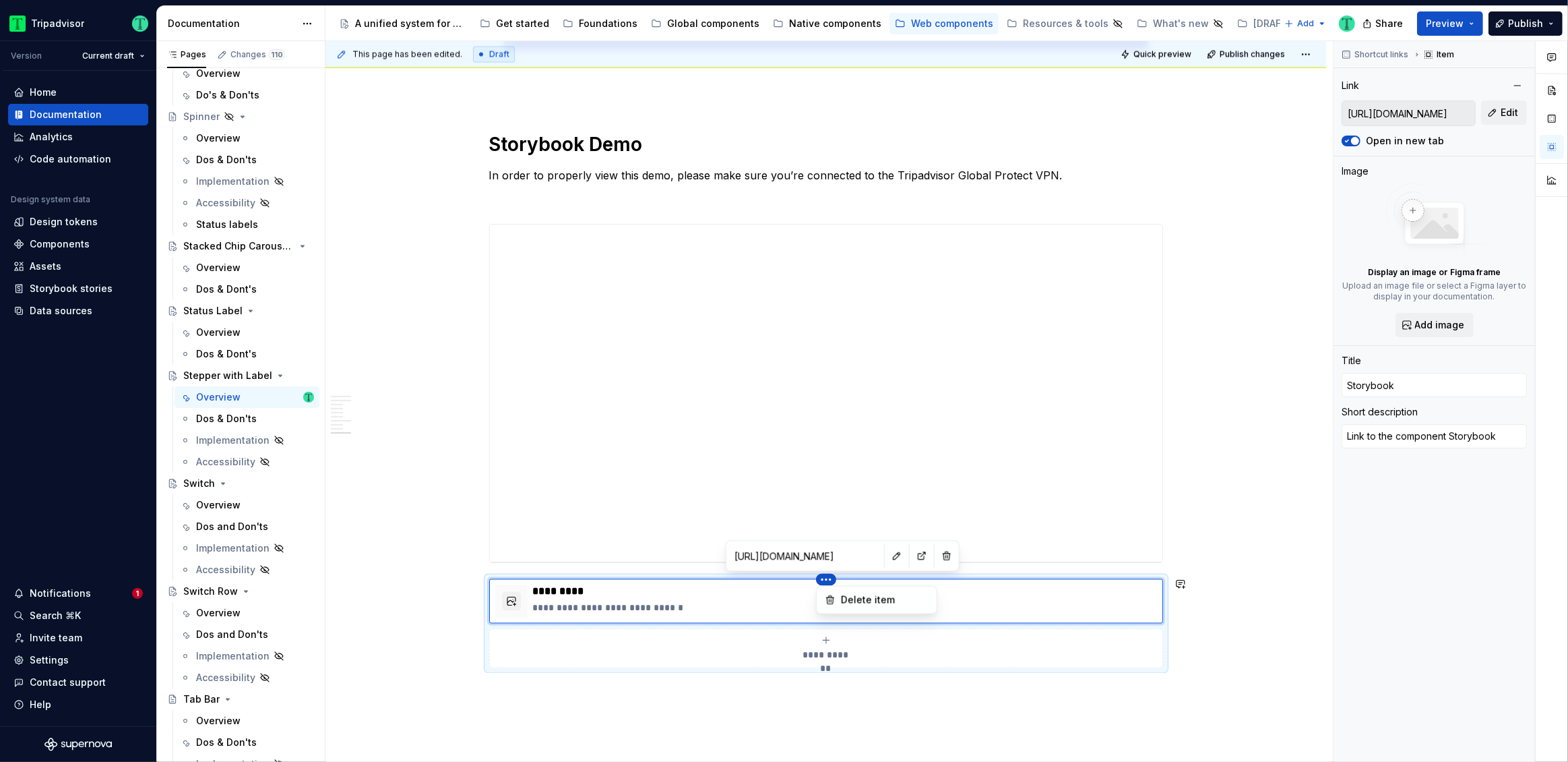
click at [762, 601] on html "Tripadvisor Version Current draft Home Documentation Analytics Code automation …" at bounding box center [784, 381] width 1568 height 762
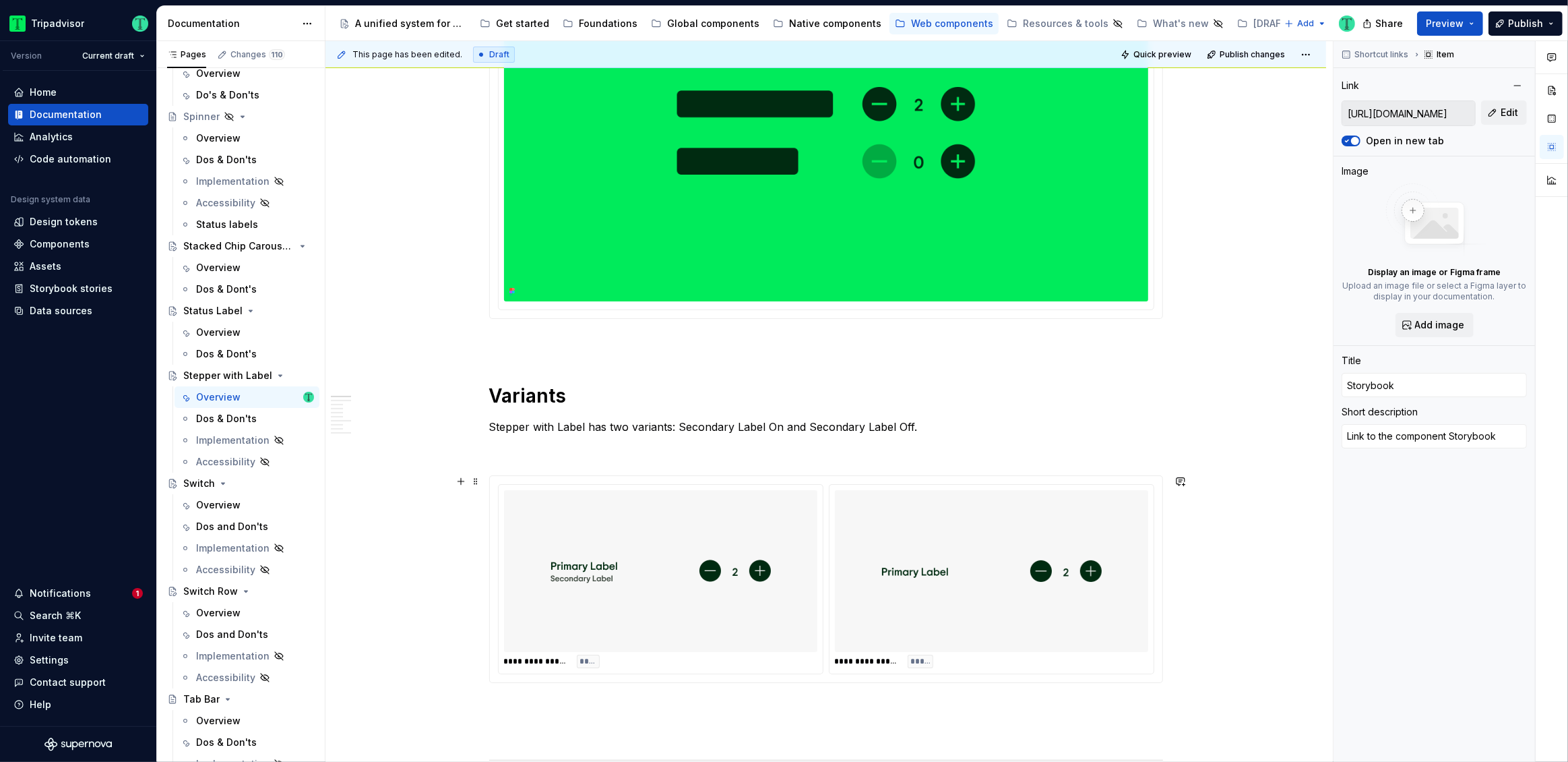
scroll to position [0, 0]
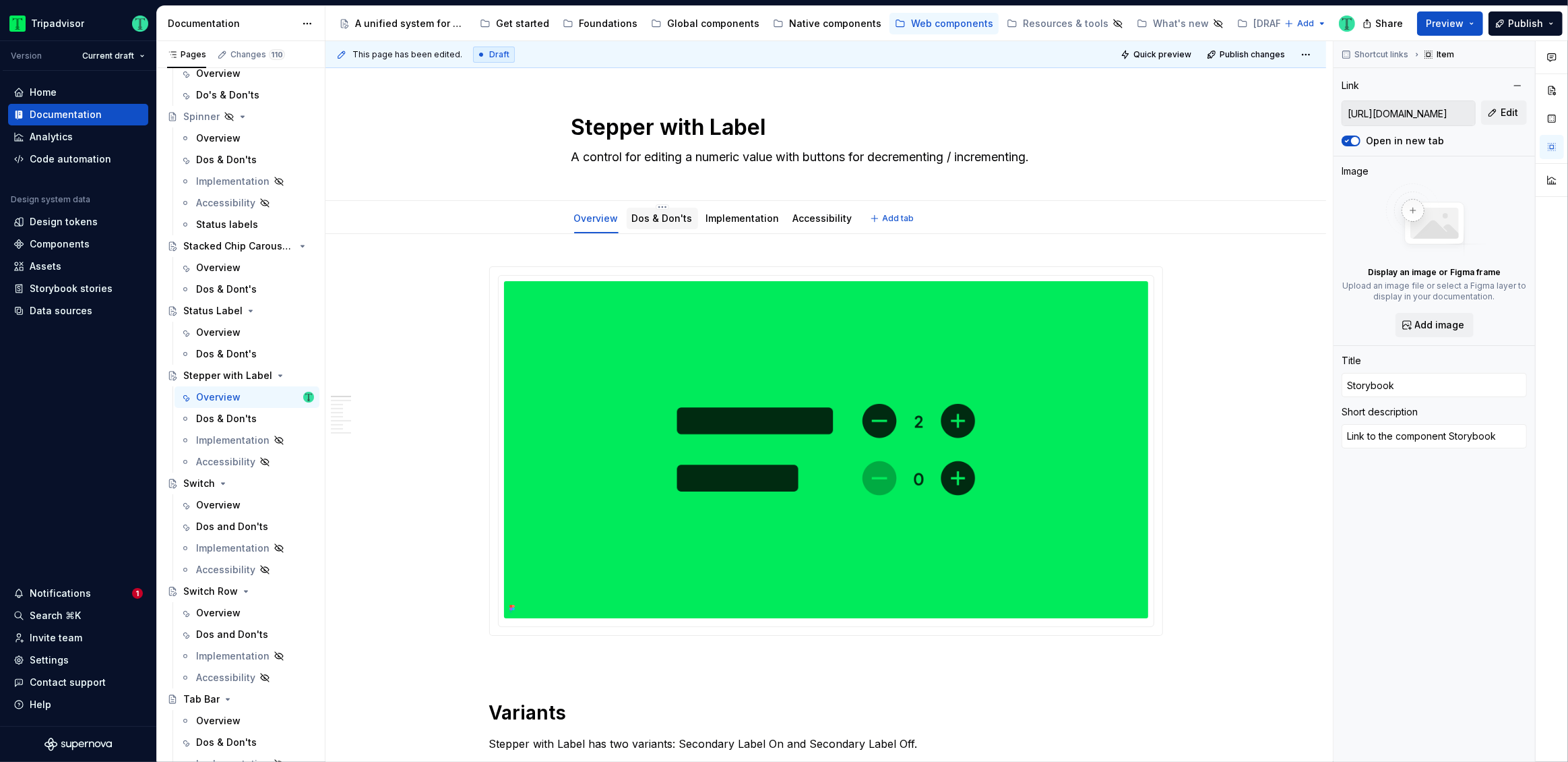
click at [673, 218] on link "Dos & Don'ts" at bounding box center [662, 218] width 61 height 11
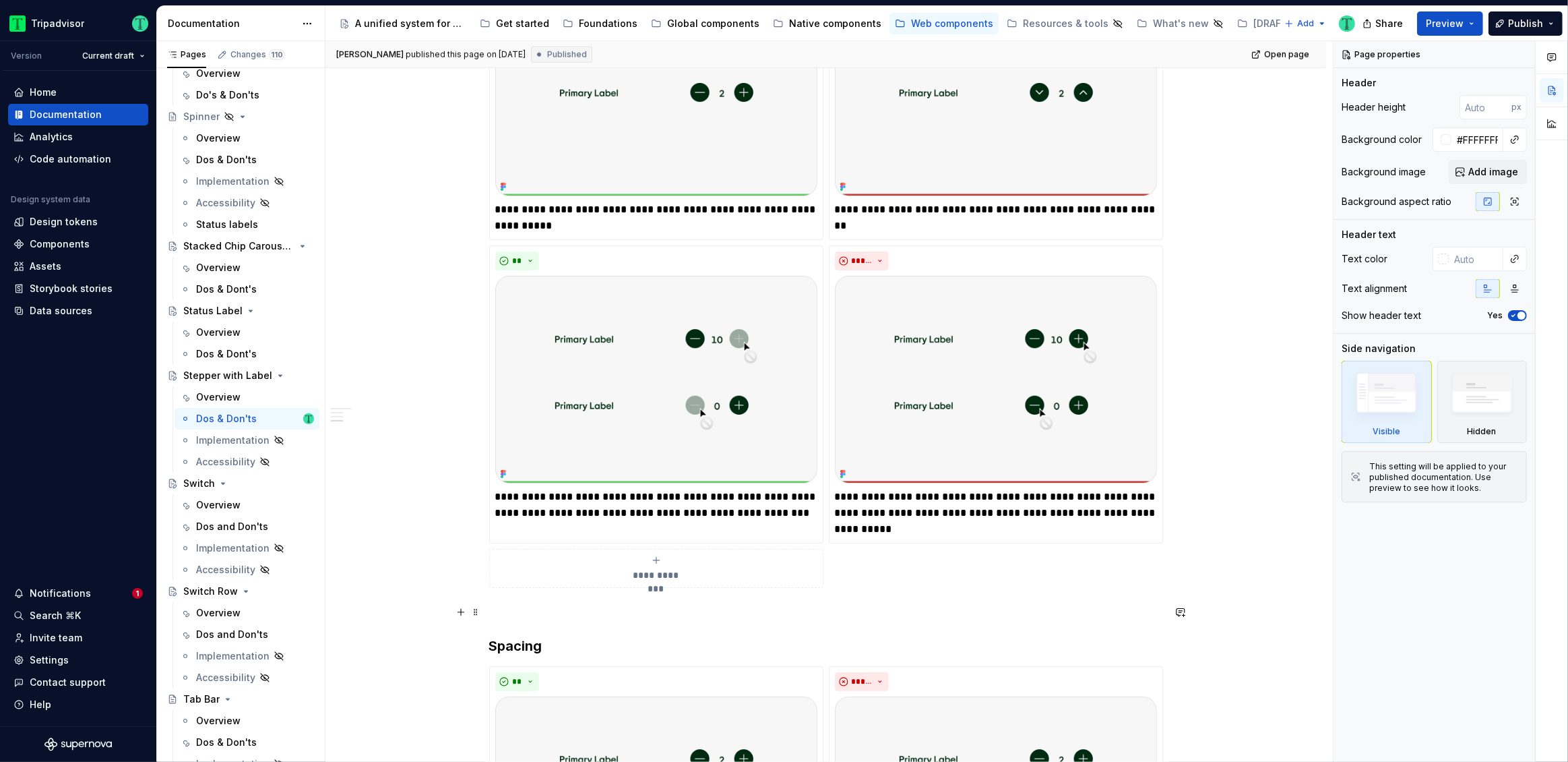
scroll to position [1129, 0]
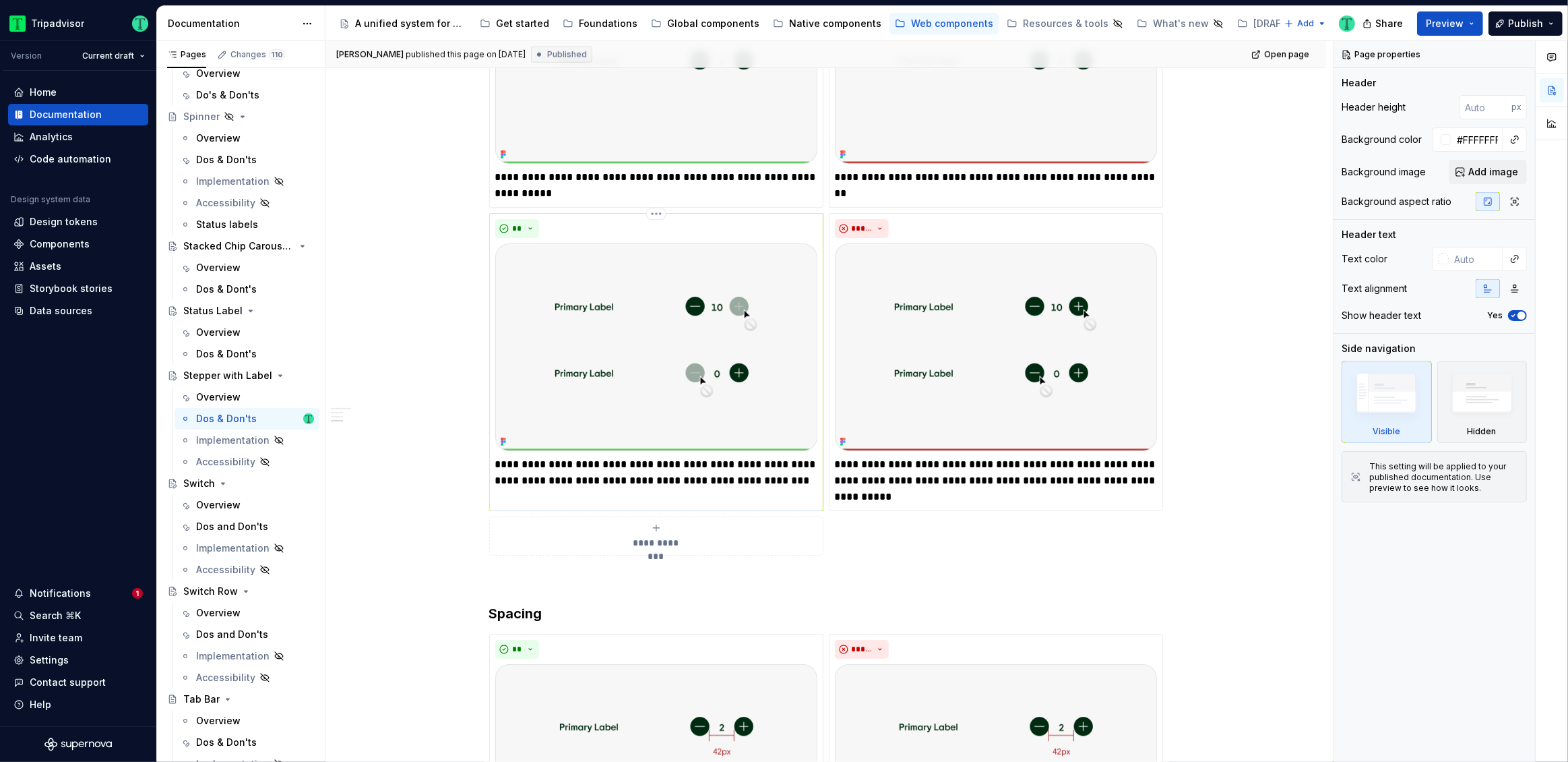
click at [503, 438] on icon at bounding box center [505, 439] width 3 height 3
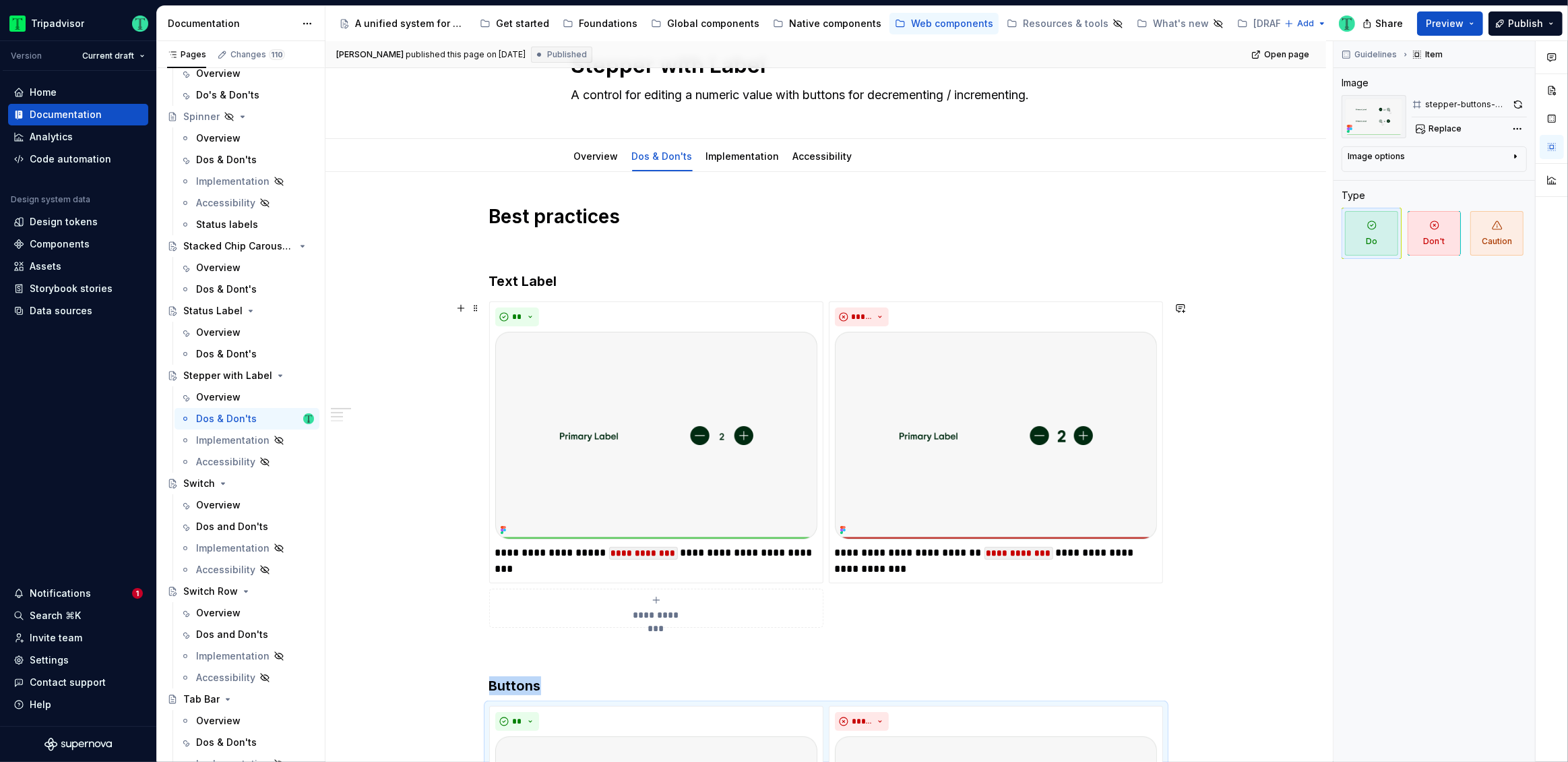
scroll to position [0, 0]
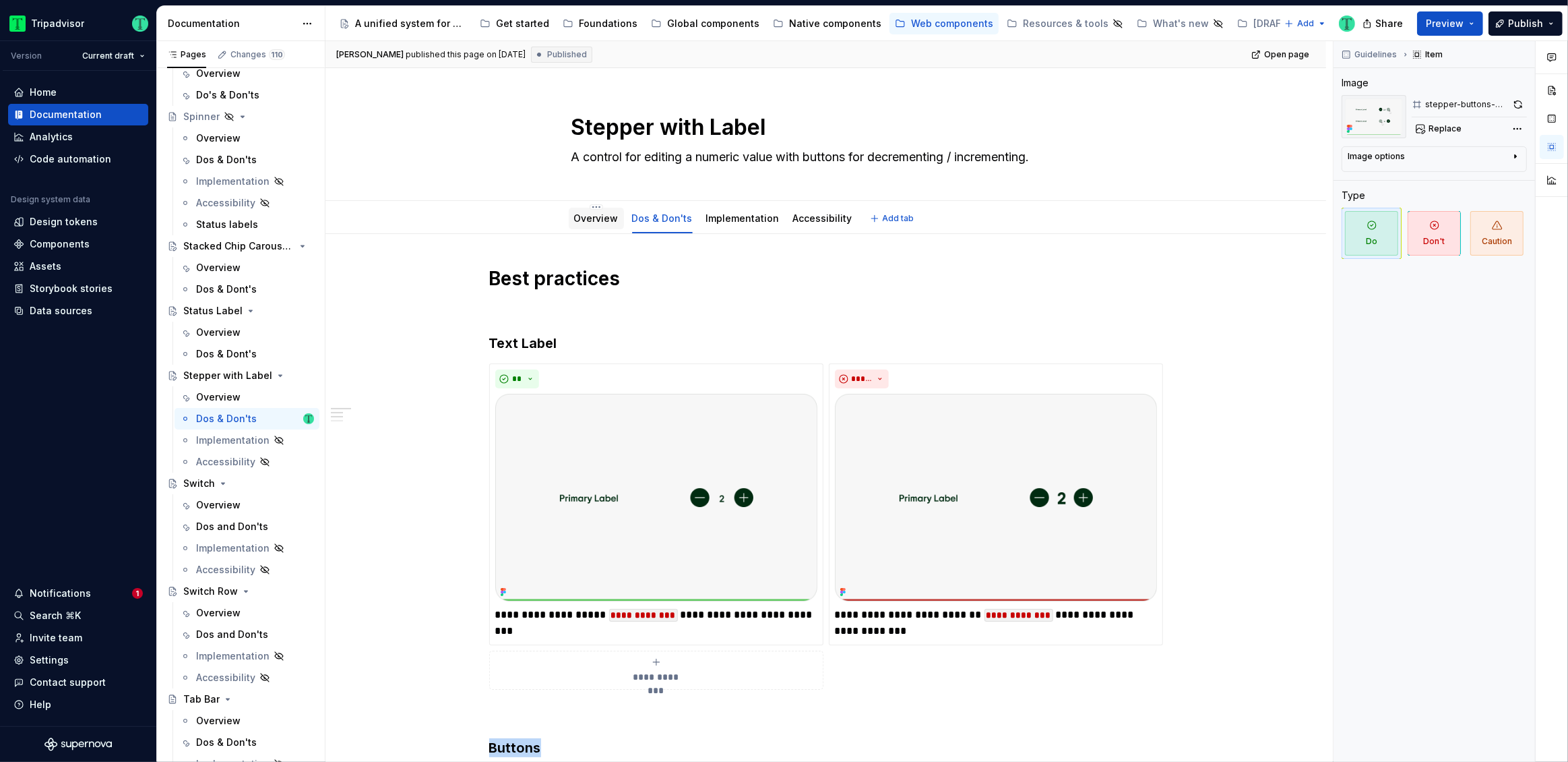
click at [594, 218] on link "Overview" at bounding box center [596, 218] width 45 height 11
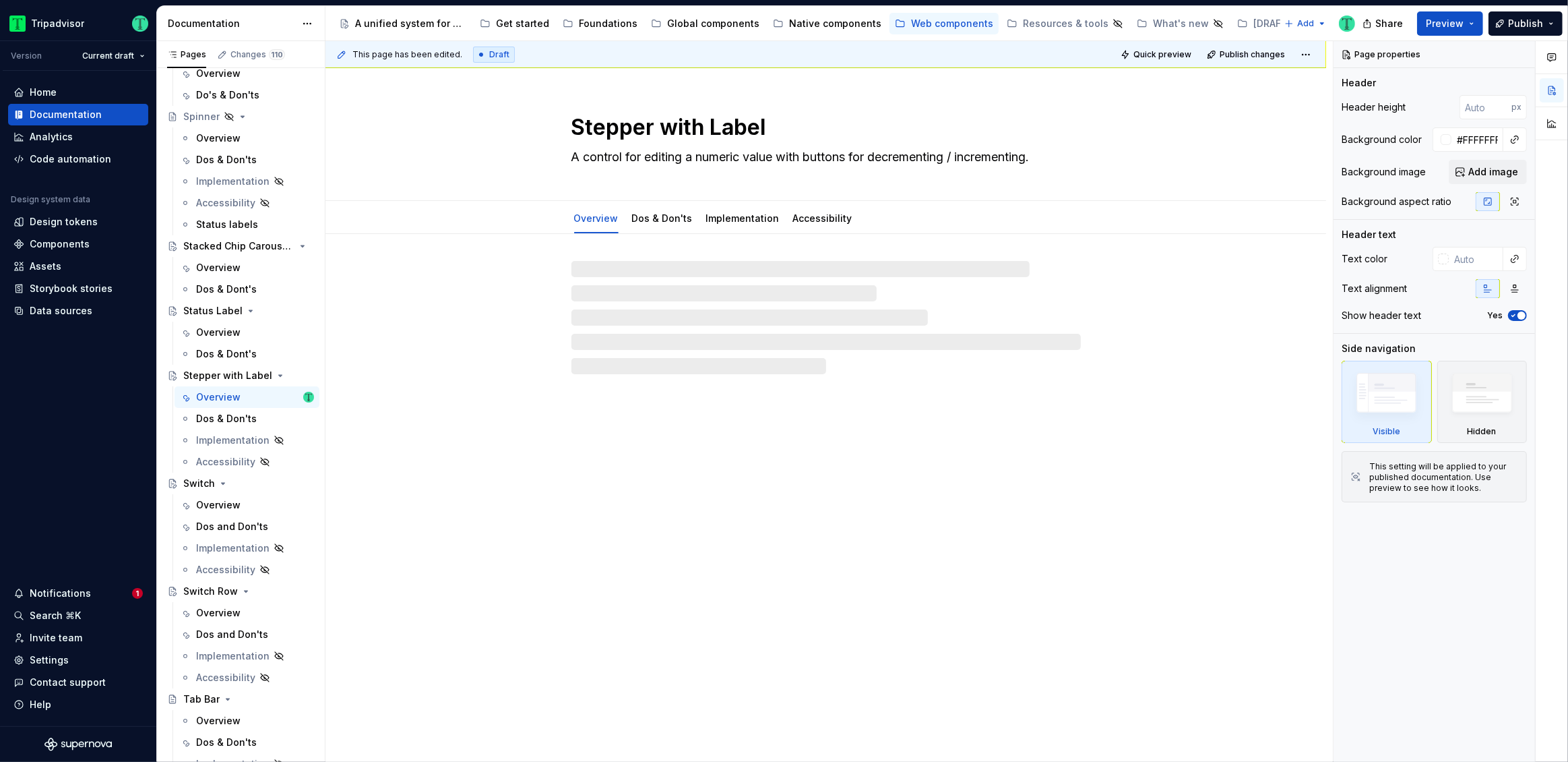
type textarea "*"
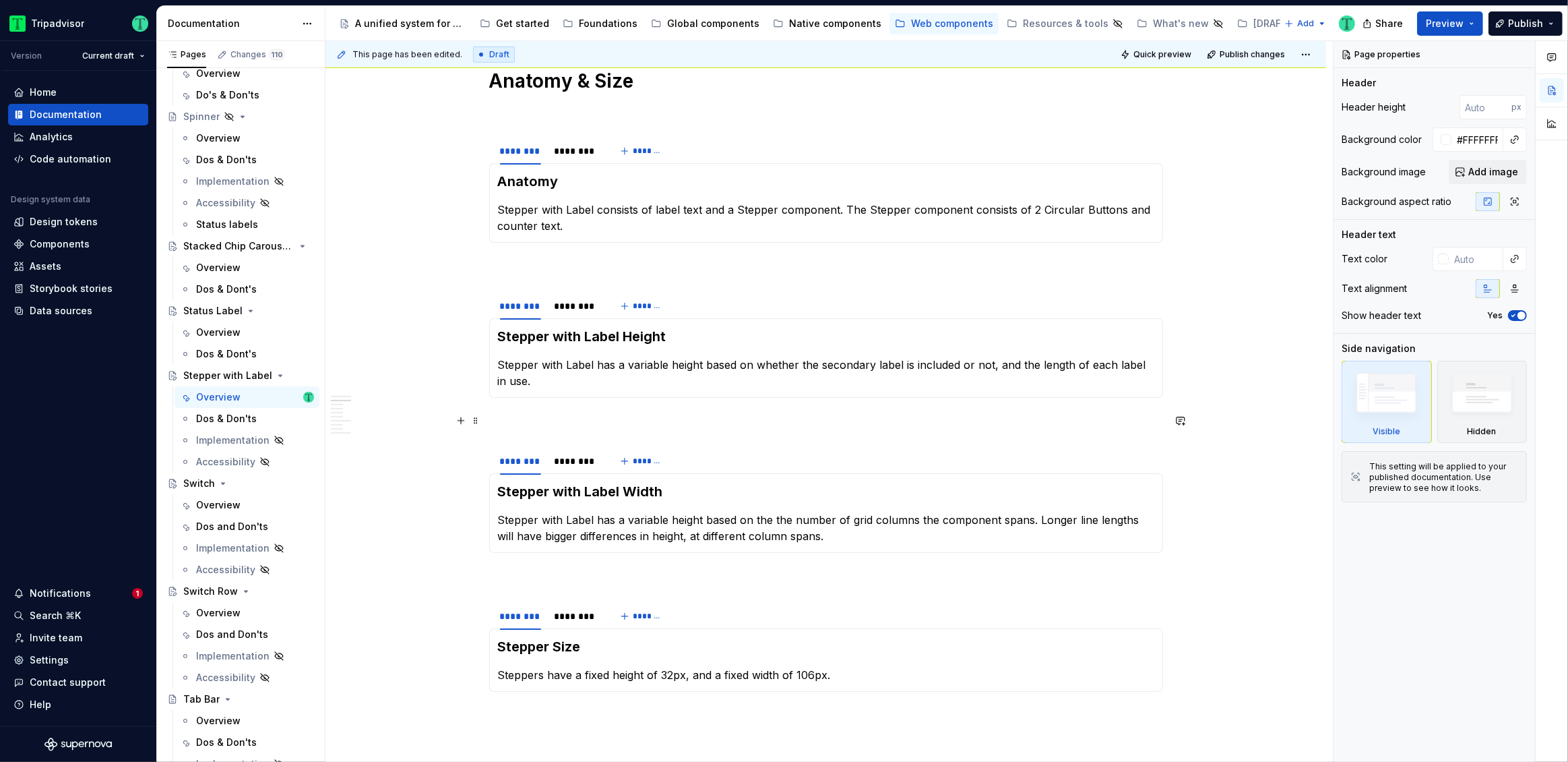
scroll to position [1078, 0]
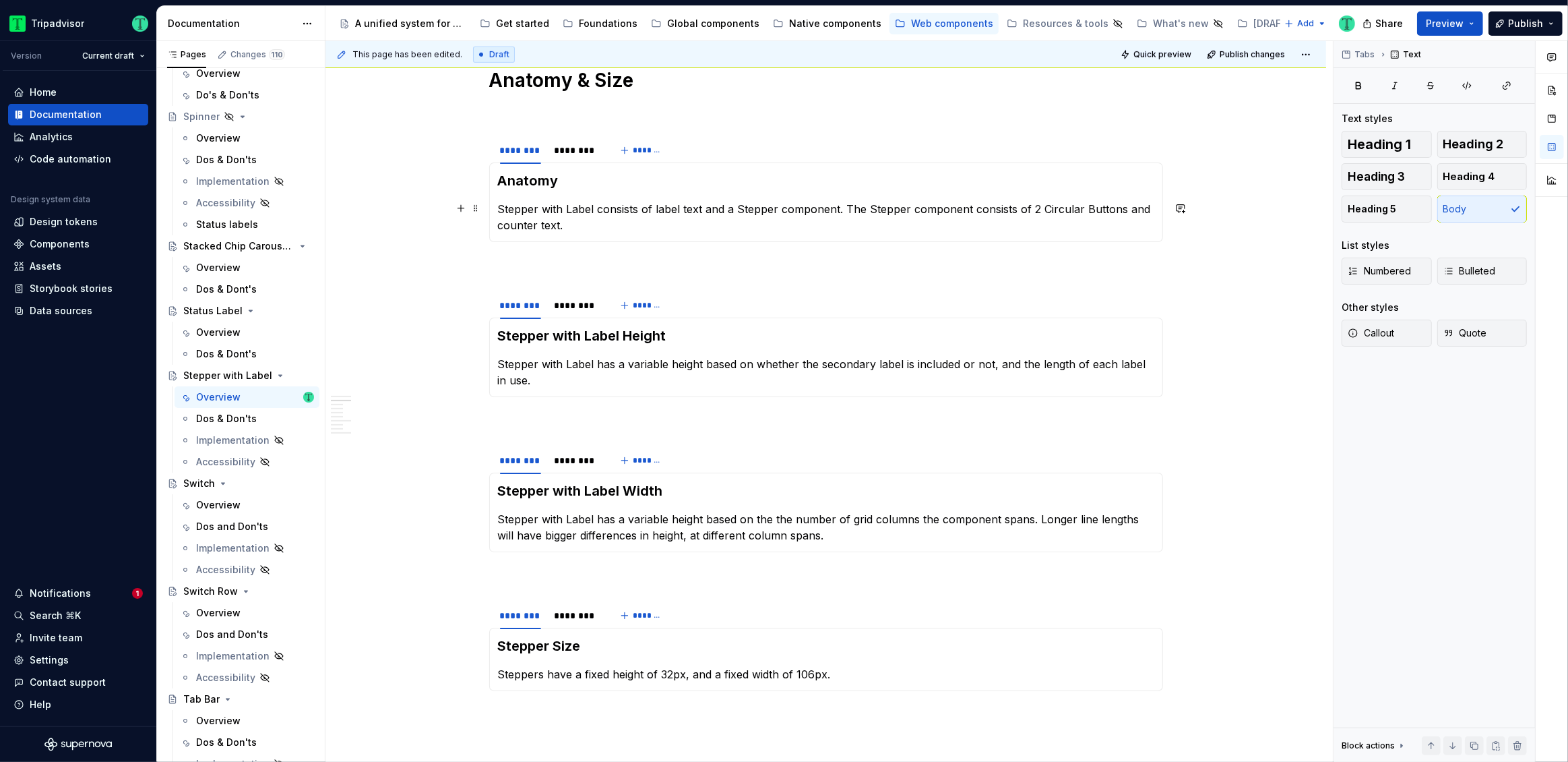
click at [1028, 204] on p "Stepper with Label consists of label text and a Stepper component. The Stepper …" at bounding box center [826, 217] width 657 height 32
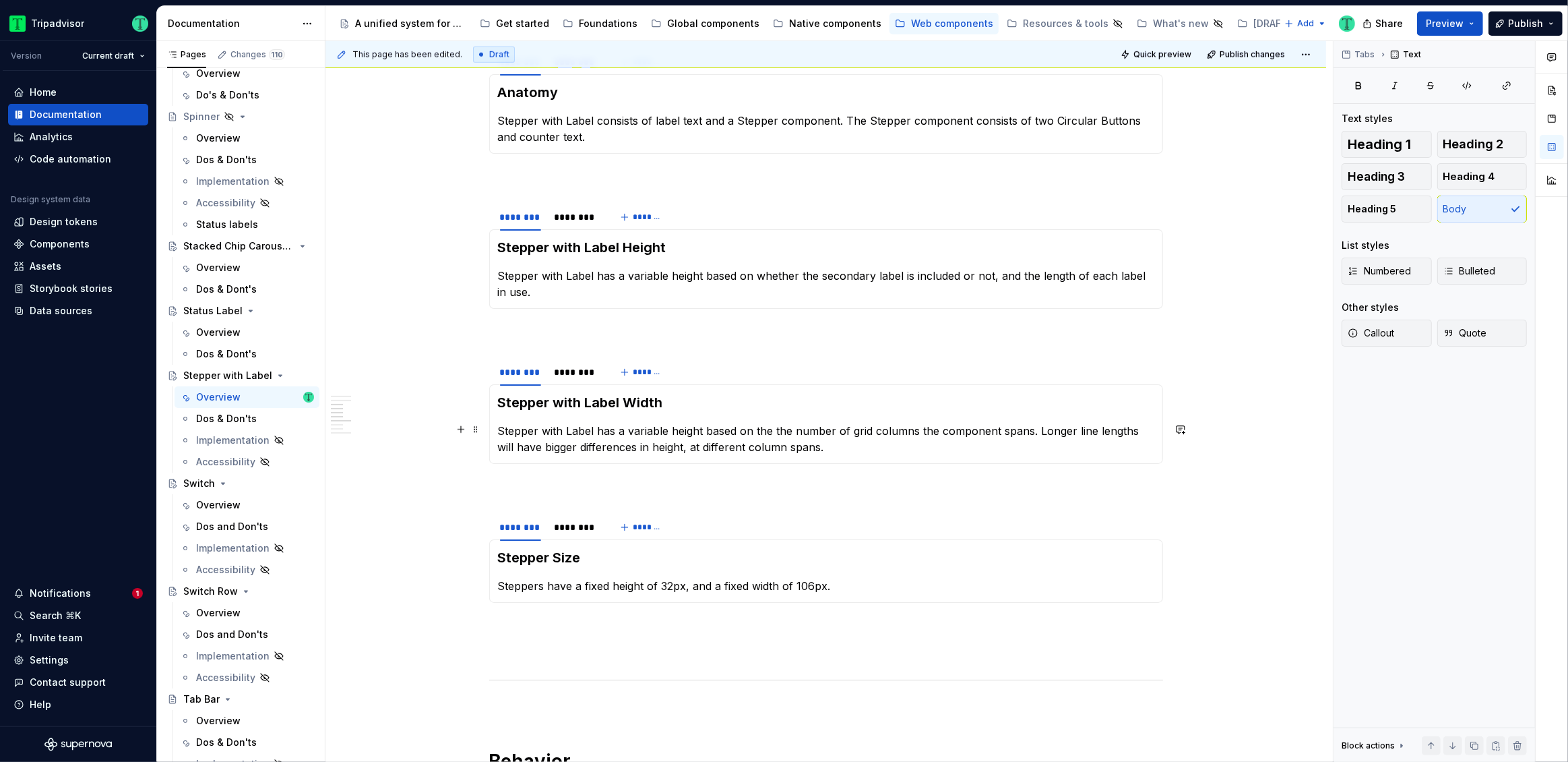
scroll to position [1168, 0]
click at [585, 526] on div "********" at bounding box center [576, 525] width 43 height 13
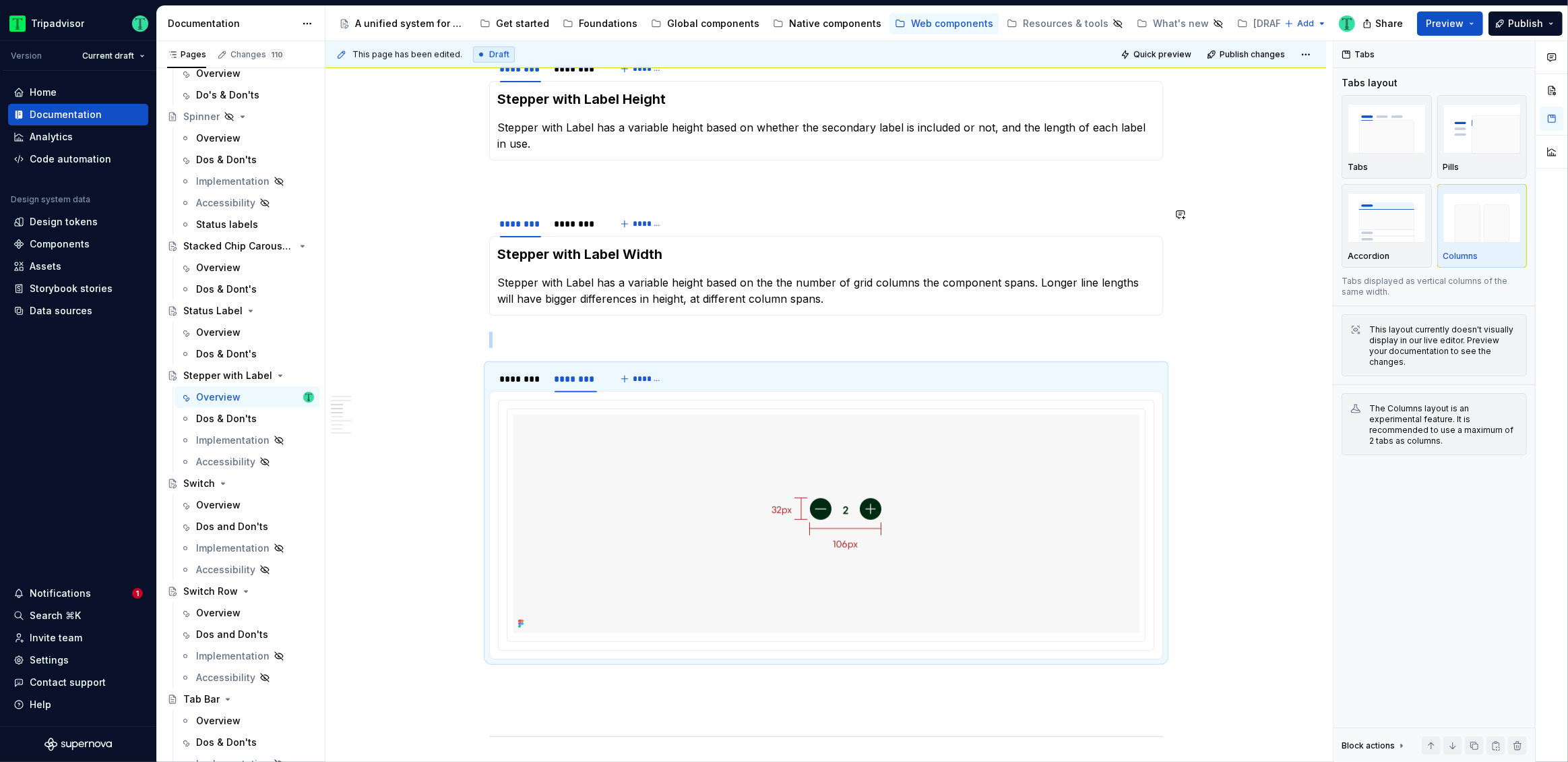
scroll to position [1355, 0]
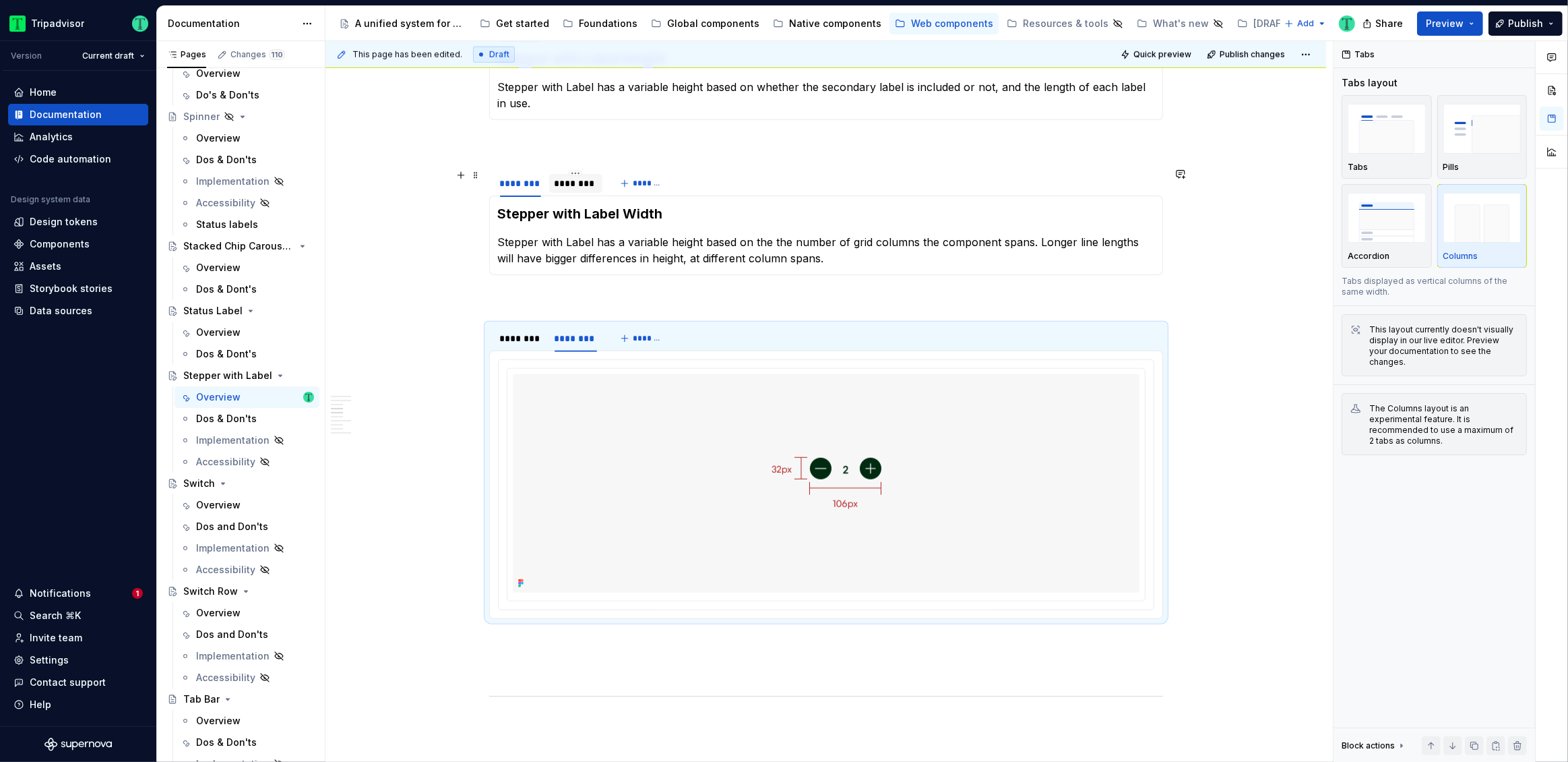
click at [579, 182] on div "********" at bounding box center [576, 183] width 43 height 13
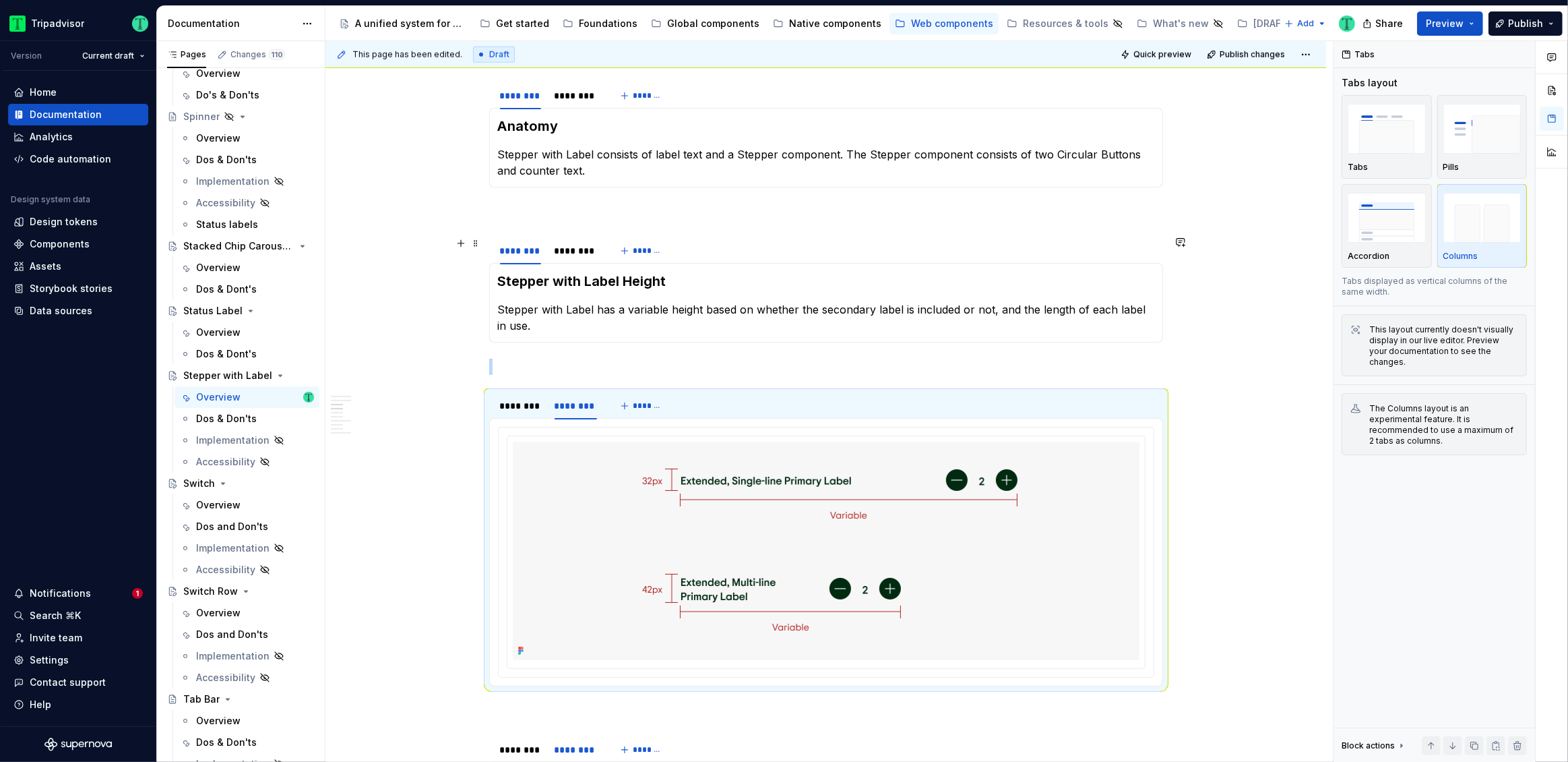
scroll to position [1132, 0]
click at [587, 248] on div "********" at bounding box center [576, 251] width 43 height 13
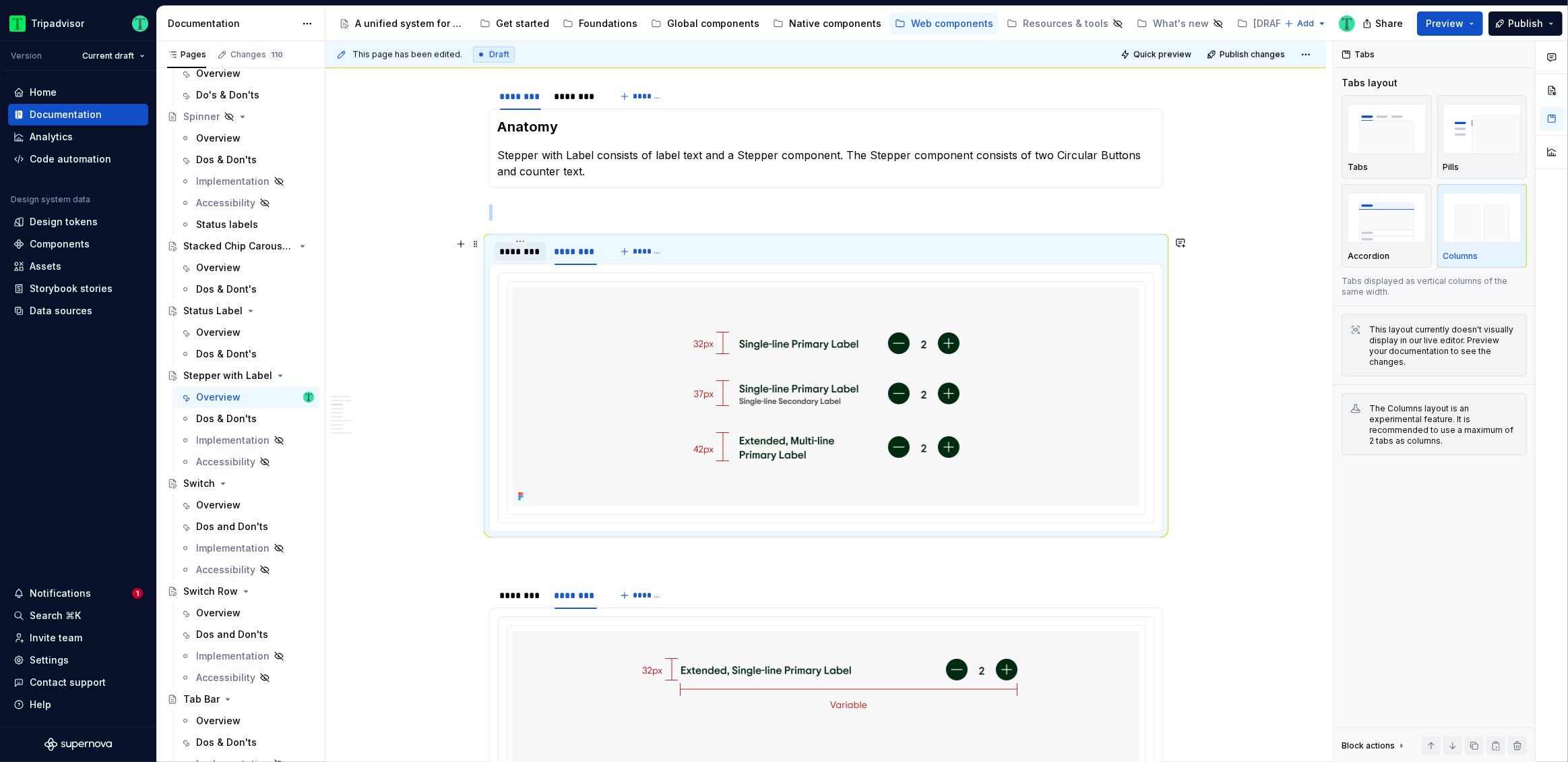
click at [528, 251] on div "********" at bounding box center [520, 251] width 41 height 13
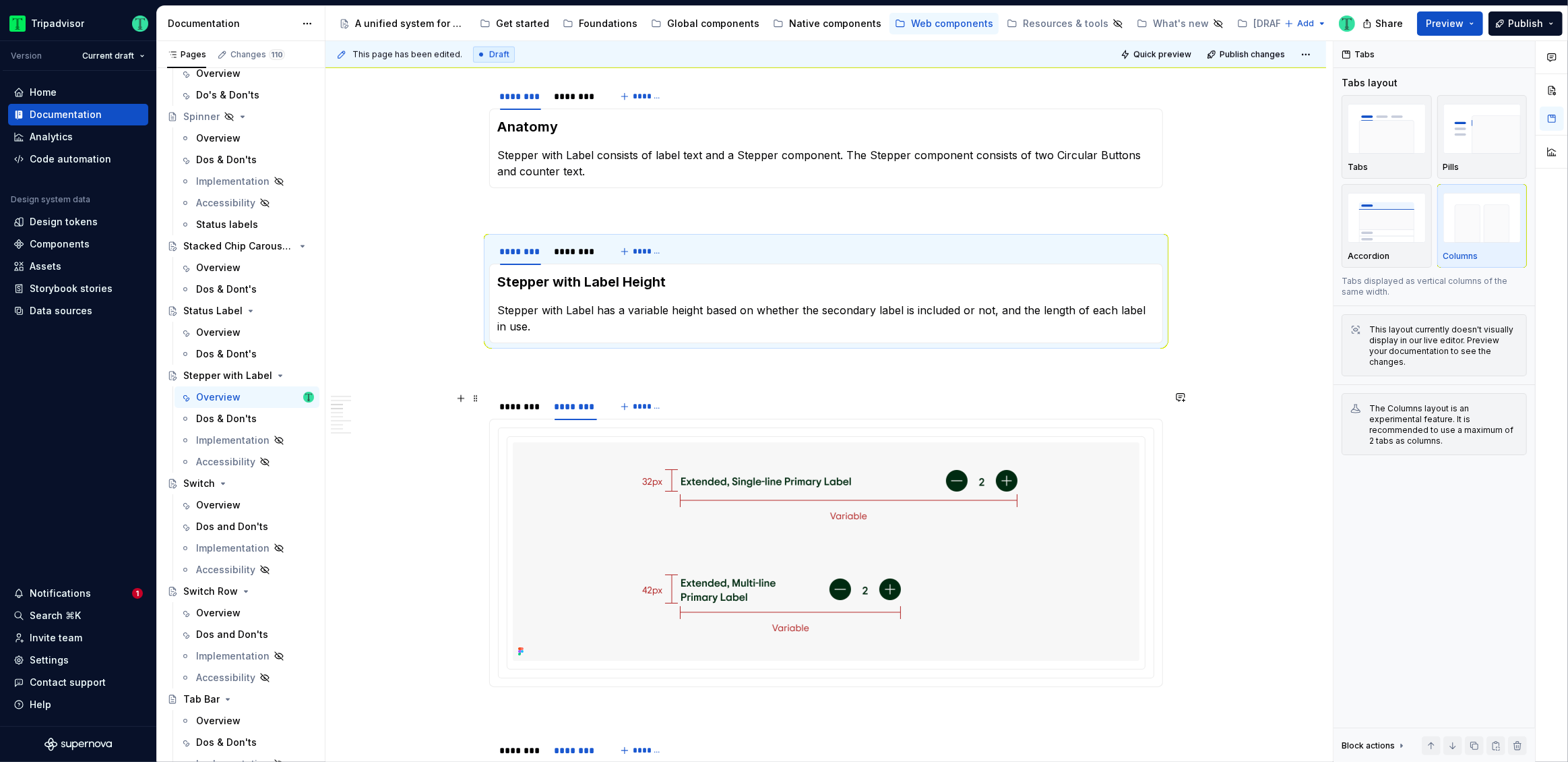
click at [519, 418] on div "******** ********" at bounding box center [549, 410] width 119 height 34
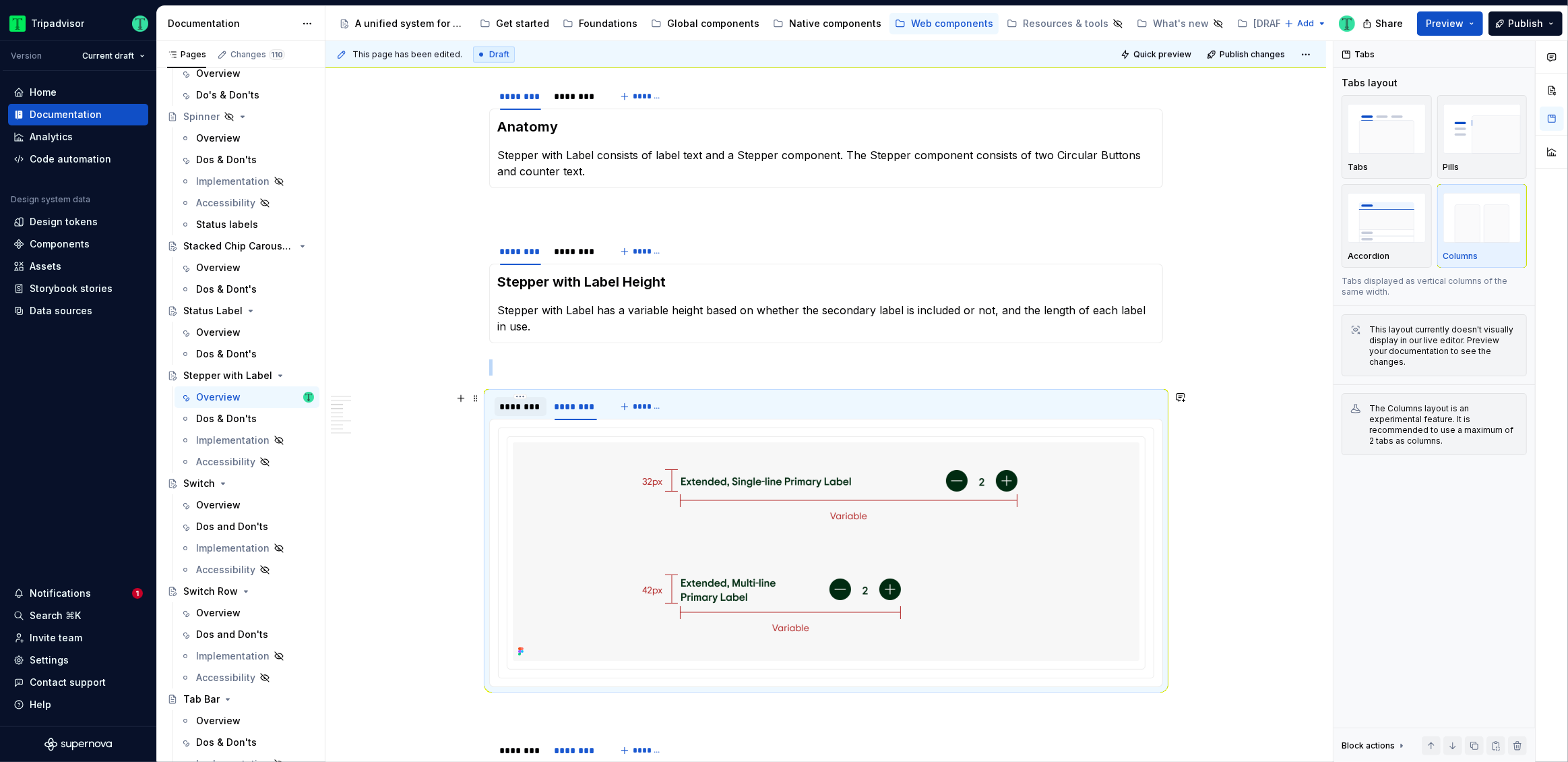
click at [519, 410] on div "********" at bounding box center [520, 406] width 41 height 13
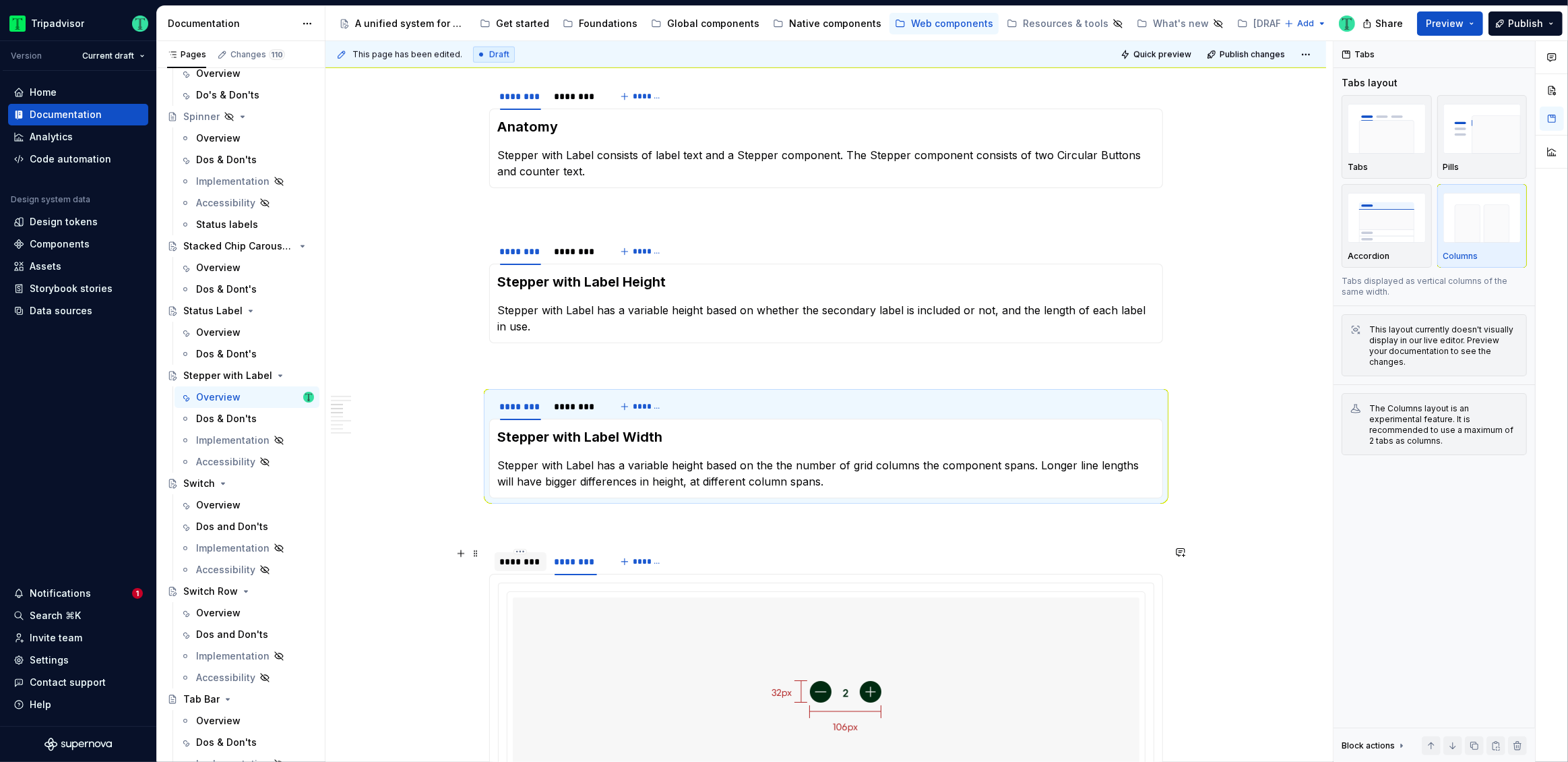
click at [537, 562] on div "********" at bounding box center [520, 561] width 41 height 13
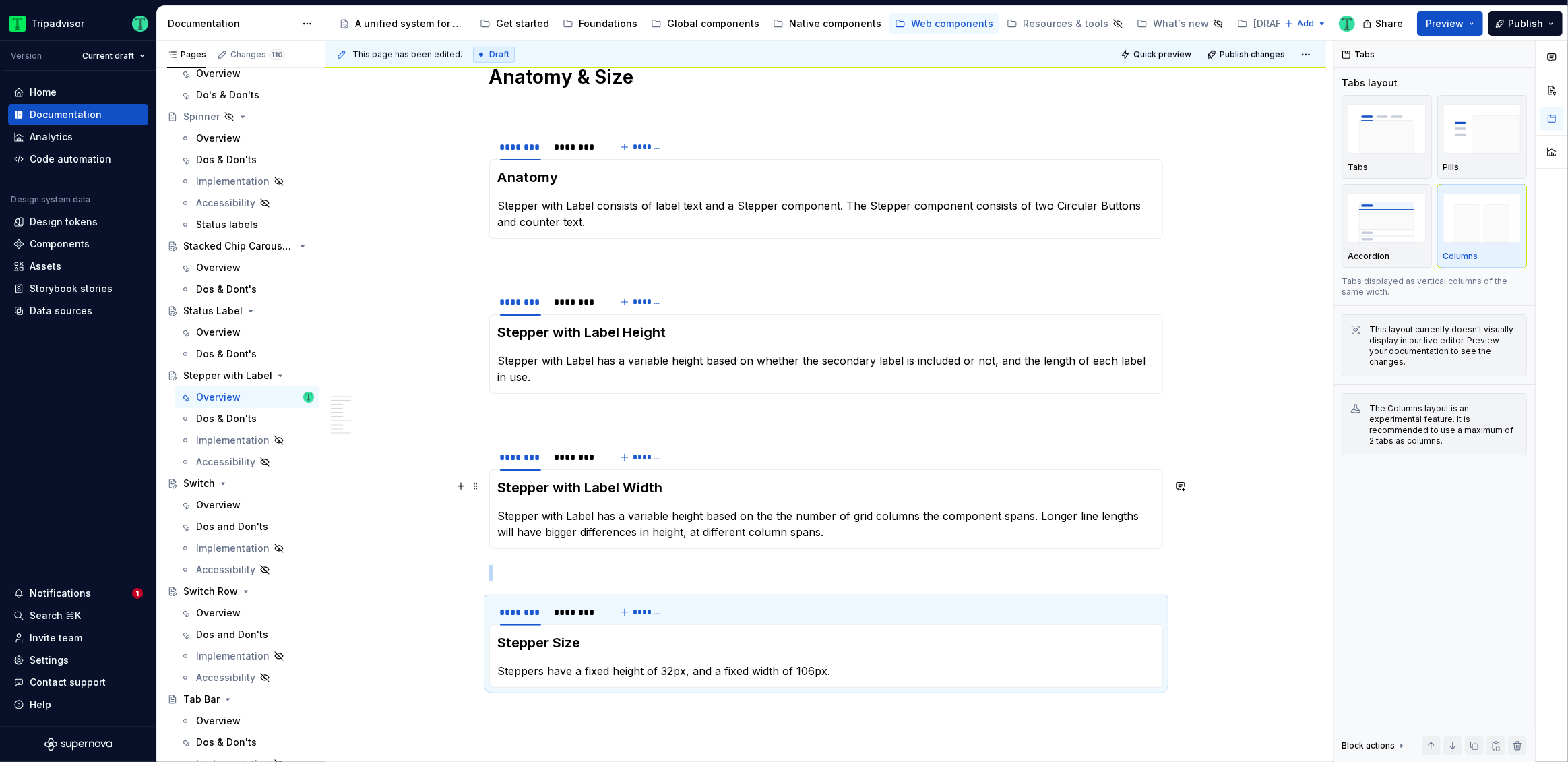
scroll to position [1080, 0]
click at [585, 464] on div "********" at bounding box center [575, 458] width 54 height 19
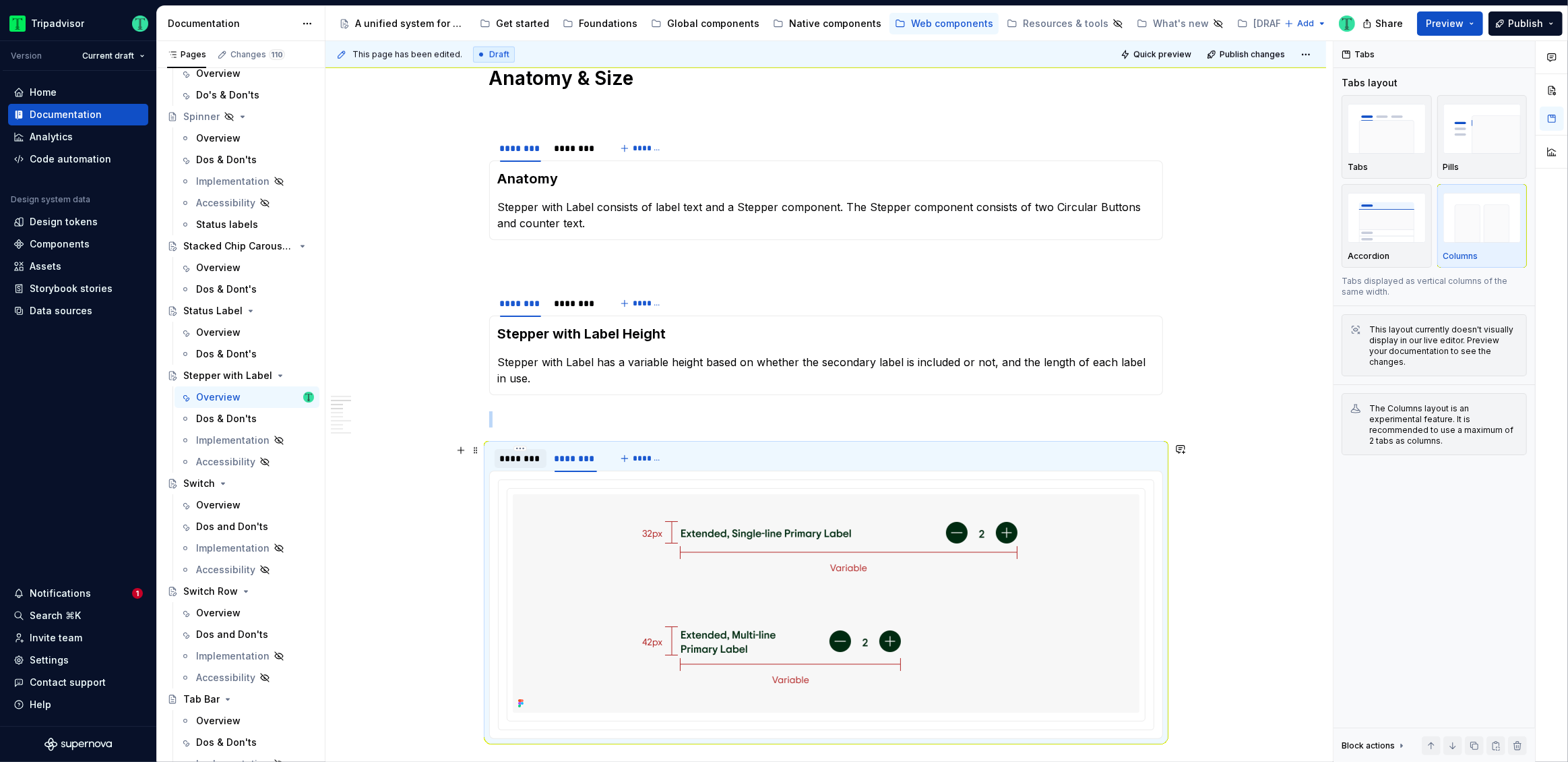
click at [525, 465] on div "********" at bounding box center [521, 458] width 52 height 19
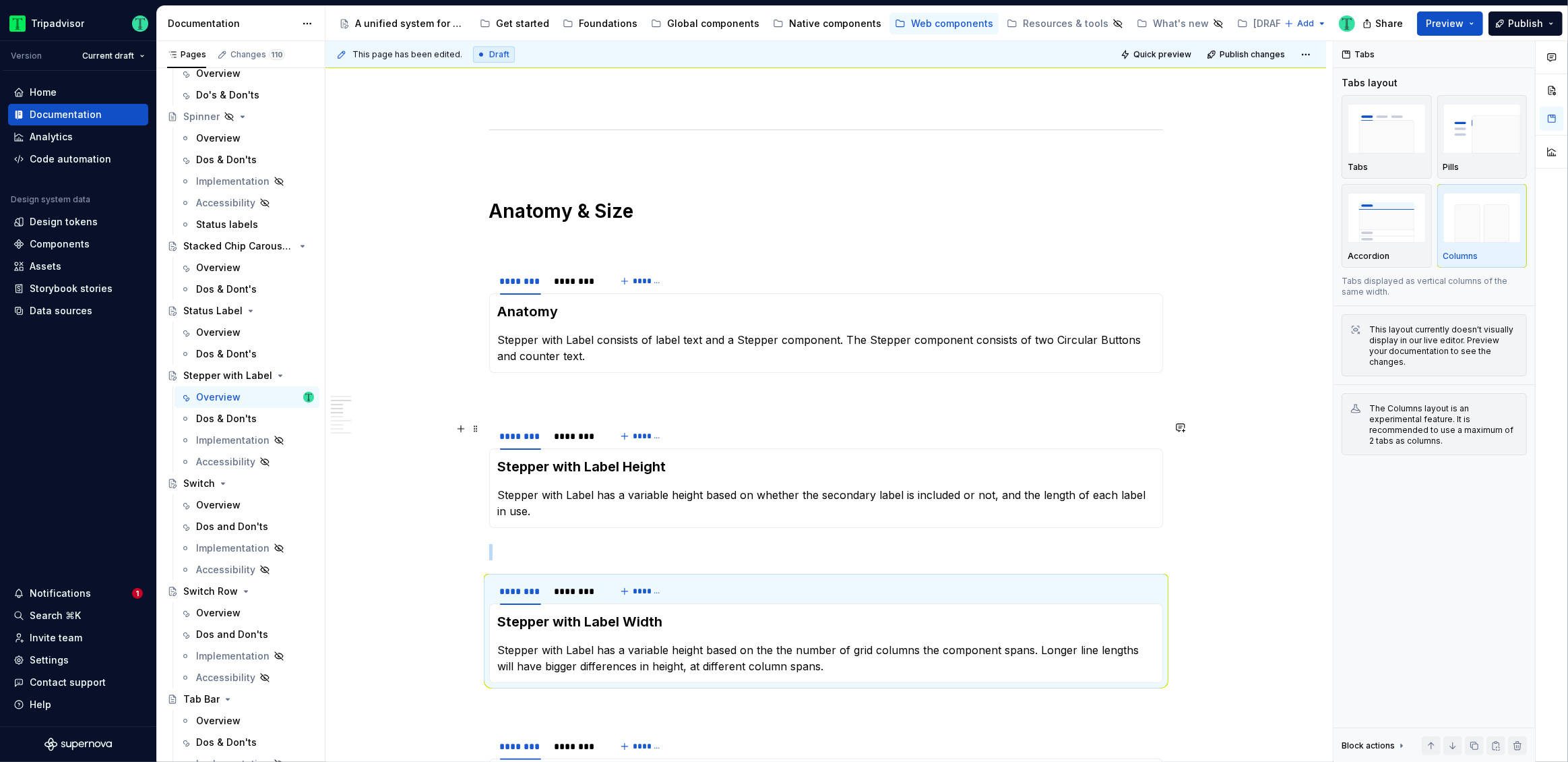
scroll to position [915, 0]
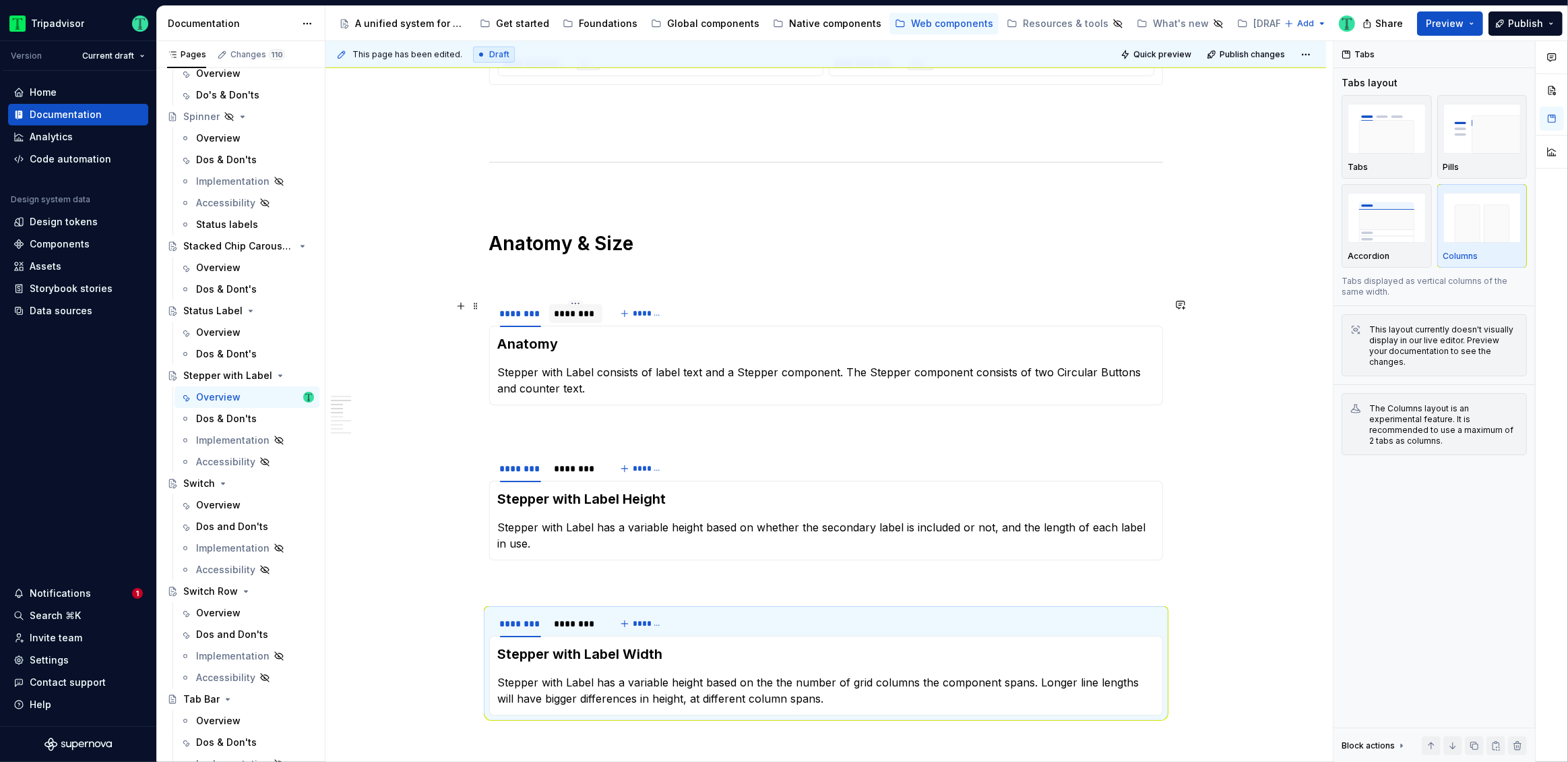
click at [586, 314] on div "********" at bounding box center [576, 313] width 43 height 13
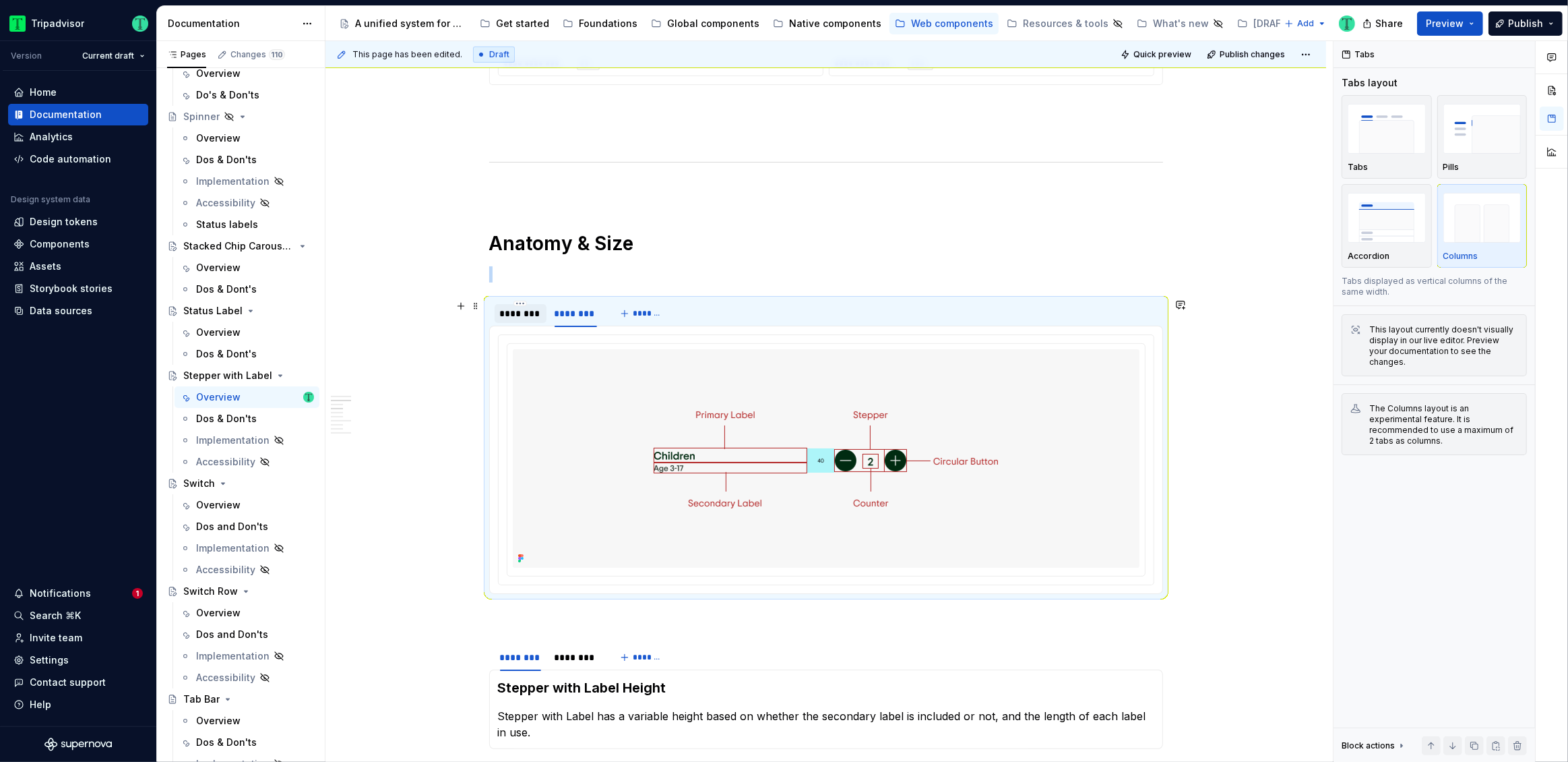
click at [518, 313] on div "********" at bounding box center [520, 313] width 41 height 13
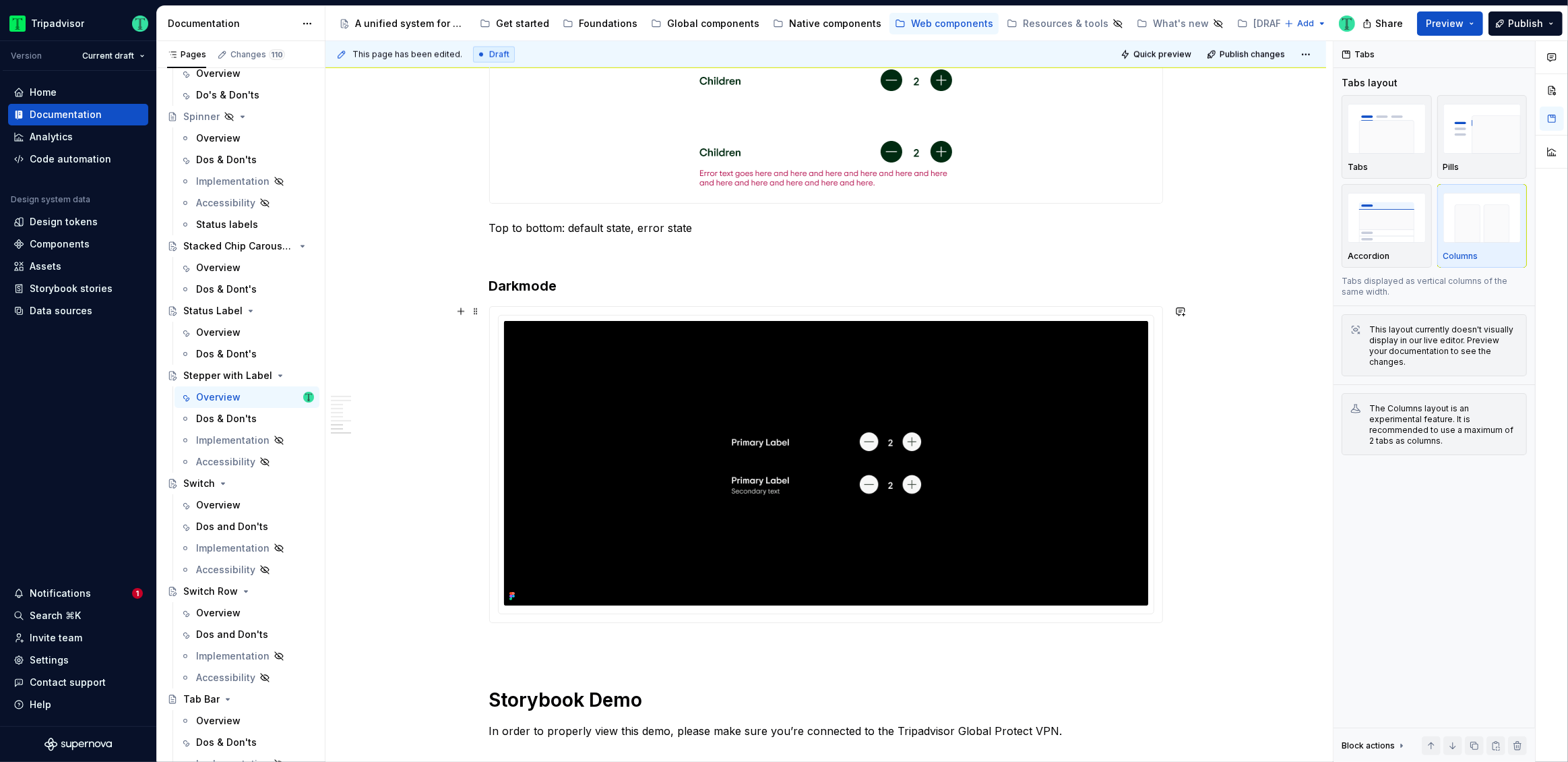
scroll to position [1972, 0]
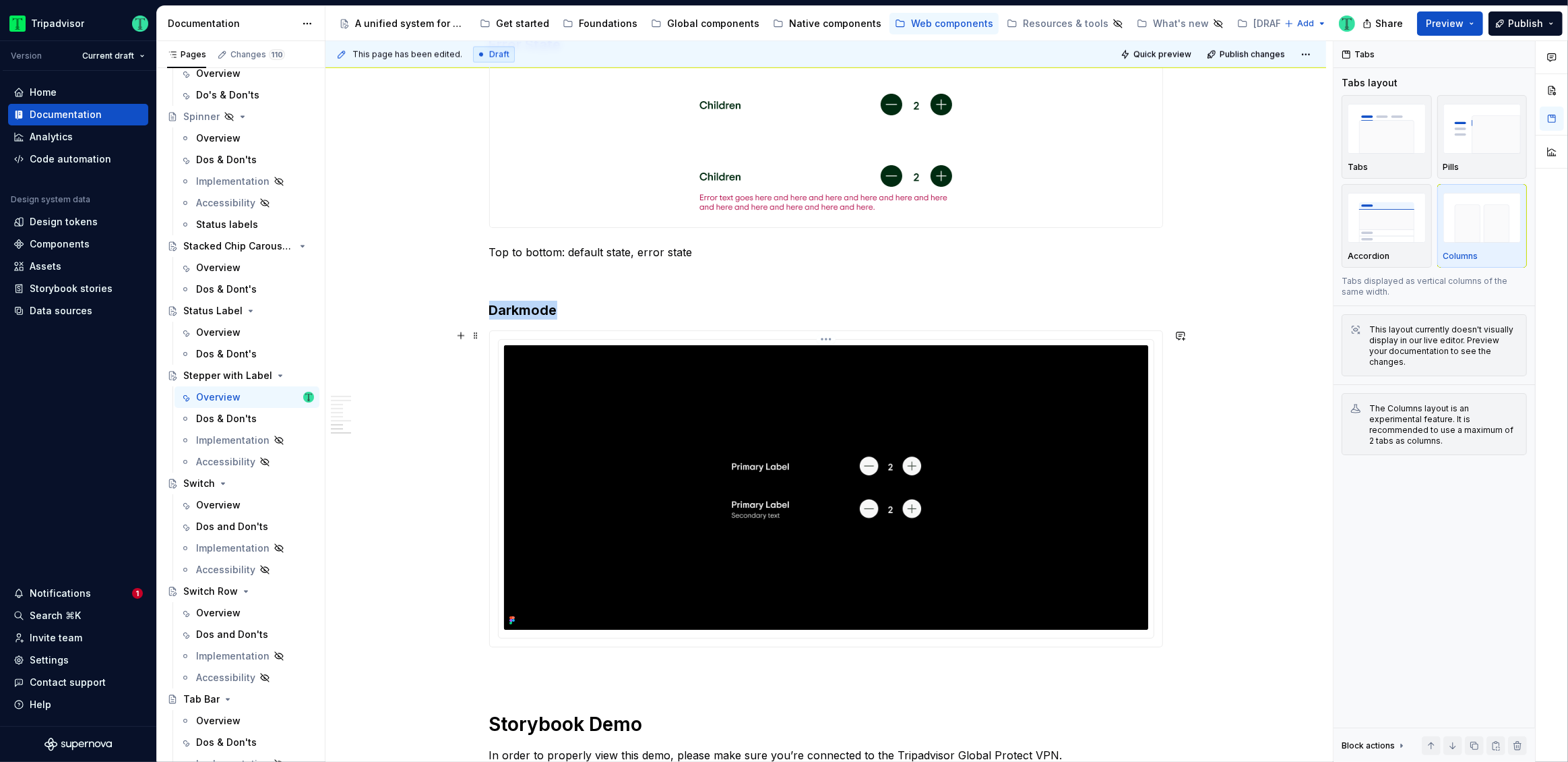
click at [510, 619] on icon at bounding box center [512, 620] width 10 height 11
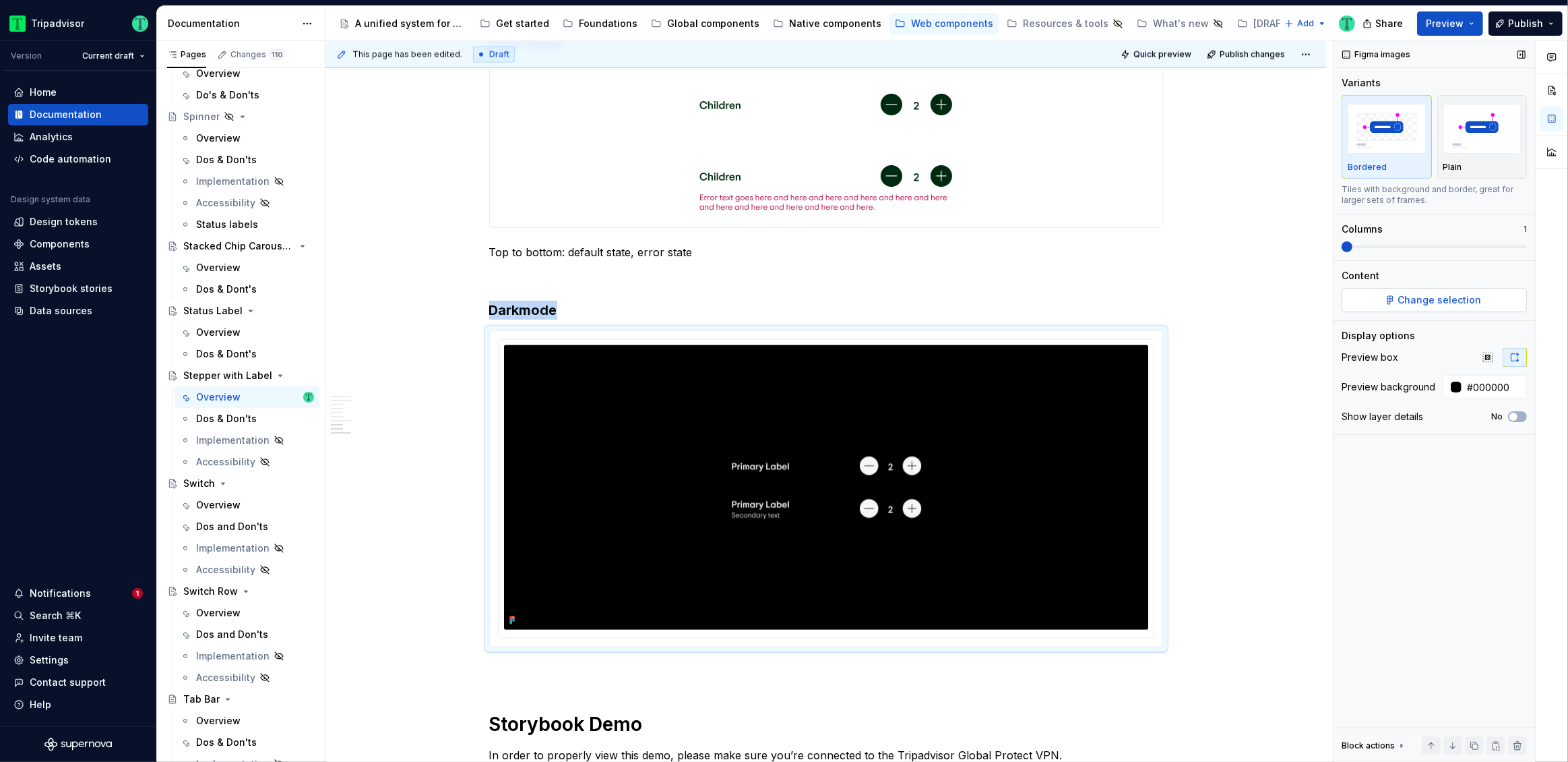
click at [1413, 298] on span "Change selection" at bounding box center [1439, 300] width 83 height 13
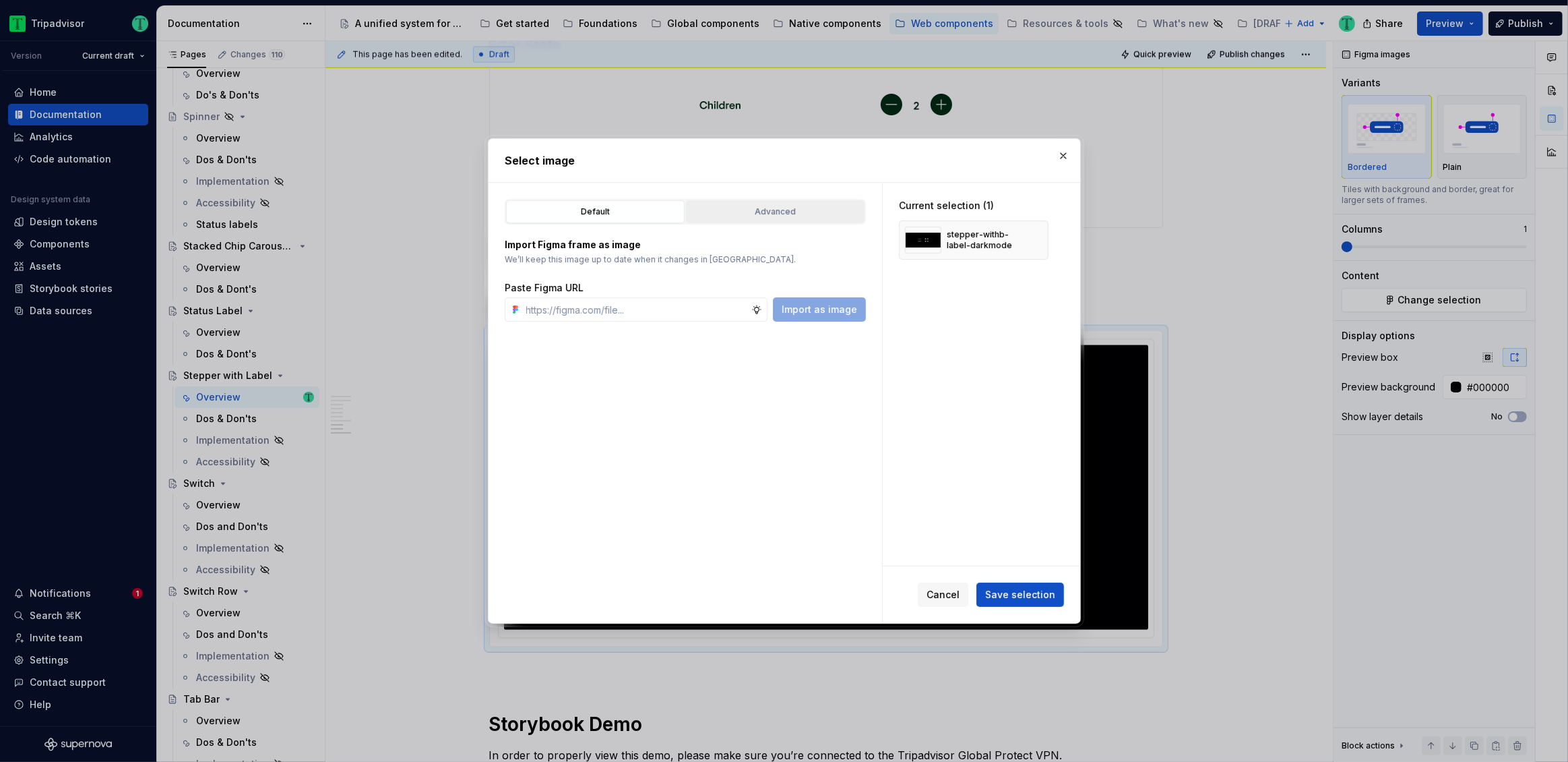
click at [768, 217] on div "Advanced" at bounding box center [776, 212] width 169 height 13
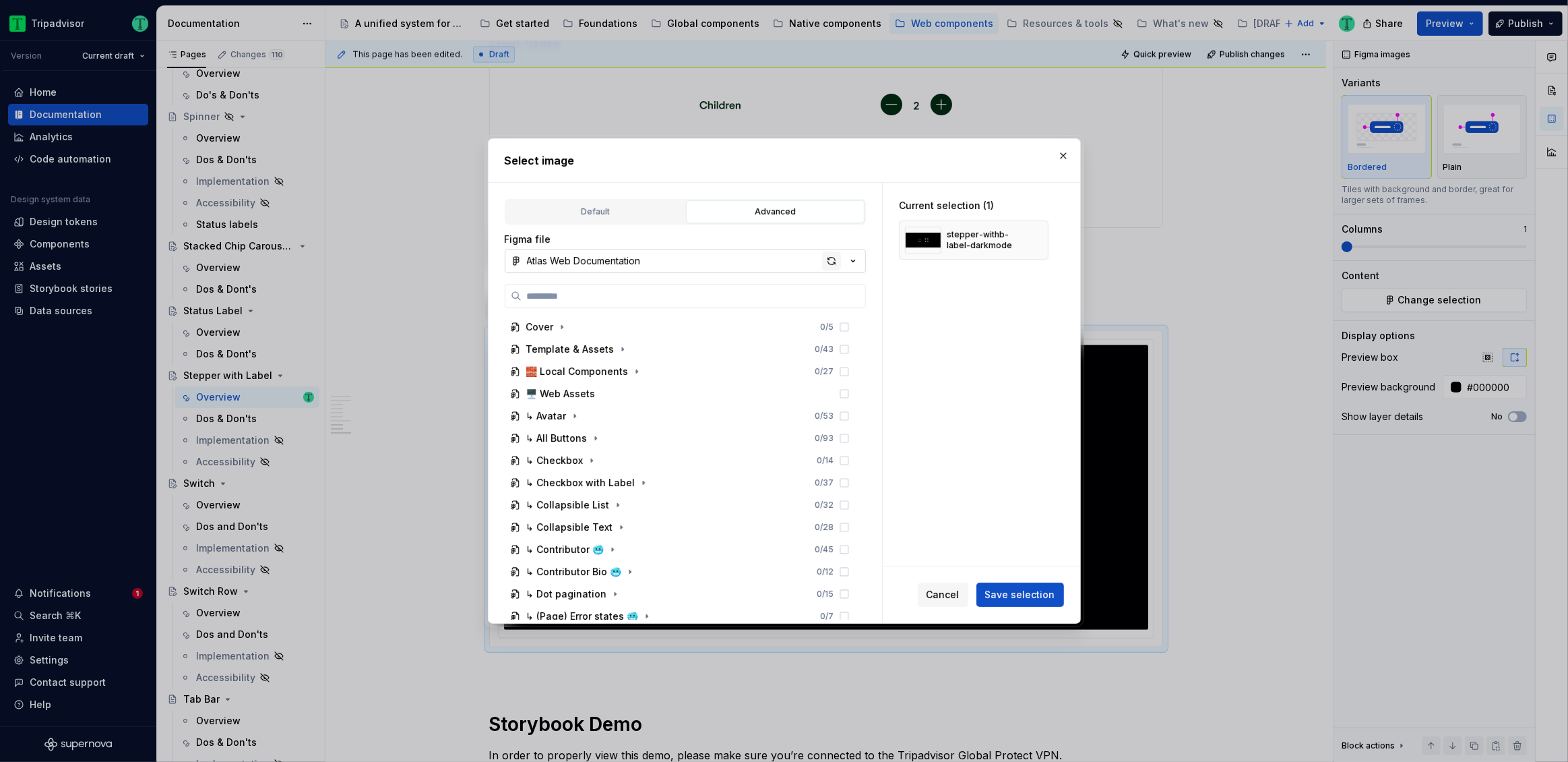
click at [830, 261] on div "button" at bounding box center [831, 261] width 19 height 19
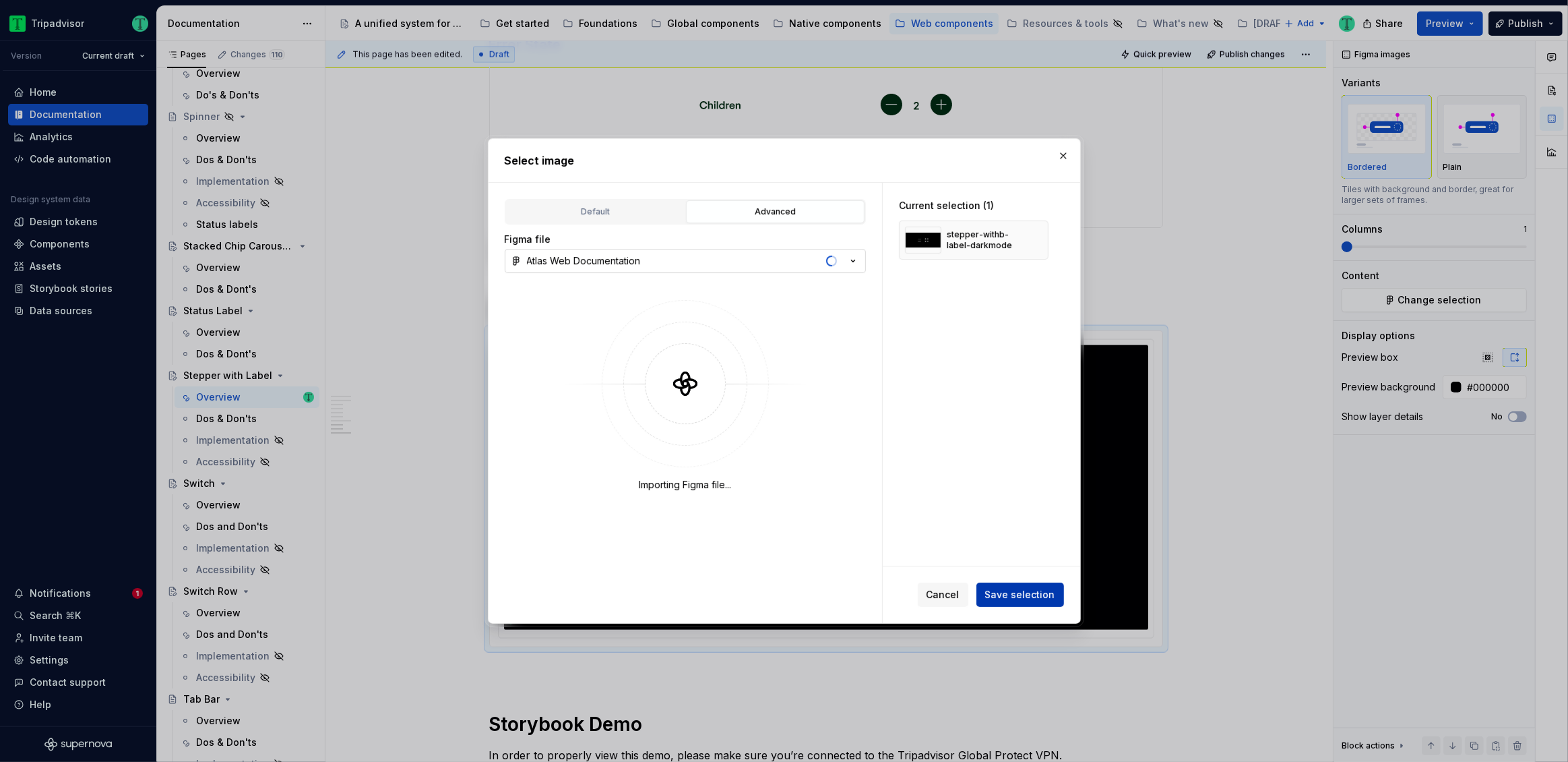
click at [1036, 596] on span "Save selection" at bounding box center [1020, 594] width 70 height 13
click at [1061, 157] on button "button" at bounding box center [1063, 155] width 19 height 19
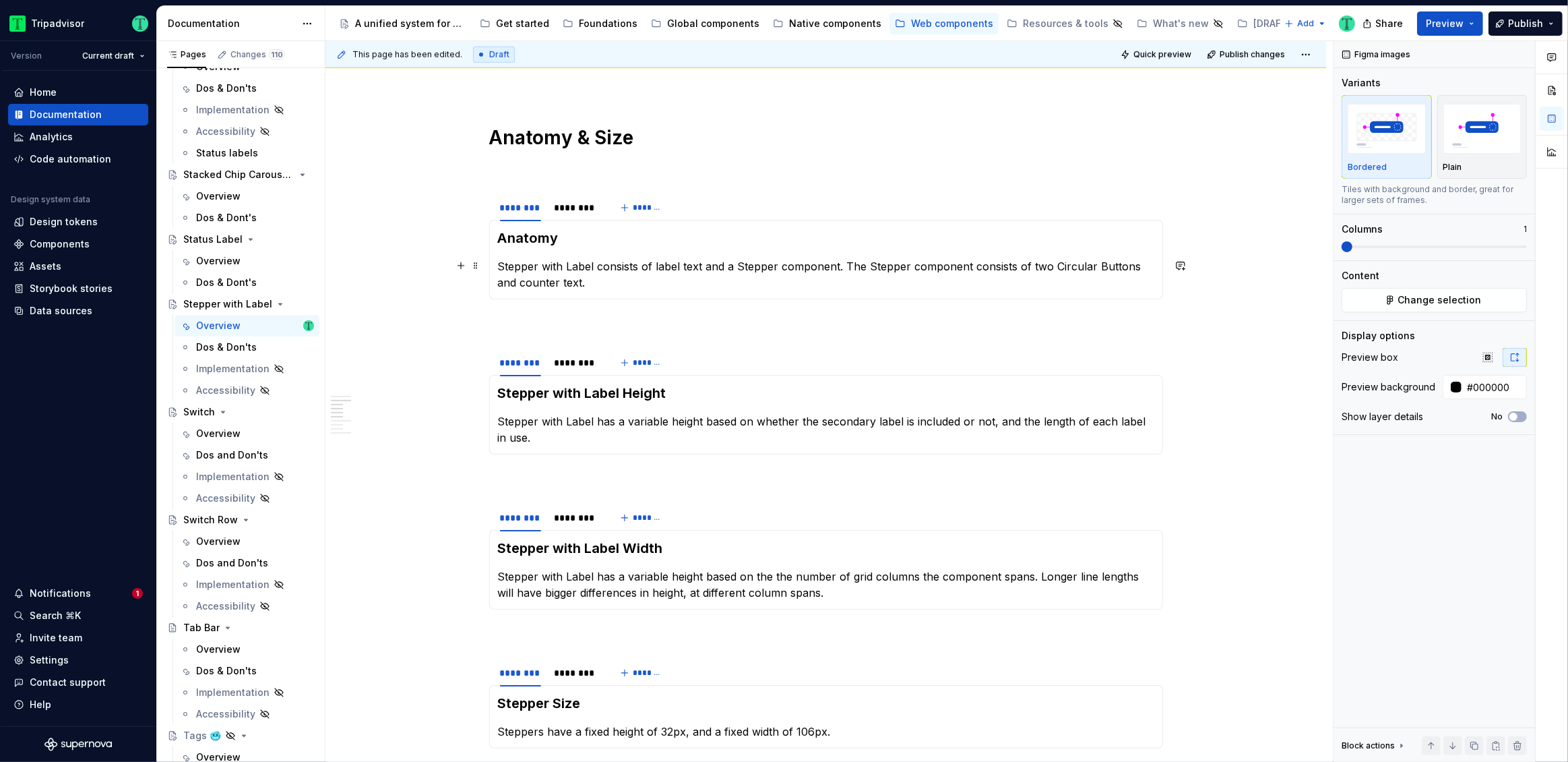
scroll to position [1041, 0]
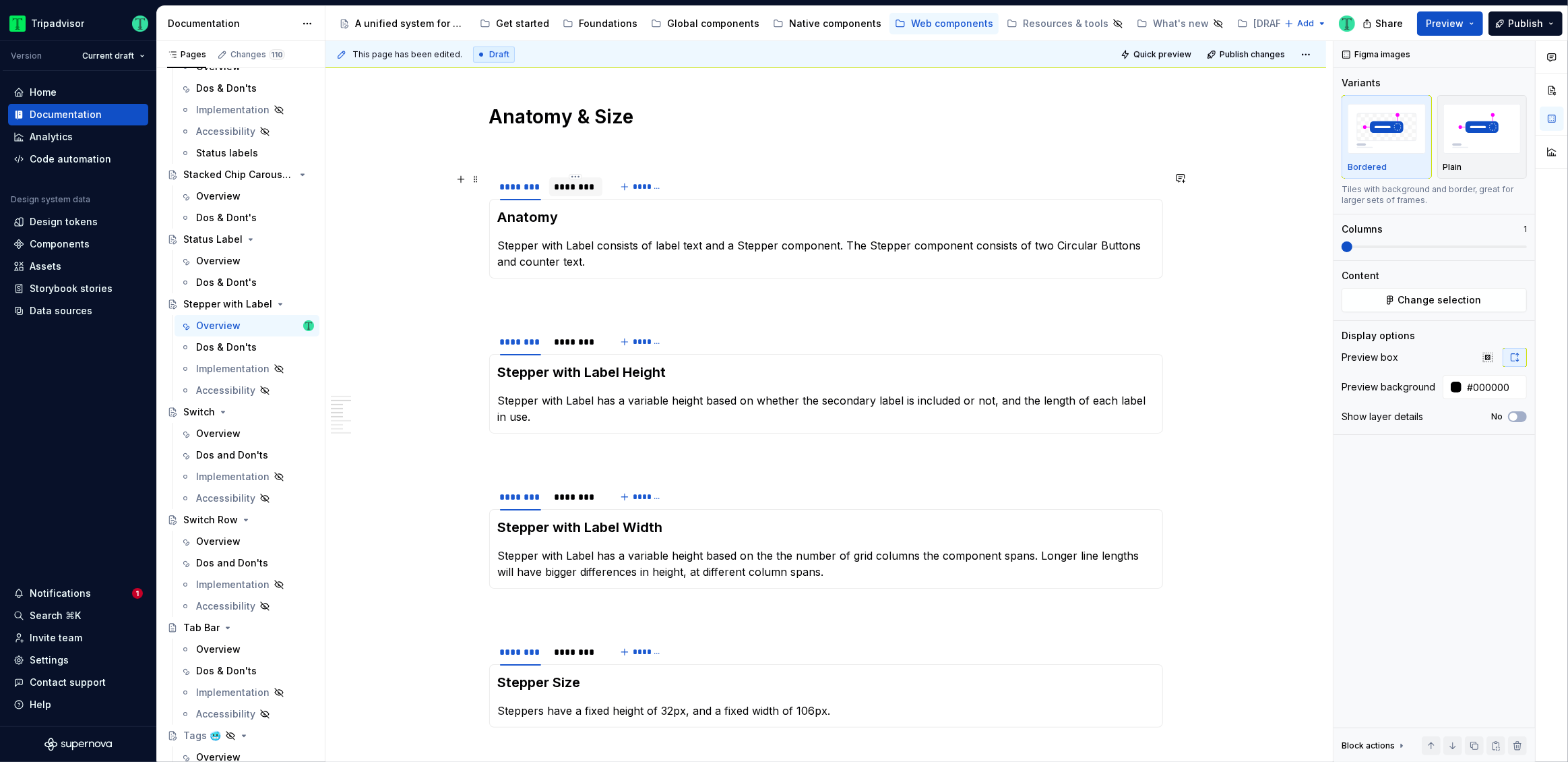
click at [566, 184] on div "********" at bounding box center [576, 186] width 43 height 13
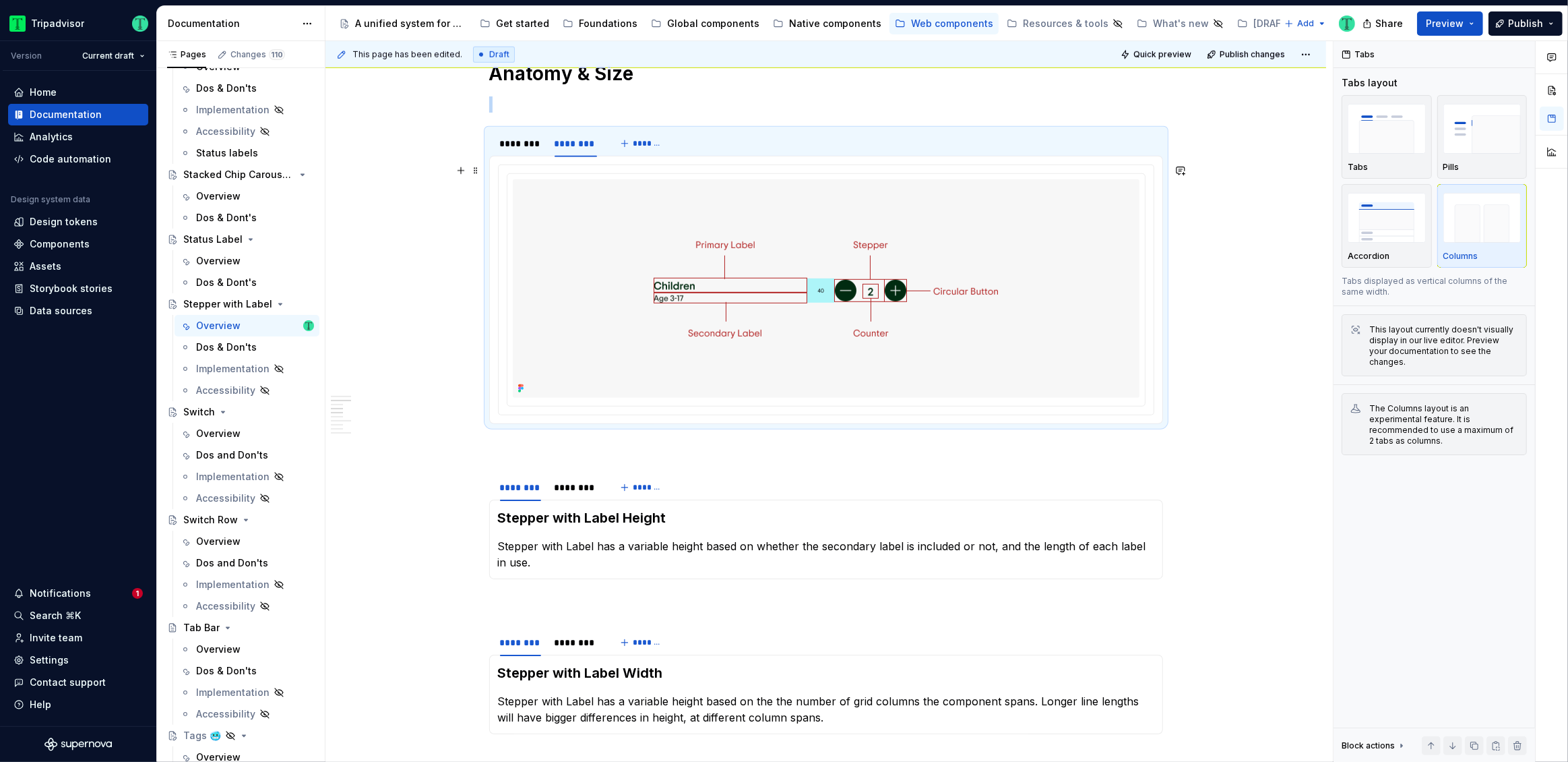
scroll to position [1101, 0]
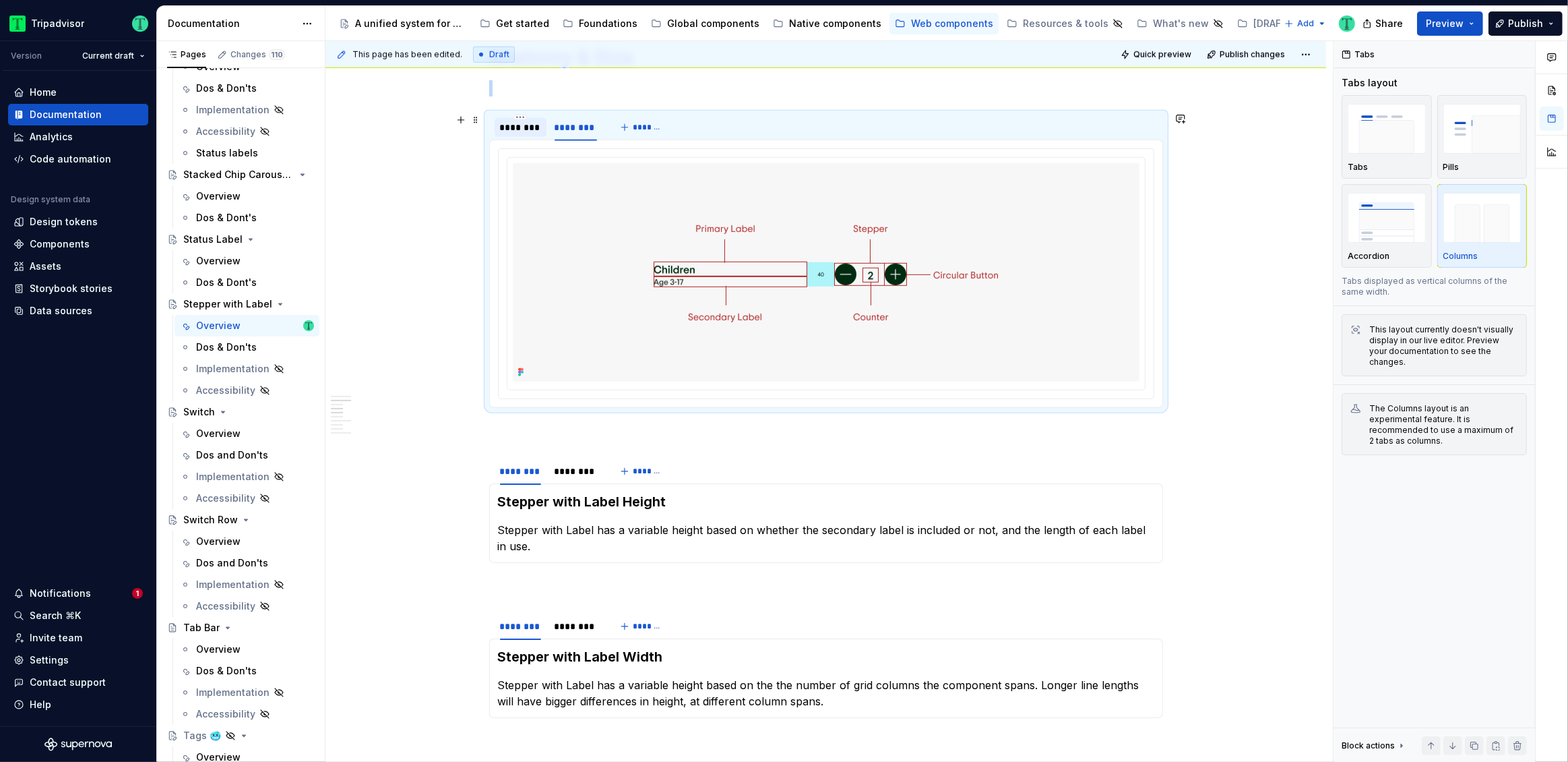
click at [531, 132] on div "********" at bounding box center [520, 127] width 41 height 13
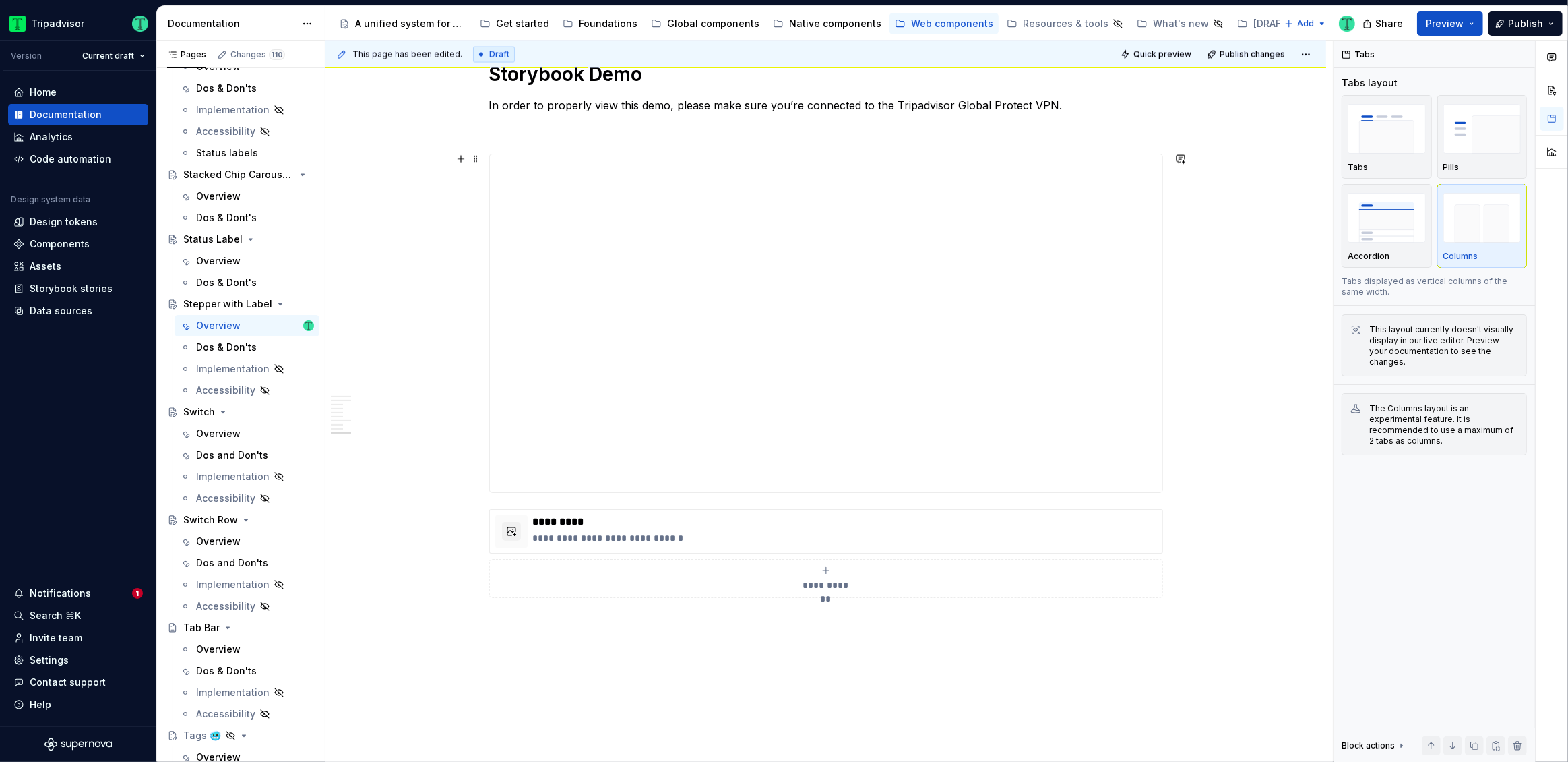
scroll to position [2731, 0]
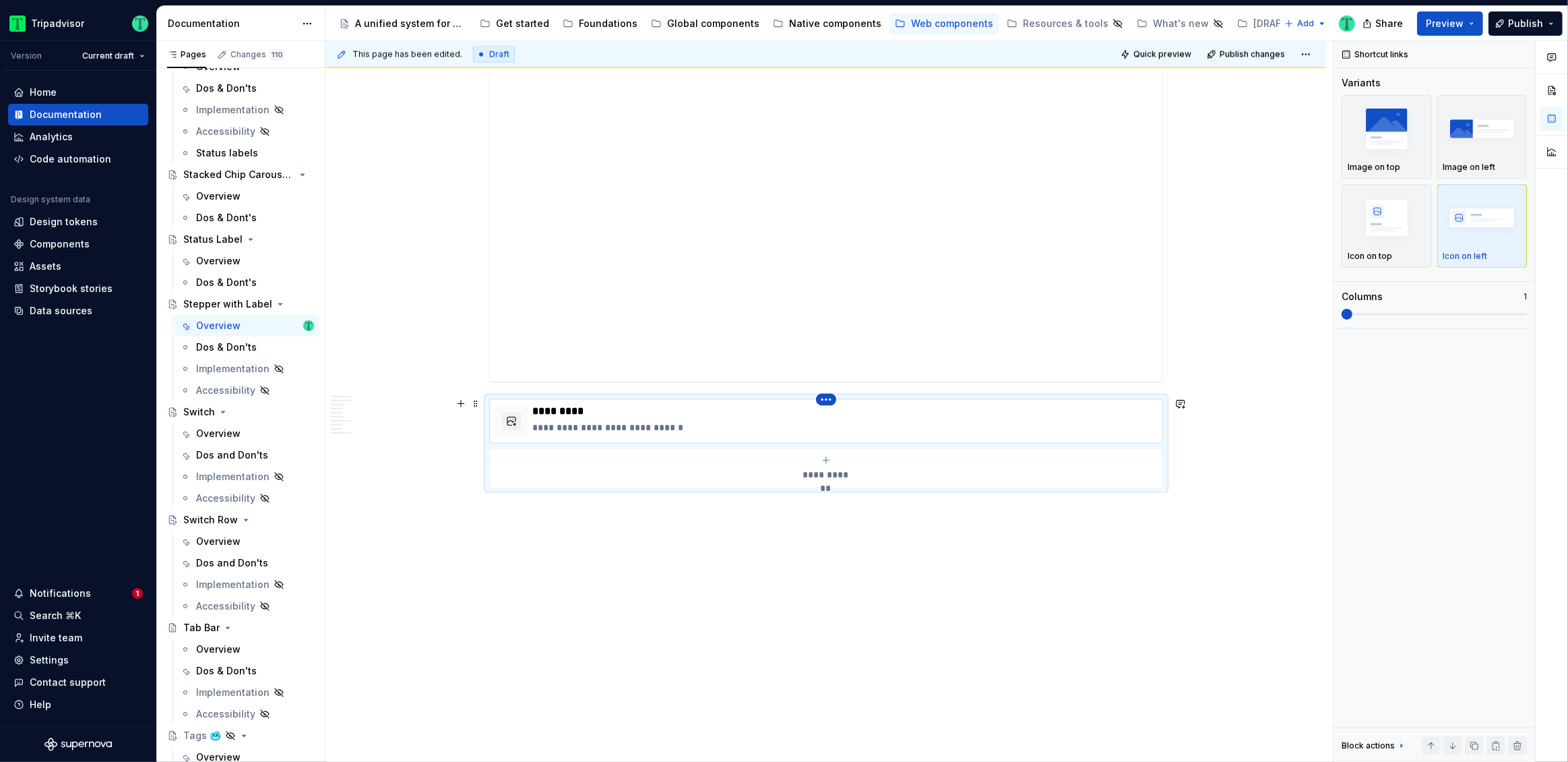
click at [825, 396] on html "Tripadvisor Version Current draft Home Documentation Analytics Code automation …" at bounding box center [784, 381] width 1568 height 762
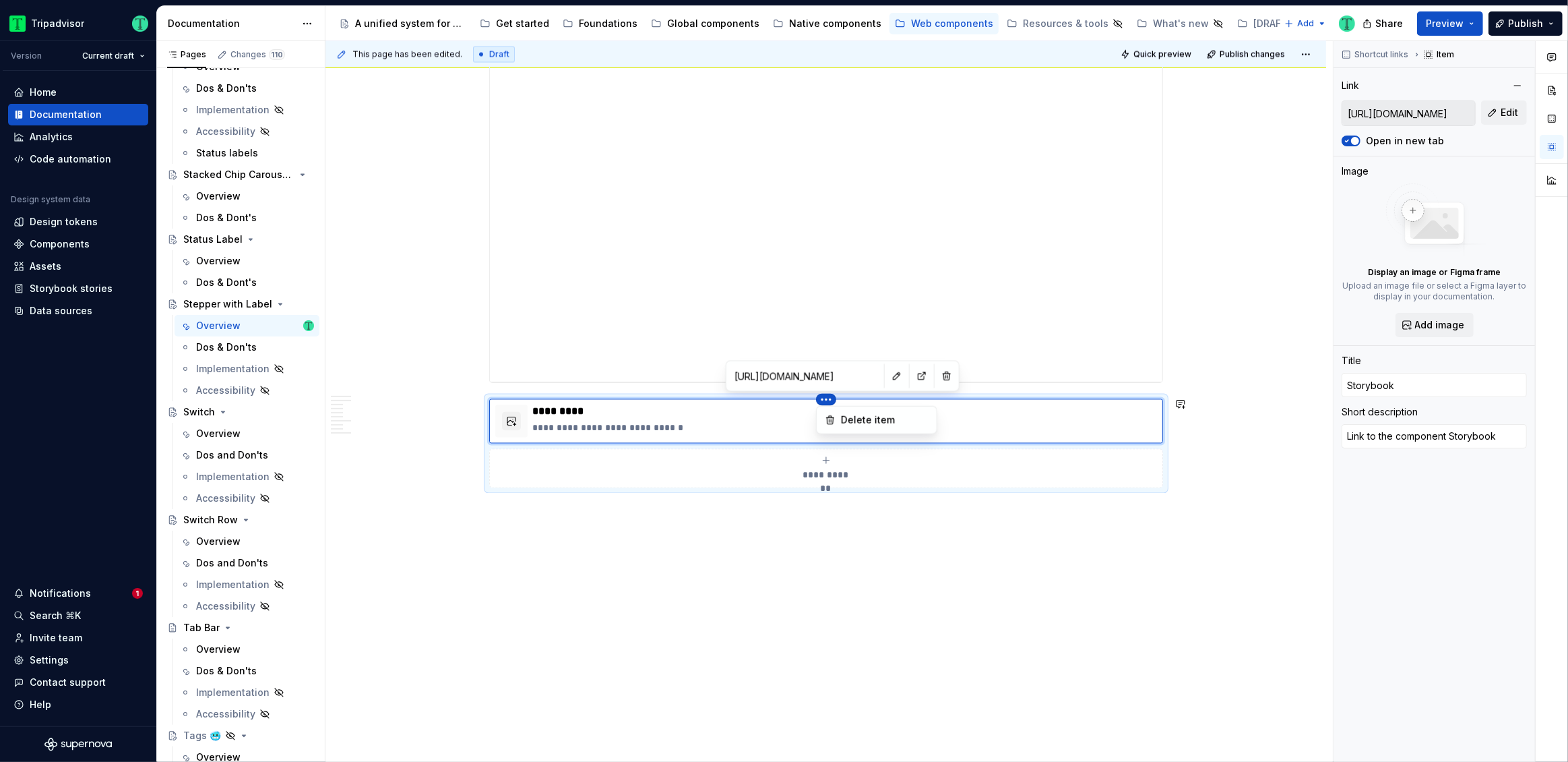
click at [735, 420] on html "Tripadvisor Version Current draft Home Documentation Analytics Code automation …" at bounding box center [784, 381] width 1568 height 762
type textarea "*"
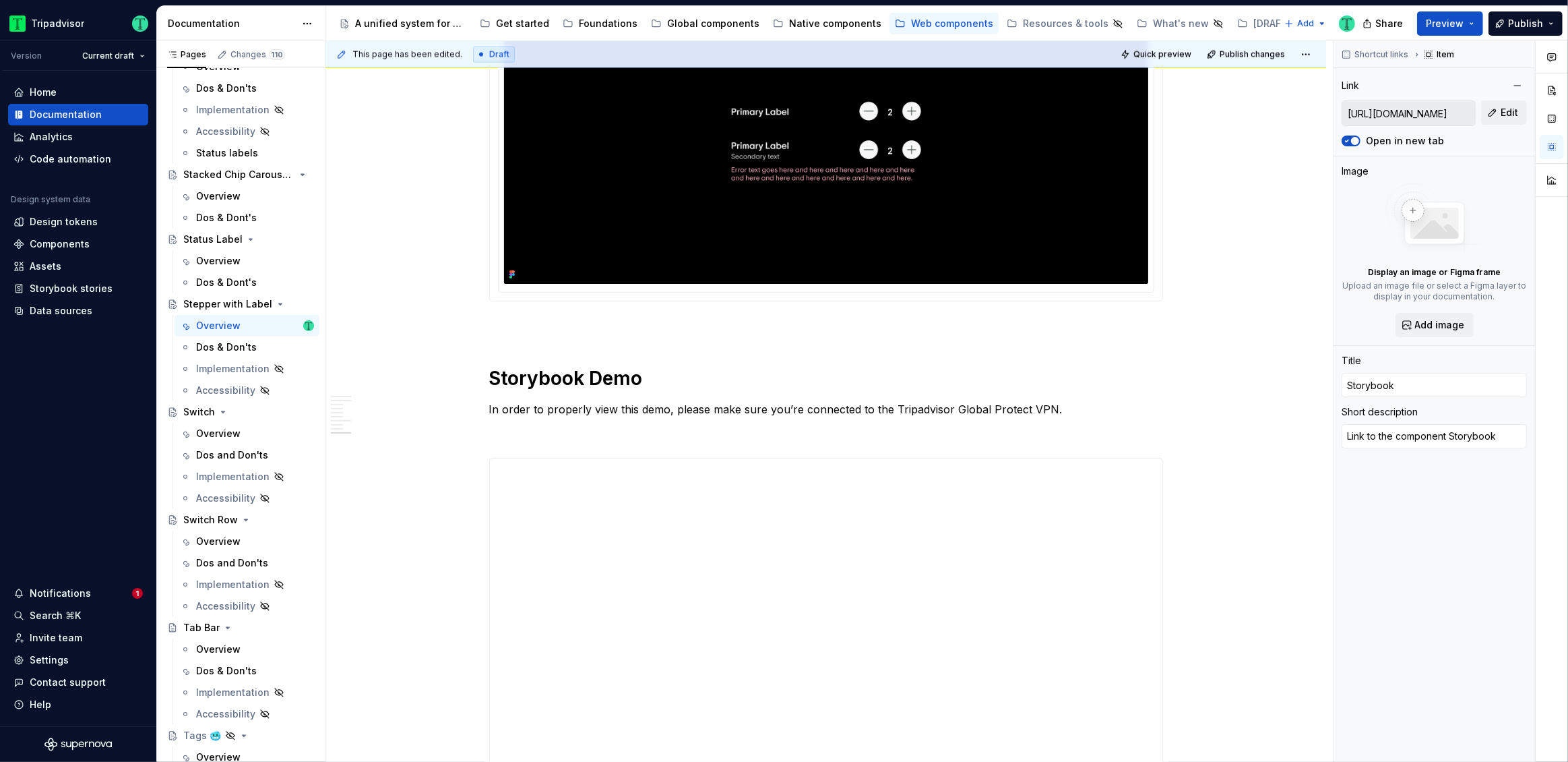
scroll to position [1923, 0]
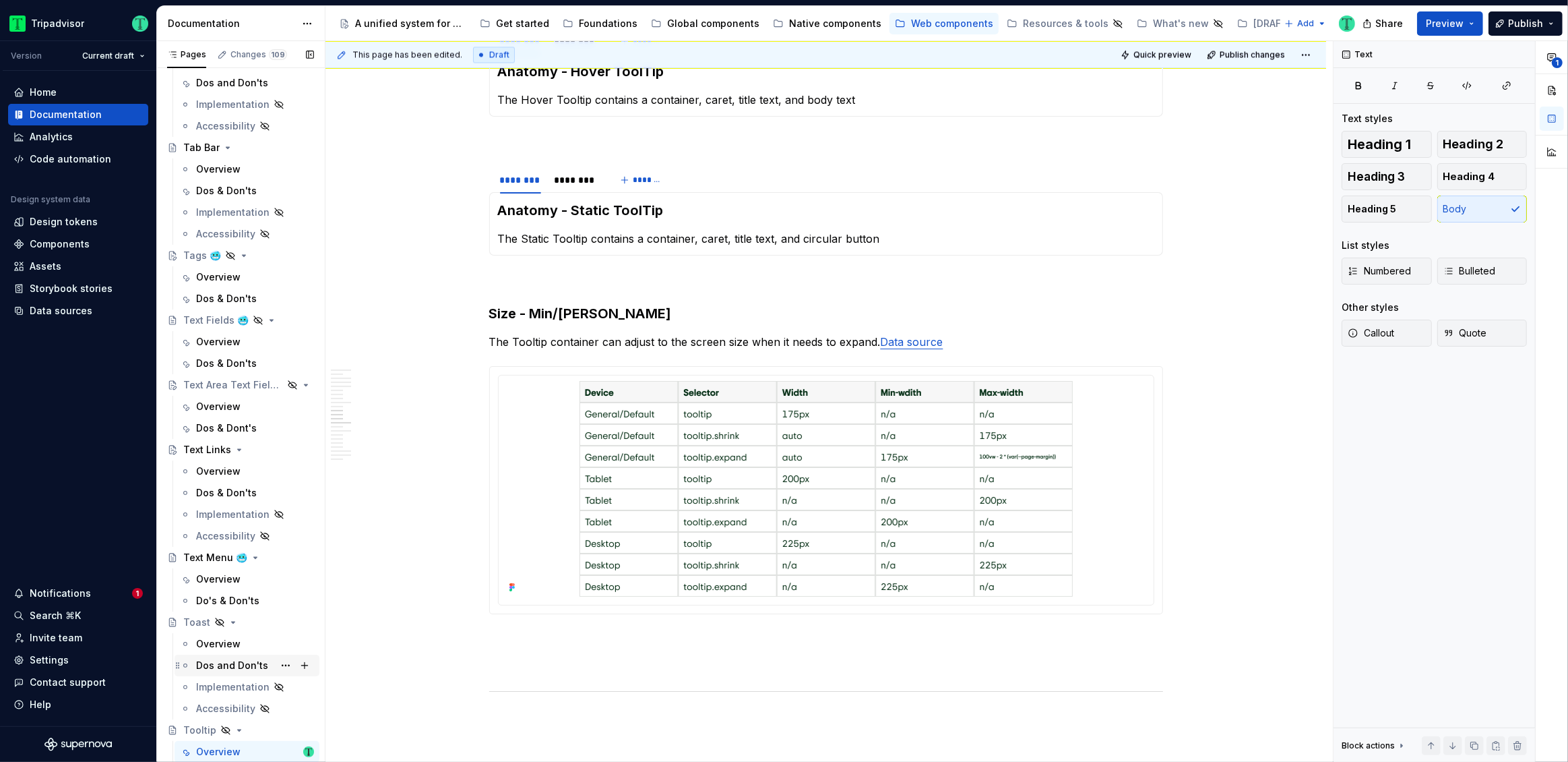
scroll to position [3567, 0]
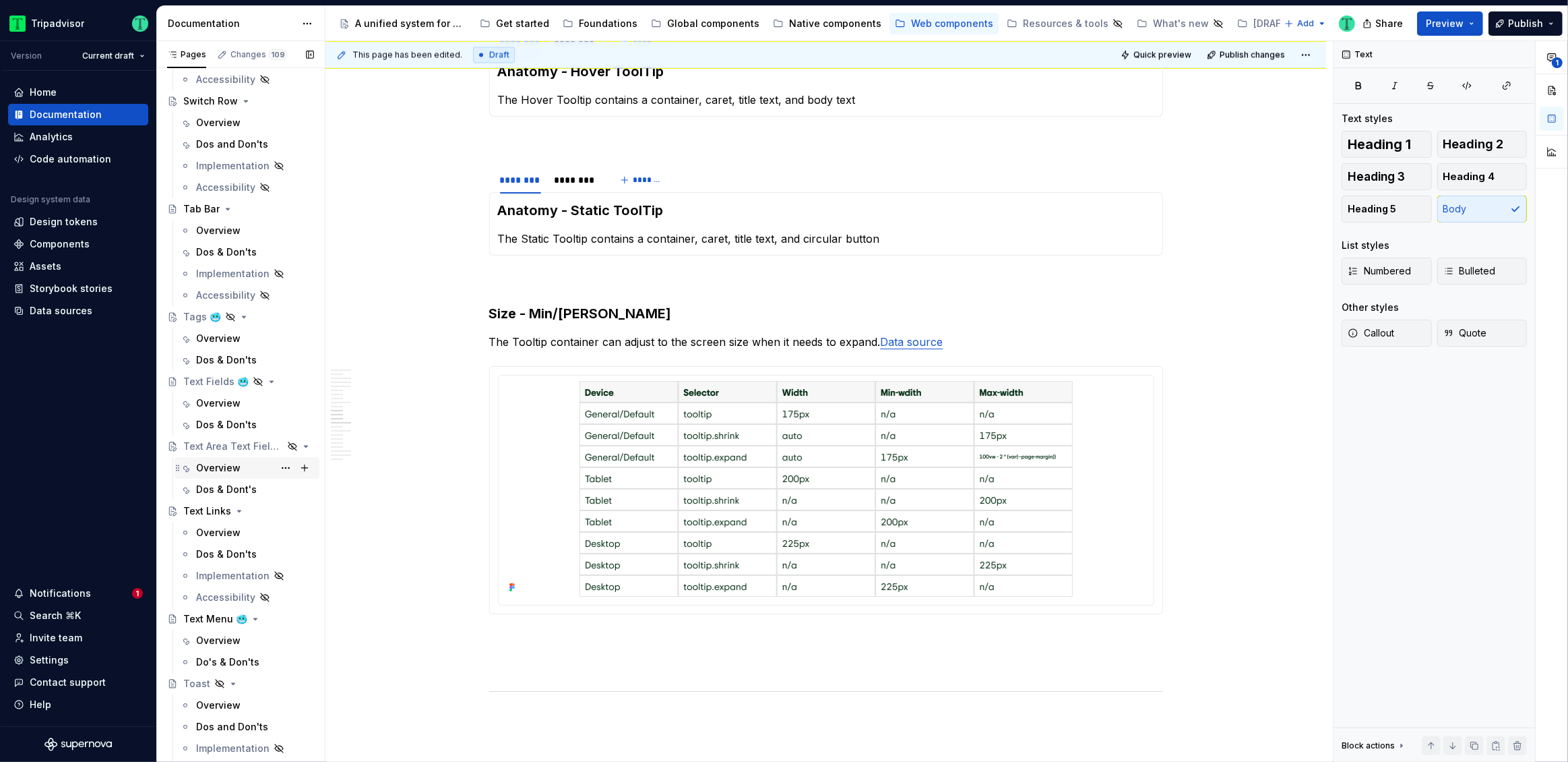
click at [232, 469] on div "Overview" at bounding box center [218, 467] width 45 height 13
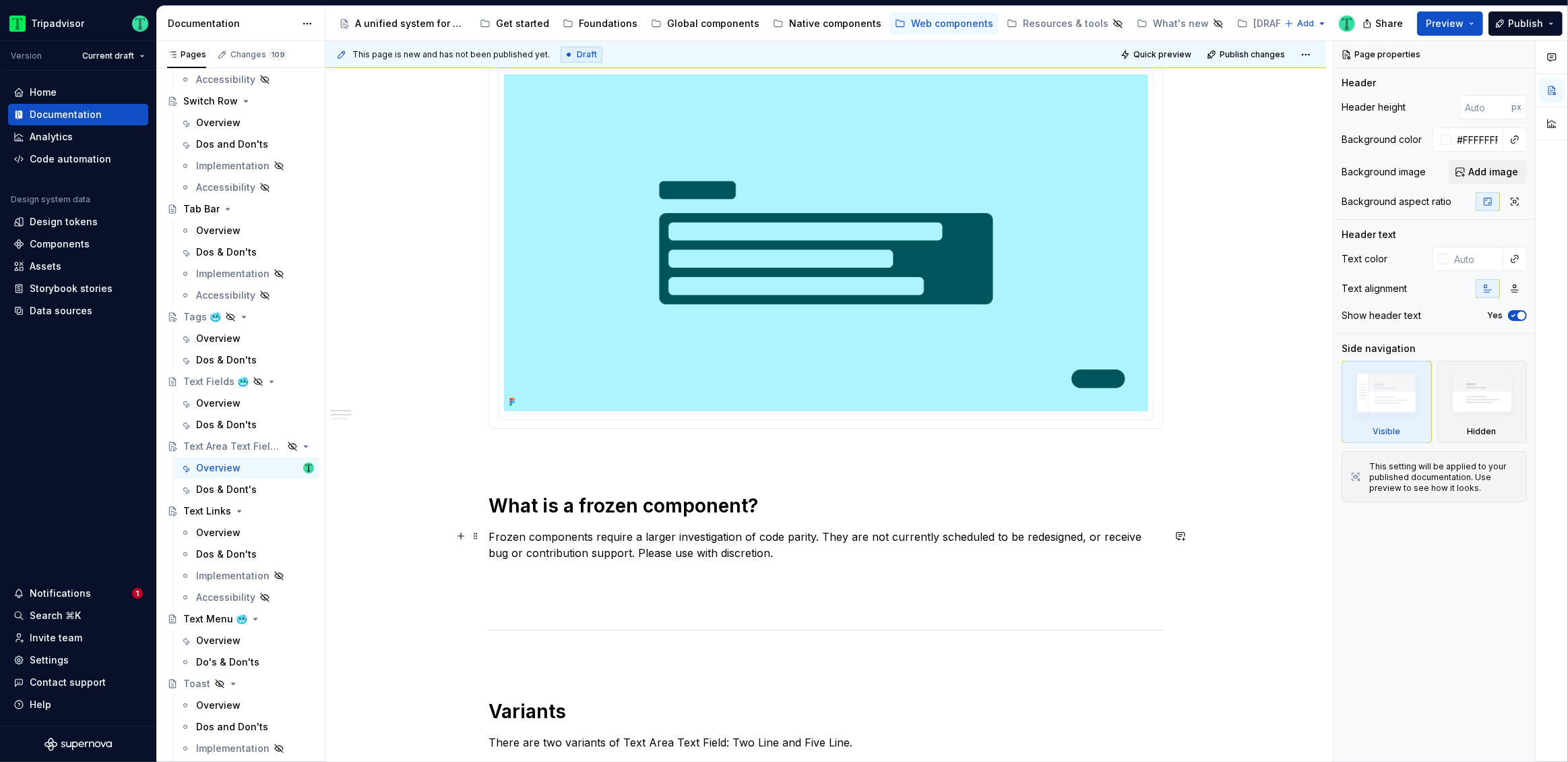
scroll to position [616, 0]
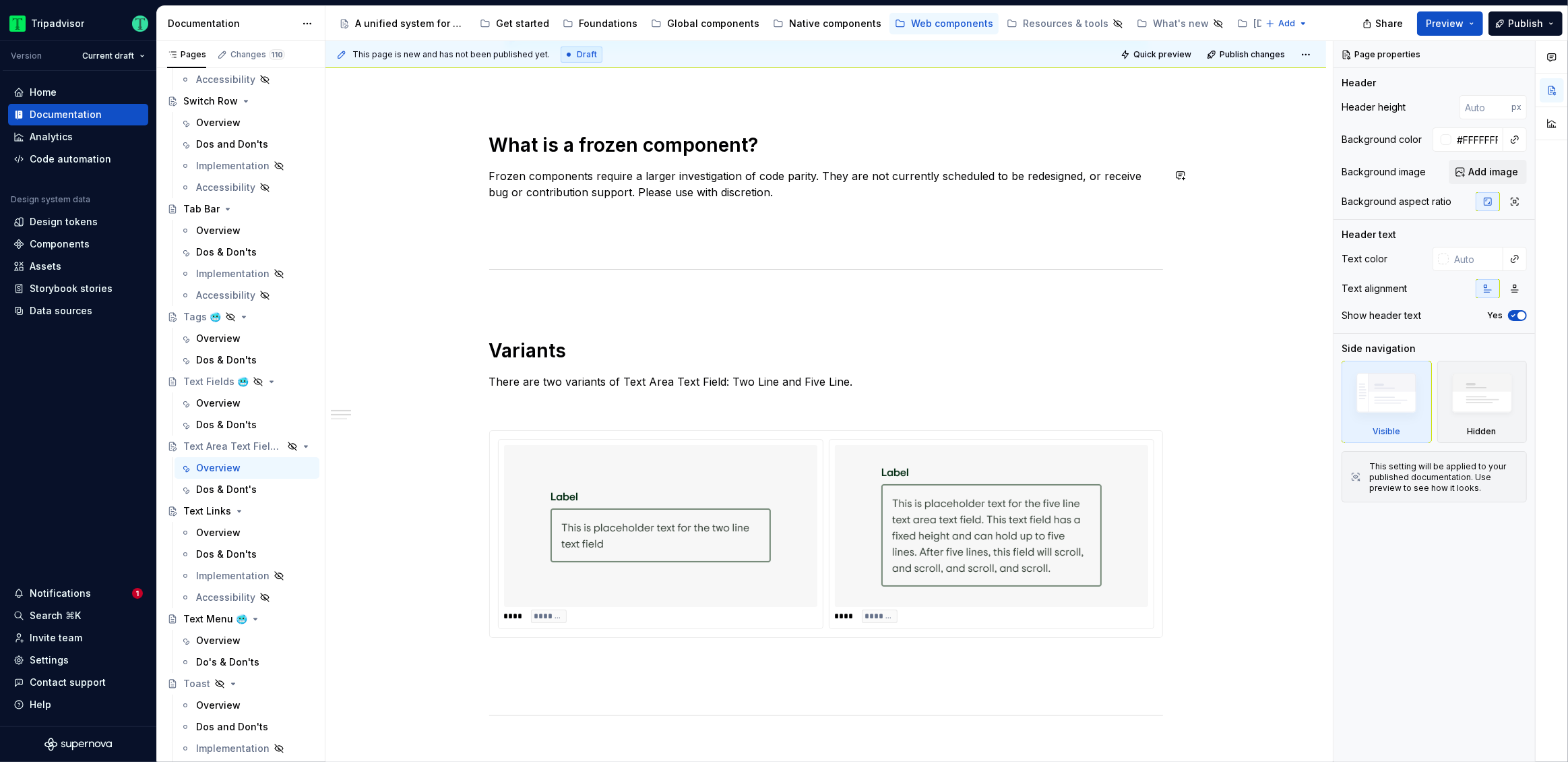
type textarea "*"
